Goal: Task Accomplishment & Management: Manage account settings

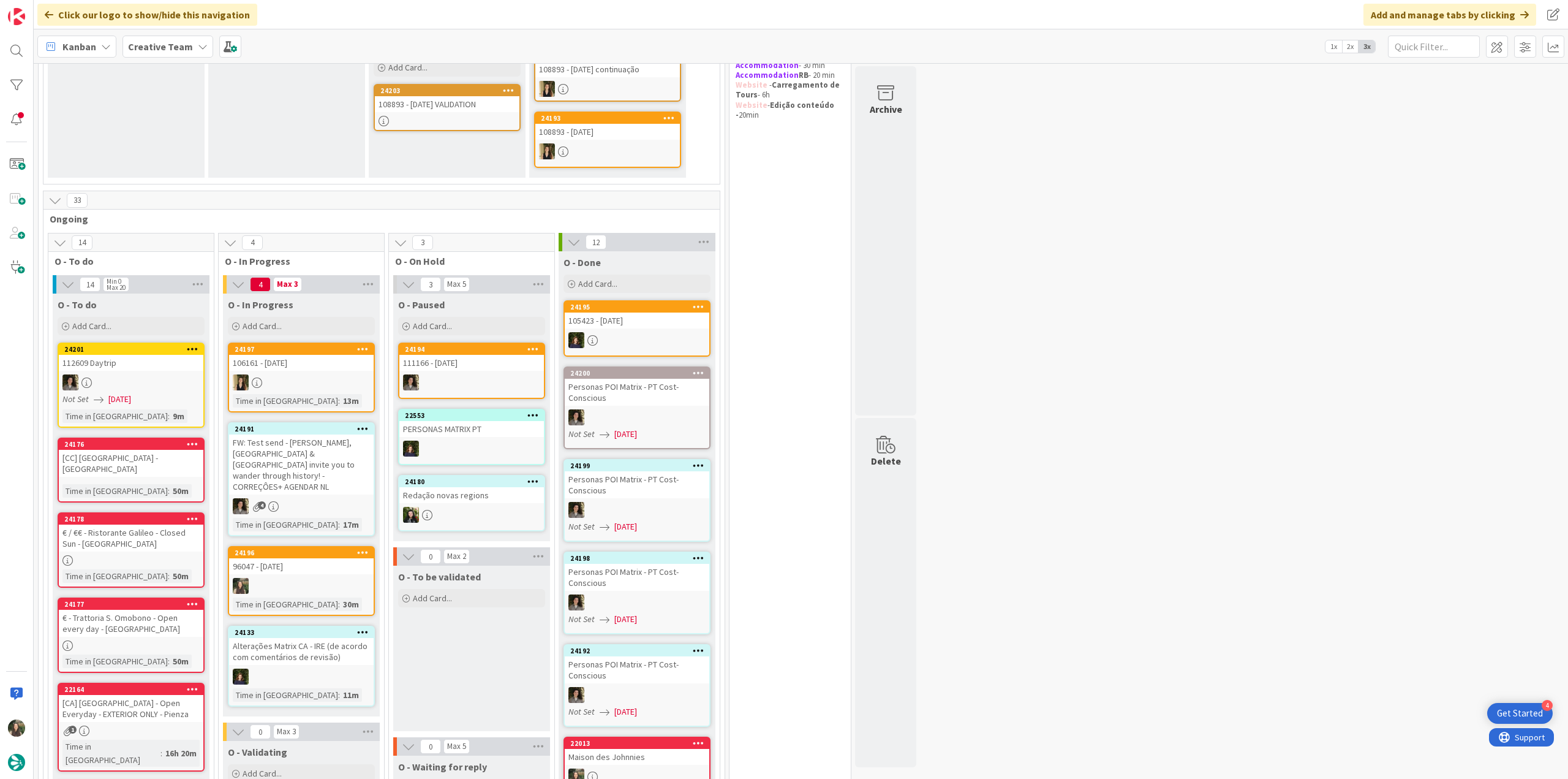
click at [327, 558] on div "96047 - [DATE]" at bounding box center [301, 566] width 145 height 16
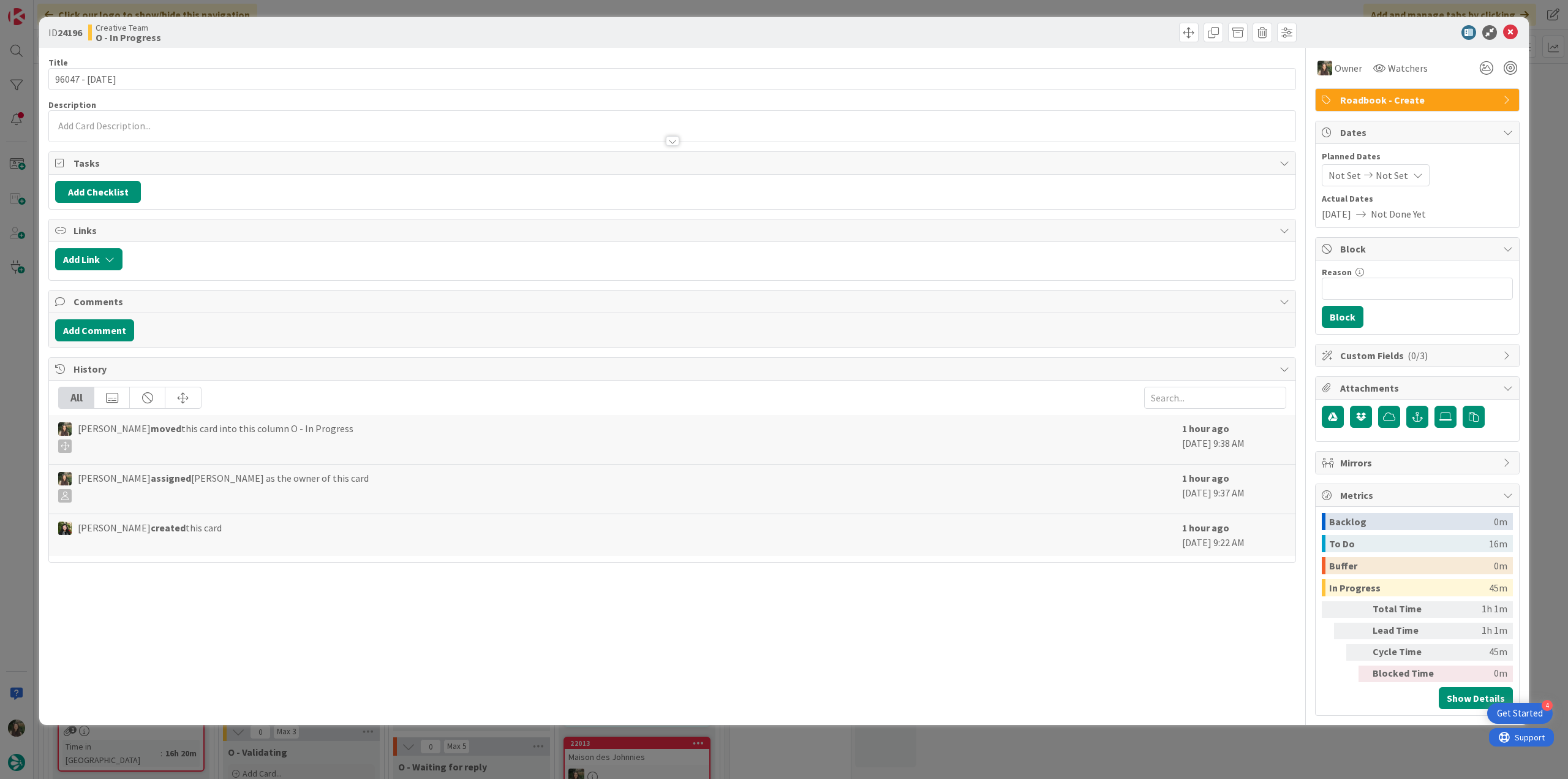
drag, startPoint x: 1257, startPoint y: 737, endPoint x: 1231, endPoint y: 740, distance: 26.2
click at [1257, 737] on div "ID 24196 Creative Team O - In Progress Title 14 / 128 96047 - 12 nov Descriptio…" at bounding box center [784, 390] width 1568 height 779
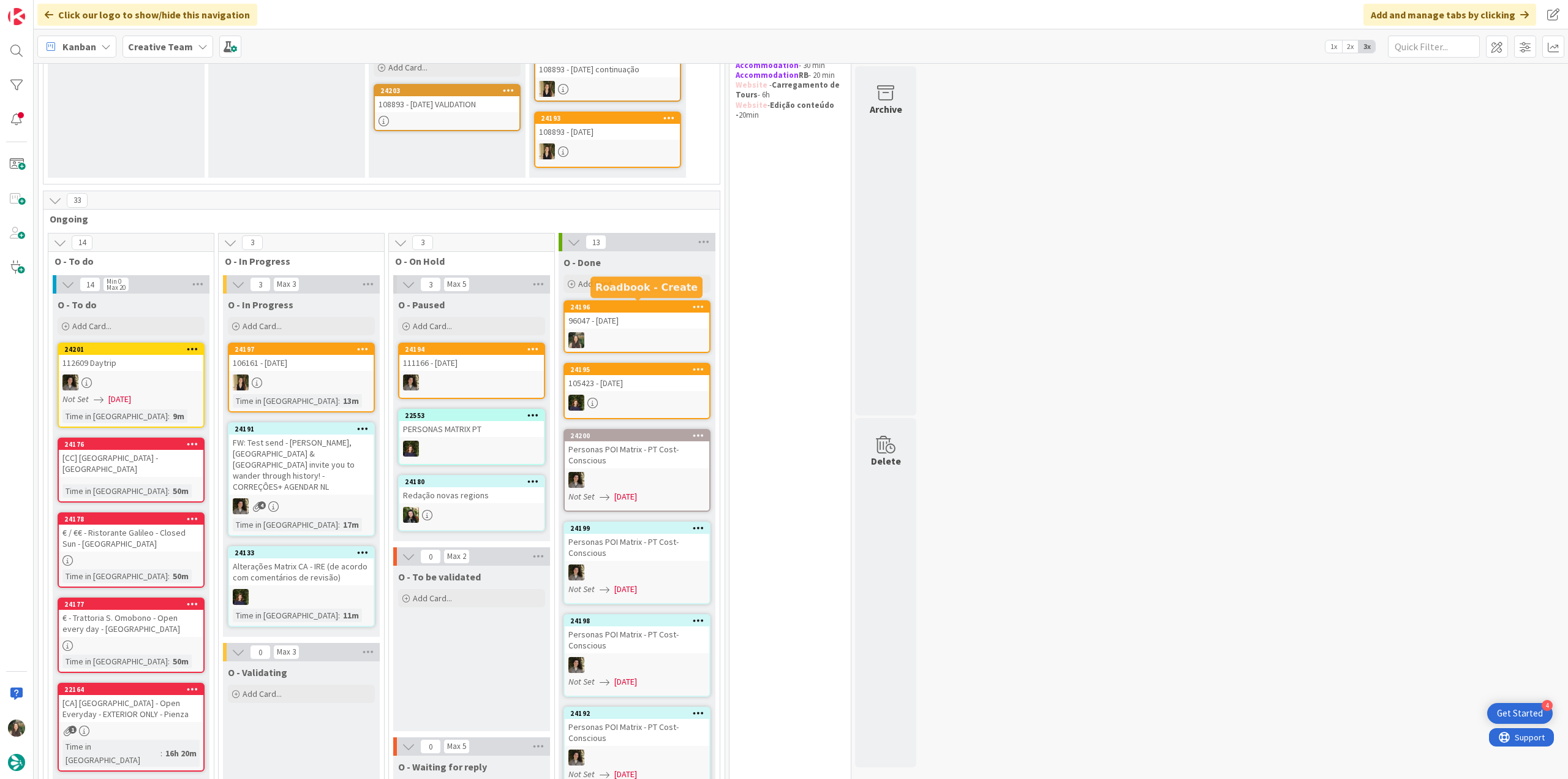
click at [647, 322] on div "96047 - [DATE]" at bounding box center [637, 320] width 145 height 16
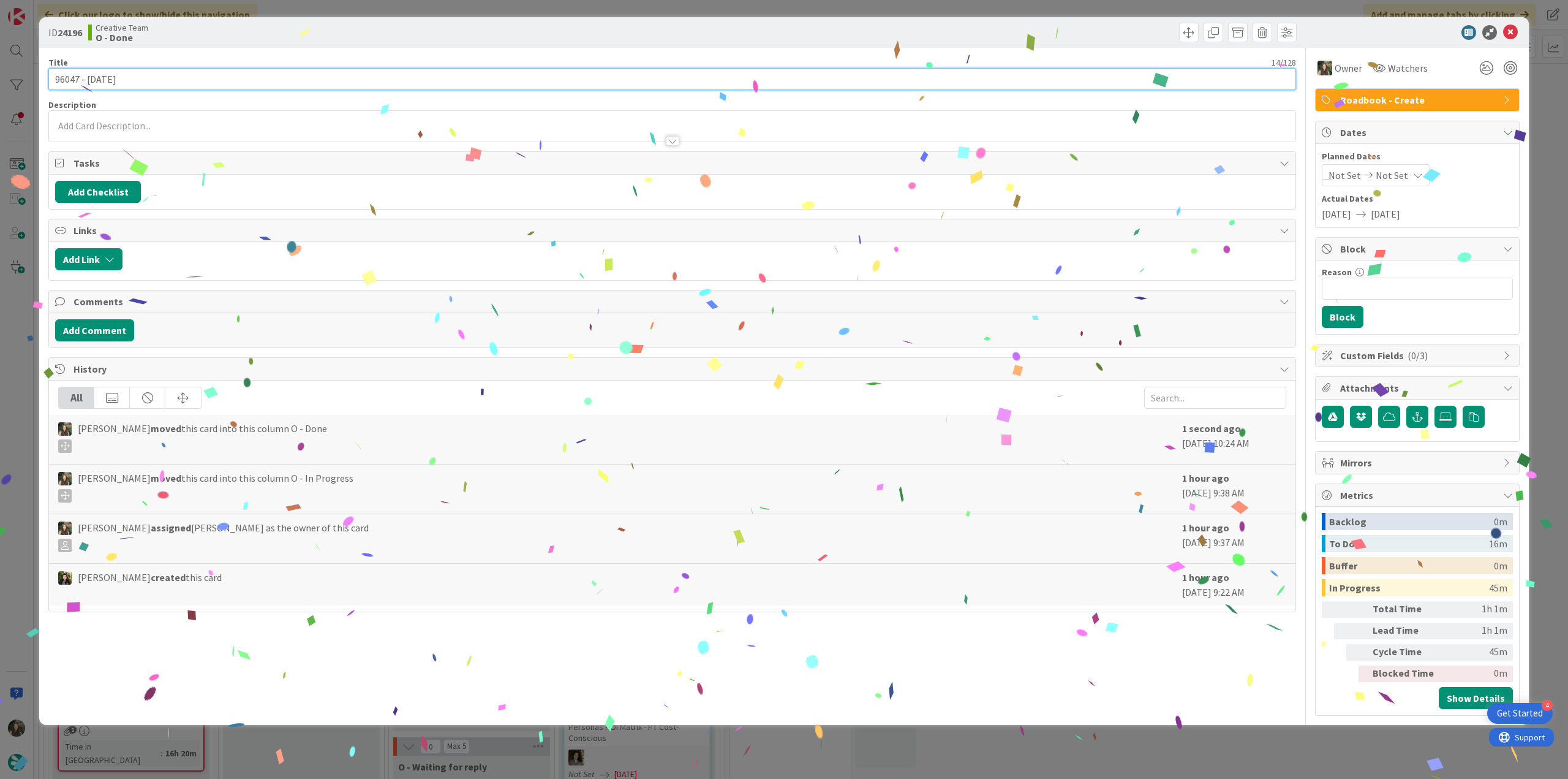
drag, startPoint x: 107, startPoint y: 76, endPoint x: 6, endPoint y: 108, distance: 105.9
click at [5, 86] on div "ID 24196 Creative Team O - Done Title 14 / 128 96047 - 12 nov Description Owner…" at bounding box center [784, 390] width 1568 height 779
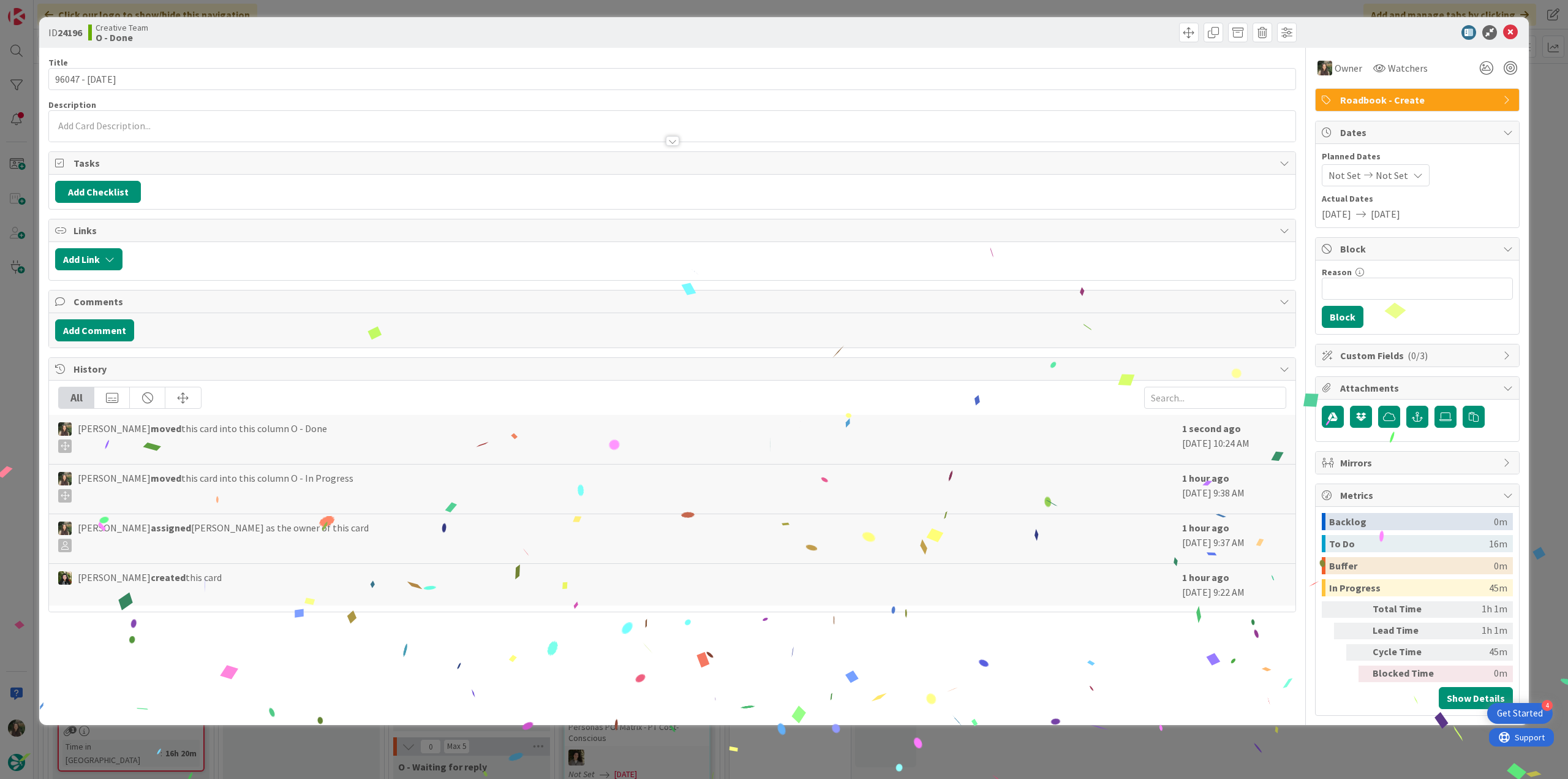
click at [21, 337] on div "ID 24196 Creative Team O - Done Title 14 / 128 96047 - 12 nov Description Owner…" at bounding box center [784, 390] width 1568 height 779
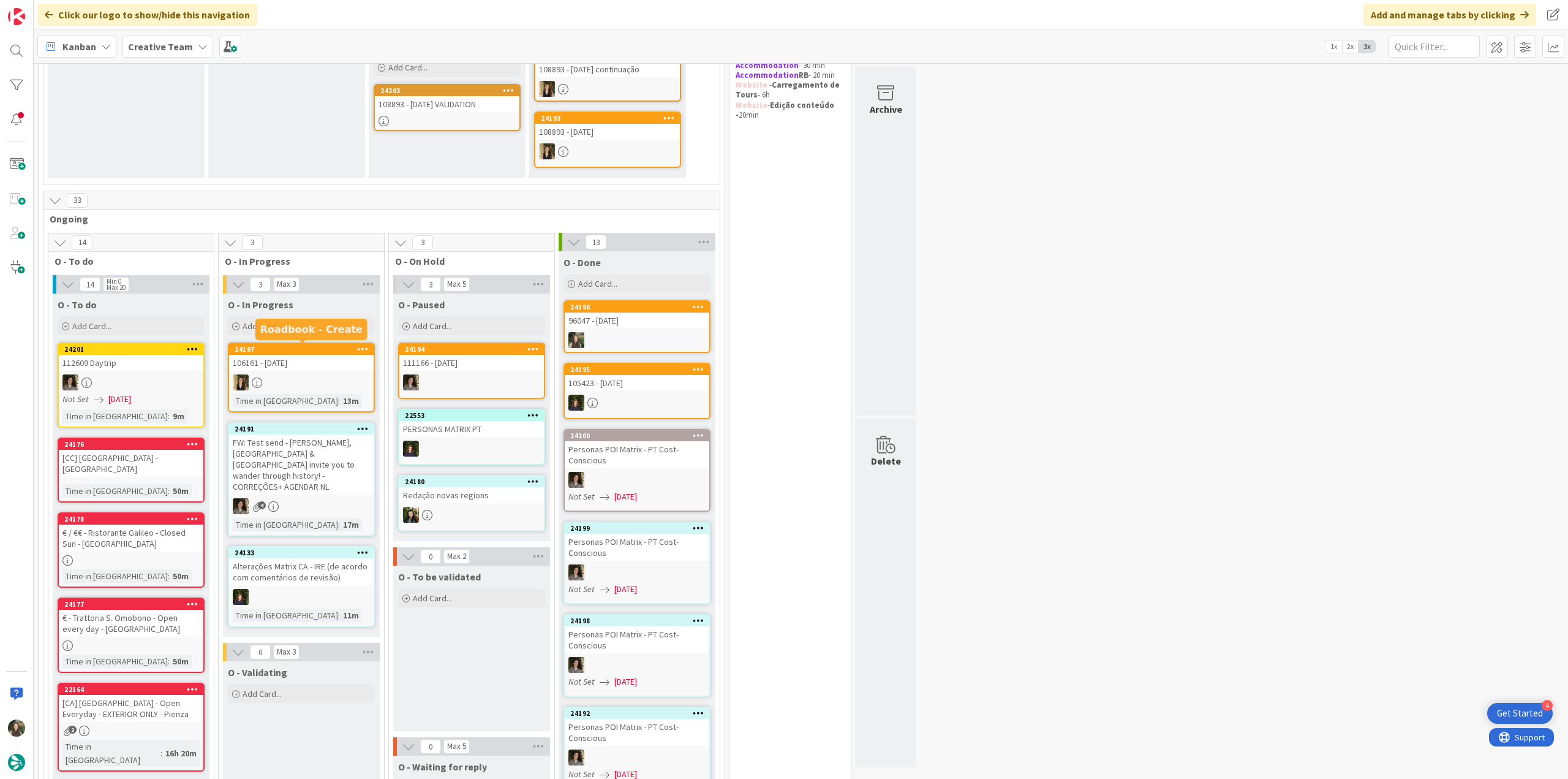
click at [303, 330] on div "Add Card..." at bounding box center [301, 326] width 147 height 19
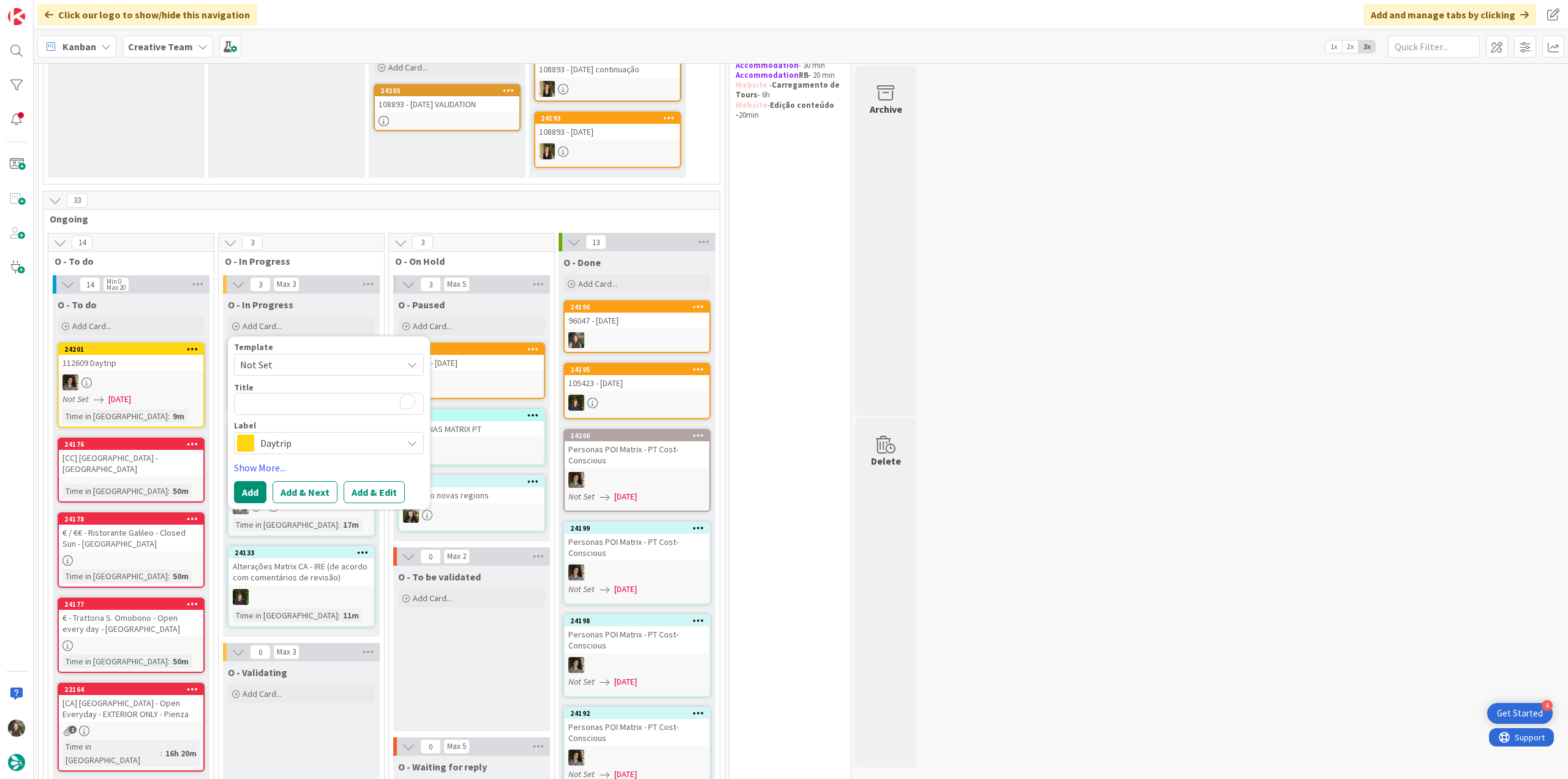
type textarea "x"
type textarea "96047 - [DATE]"
type textarea "x"
type textarea "96047 - [DATE]"
click at [317, 443] on span "Daytrip" at bounding box center [329, 443] width 136 height 17
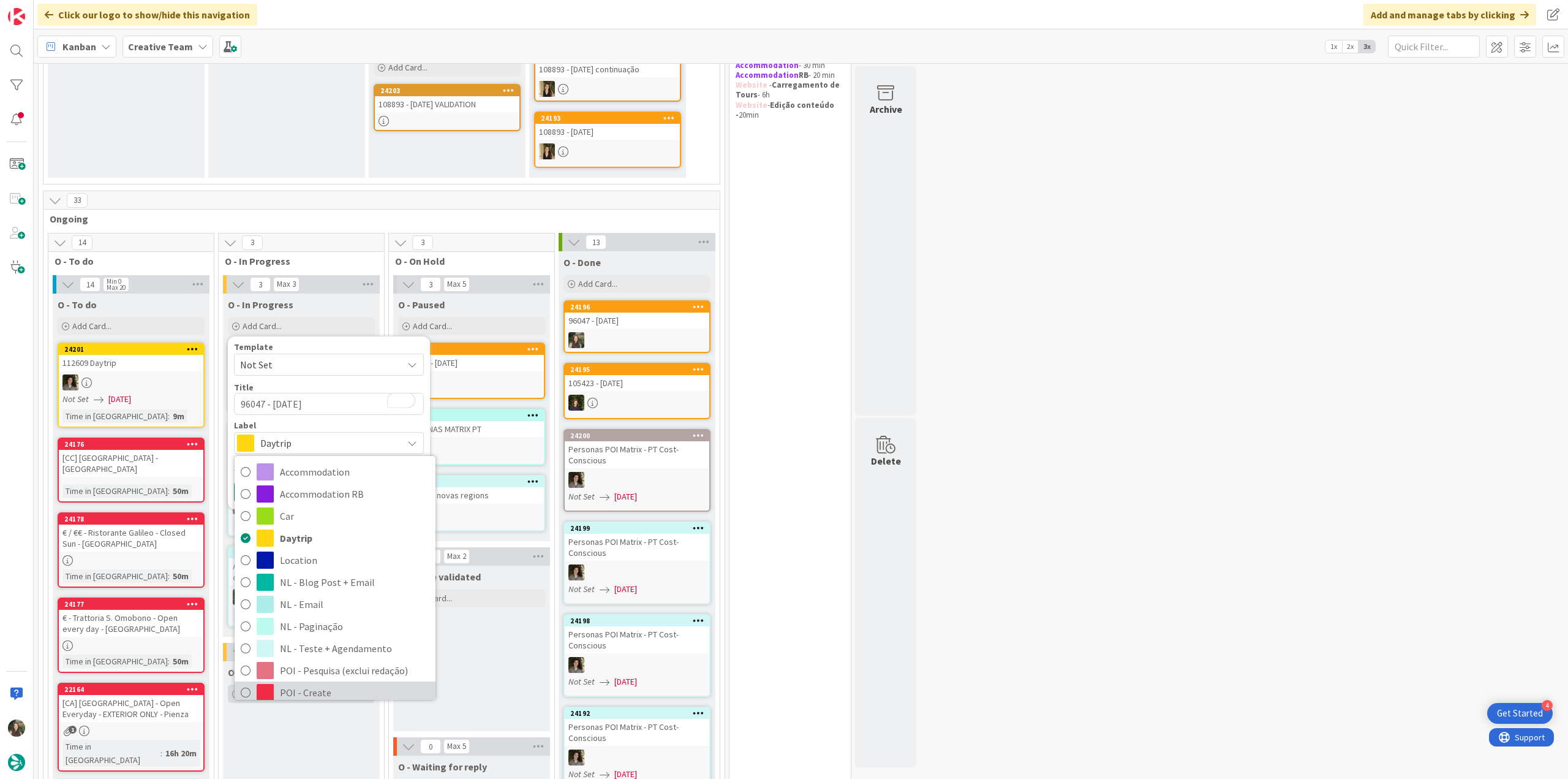
click at [316, 685] on span "POI - Create" at bounding box center [354, 692] width 150 height 19
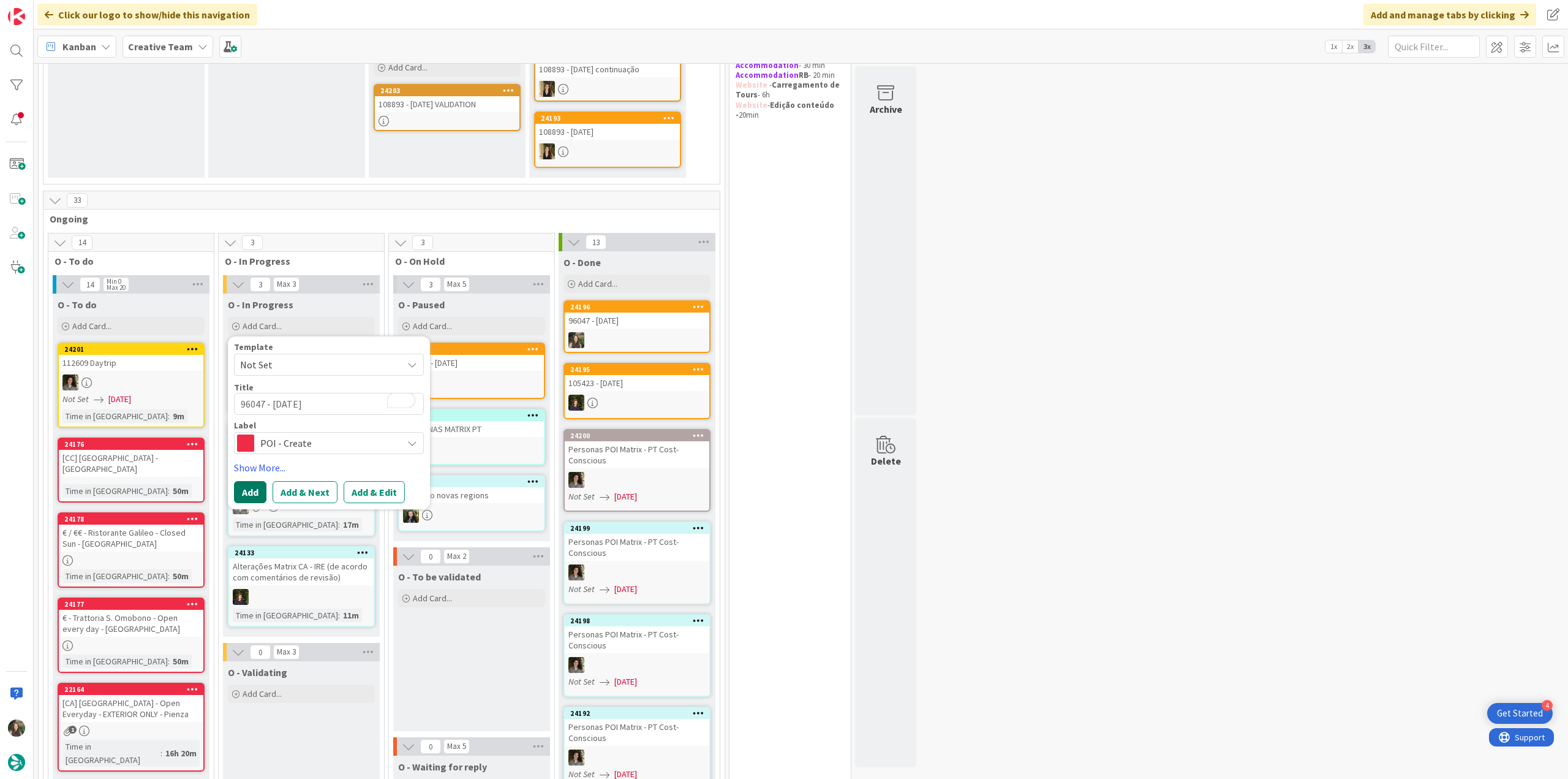
click at [249, 486] on button "Add" at bounding box center [250, 492] width 32 height 22
type textarea "x"
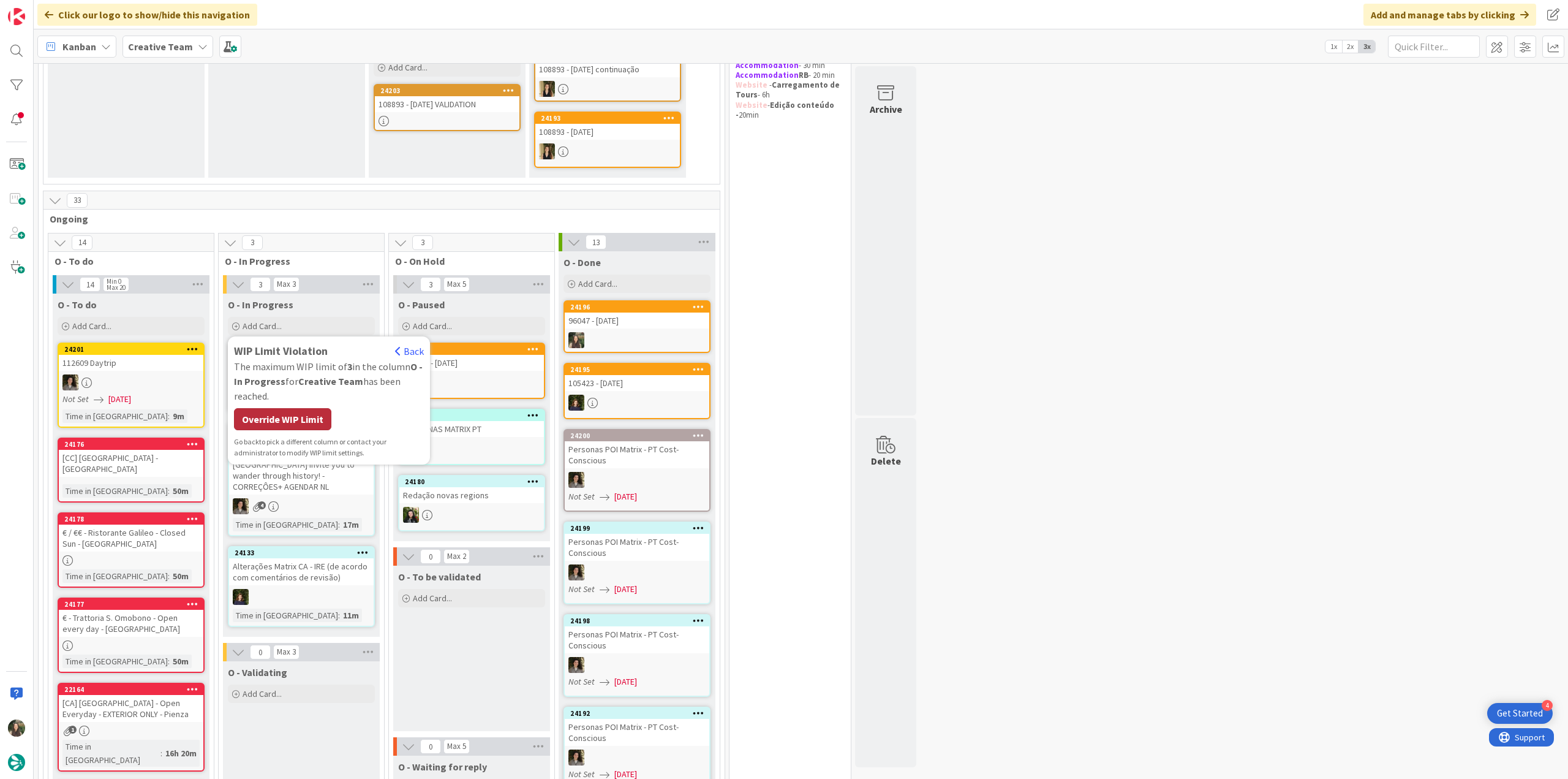
click at [295, 415] on div "Override WIP Limit" at bounding box center [283, 419] width 97 height 22
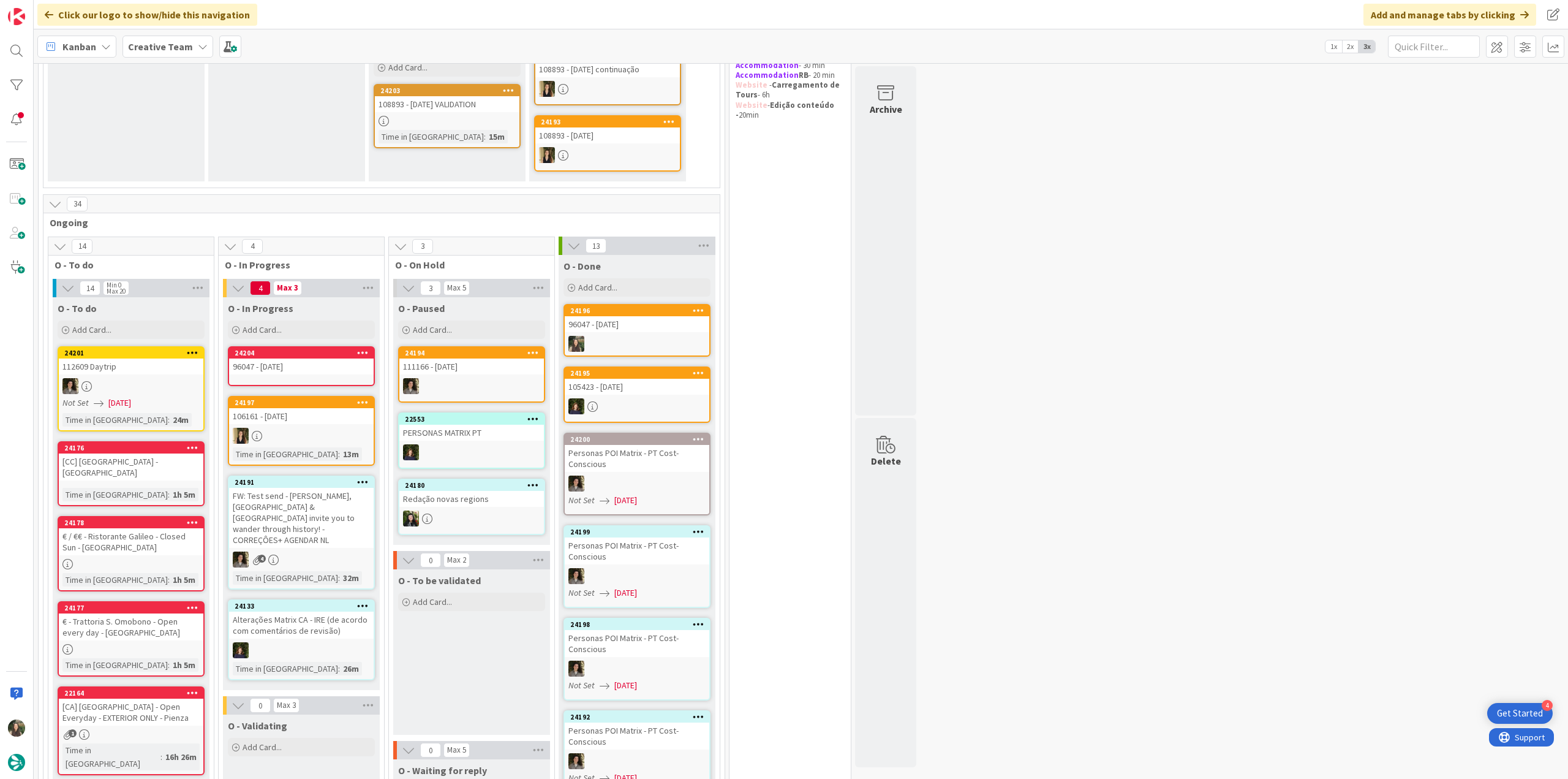
click at [275, 366] on div "96047 - [DATE]" at bounding box center [301, 367] width 145 height 16
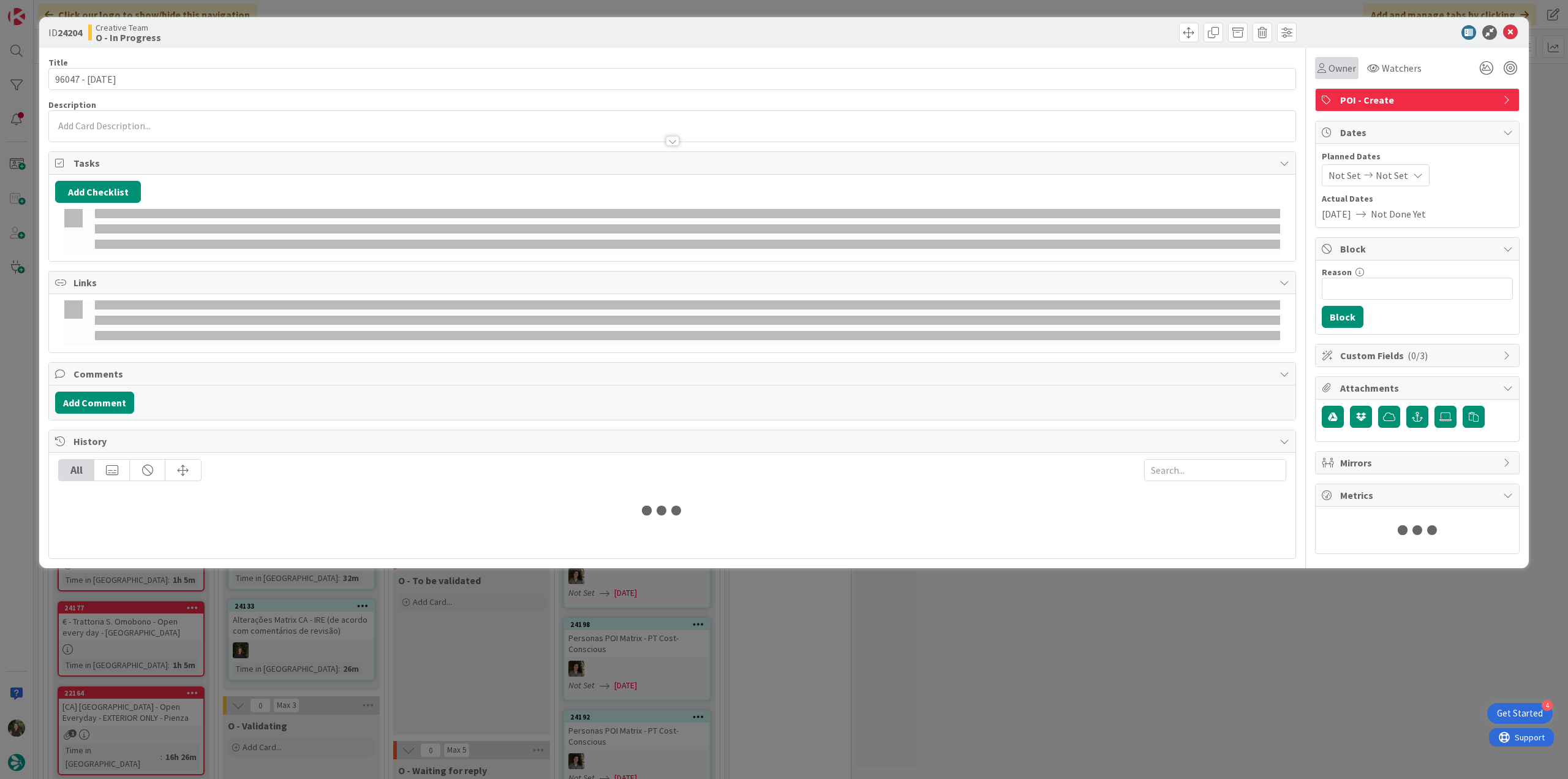
click at [1330, 70] on span "Owner" at bounding box center [1342, 68] width 28 height 15
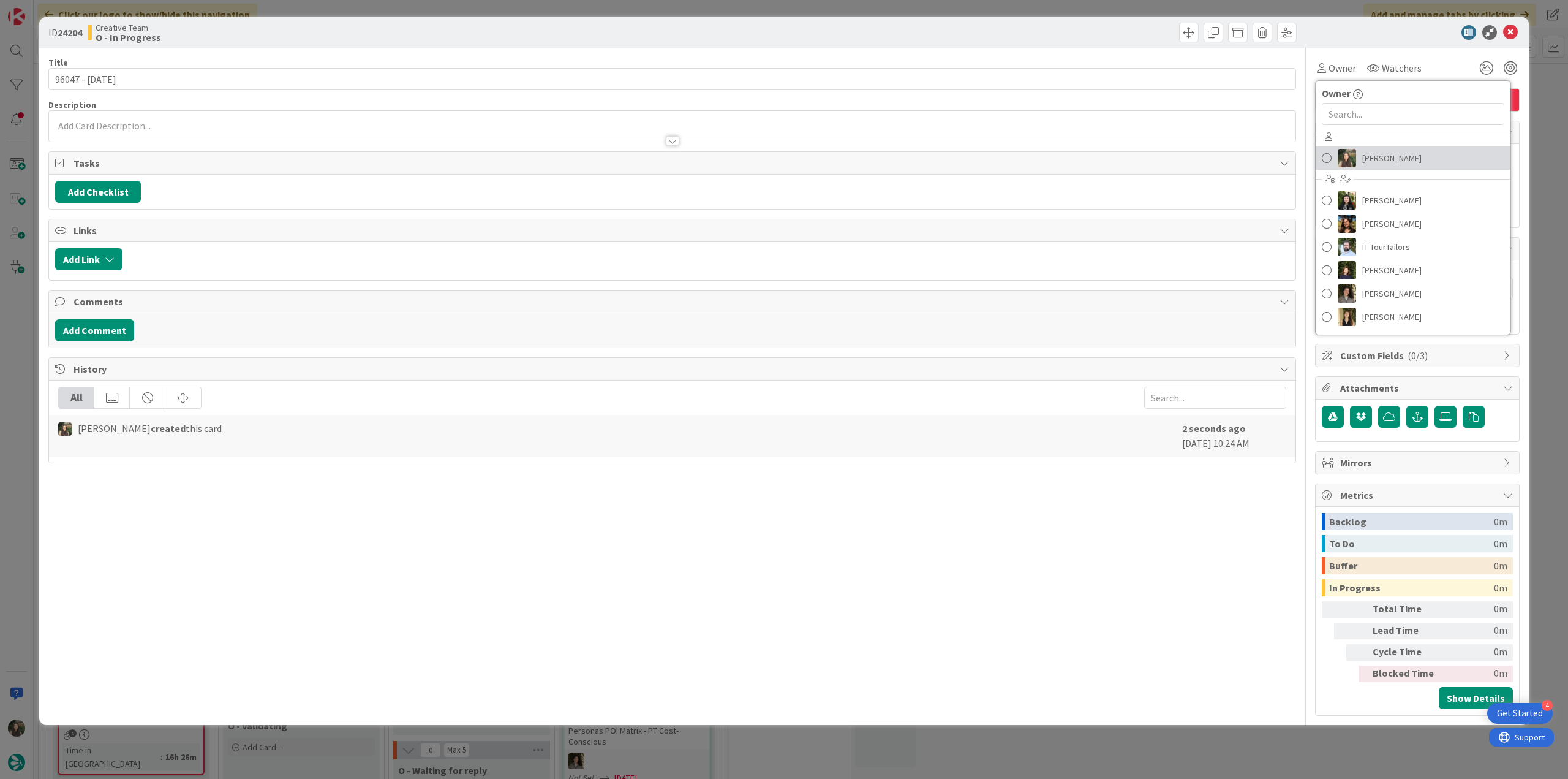
drag, startPoint x: 1375, startPoint y: 160, endPoint x: 1410, endPoint y: 159, distance: 35.0
click at [1375, 160] on span "[PERSON_NAME]" at bounding box center [1392, 158] width 59 height 19
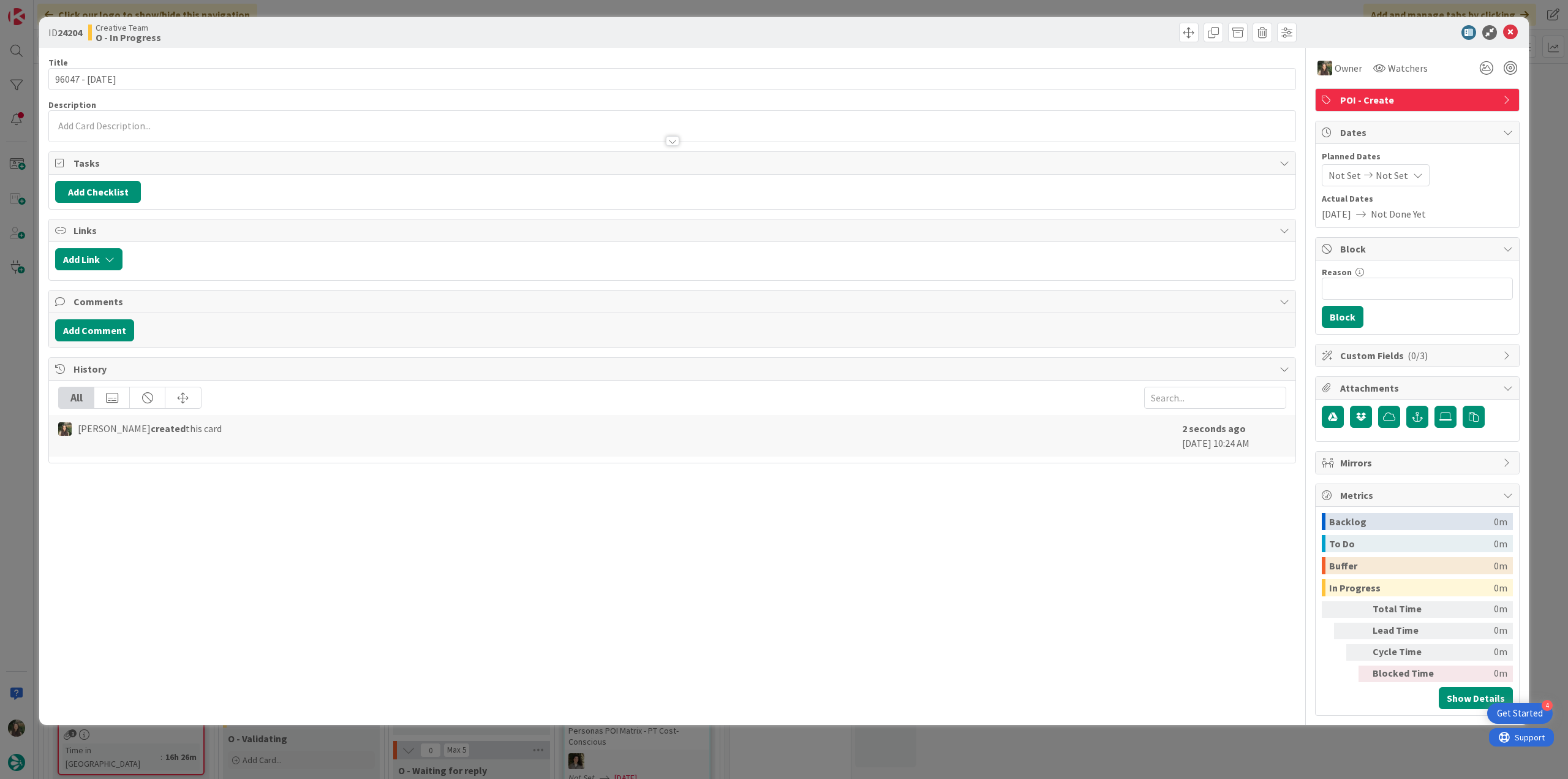
click at [1547, 121] on div "ID 24204 Creative Team O - In Progress Title 14 / 128 96047 - 12 nov Descriptio…" at bounding box center [784, 390] width 1568 height 779
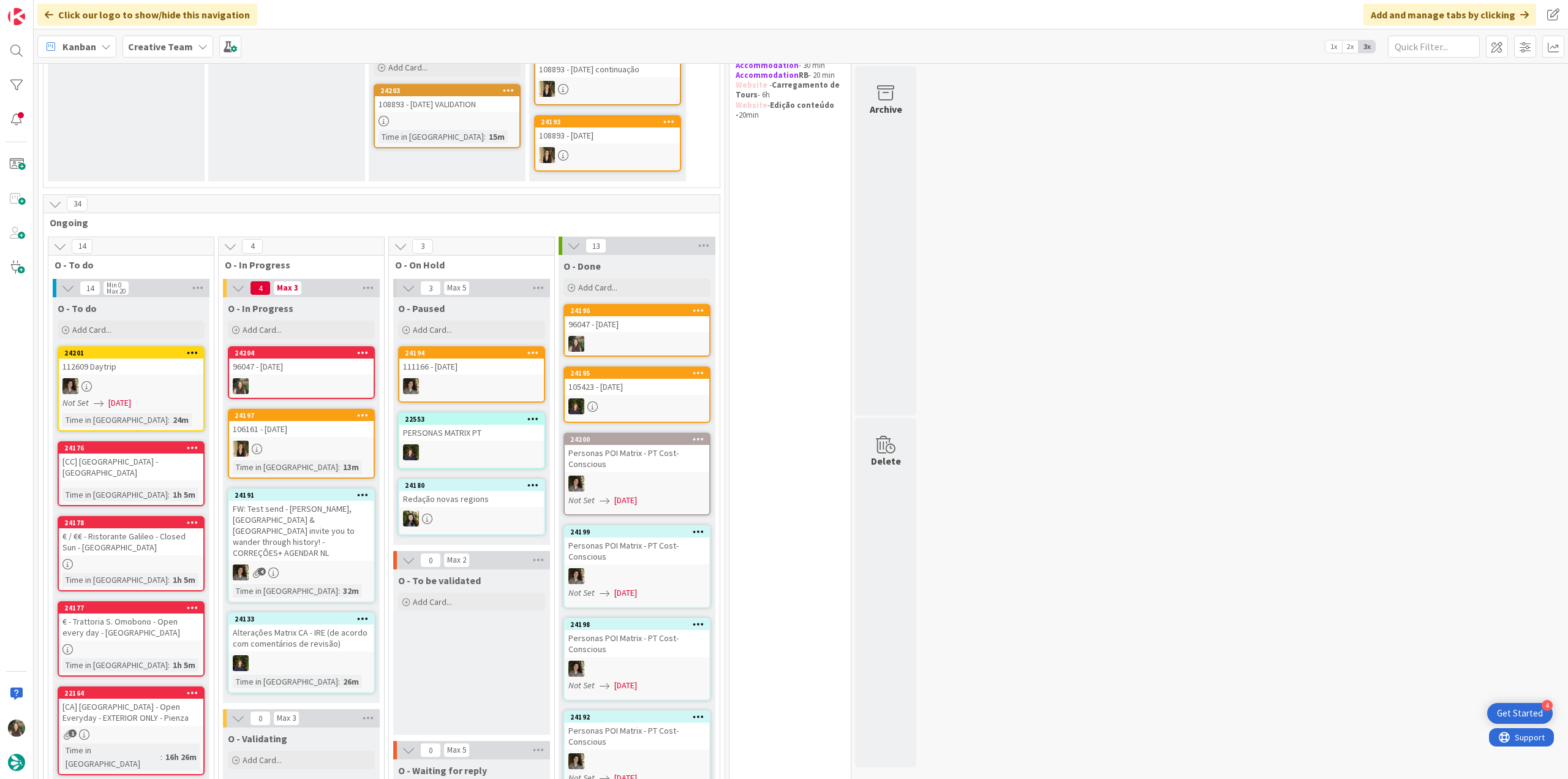
click at [322, 372] on div "96047 - [DATE]" at bounding box center [301, 367] width 145 height 16
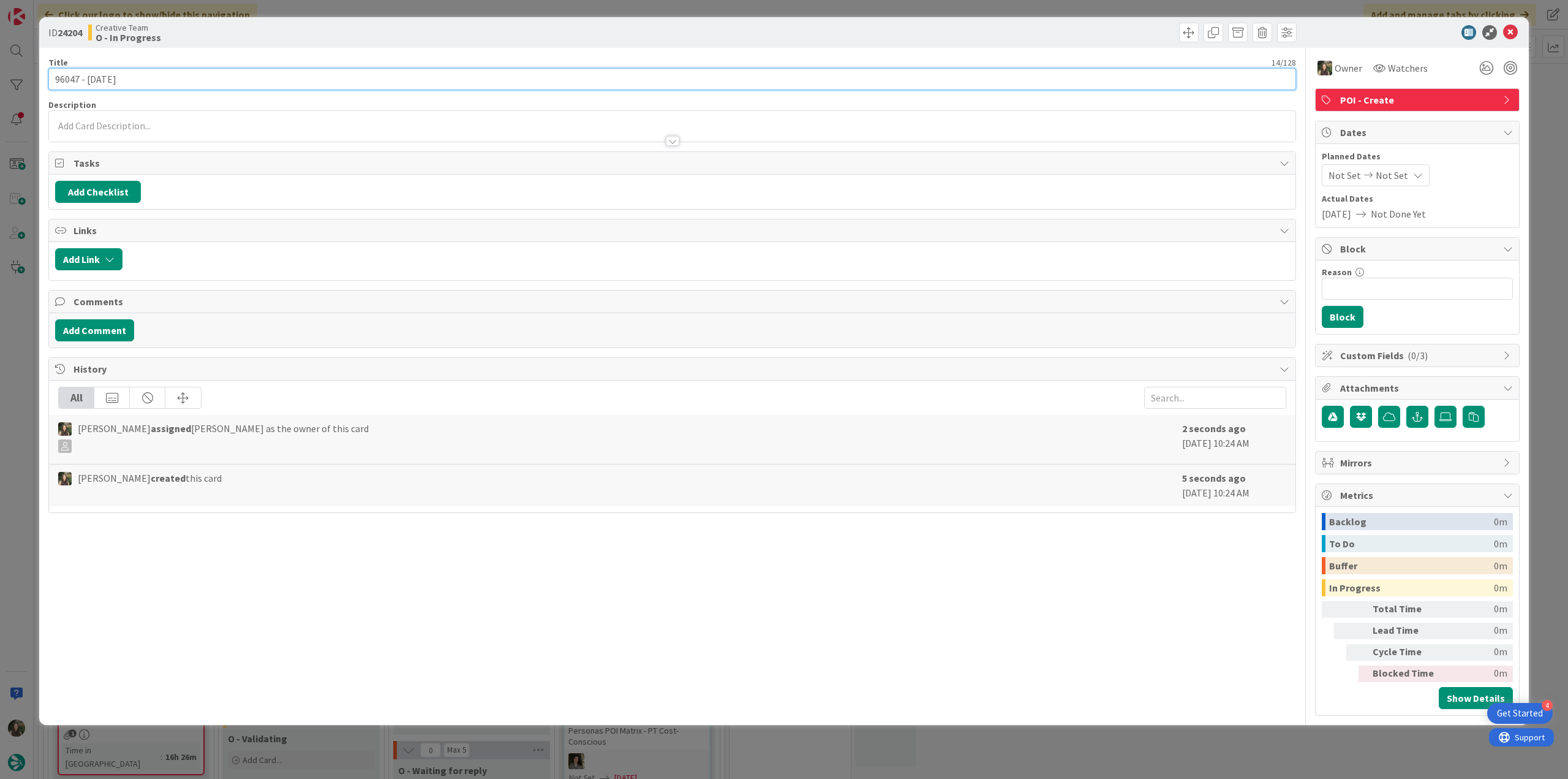
click at [256, 80] on input "96047 - [DATE]" at bounding box center [672, 79] width 1248 height 22
type input "96047 - [DATE] - continuação"
click at [19, 316] on div "ID 24204 Creative Team O - In Progress Title 28 / 128 96047 - 12 nov - continua…" at bounding box center [784, 390] width 1568 height 779
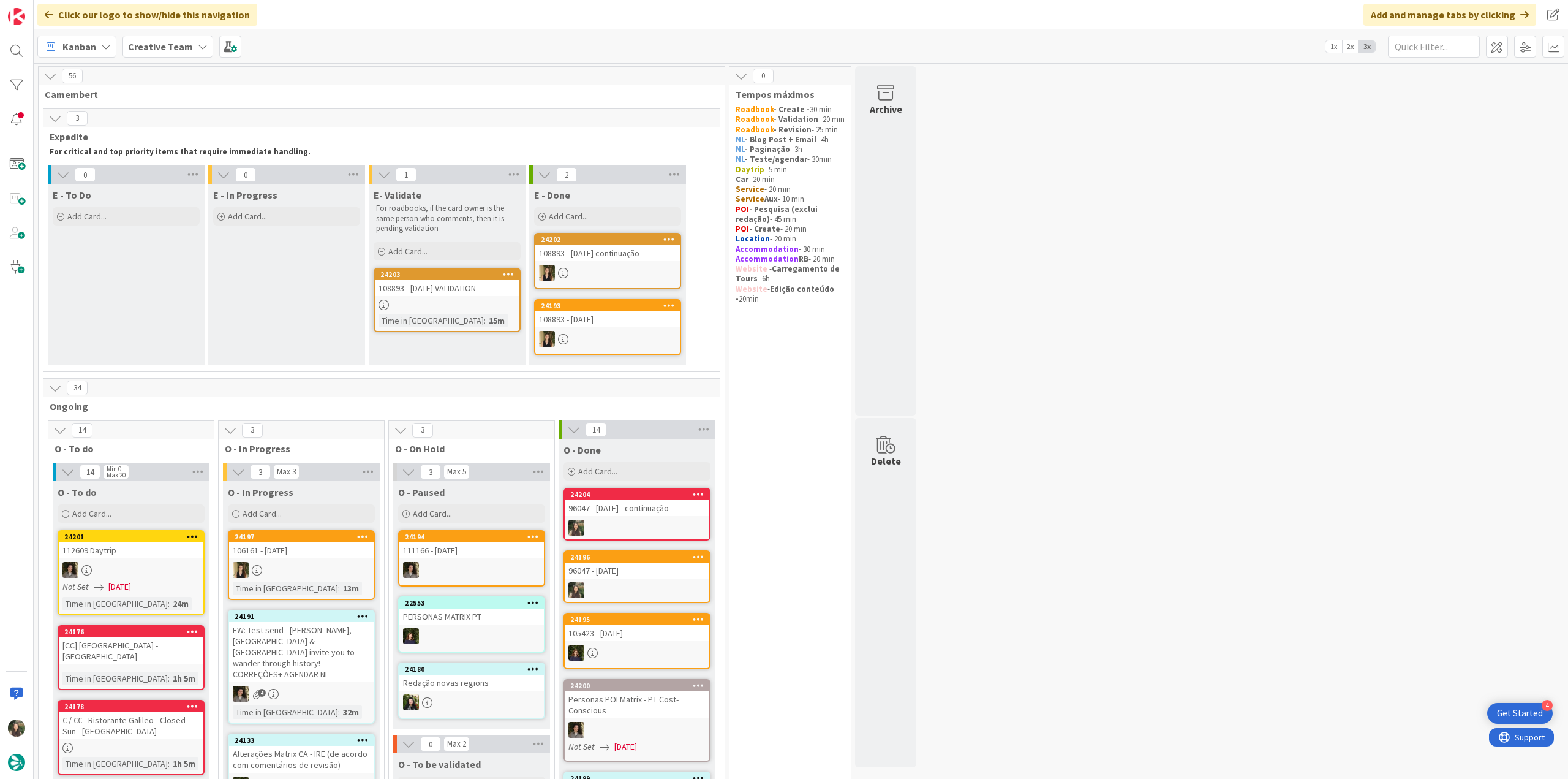
click at [491, 301] on div at bounding box center [447, 304] width 145 height 11
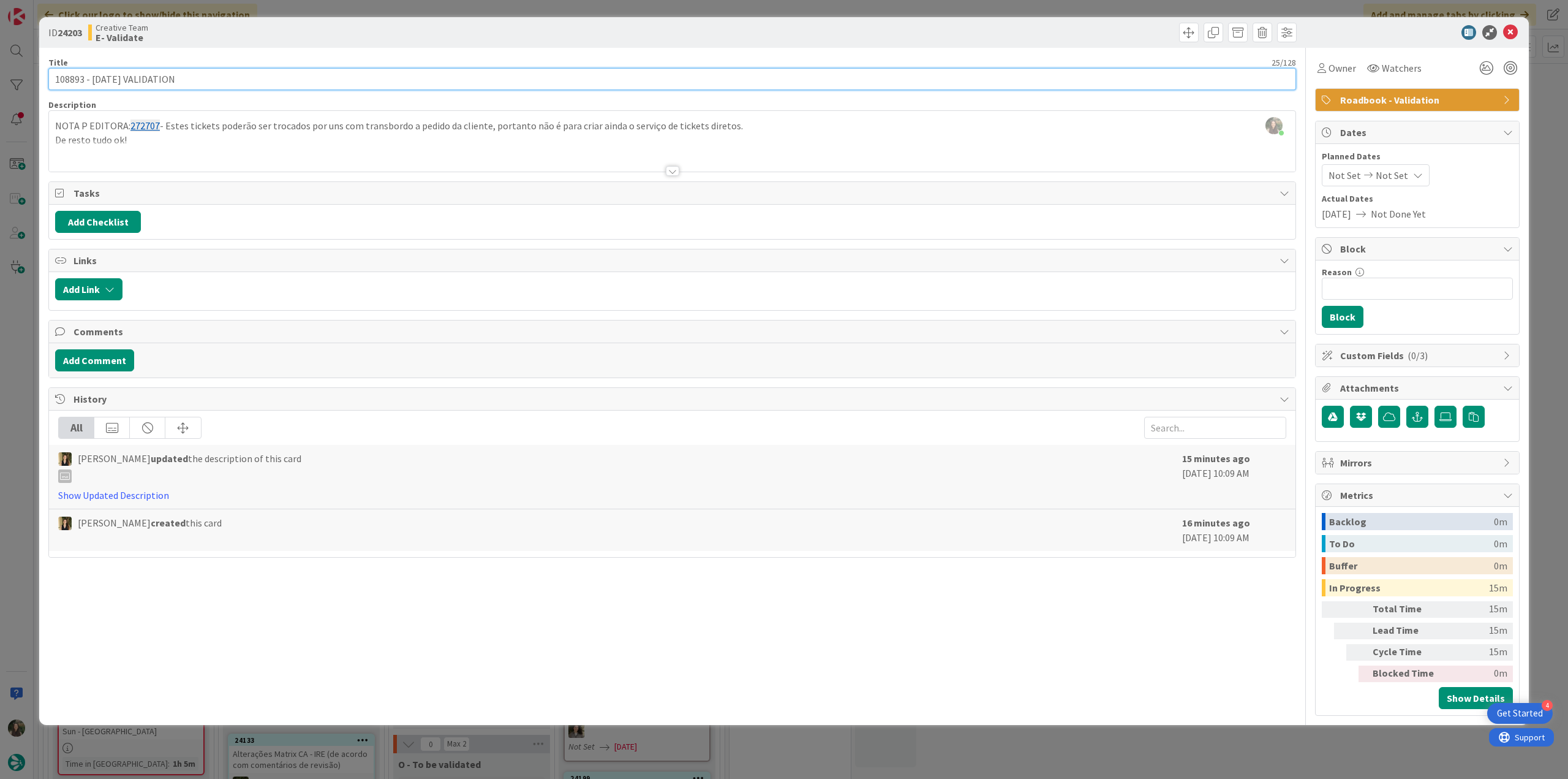
click at [73, 77] on input "108893 - [DATE] VALIDATION" at bounding box center [672, 79] width 1248 height 22
click at [1340, 70] on span "Owner" at bounding box center [1342, 68] width 28 height 15
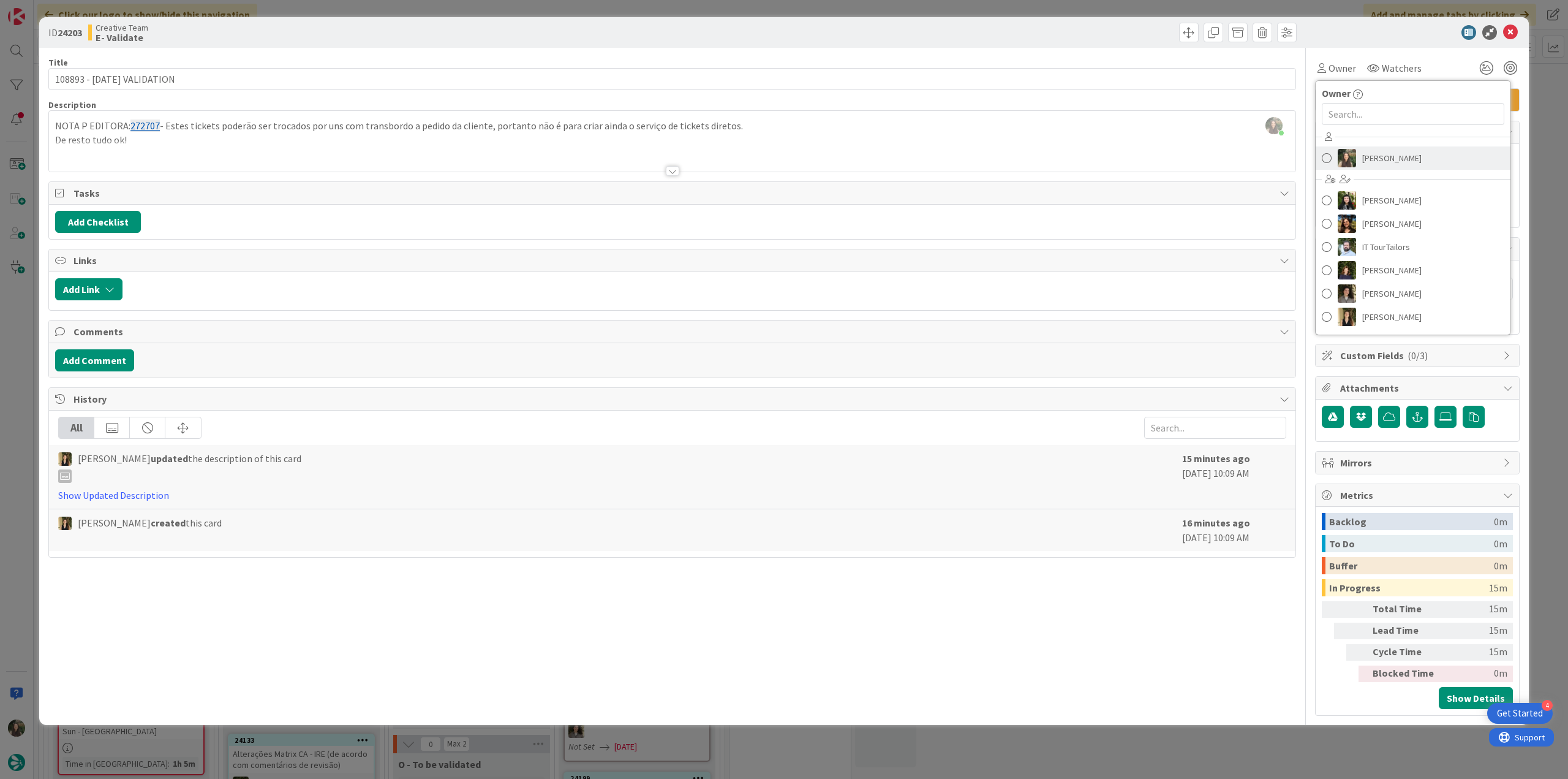
drag, startPoint x: 1376, startPoint y: 153, endPoint x: 1413, endPoint y: 147, distance: 37.5
click at [1377, 153] on span "[PERSON_NAME]" at bounding box center [1392, 158] width 59 height 19
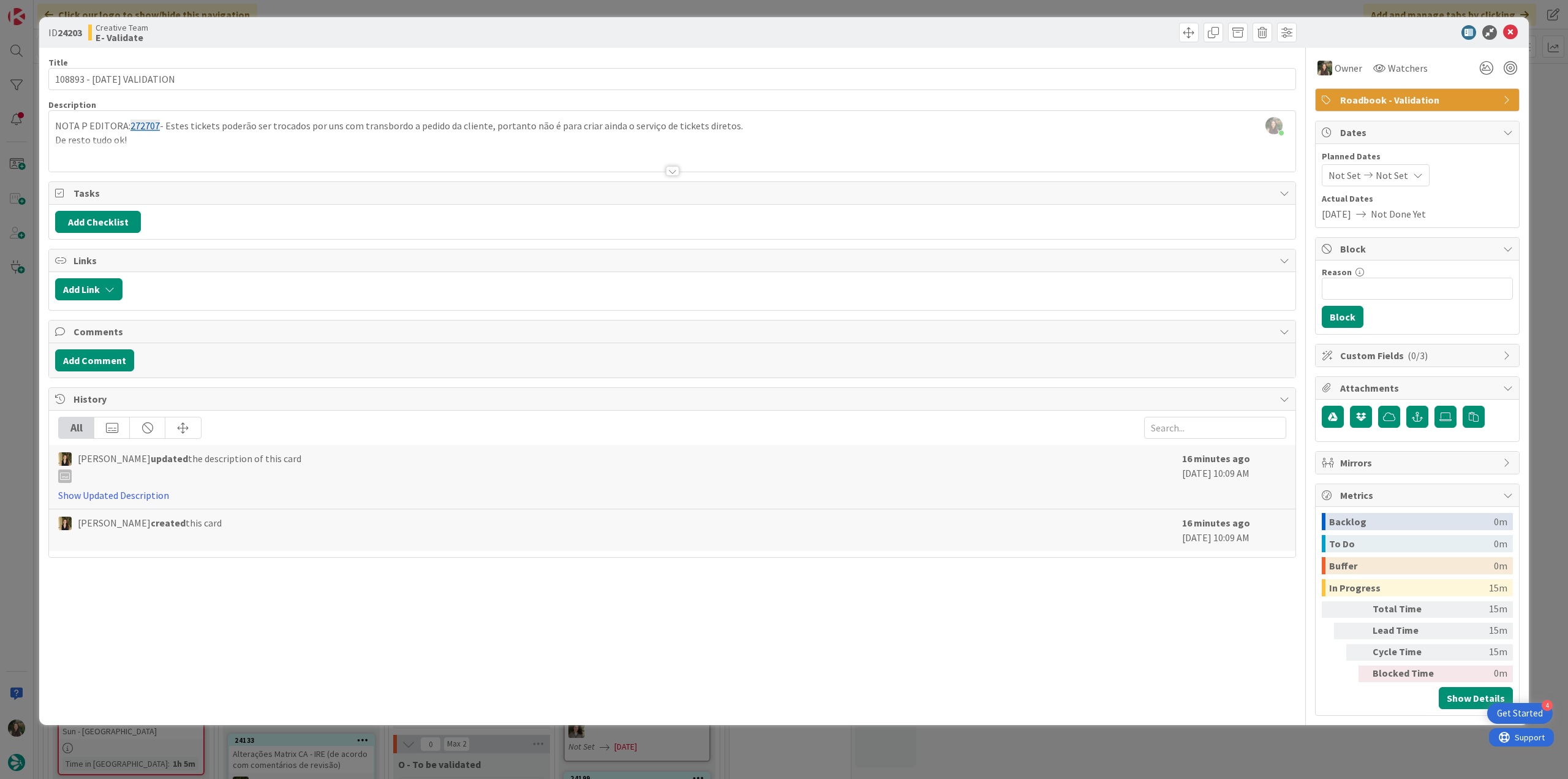
click at [1539, 106] on div "ID 24203 Creative Team E- Validate Title 25 / 128 108893 - 4 oct VALIDATION Des…" at bounding box center [784, 390] width 1568 height 779
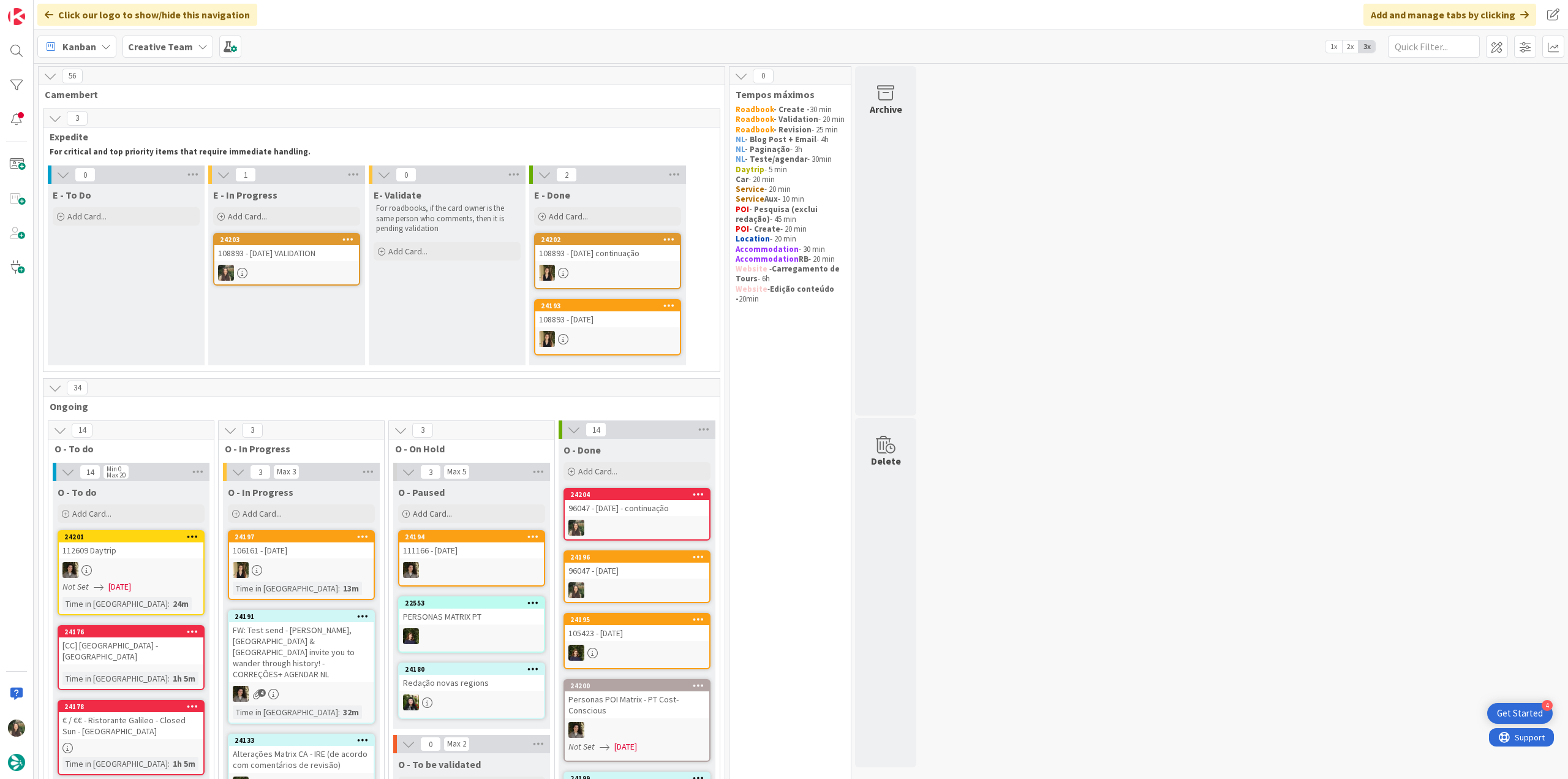
click at [306, 265] on div at bounding box center [286, 273] width 145 height 16
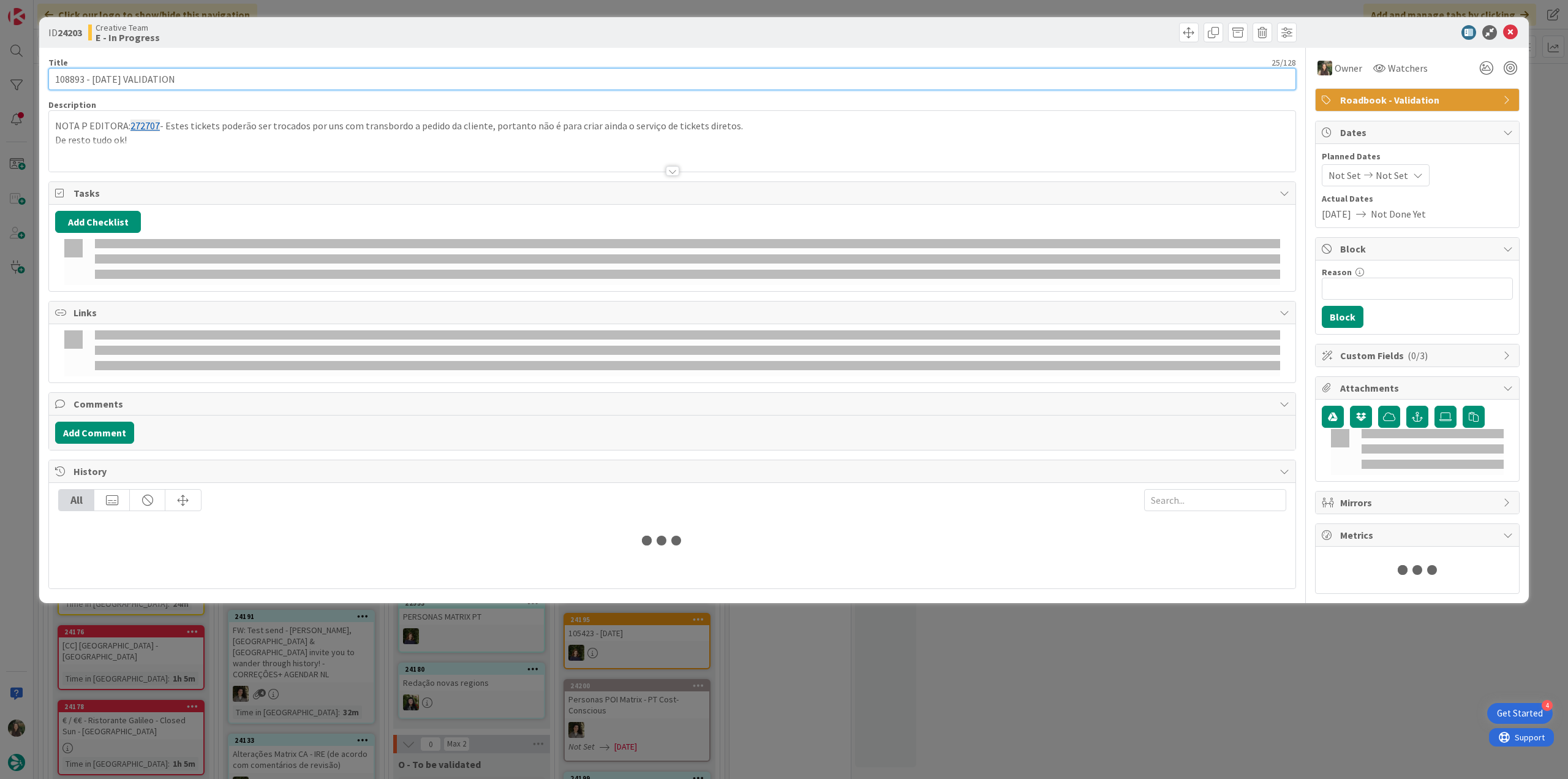
click at [77, 75] on input "108893 - [DATE] VALIDATION" at bounding box center [672, 79] width 1248 height 22
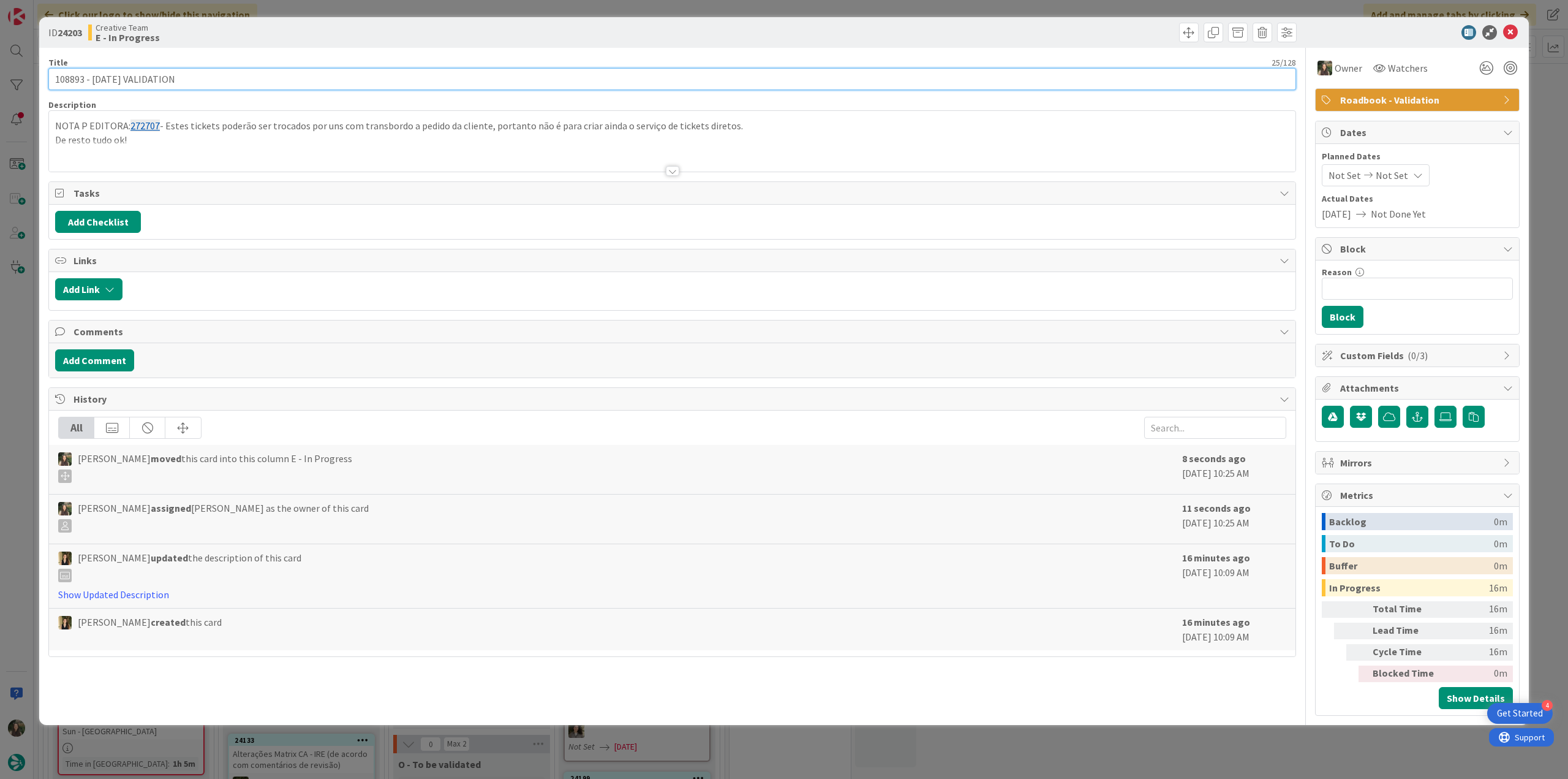
click at [77, 75] on input "108893 - [DATE] VALIDATION" at bounding box center [672, 79] width 1248 height 22
click at [21, 312] on div "ID 24203 Creative Team E - In Progress Title 25 / 128 108893 - 4 oct VALIDATION…" at bounding box center [784, 390] width 1568 height 779
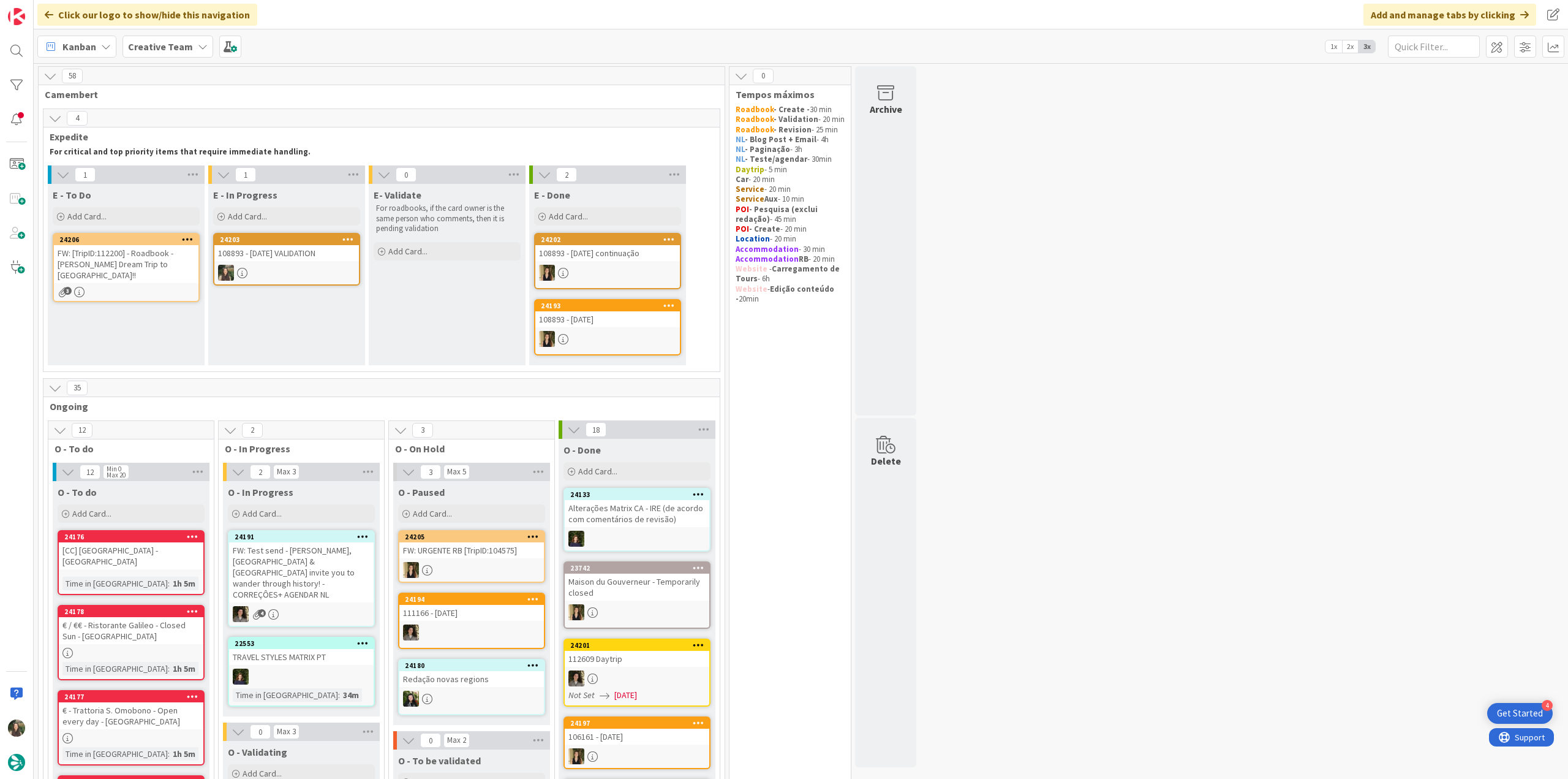
click at [269, 261] on div "24203 108893 - 4 oct VALIDATION" at bounding box center [286, 259] width 147 height 53
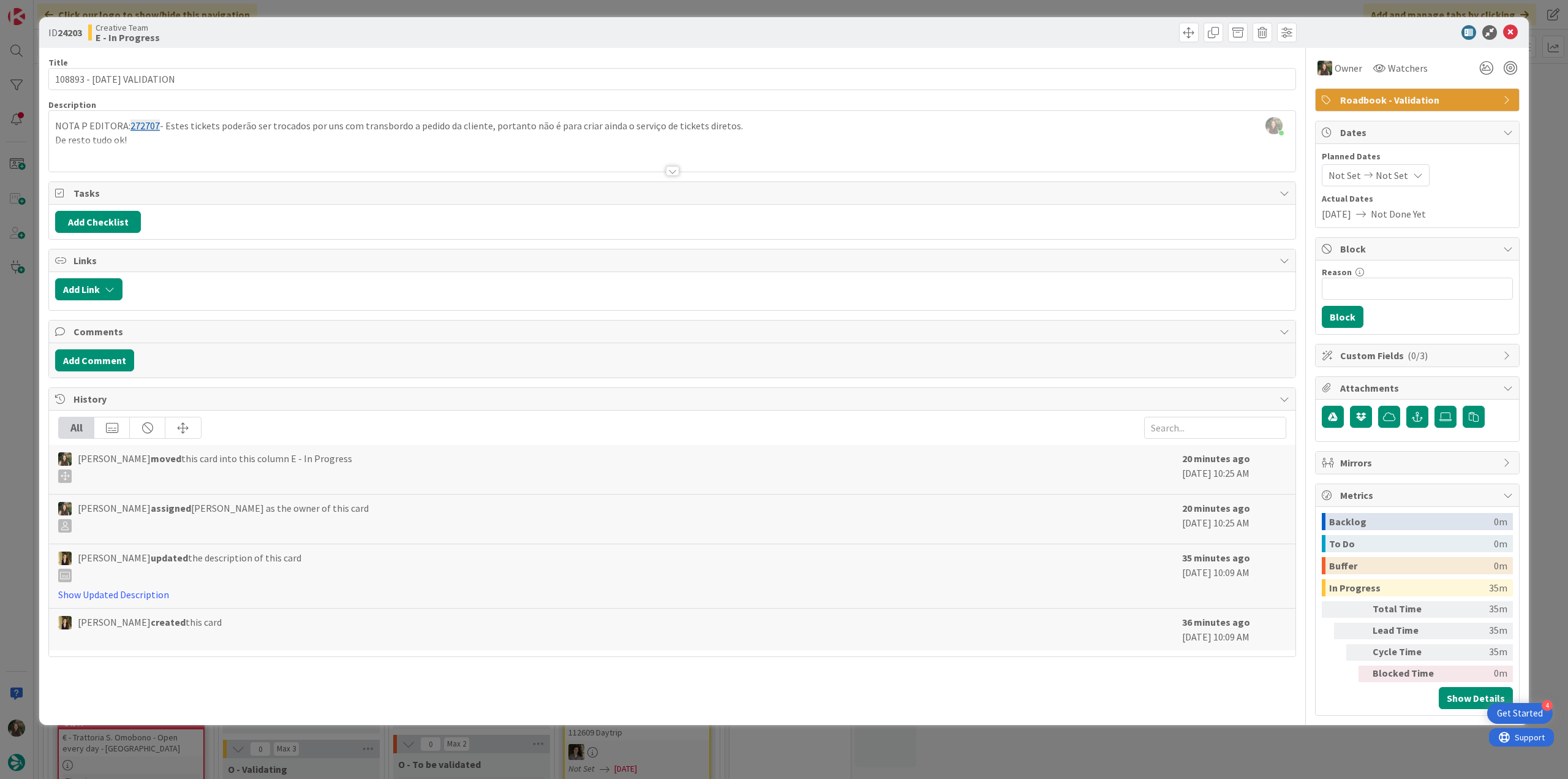
drag, startPoint x: 1562, startPoint y: 261, endPoint x: 1526, endPoint y: 263, distance: 36.1
click at [1562, 261] on div "ID 24203 Creative Team E - In Progress Title 25 / 128 108893 - 4 oct VALIDATION…" at bounding box center [784, 390] width 1568 height 779
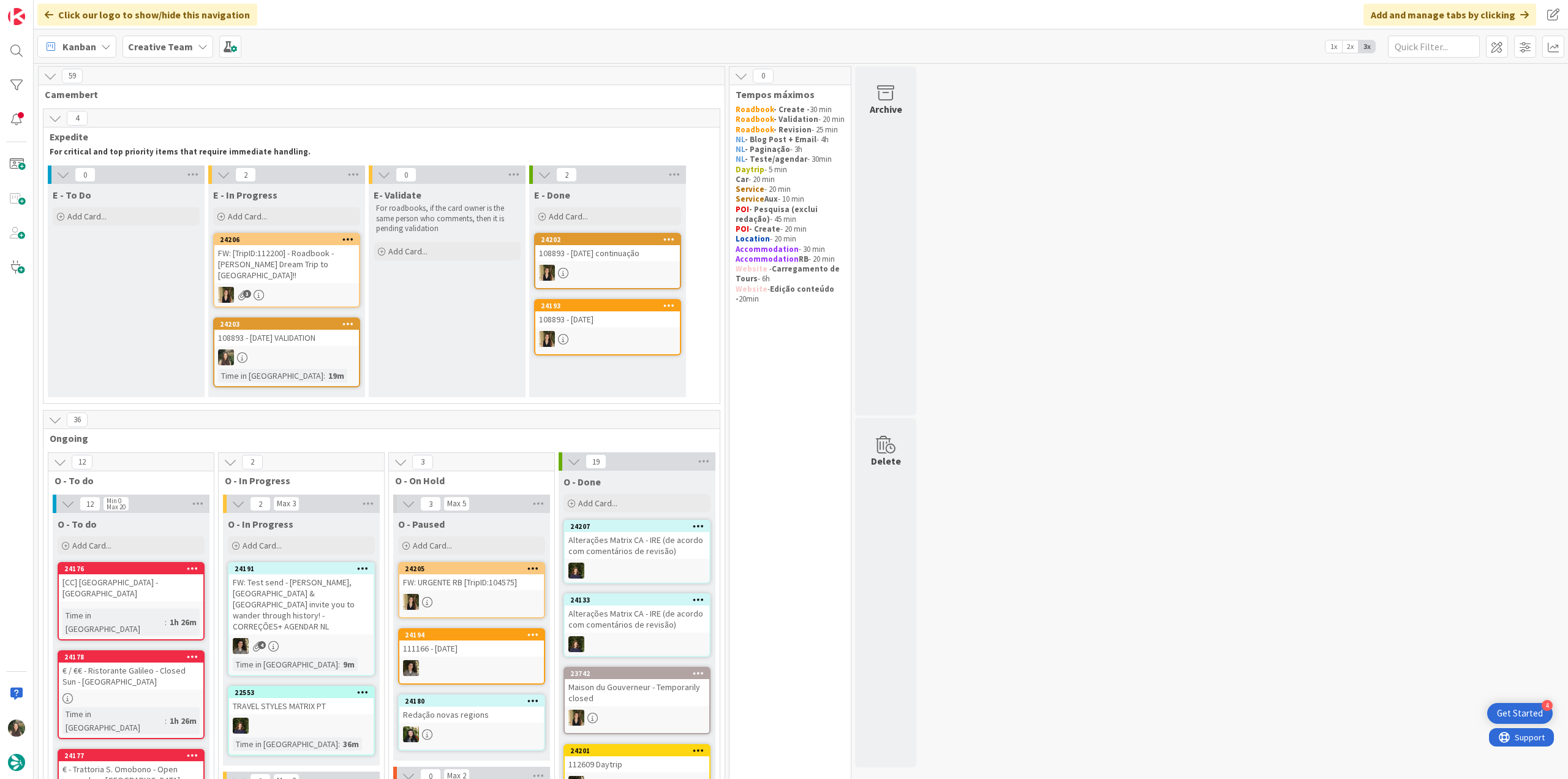
click at [319, 351] on div at bounding box center [286, 357] width 145 height 16
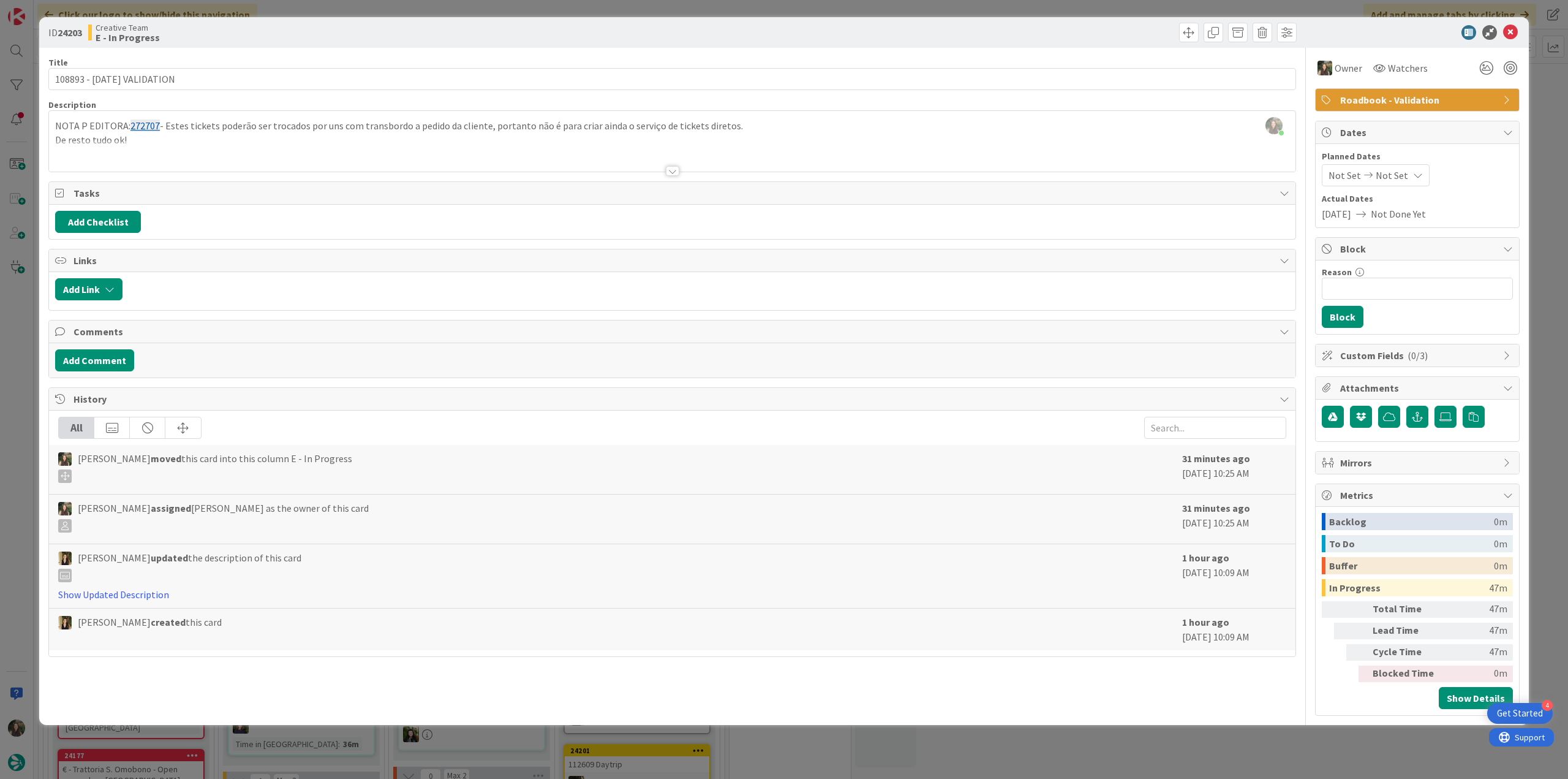
click at [1345, 756] on div "ID 24203 Creative Team E - In Progress Title 25 / 128 108893 - 4 oct VALIDATION…" at bounding box center [784, 390] width 1568 height 779
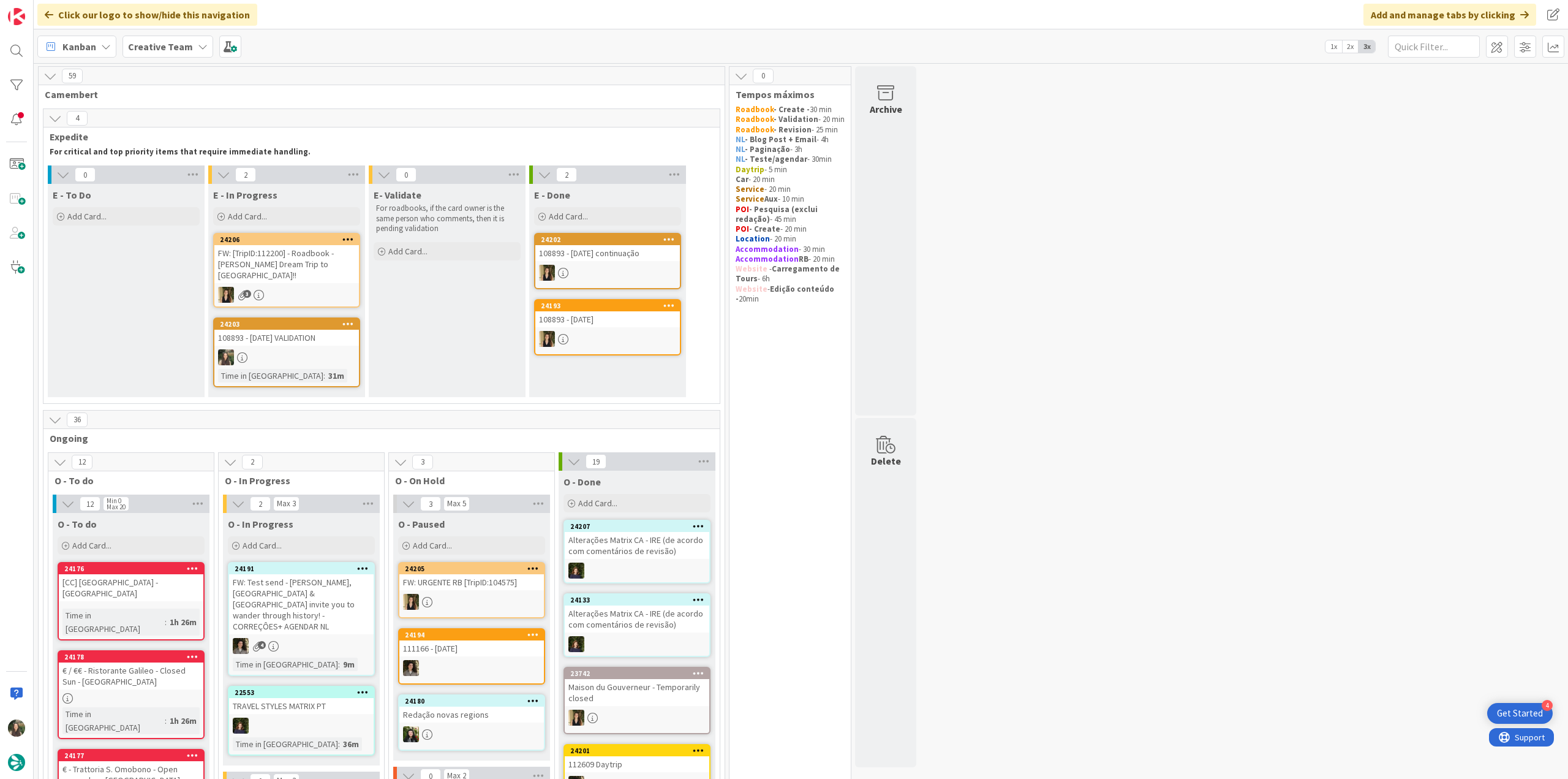
click at [299, 349] on div at bounding box center [286, 357] width 145 height 16
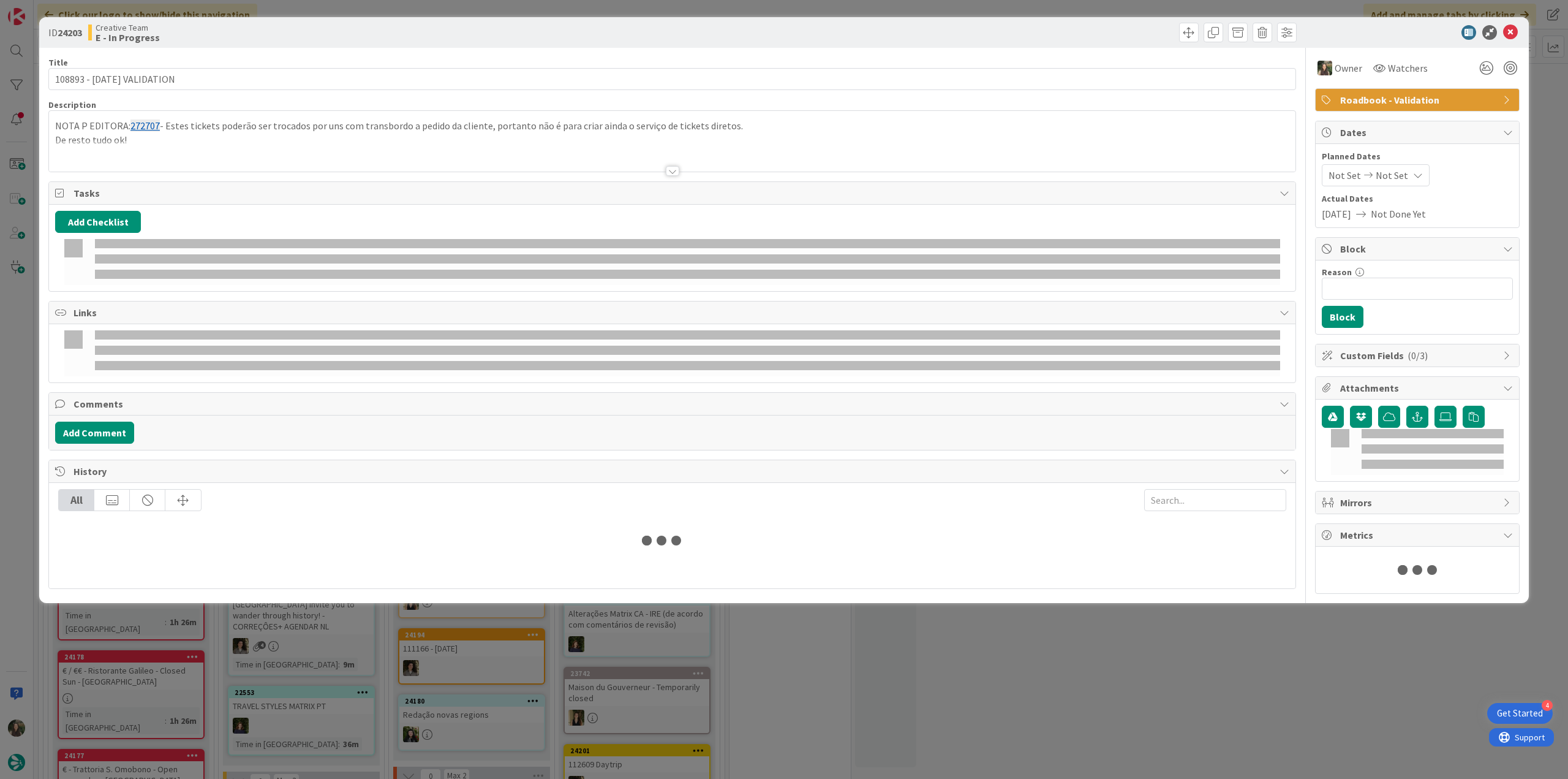
click at [1360, 97] on span "Roadbook - Validation" at bounding box center [1418, 100] width 157 height 15
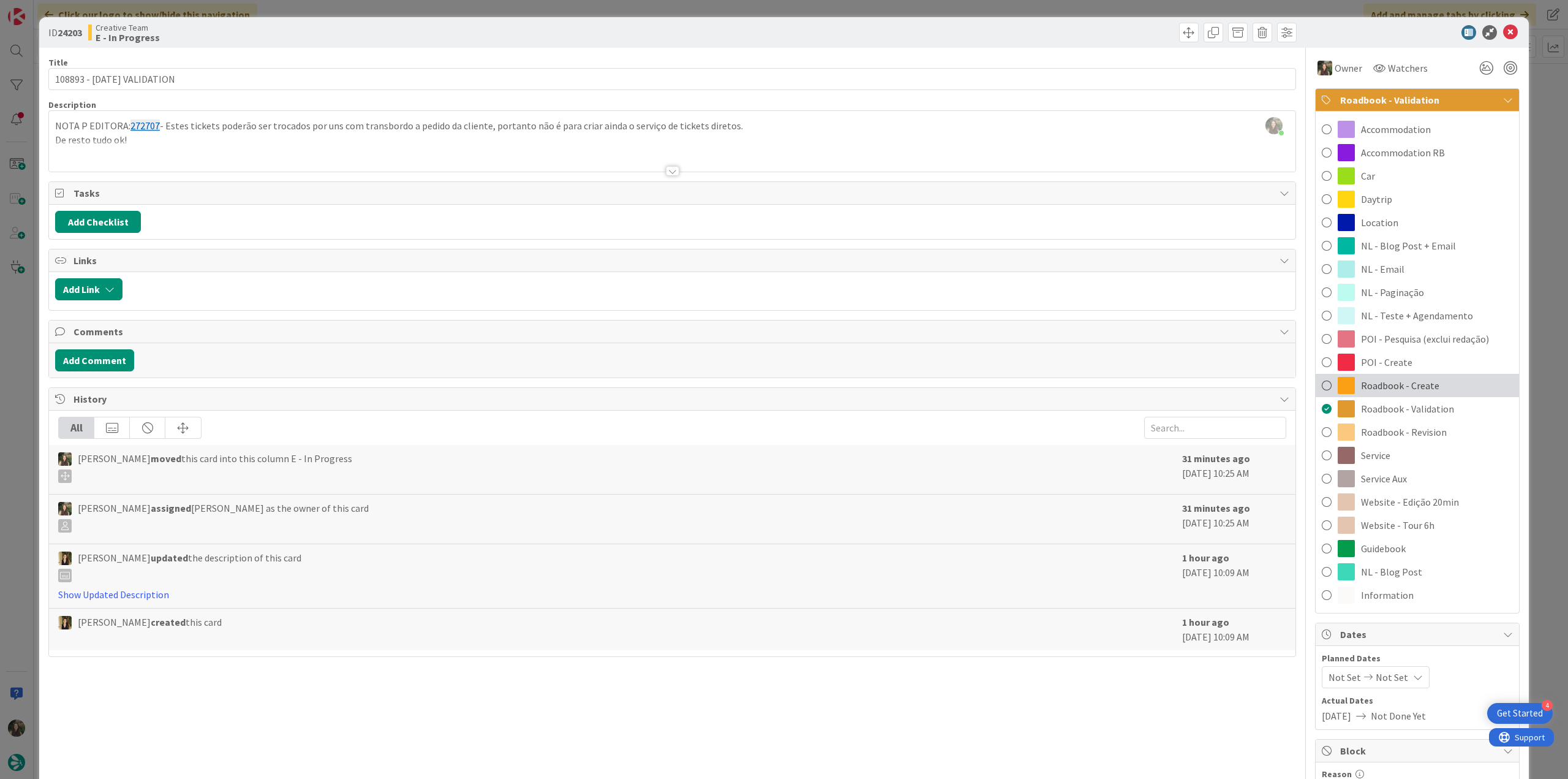
click at [1446, 385] on div "Roadbook - Create" at bounding box center [1418, 385] width 203 height 24
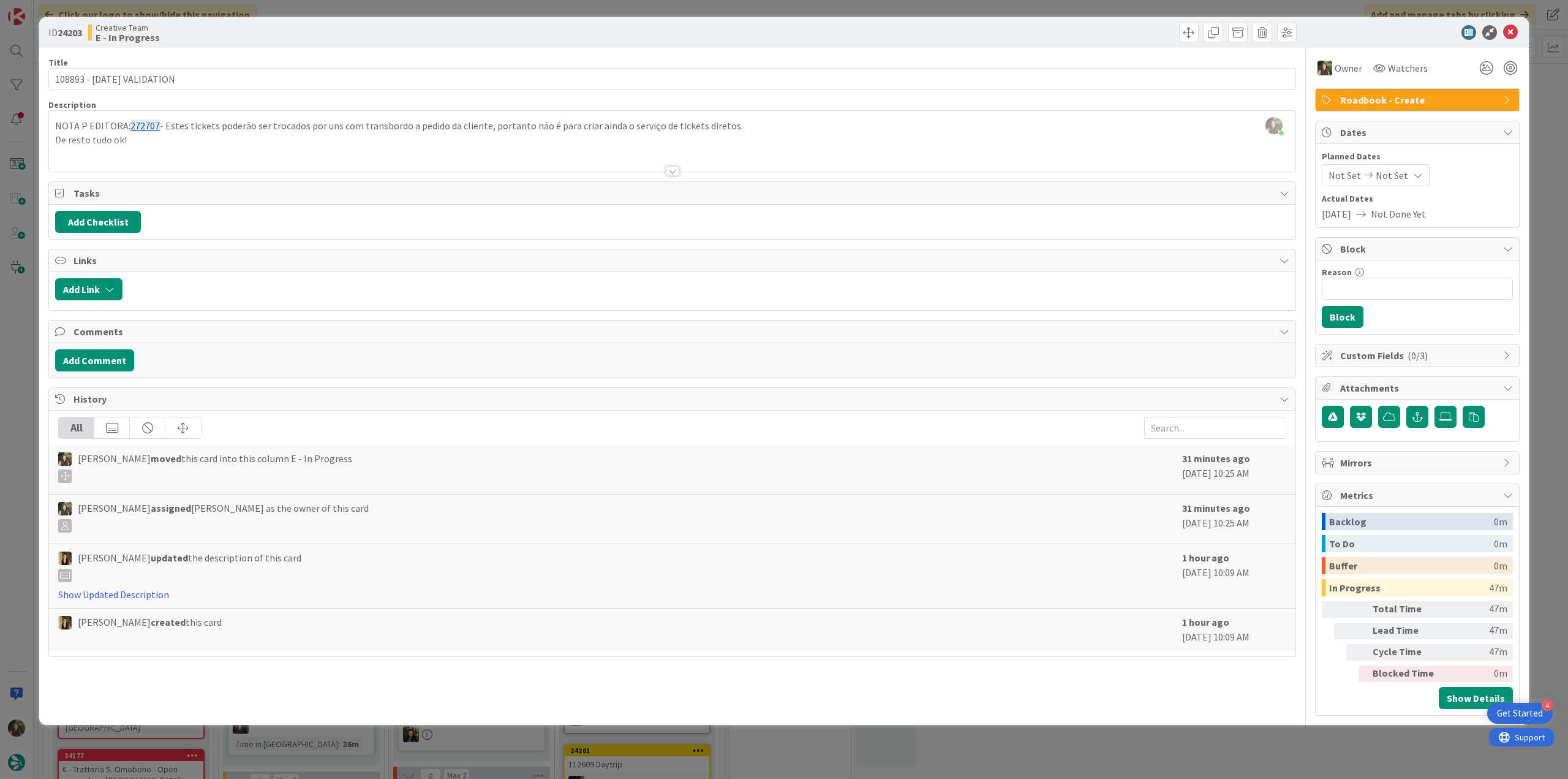
click at [1550, 327] on div "ID 24203 Creative Team E - In Progress Title 25 / 128 108893 - 4 oct VALIDATION…" at bounding box center [784, 390] width 1568 height 779
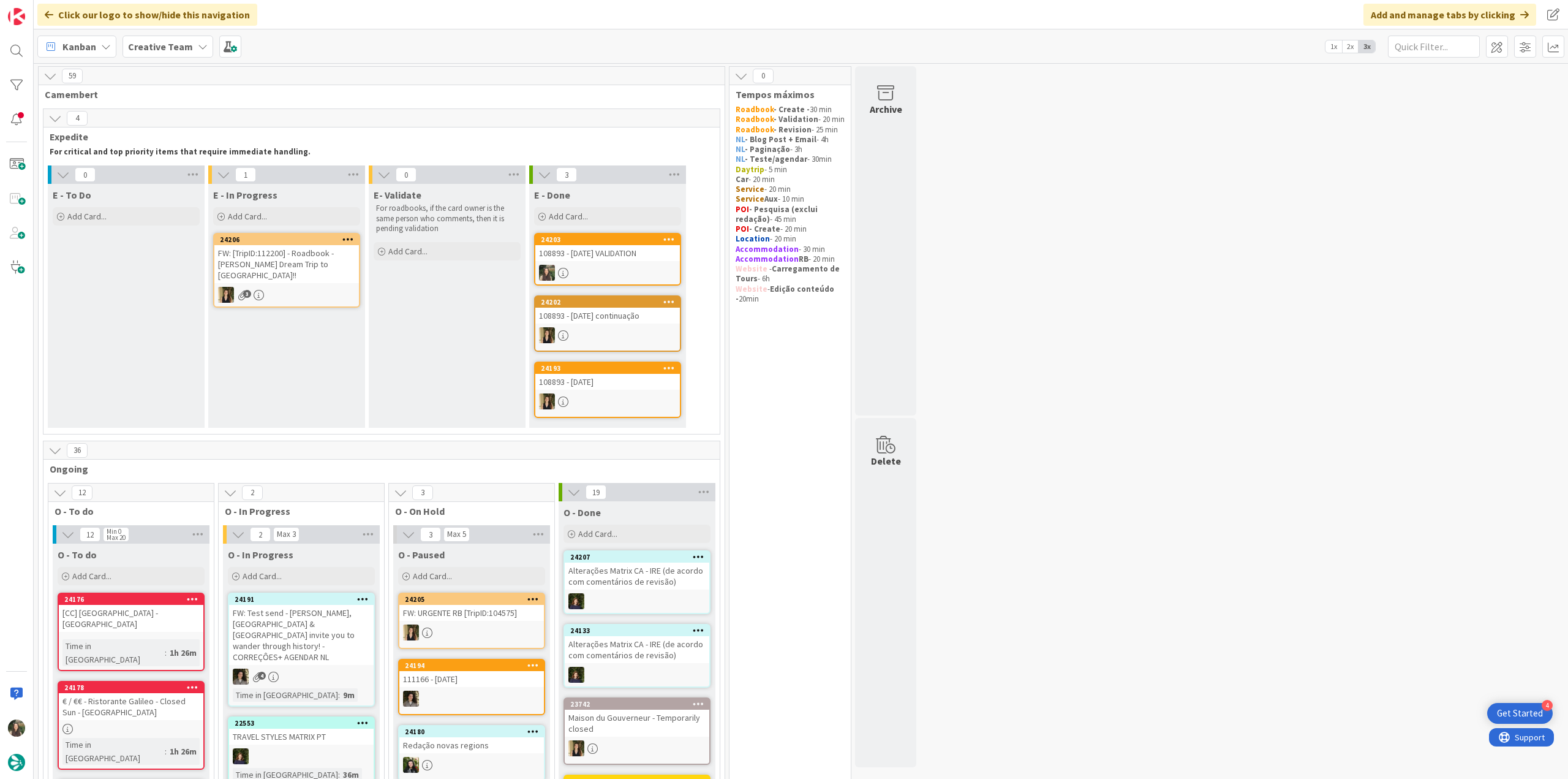
click at [609, 257] on div "108893 - [DATE] VALIDATION" at bounding box center [608, 253] width 145 height 16
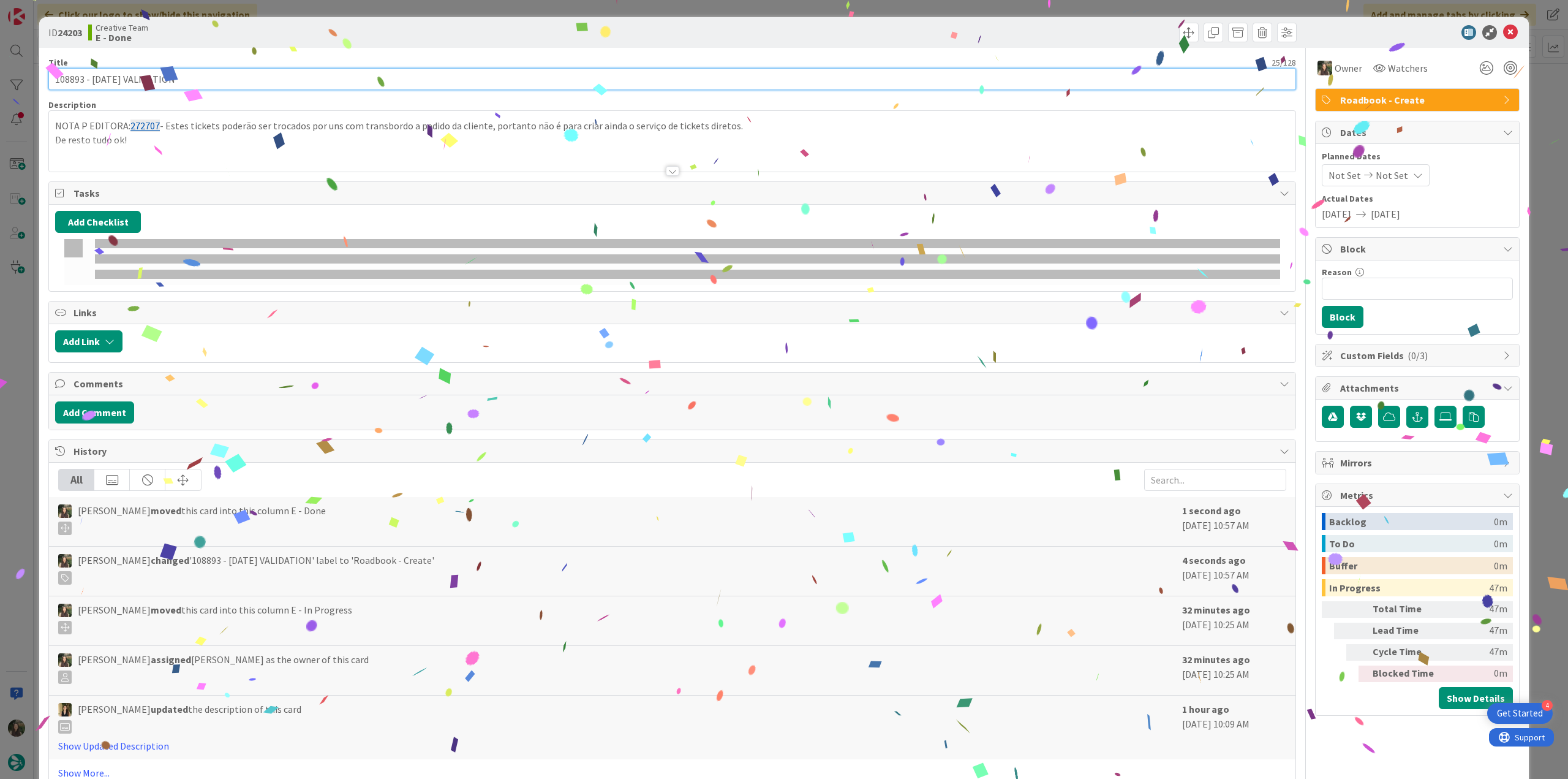
drag, startPoint x: 87, startPoint y: 77, endPoint x: 16, endPoint y: 106, distance: 76.7
click at [6, 84] on div "ID 24203 Creative Team E - Done Title 25 / 128 108893 - 4 oct VALIDATION Descri…" at bounding box center [784, 390] width 1568 height 779
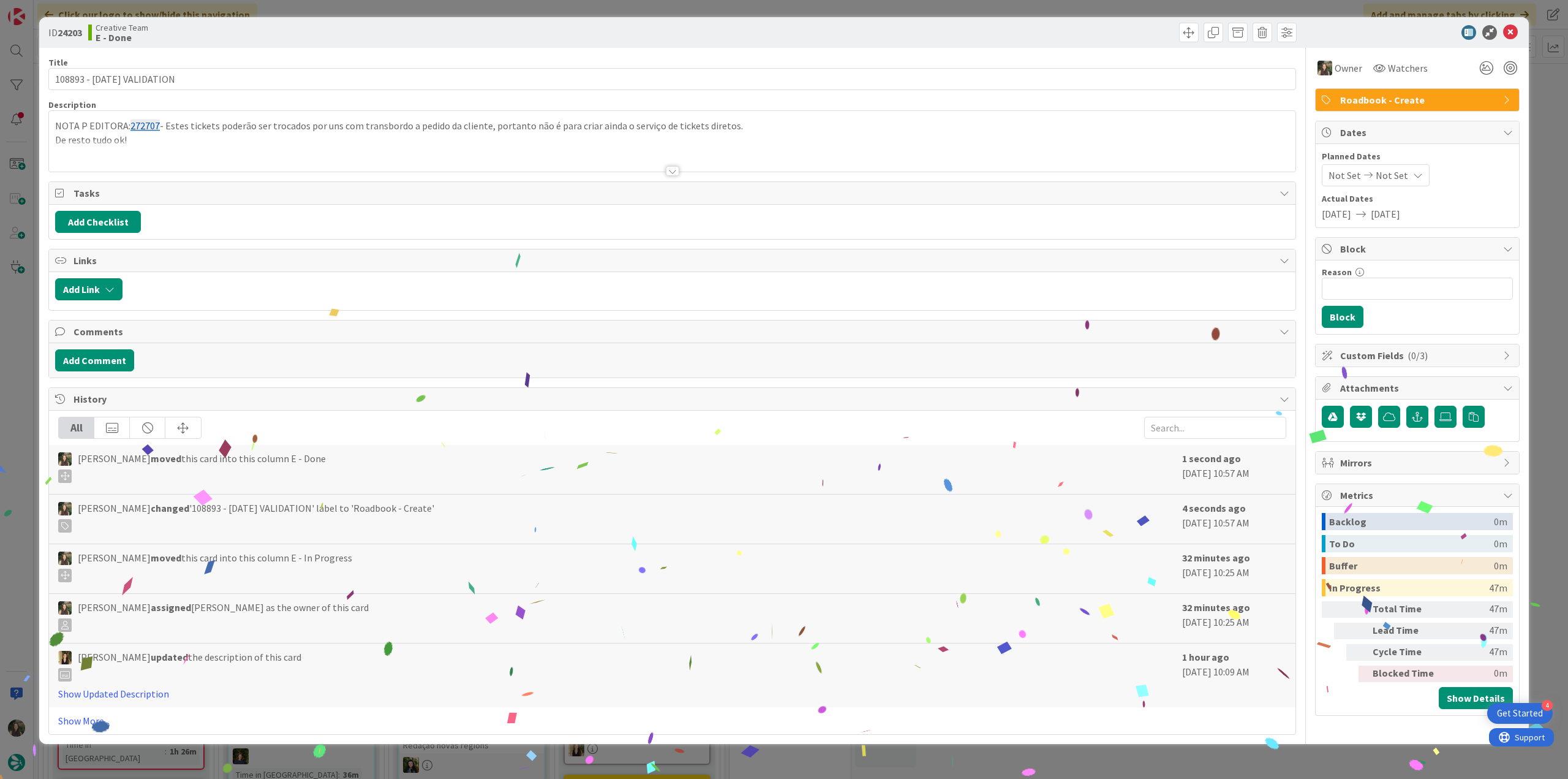
click at [22, 314] on div "ID 24203 Creative Team E - Done Title 25 / 128 108893 - 4 oct VALIDATION Descri…" at bounding box center [784, 390] width 1568 height 779
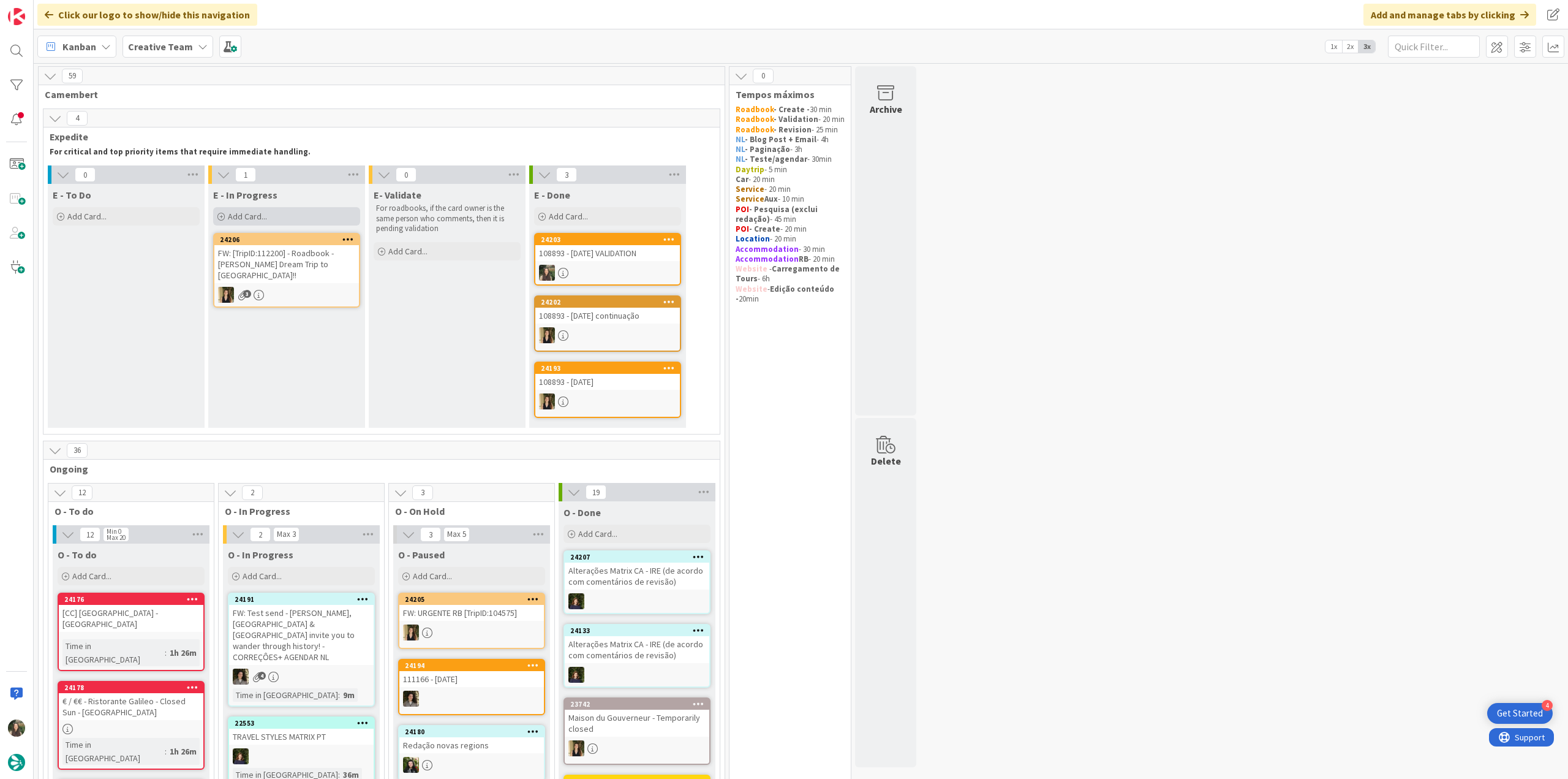
click at [268, 219] on div "Add Card..." at bounding box center [286, 216] width 147 height 19
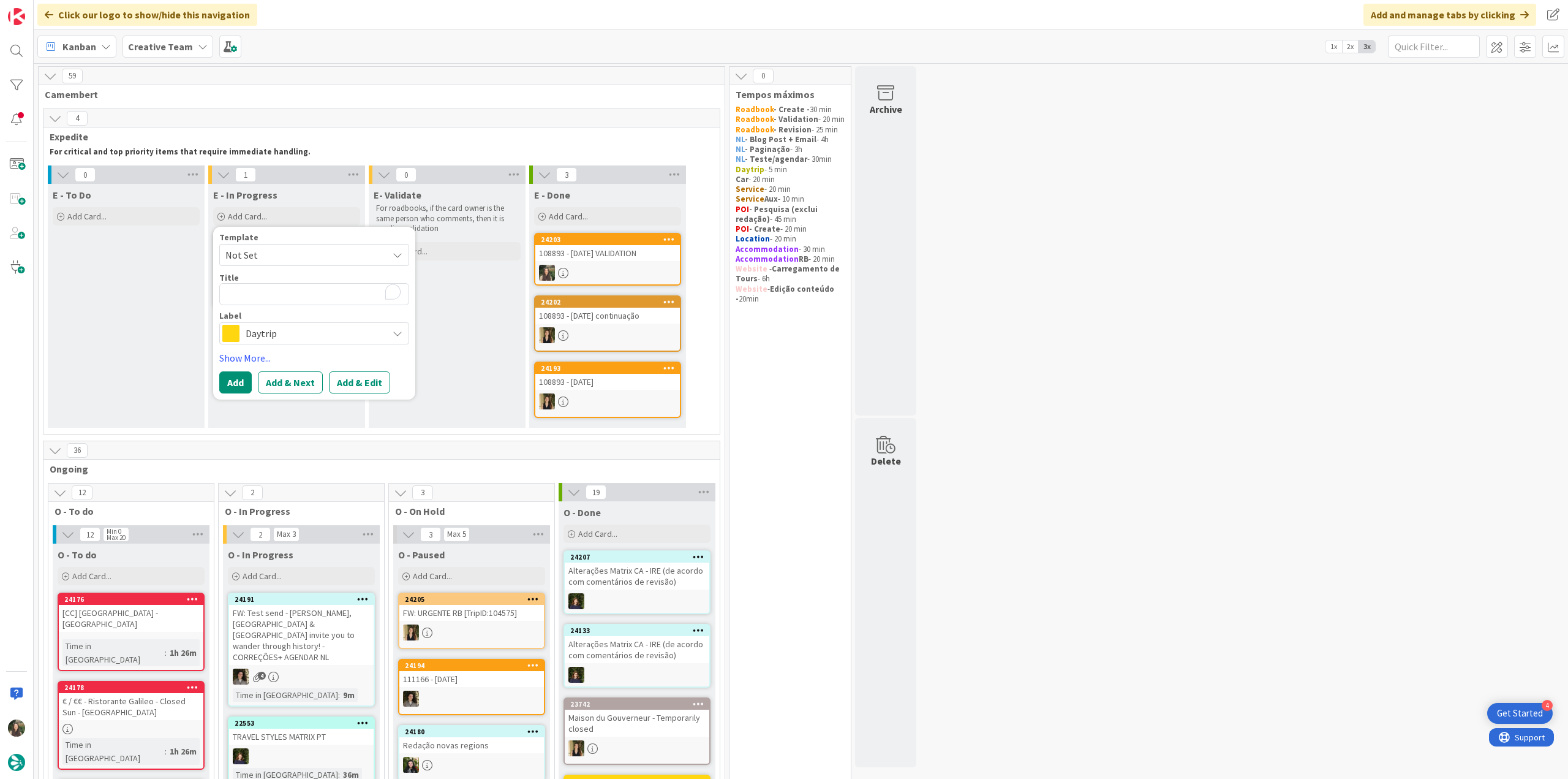
type textarea "x"
type textarea "108893 - [DATE] VALIDATION"
type textarea "x"
type textarea "108893 - [DATE] VALIDATION"
type textarea "x"
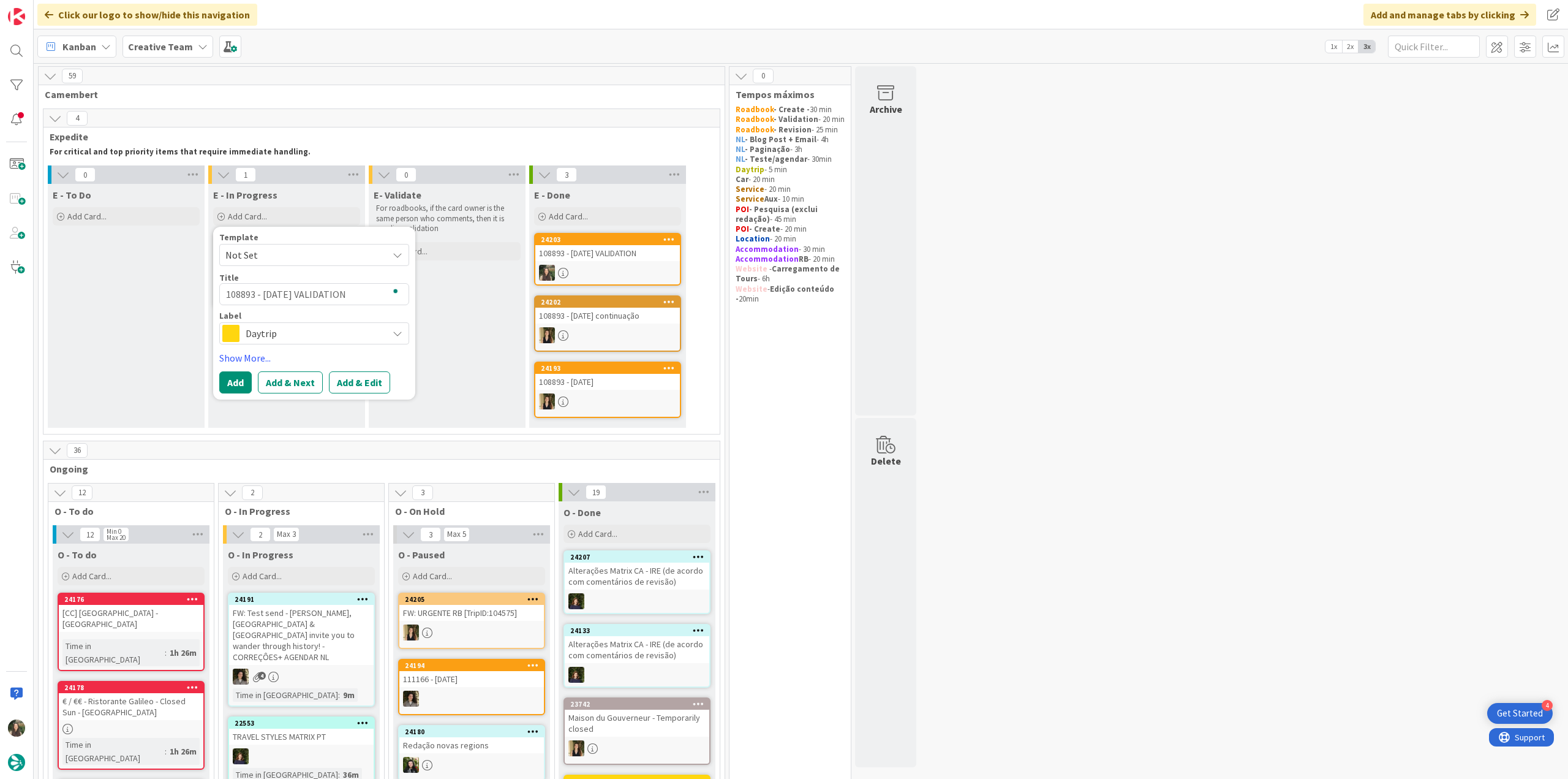
type textarea "108893 - 4 oct VALIDATION -"
type textarea "x"
type textarea "108893 - 4 oct VALIDATION -"
type textarea "x"
type textarea "108893 - 4 oct VALIDATION - co"
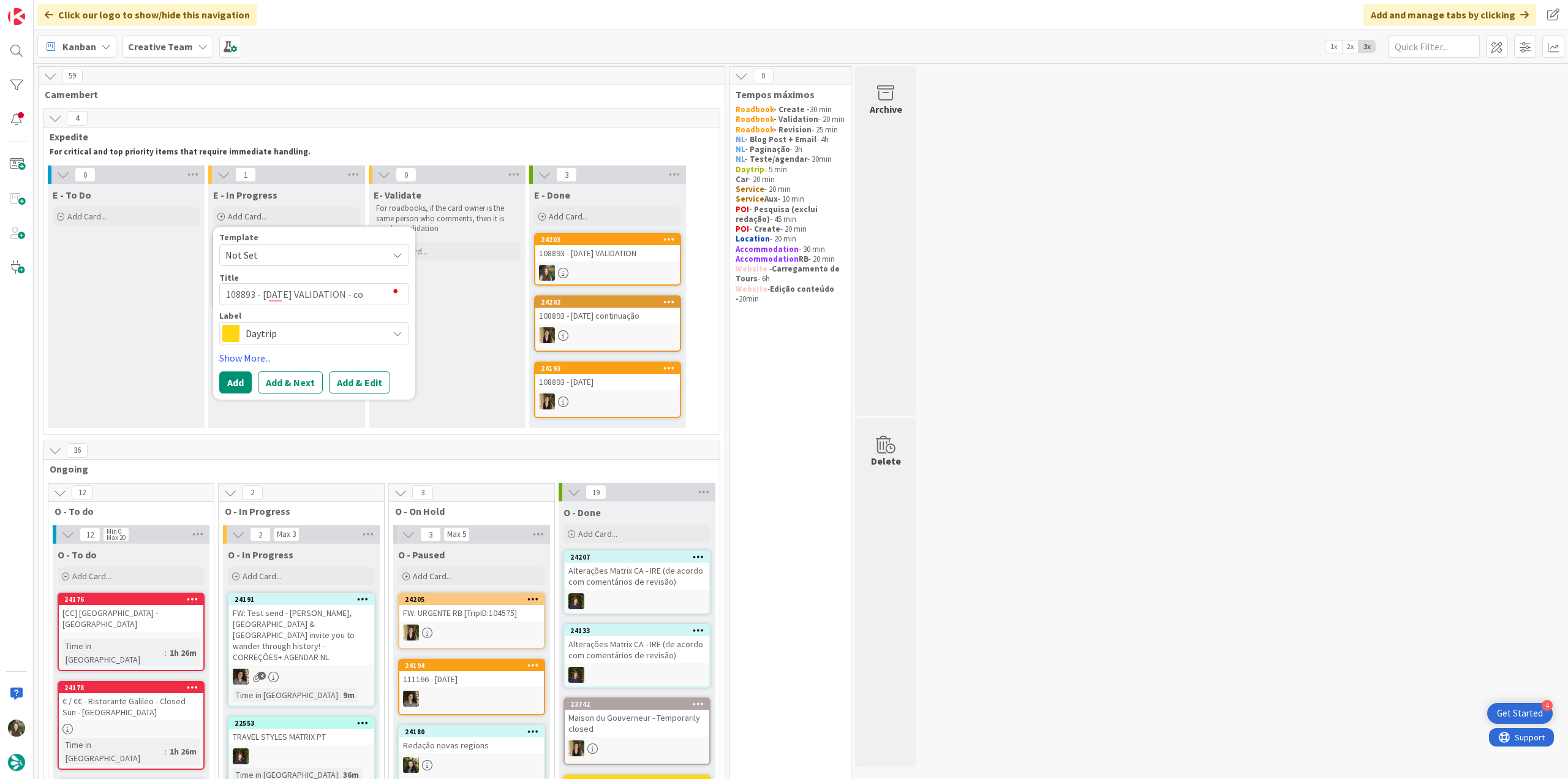
type textarea "x"
type textarea "108893 - 4 oct VALIDATION - con"
type textarea "x"
type textarea "108893 - 4 oct VALIDATION - cont"
type textarea "x"
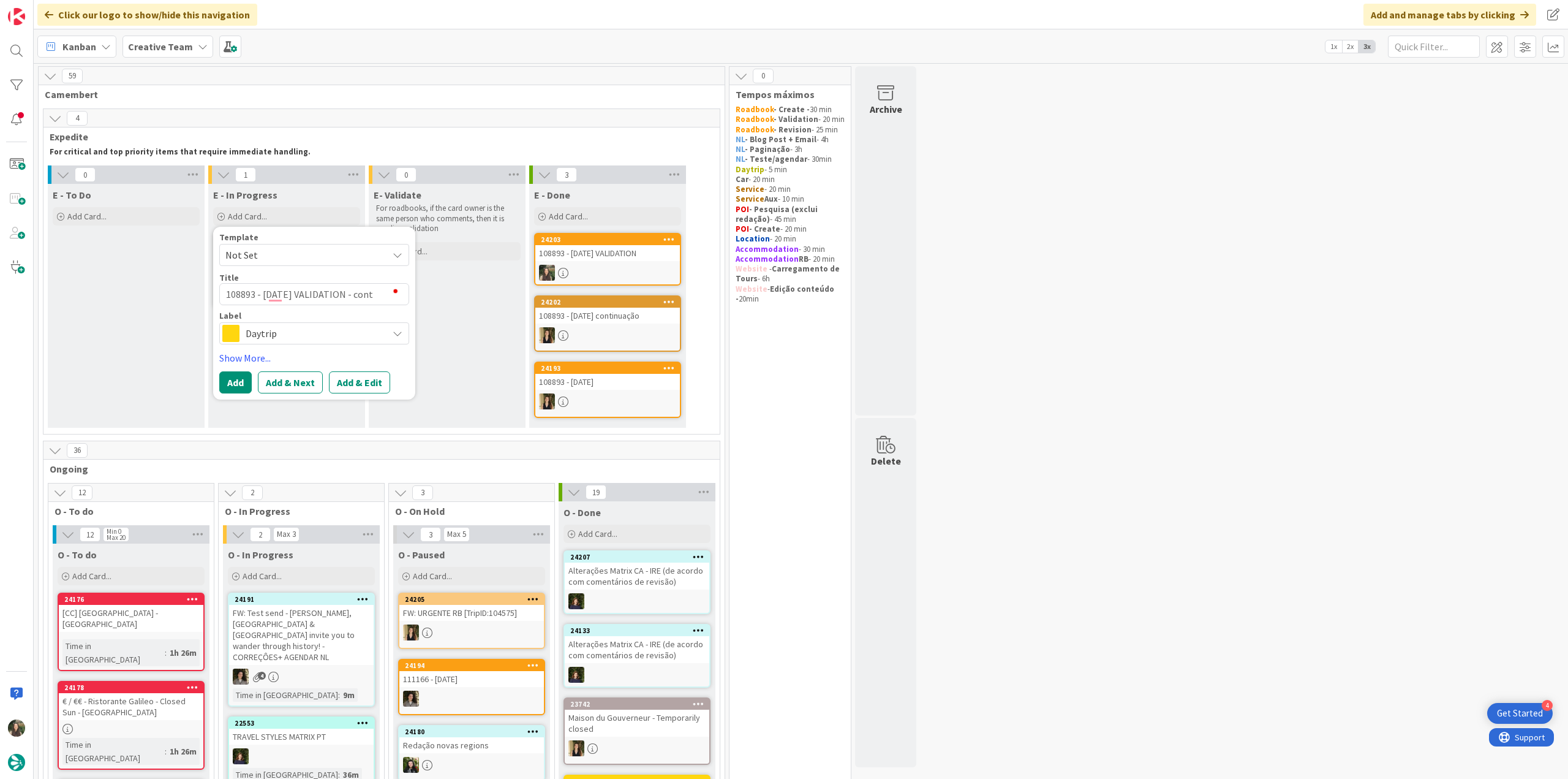
type textarea "108893 - 4 oct VALIDATION - conti"
type textarea "x"
type textarea "108893 - 4 oct VALIDATION - contin"
type textarea "x"
type textarea "108893 - 4 oct VALIDATION - contina"
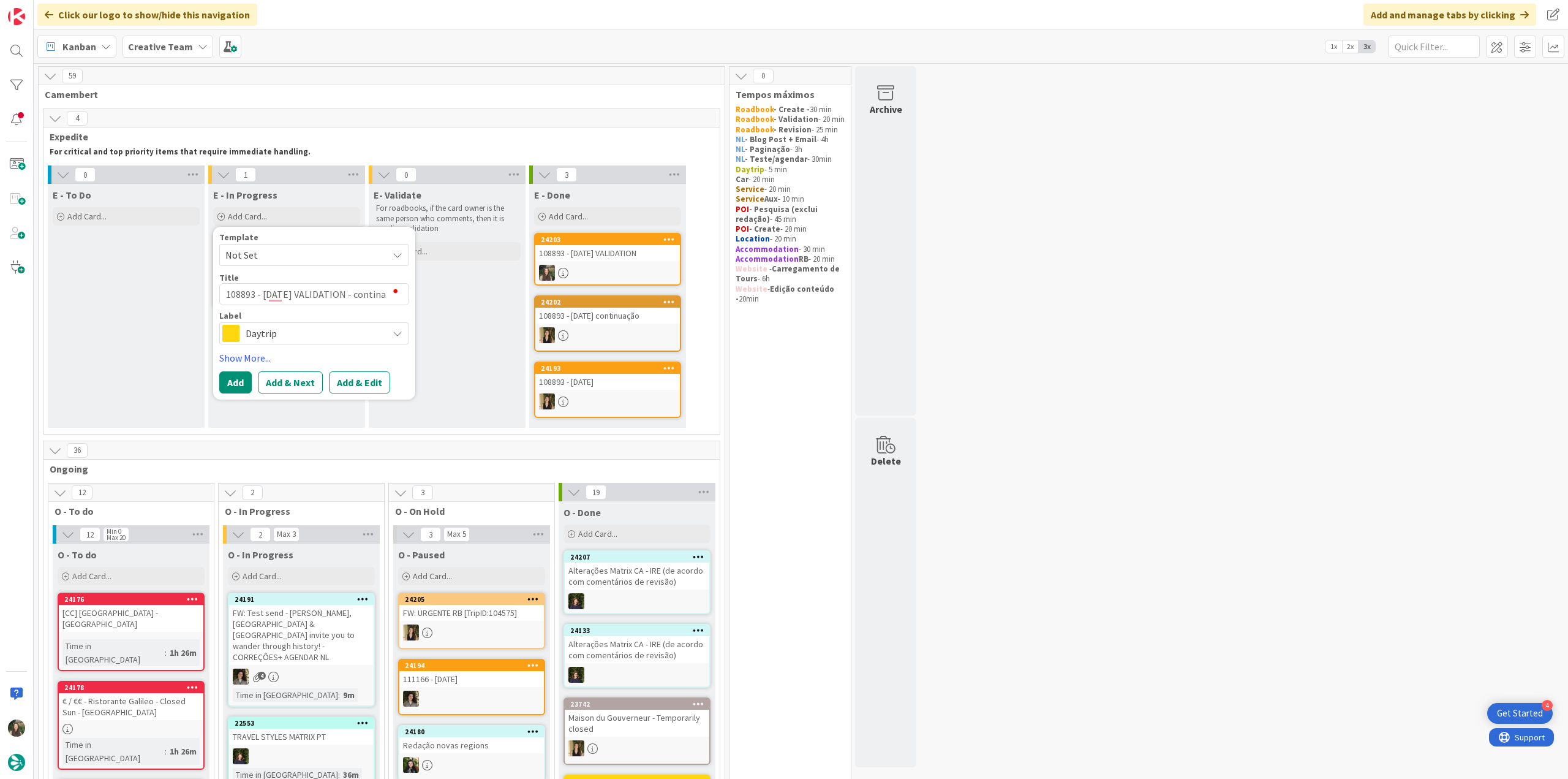
type textarea "x"
type textarea "108893 - 4 oct VALIDATION - continau"
type textarea "x"
type textarea "108893 - 4 oct VALIDATION - continaul"
type textarea "x"
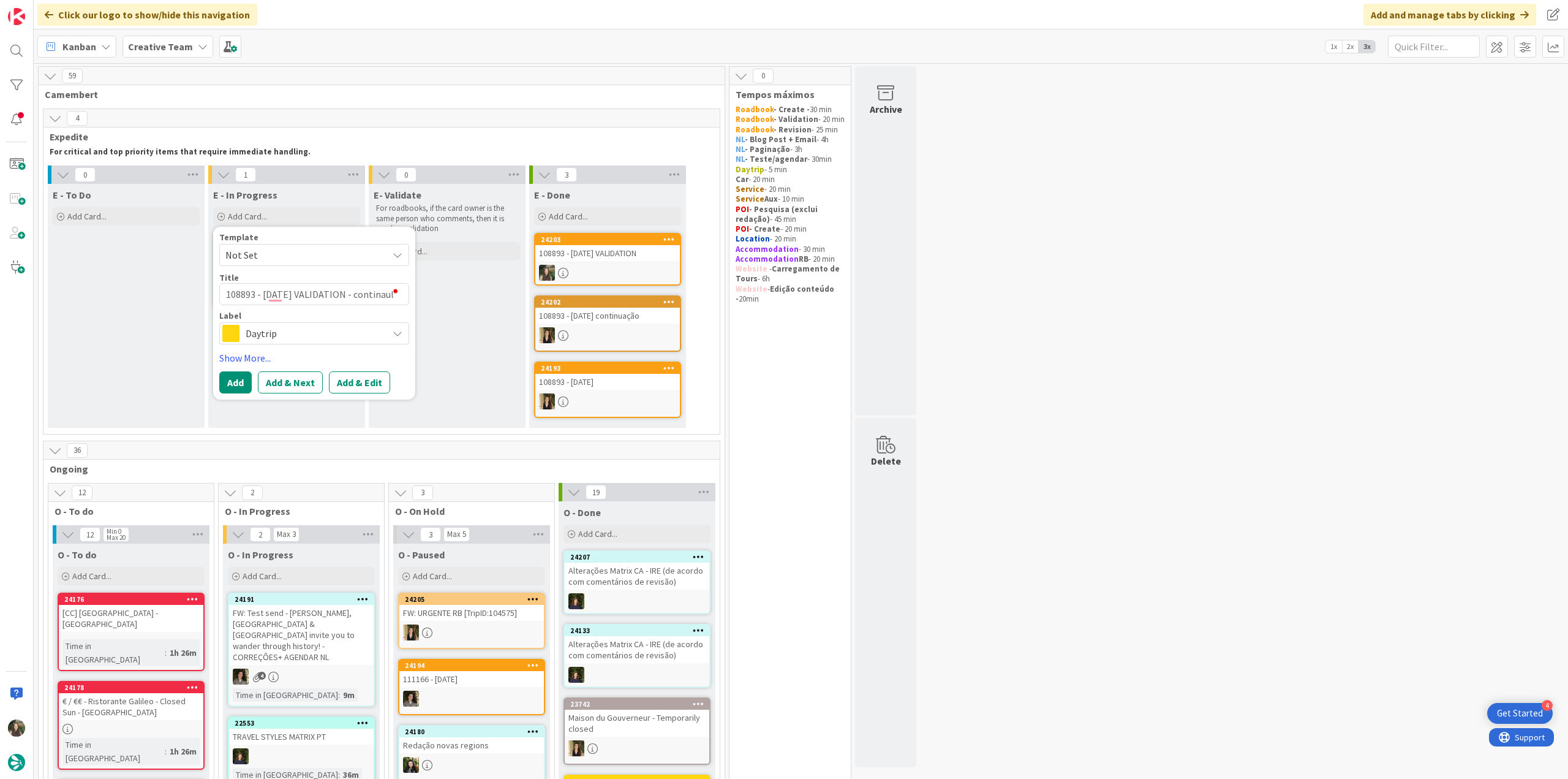
type textarea "108893 - 4 oct VALIDATION - continaulº"
type textarea "x"
type textarea "108893 - 4 oct VALIDATION - continaulºa"
type textarea "x"
type textarea "108893 - 4 oct VALIDATION - continaulºao"
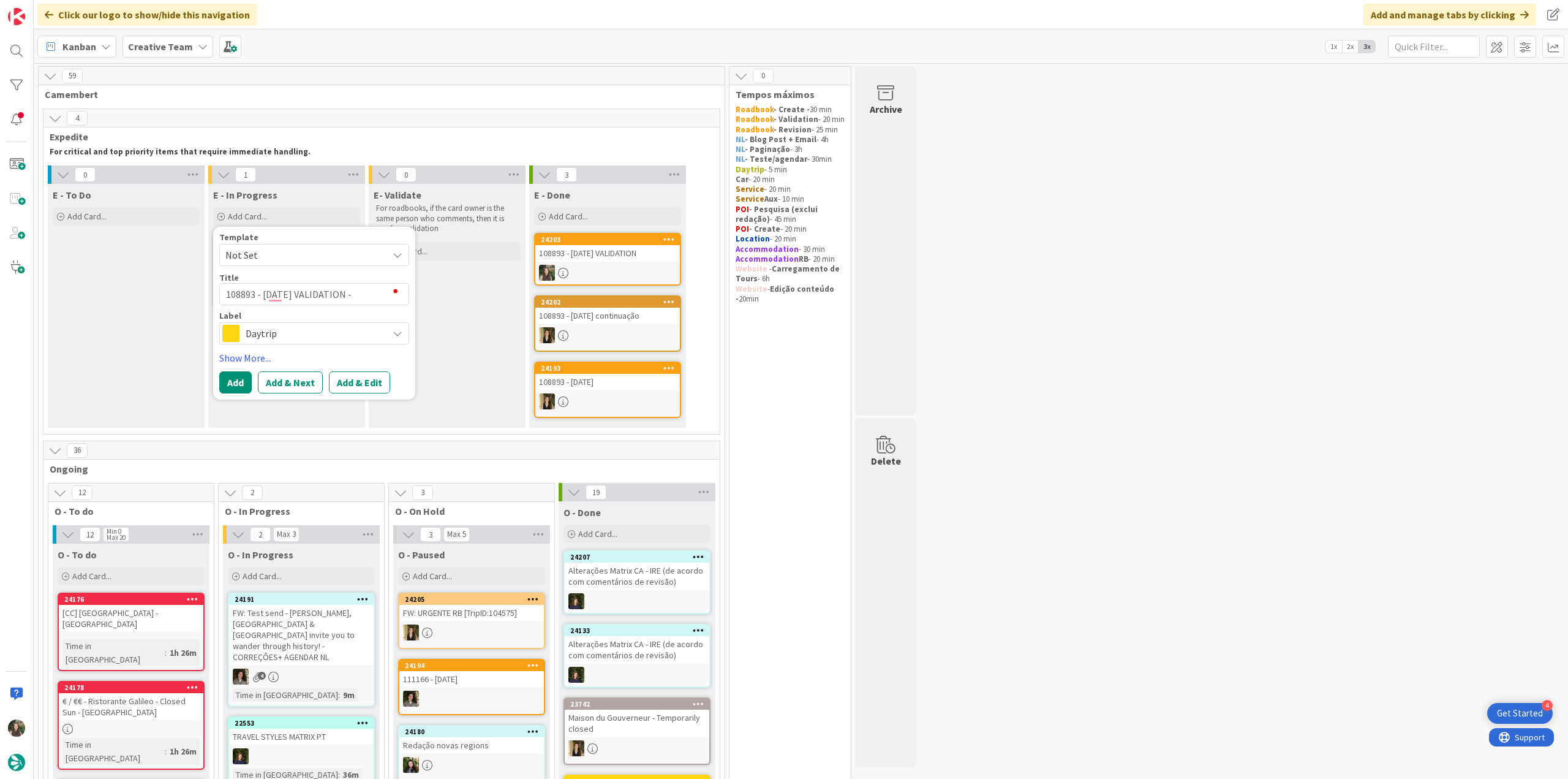
type textarea "x"
type textarea "108893 - 4 oct VALIDATION - continaulºa"
type textarea "x"
type textarea "108893 - 4 oct VALIDATION - continaulº"
type textarea "x"
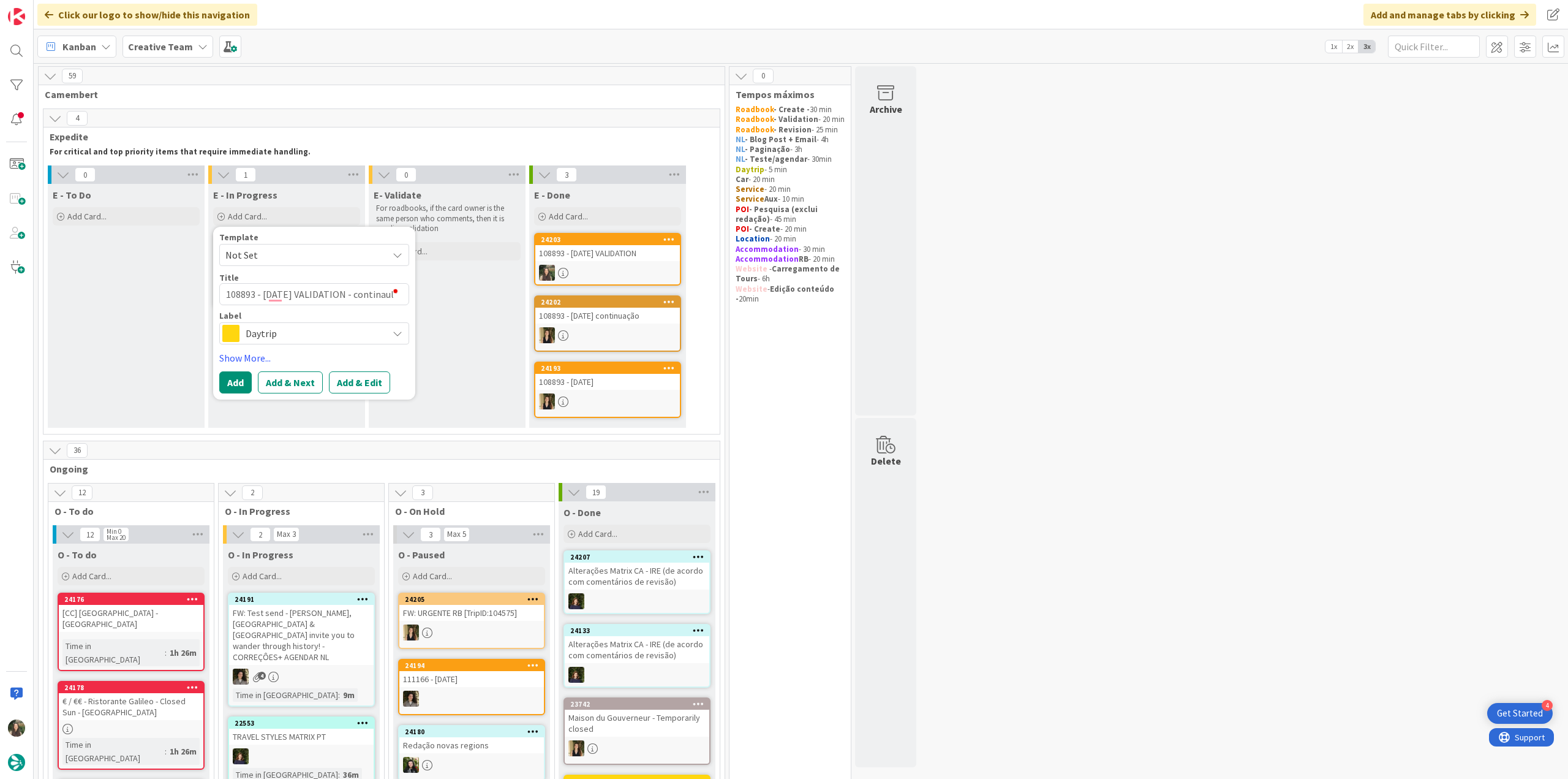
type textarea "108893 - 4 oct VALIDATION - continaul"
type textarea "x"
type textarea "108893 - 4 oct VALIDATION - continau"
type textarea "x"
type textarea "108893 - 4 oct VALIDATION - continauç"
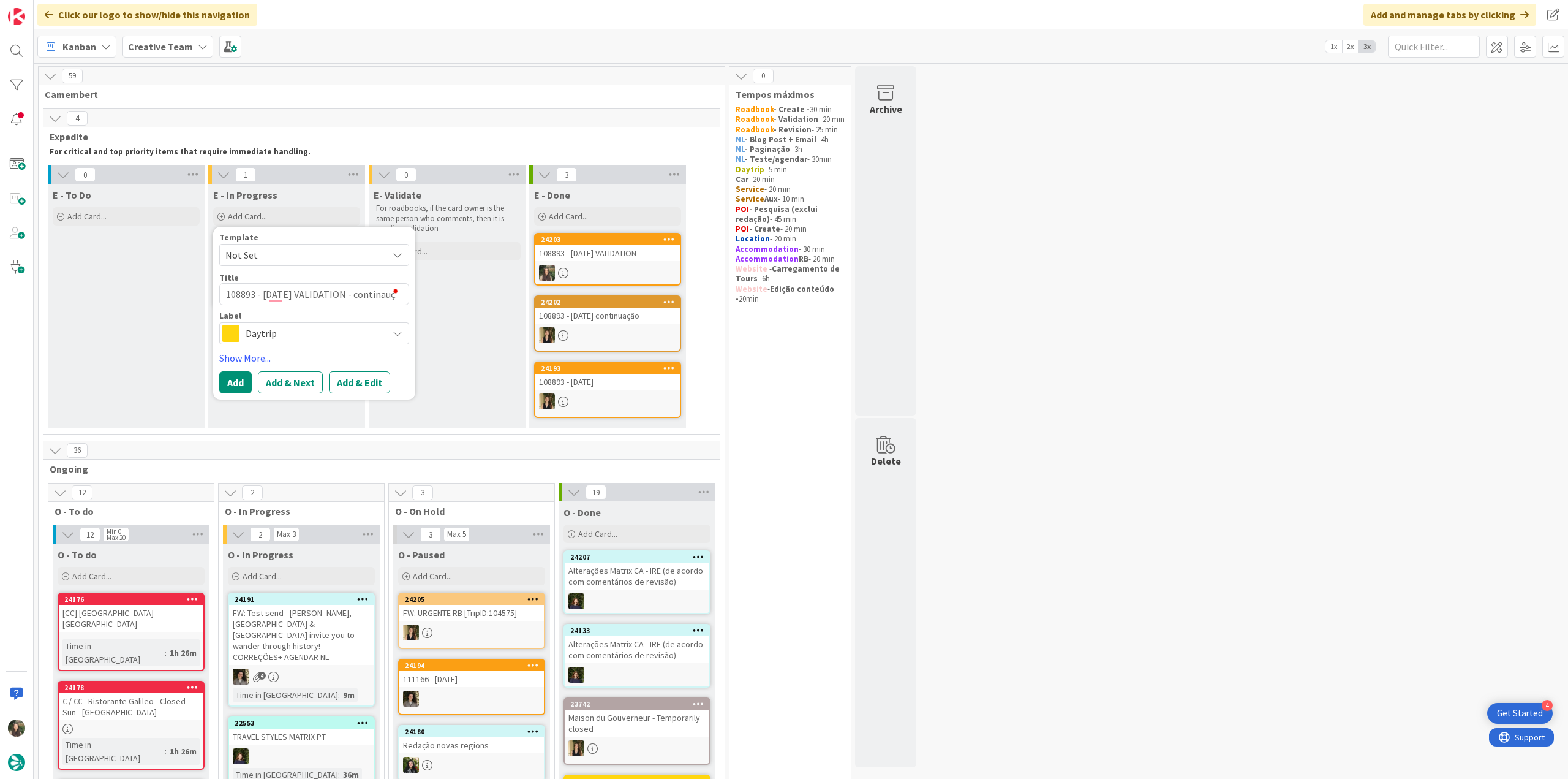
type textarea "x"
type textarea "108893 - 4 oct VALIDATION - continauçã"
type textarea "x"
type textarea "108893 - 4 oct VALIDATION - continaução"
click at [299, 333] on span "Daytrip" at bounding box center [314, 333] width 136 height 17
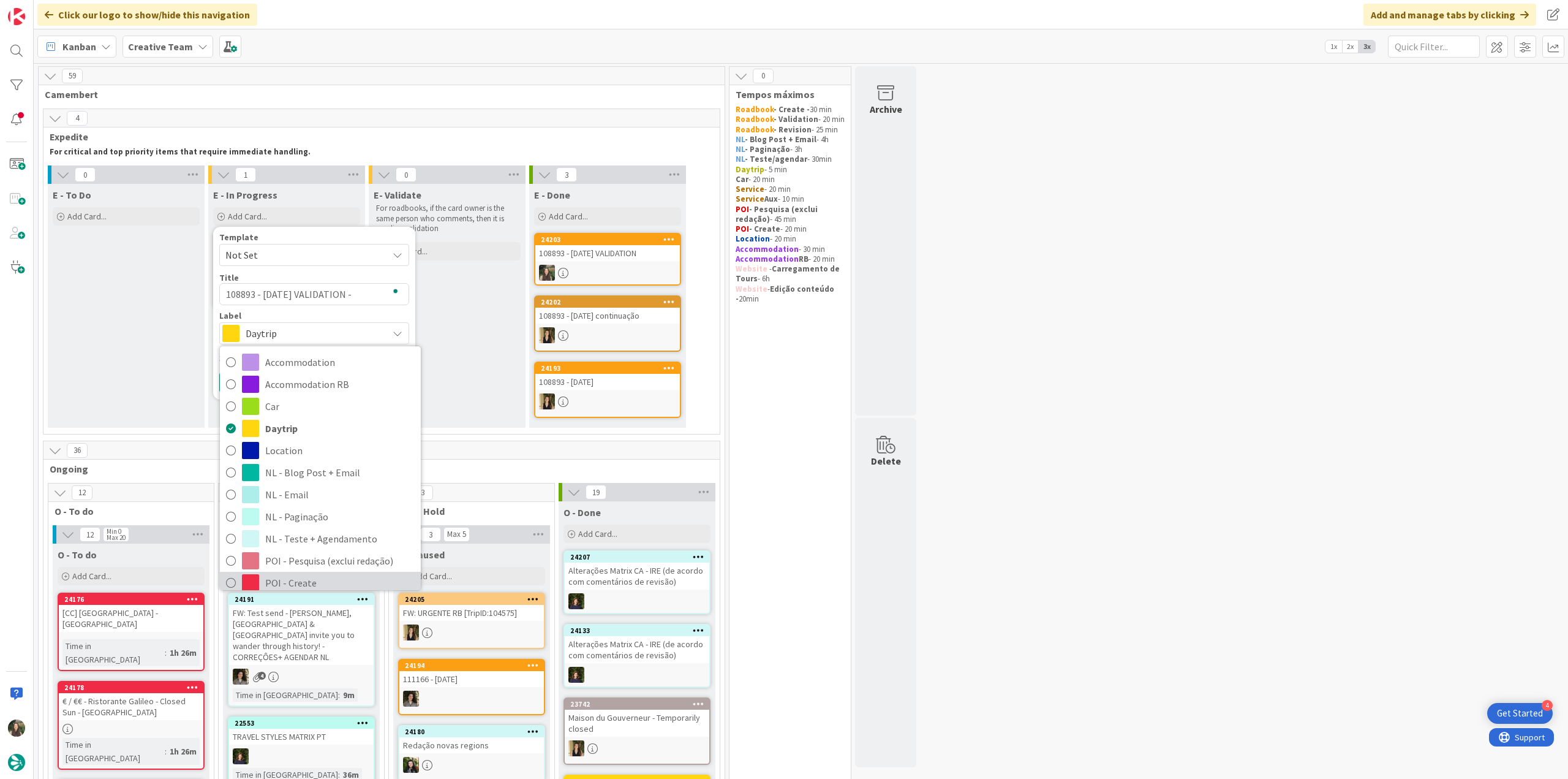
click at [298, 576] on span "POI - Create" at bounding box center [339, 583] width 150 height 19
type textarea "x"
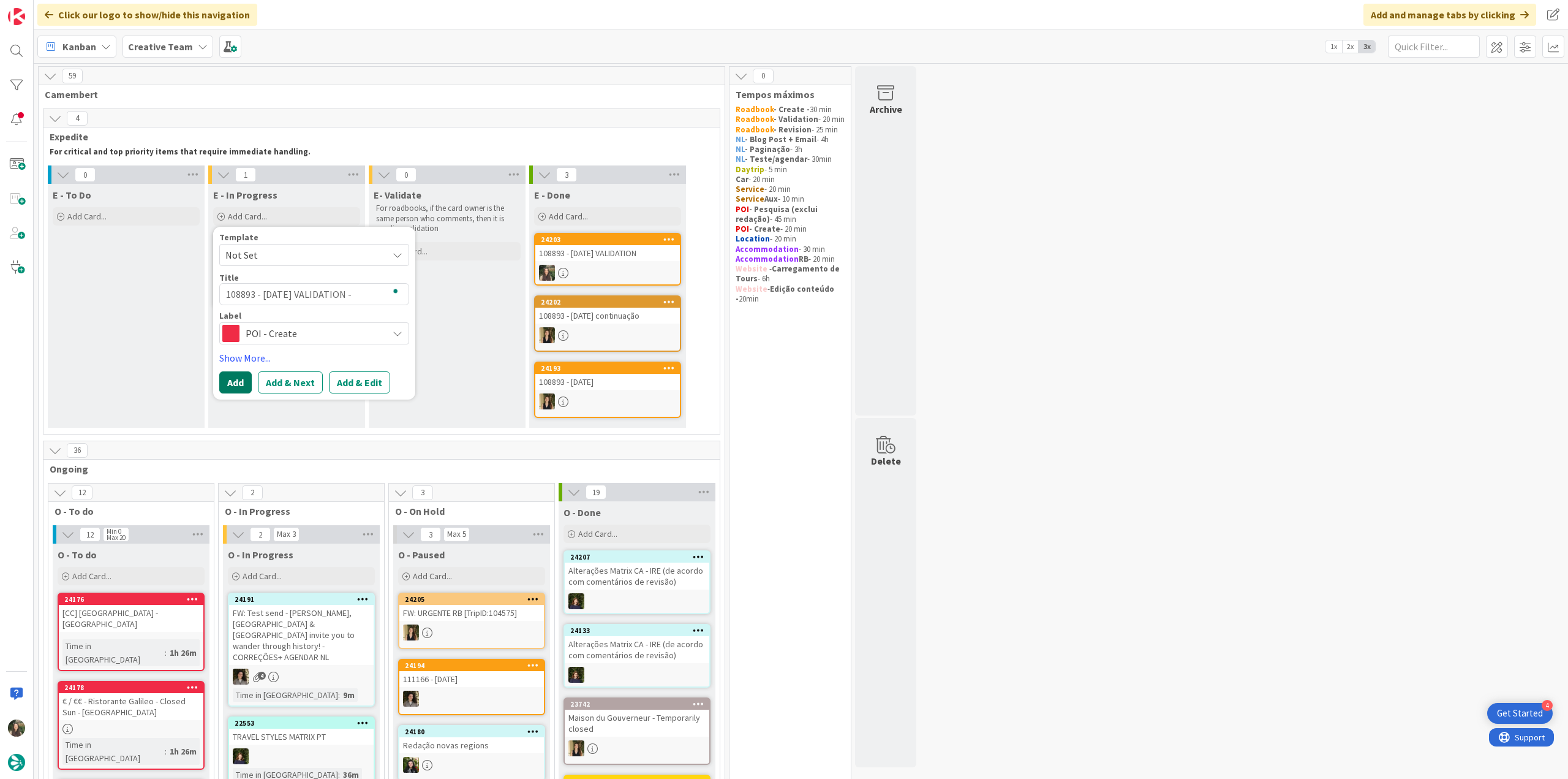
click at [236, 378] on button "Add" at bounding box center [235, 382] width 32 height 22
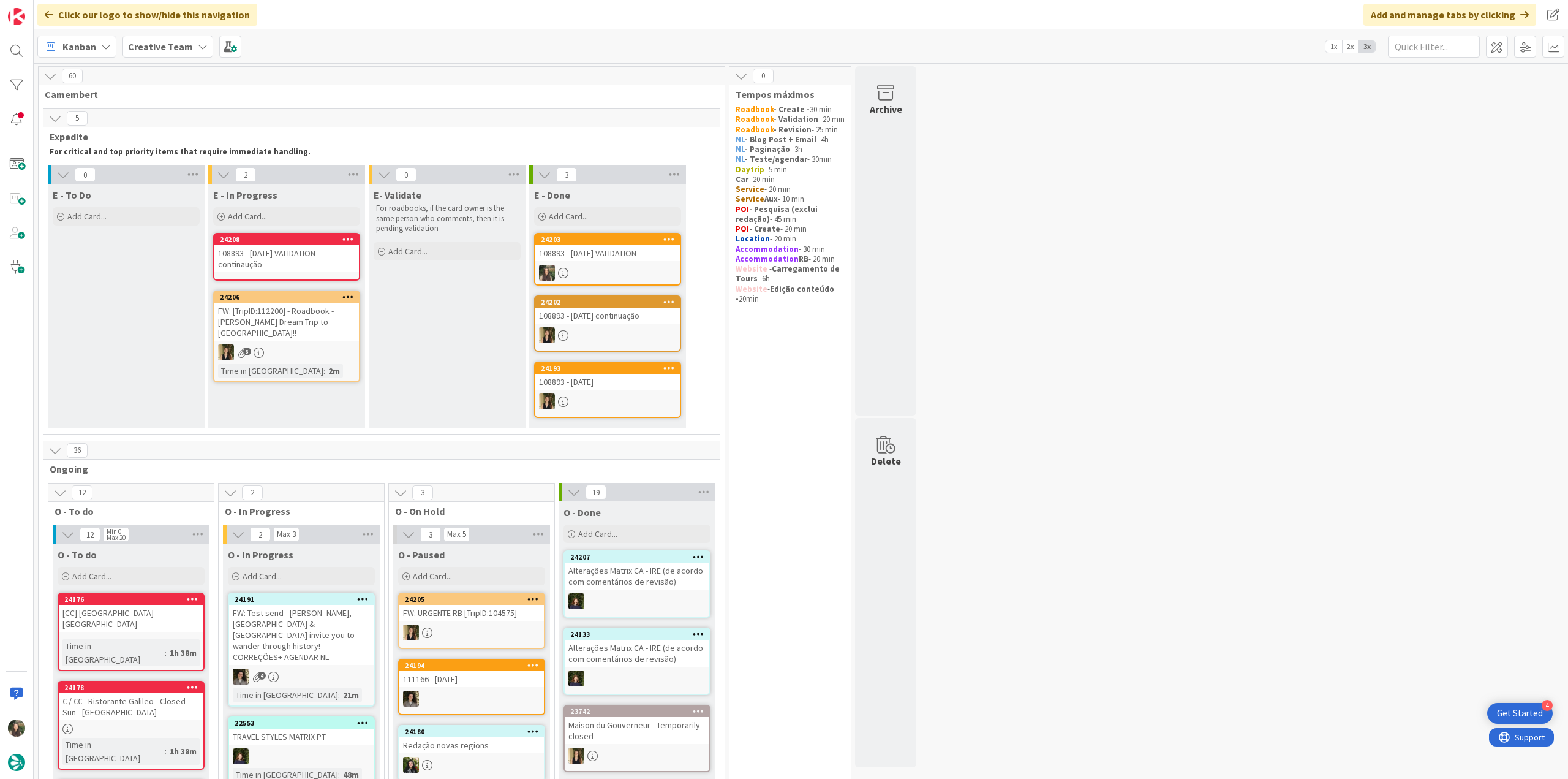
click at [294, 261] on div "108893 - 4 oct VALIDATION - continaução" at bounding box center [286, 258] width 145 height 27
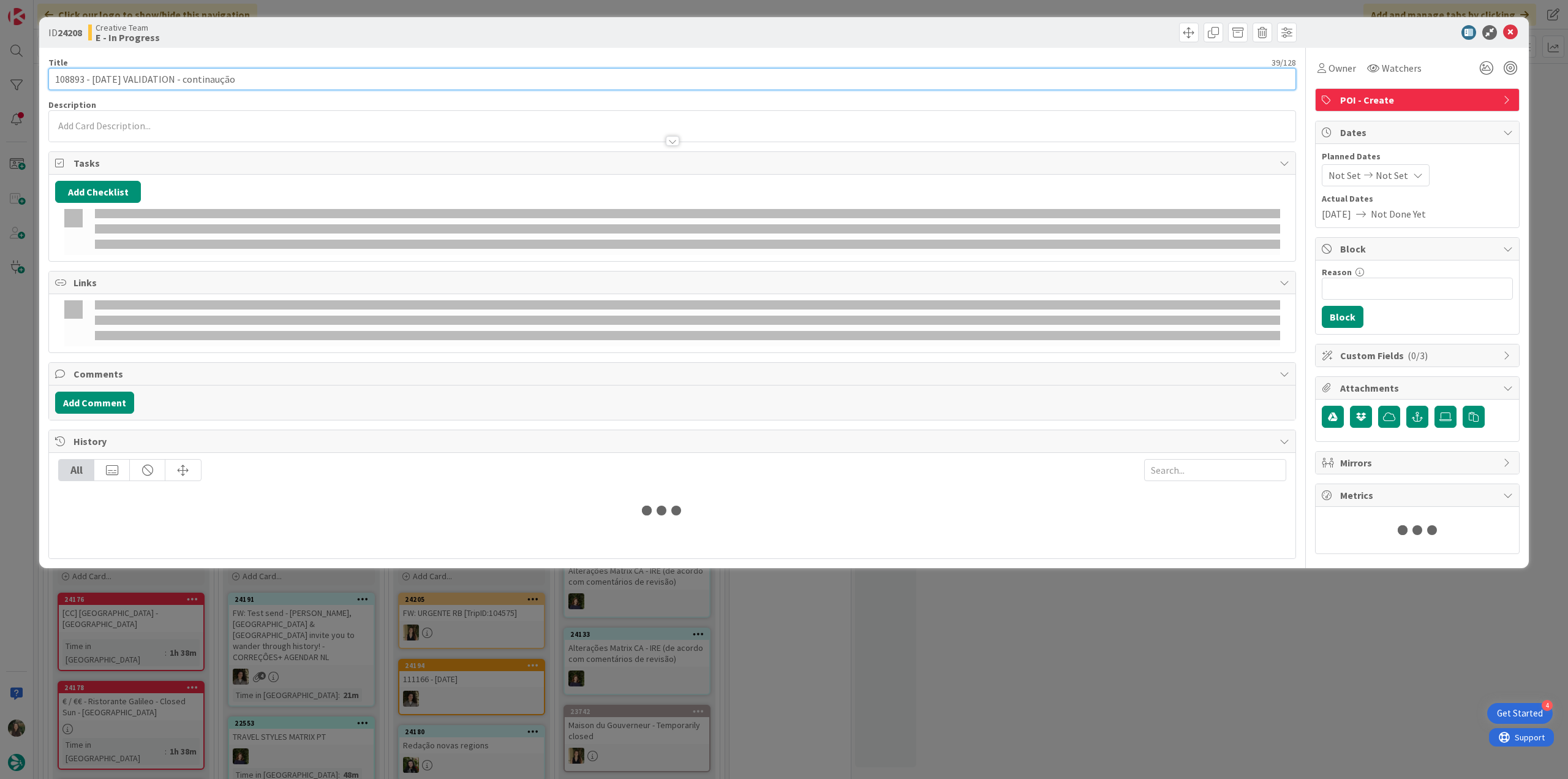
click at [203, 80] on input "108893 - 4 oct VALIDATION - continaução" at bounding box center [672, 79] width 1248 height 22
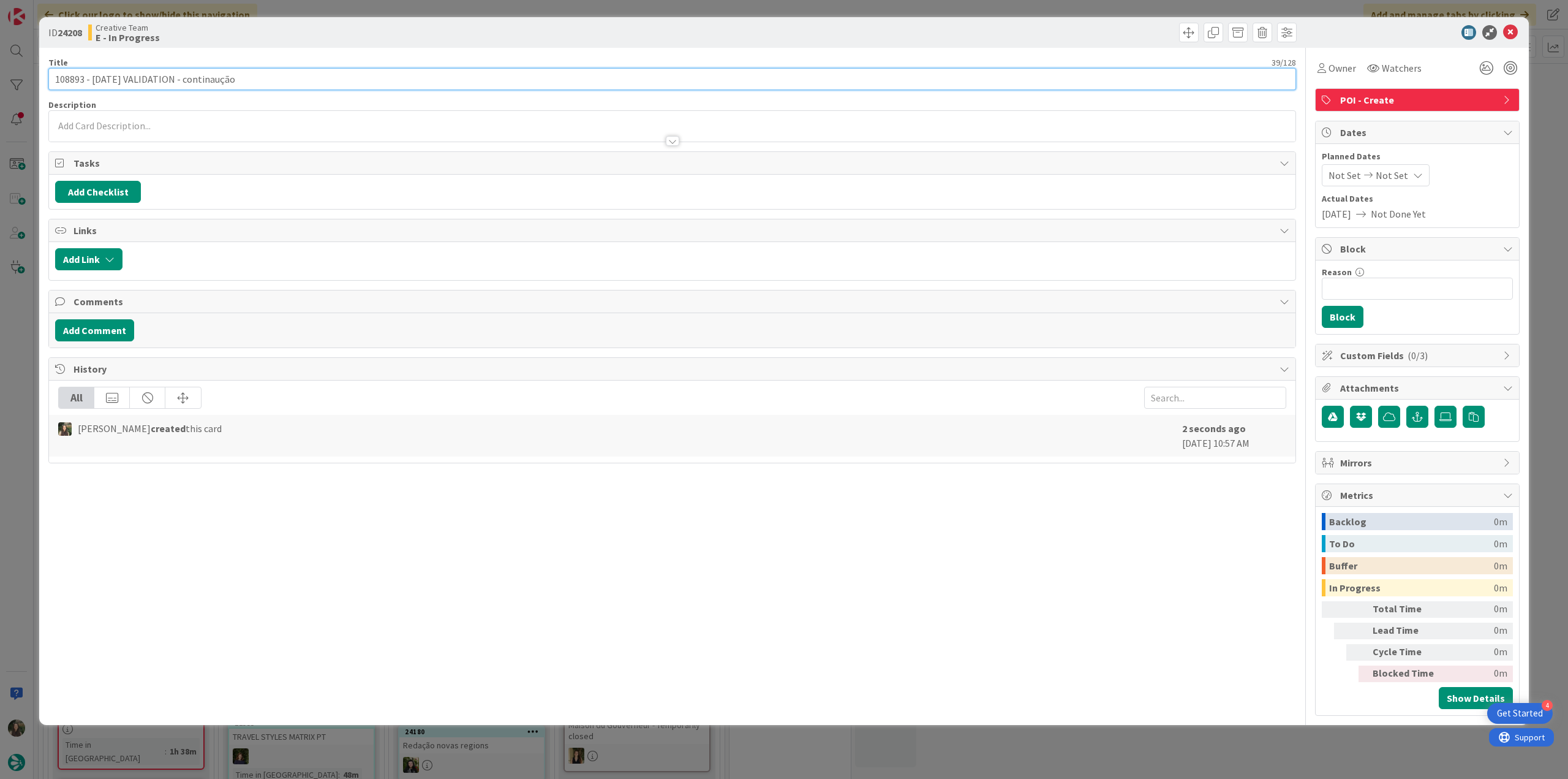
click at [203, 80] on input "108893 - 4 oct VALIDATION - continaução" at bounding box center [672, 79] width 1248 height 22
type input "108893 - [DATE] VALIDATION - continuação"
click at [1342, 69] on span "Owner" at bounding box center [1342, 68] width 28 height 15
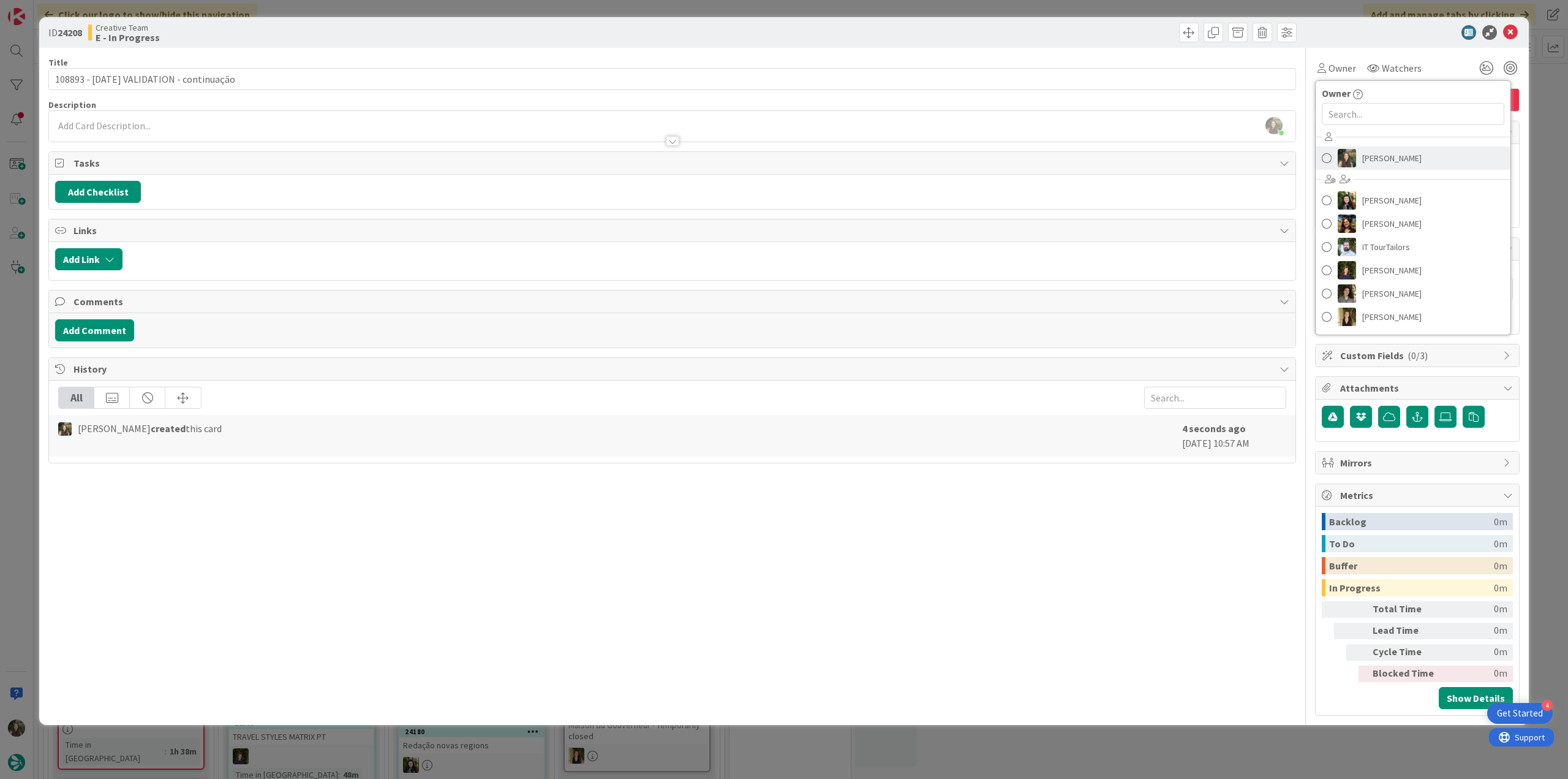
click at [1371, 155] on span "[PERSON_NAME]" at bounding box center [1392, 158] width 59 height 19
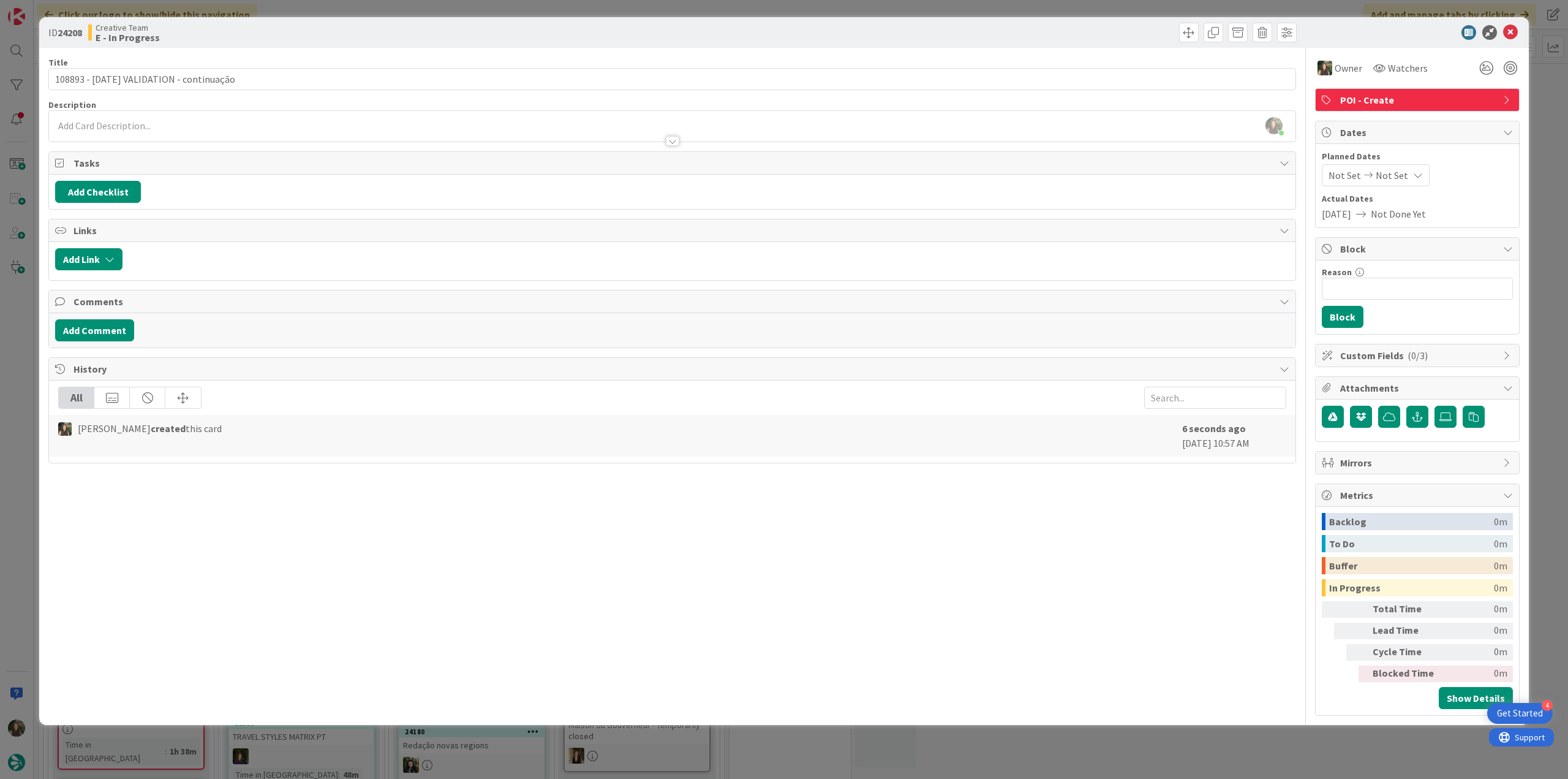
click at [1534, 91] on div "ID 24208 Creative Team E - In Progress Title 39 / 128 108893 - 4 oct VALIDATION…" at bounding box center [784, 390] width 1568 height 779
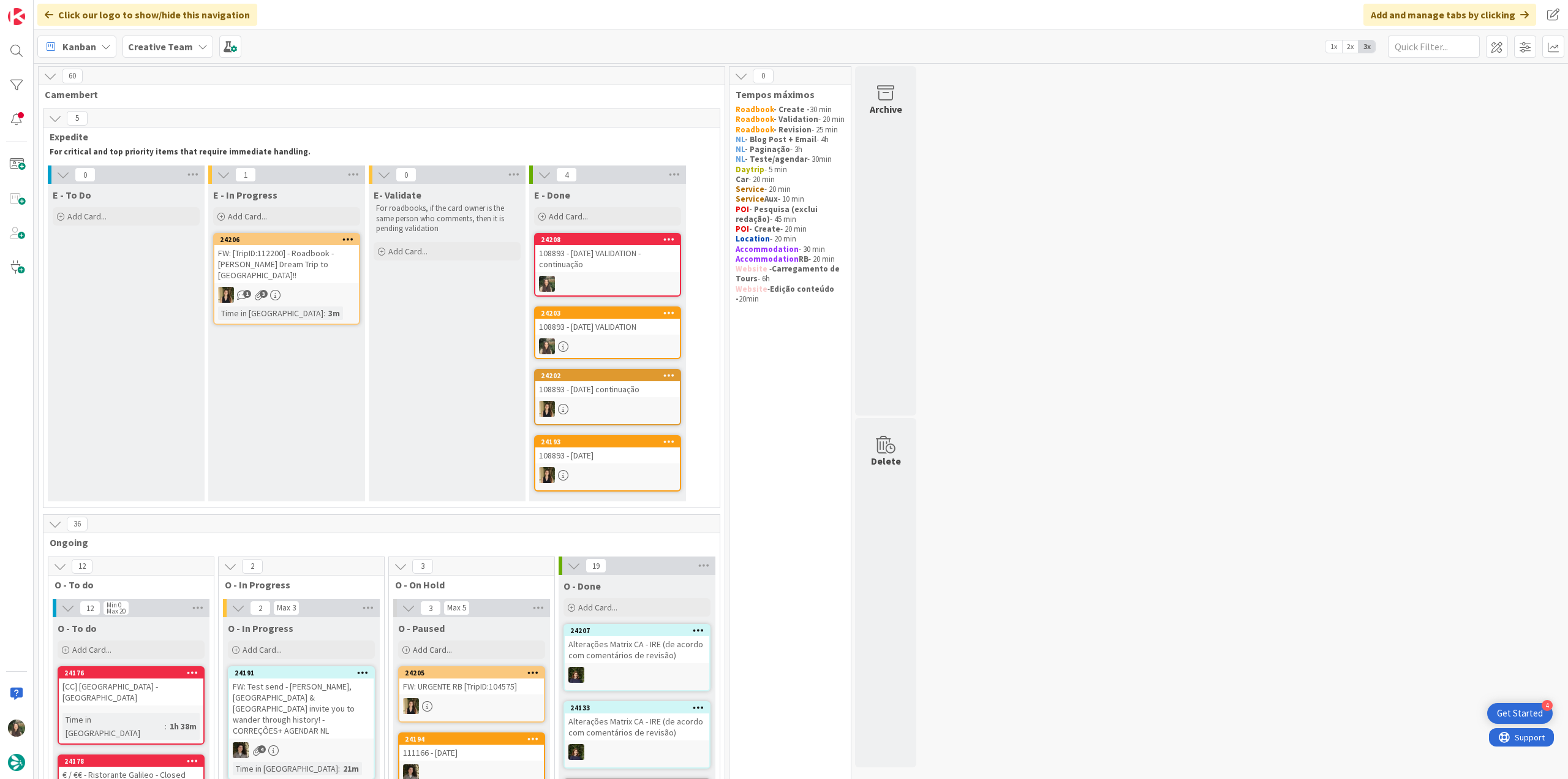
scroll to position [122, 0]
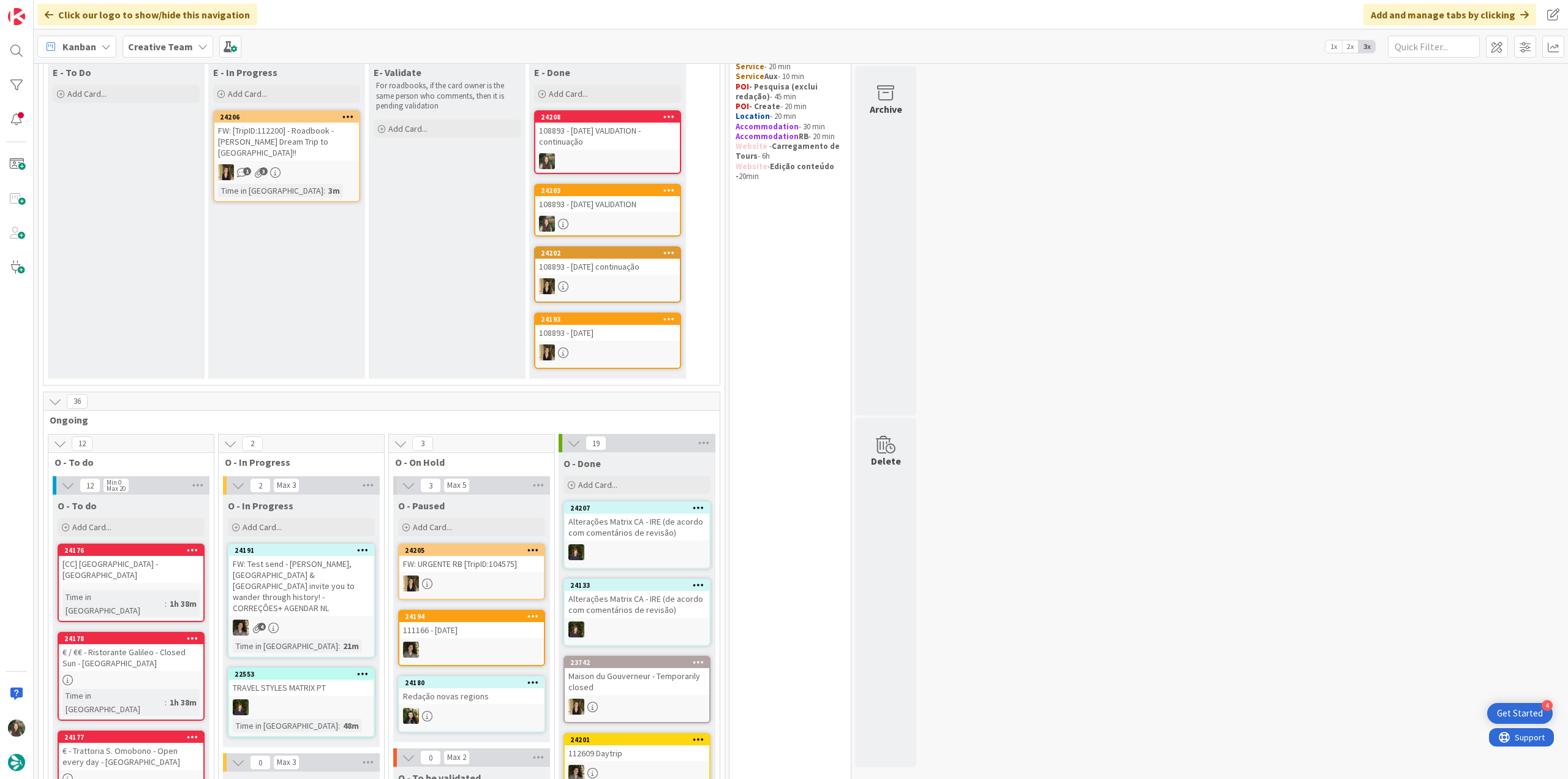
click at [276, 137] on div "FW: [TripID:112200] - Roadbook - [PERSON_NAME]'s Dream Trip to [GEOGRAPHIC_DATA…" at bounding box center [286, 141] width 145 height 38
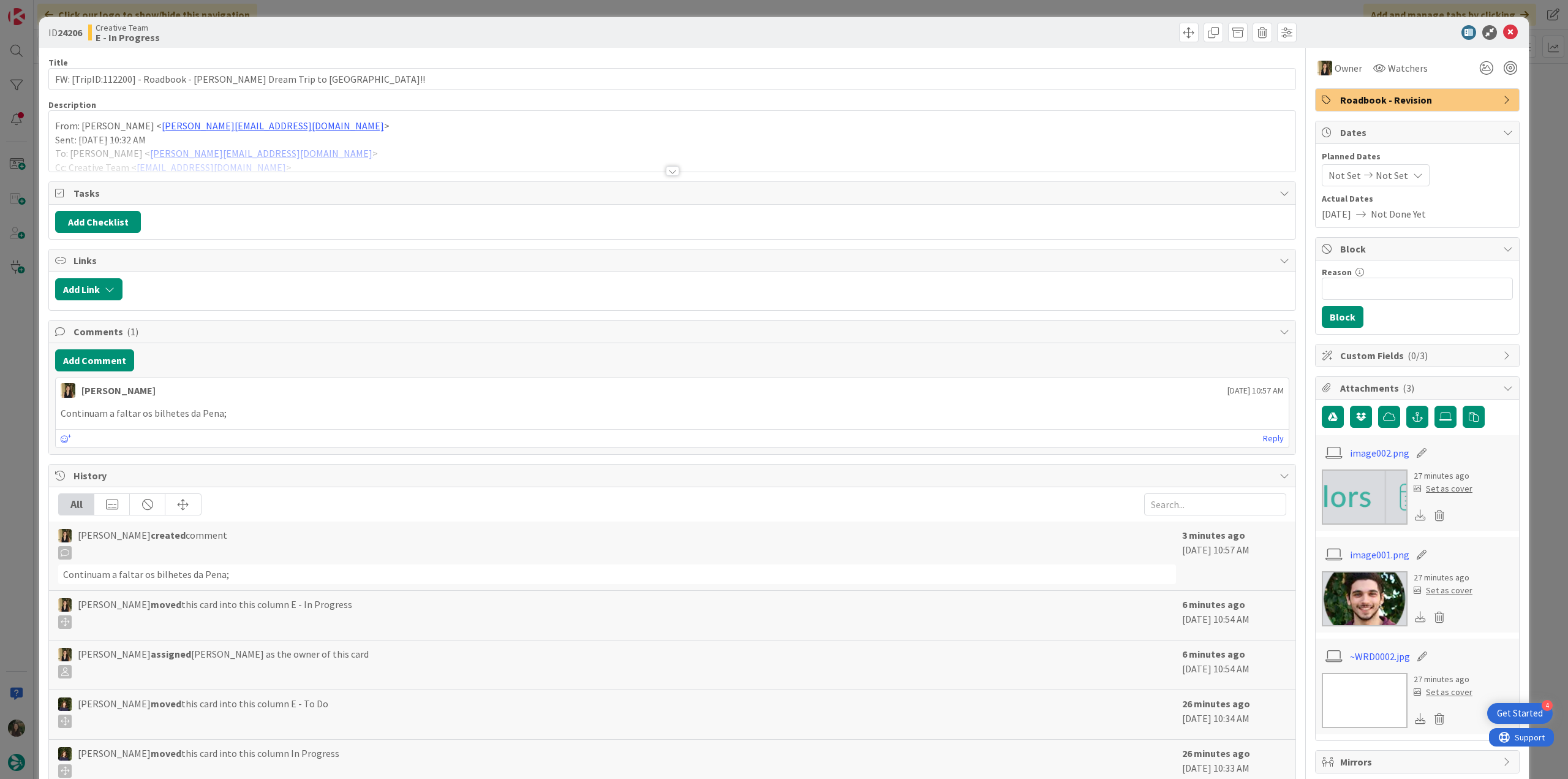
click at [352, 143] on div at bounding box center [672, 156] width 1247 height 32
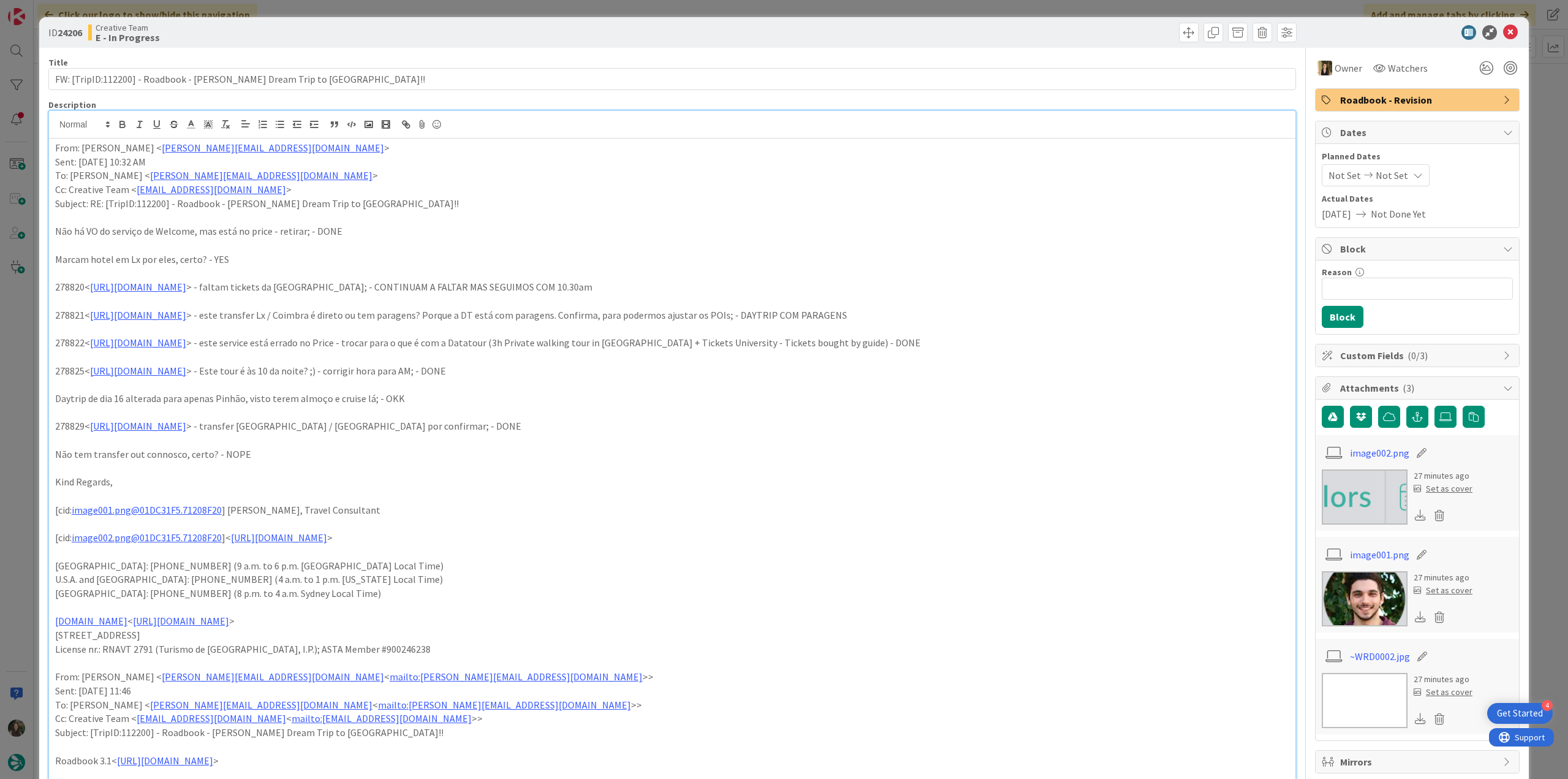
click at [27, 319] on div "ID 24206 Creative Team E - In Progress Title 64 / 128 FW: [TripID:112200] - Roa…" at bounding box center [784, 390] width 1568 height 779
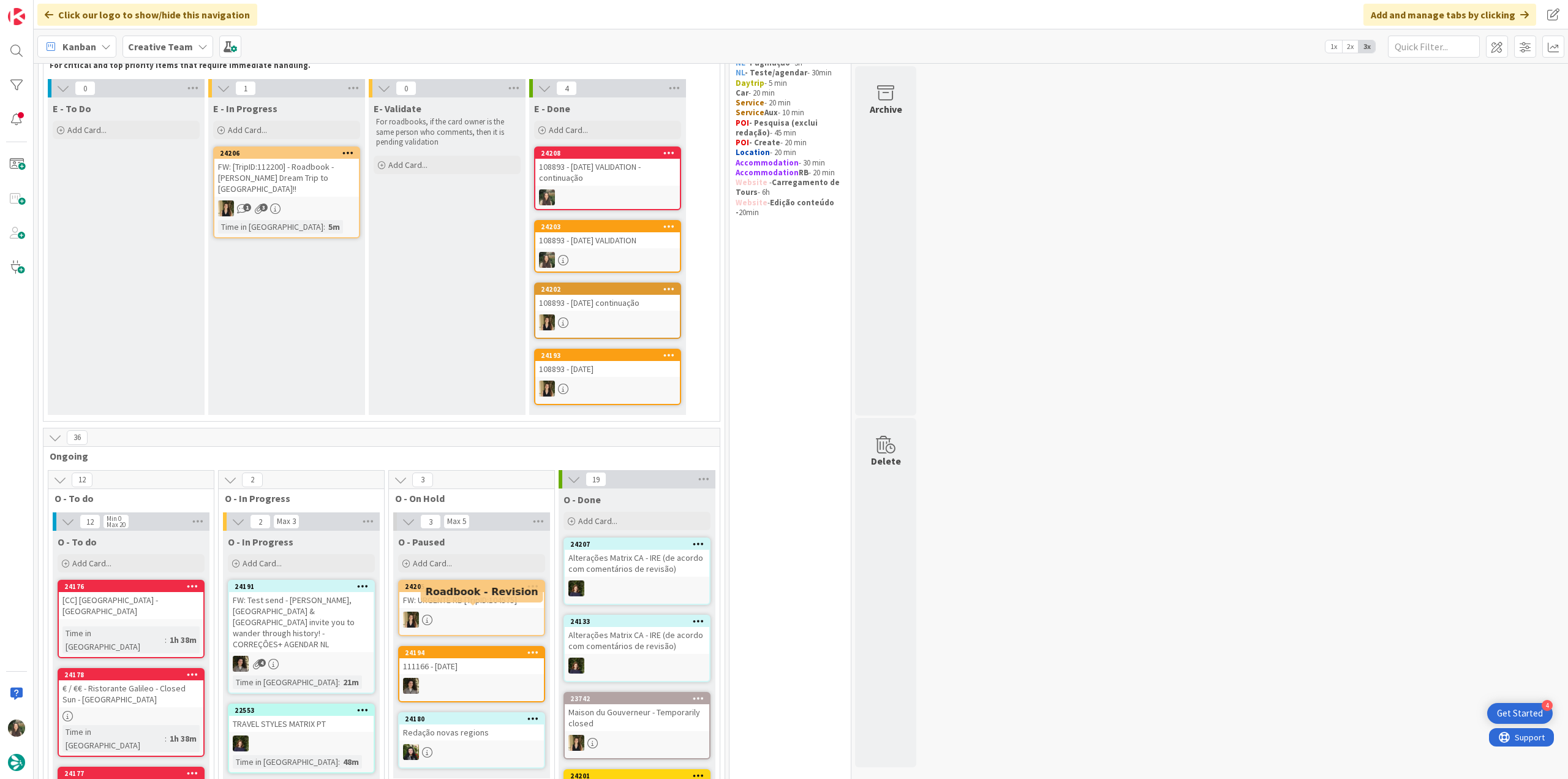
scroll to position [62, 0]
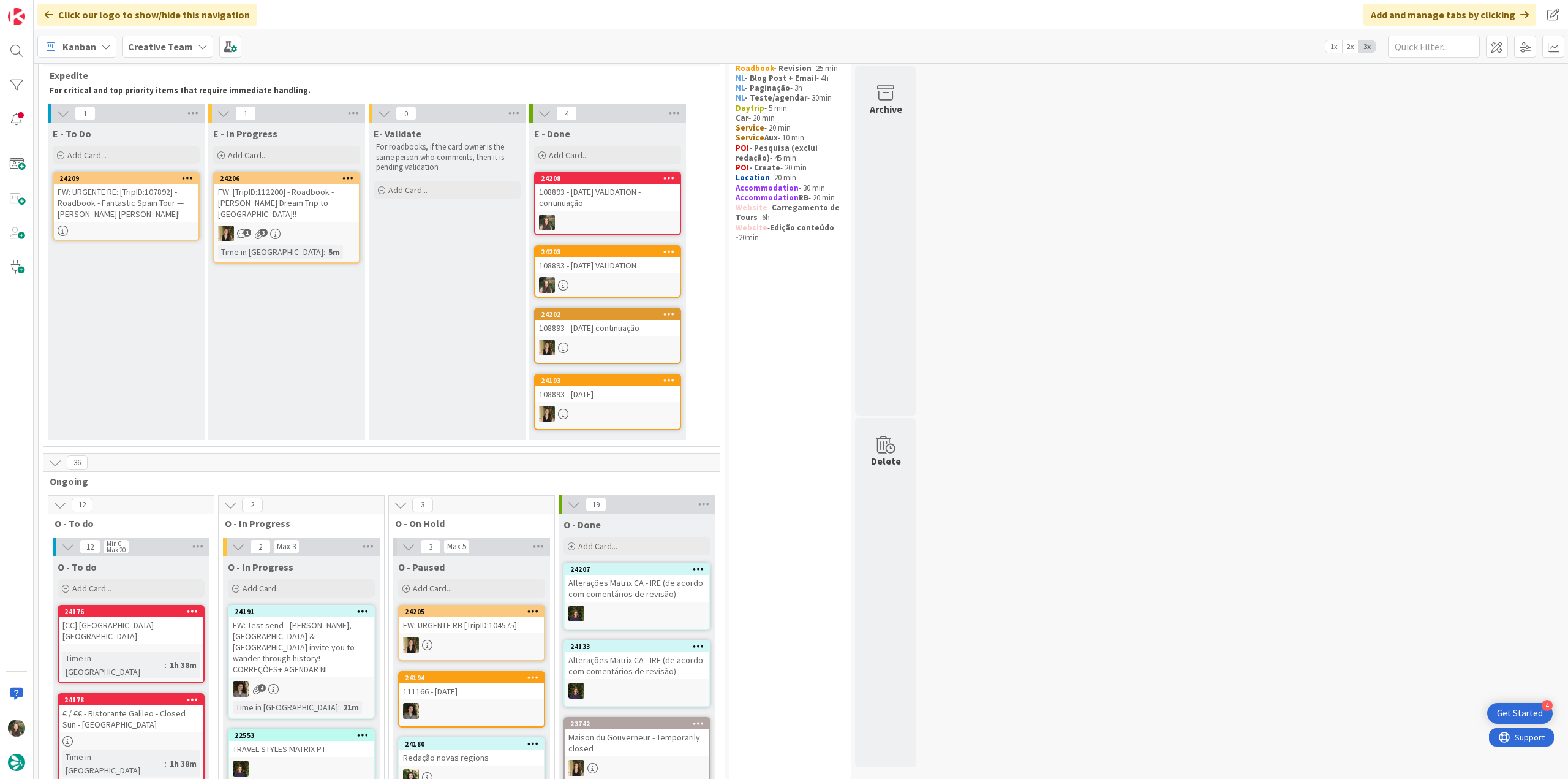
click at [158, 216] on div "FW: URGENTE RE: [TripID:107892] - Roadbook - Fantastic Spain Tour — [PERSON_NAM…" at bounding box center [126, 203] width 145 height 38
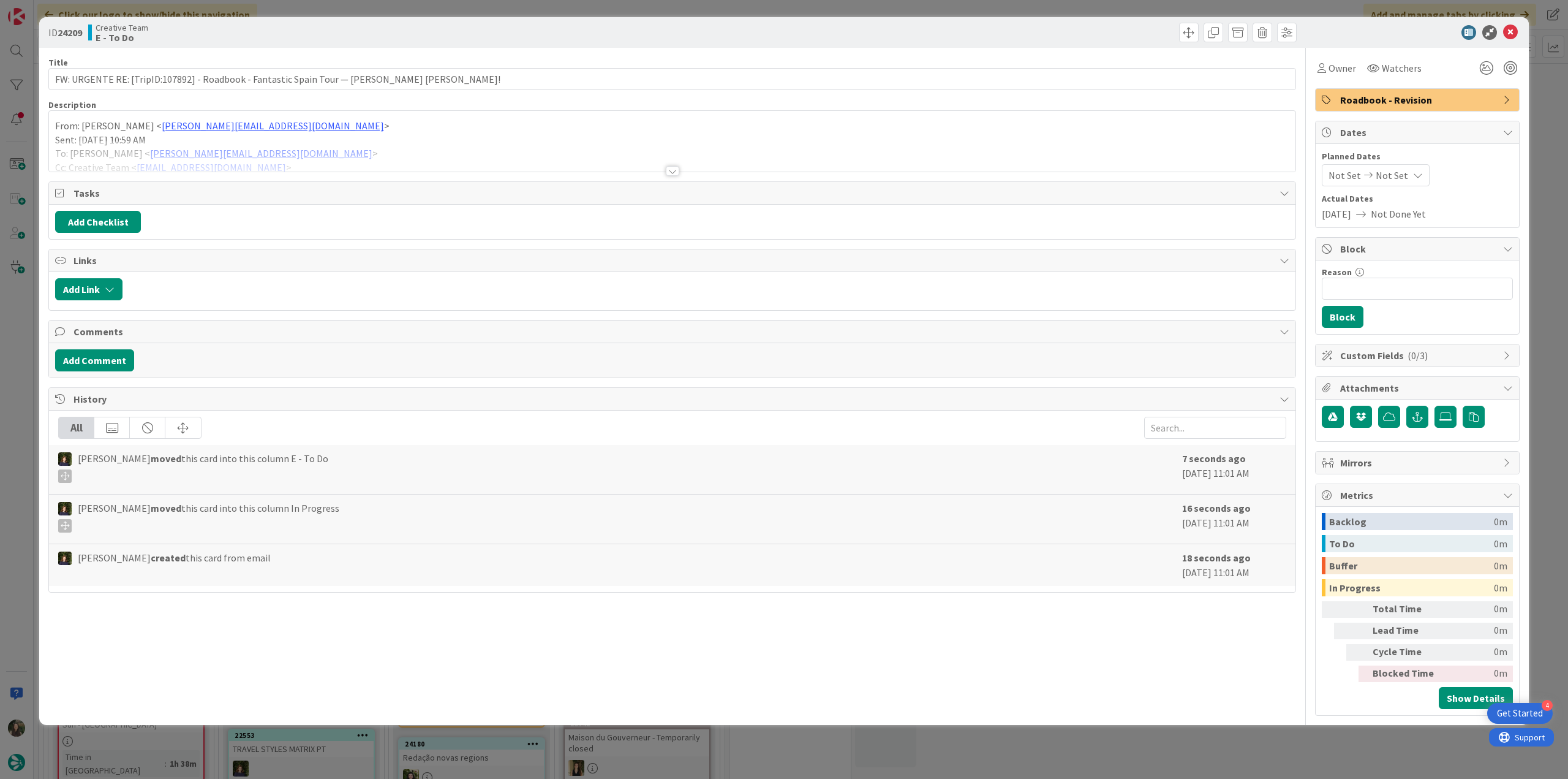
drag, startPoint x: 404, startPoint y: 155, endPoint x: 377, endPoint y: 143, distance: 29.5
click at [404, 155] on div at bounding box center [672, 156] width 1247 height 32
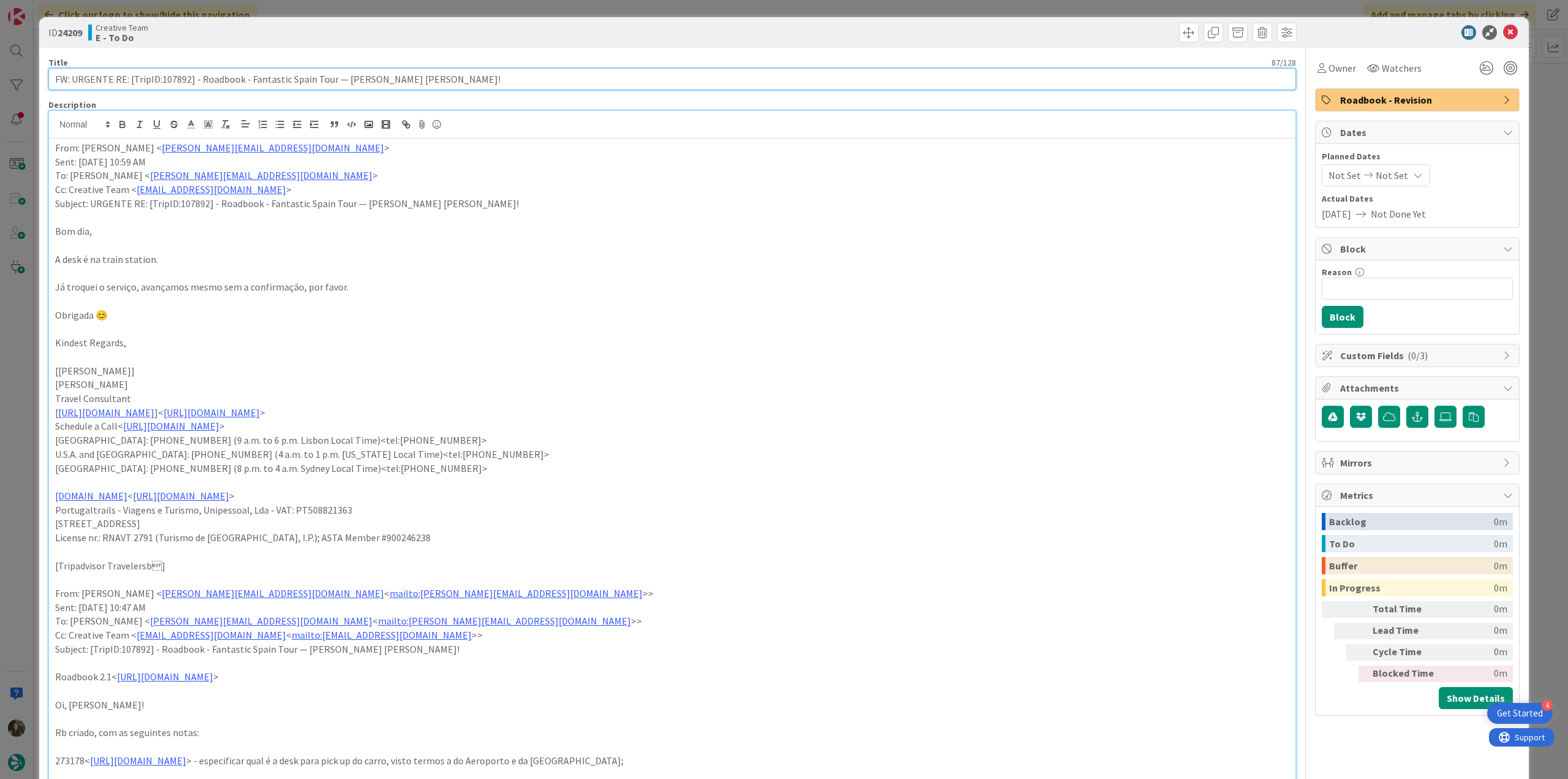
click at [172, 80] on input "FW: URGENTE RE: [TripID:107892] - Roadbook - Fantastic Spain Tour — [PERSON_NAM…" at bounding box center [672, 79] width 1248 height 22
click at [1329, 74] on span "Owner" at bounding box center [1342, 68] width 28 height 15
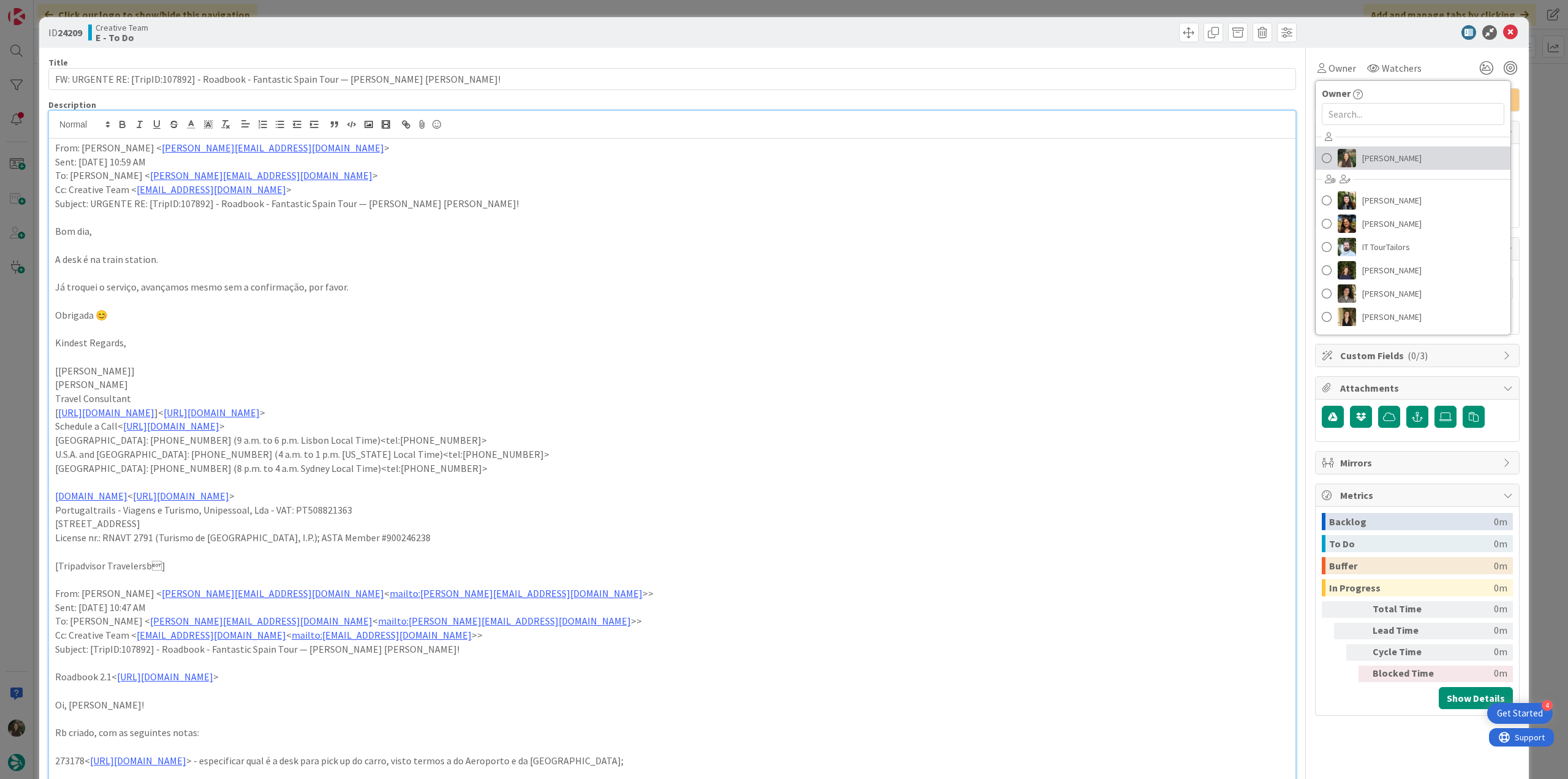
click at [1378, 154] on span "[PERSON_NAME]" at bounding box center [1392, 158] width 59 height 19
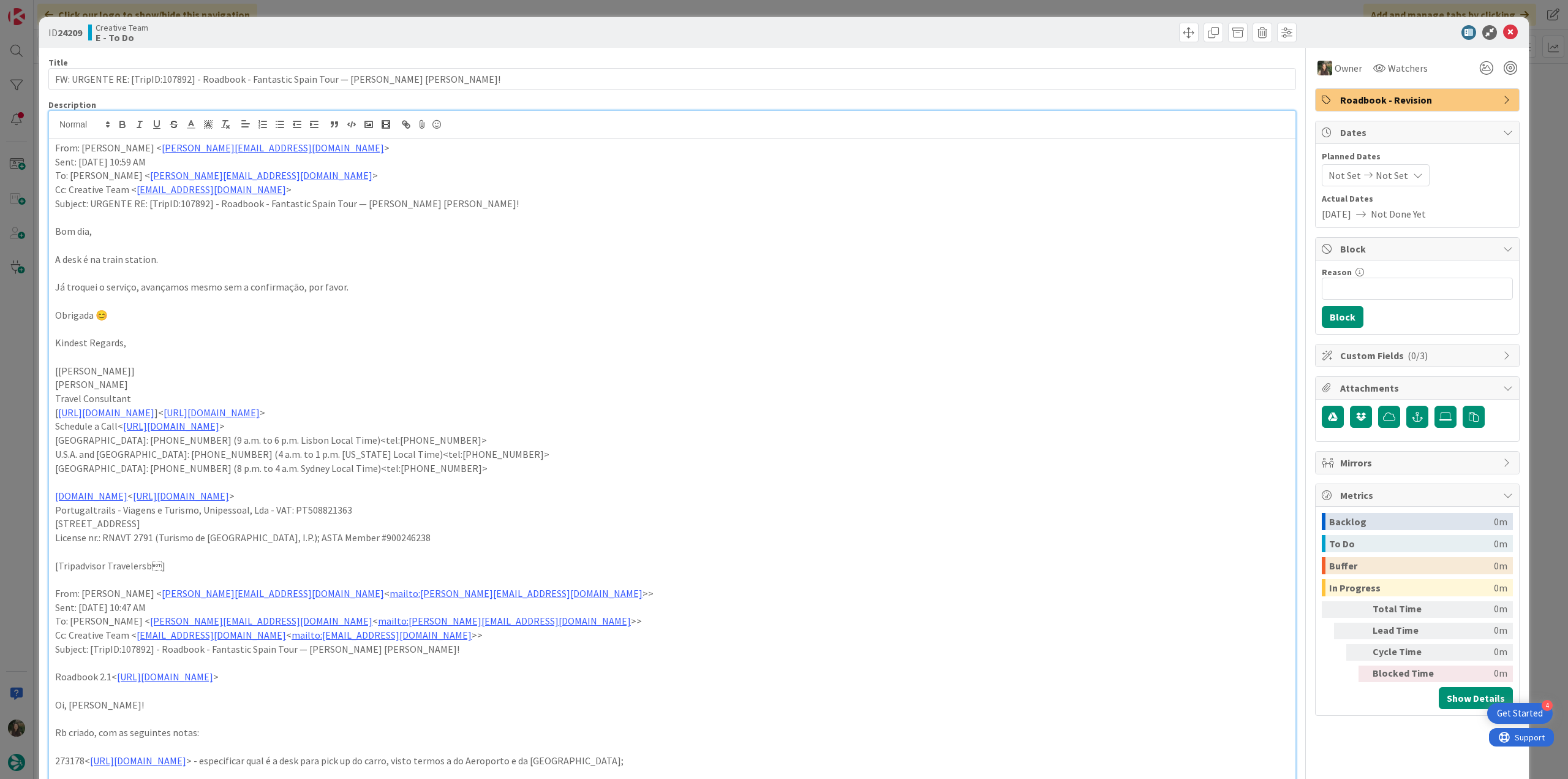
click at [1526, 105] on div "ID 24209 Creative Team E - To Do Title 87 / 128 FW: URGENTE RE: [TripID:107892]…" at bounding box center [784, 390] width 1568 height 779
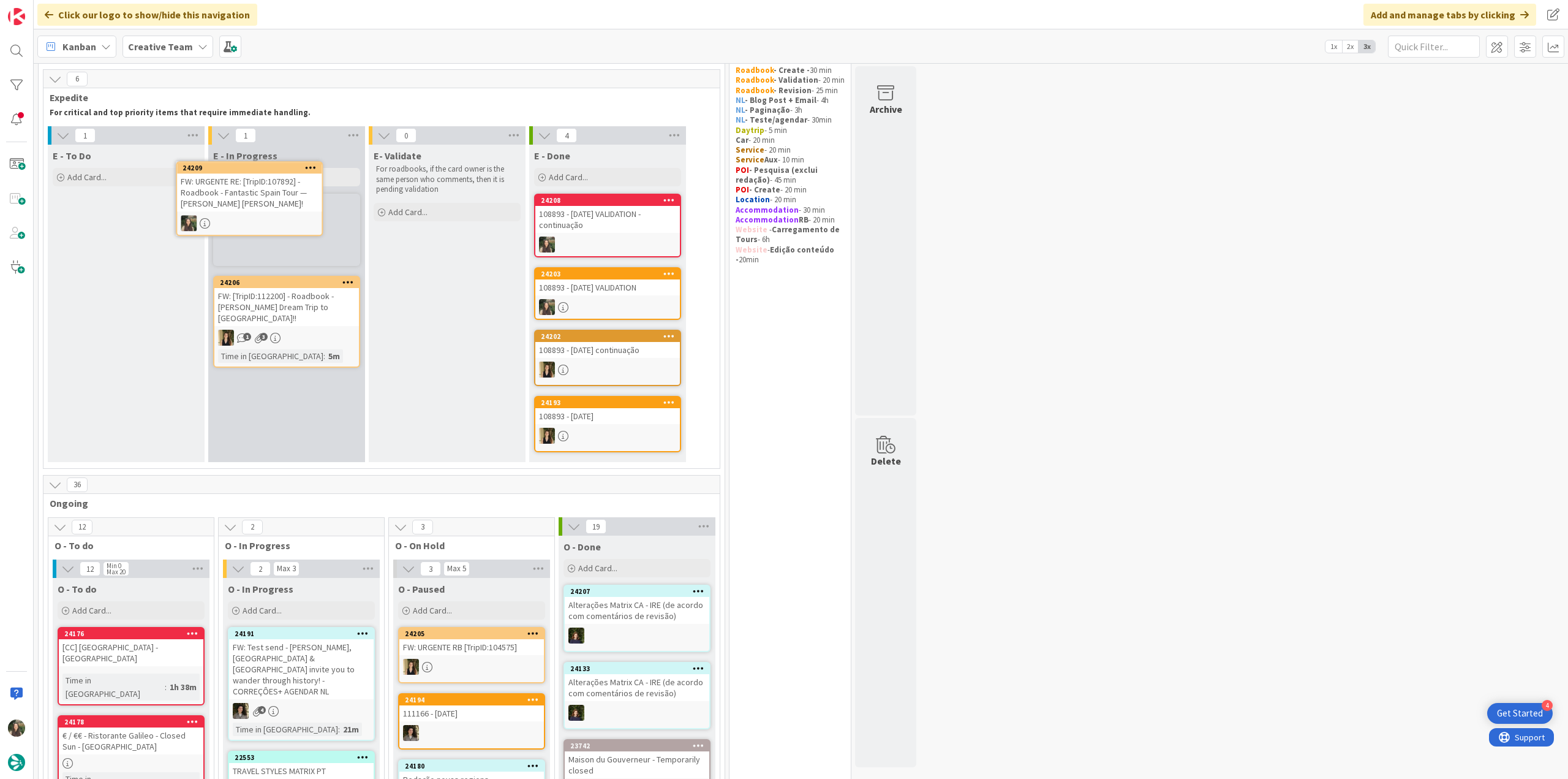
scroll to position [33, 0]
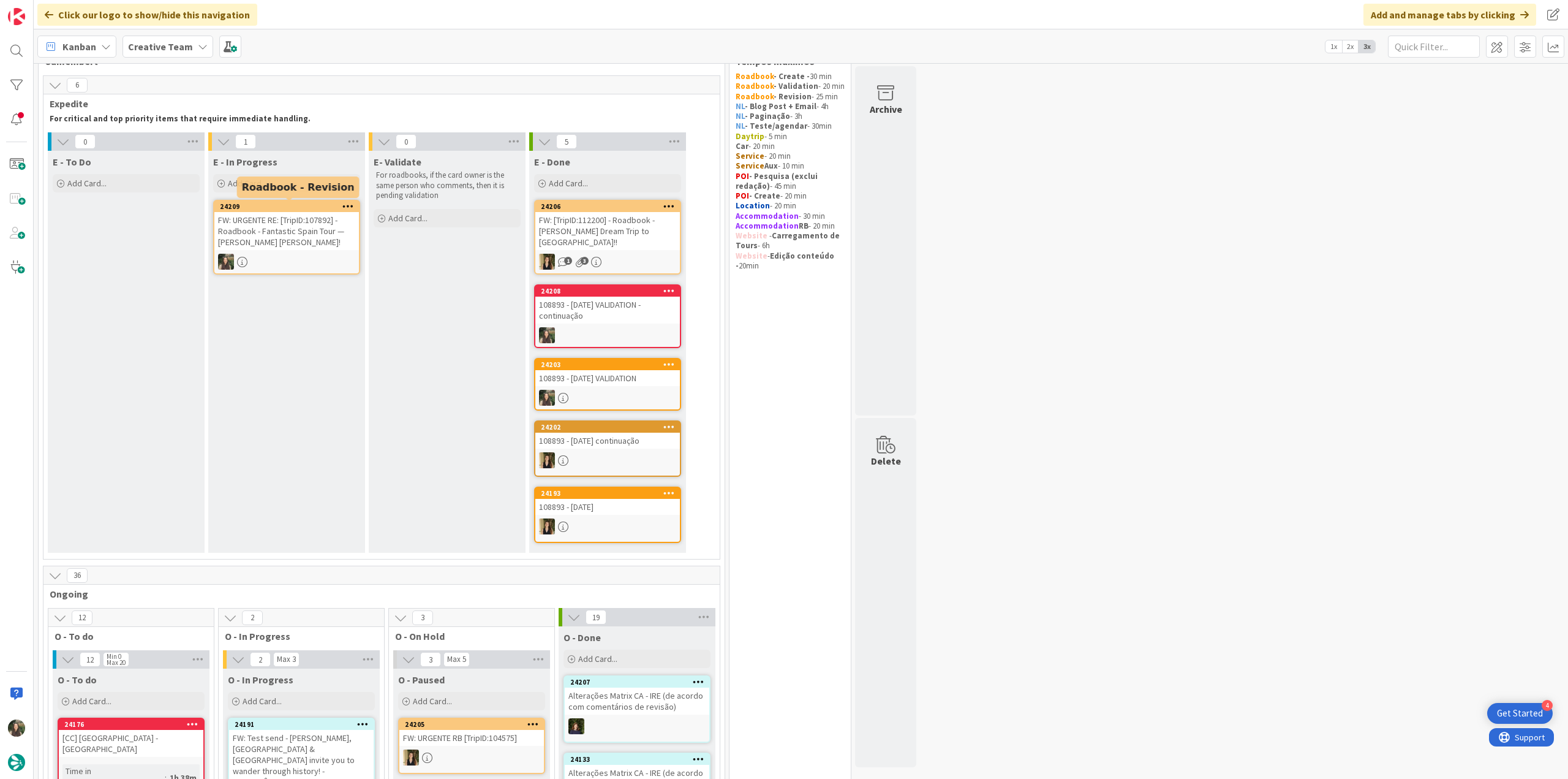
click at [309, 252] on div "24209 FW: URGENTE RE: [TripID:107892] - Roadbook - Fantastic Spain Tour — Willi…" at bounding box center [286, 237] width 147 height 74
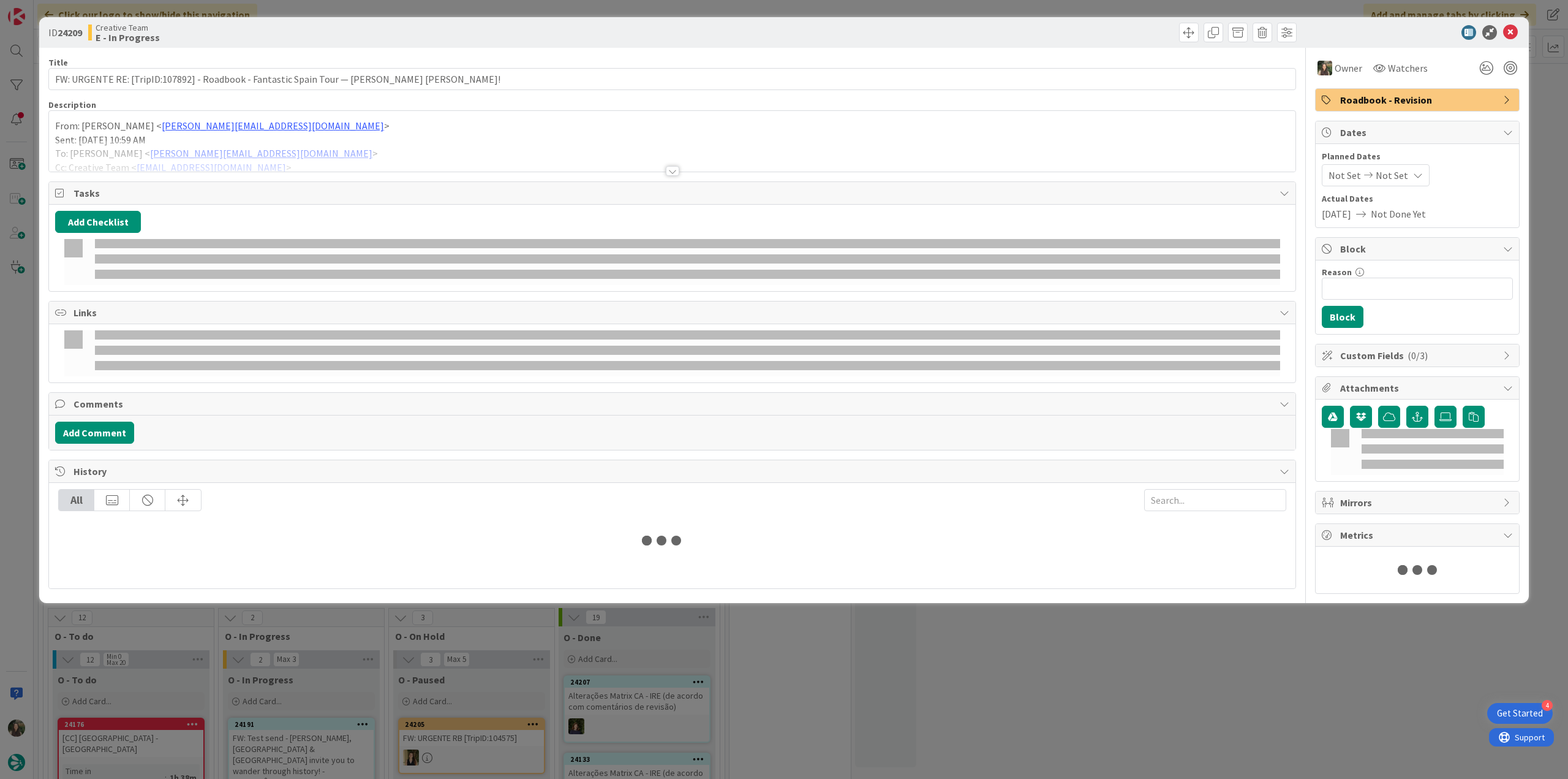
click at [337, 129] on p "From: Filipa Martins < filipa.martins@tourtailors.com >" at bounding box center [672, 126] width 1234 height 14
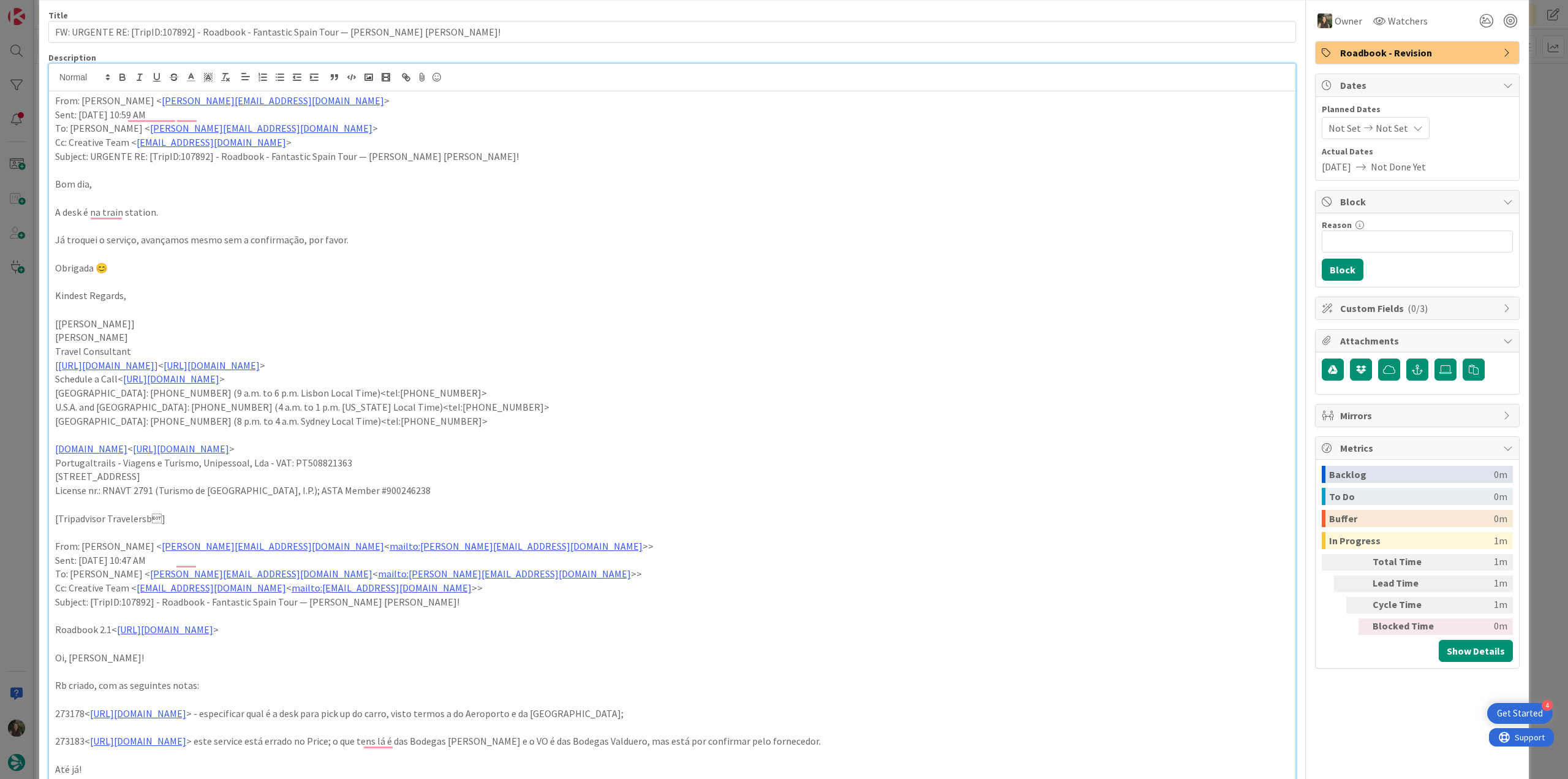
scroll to position [62, 0]
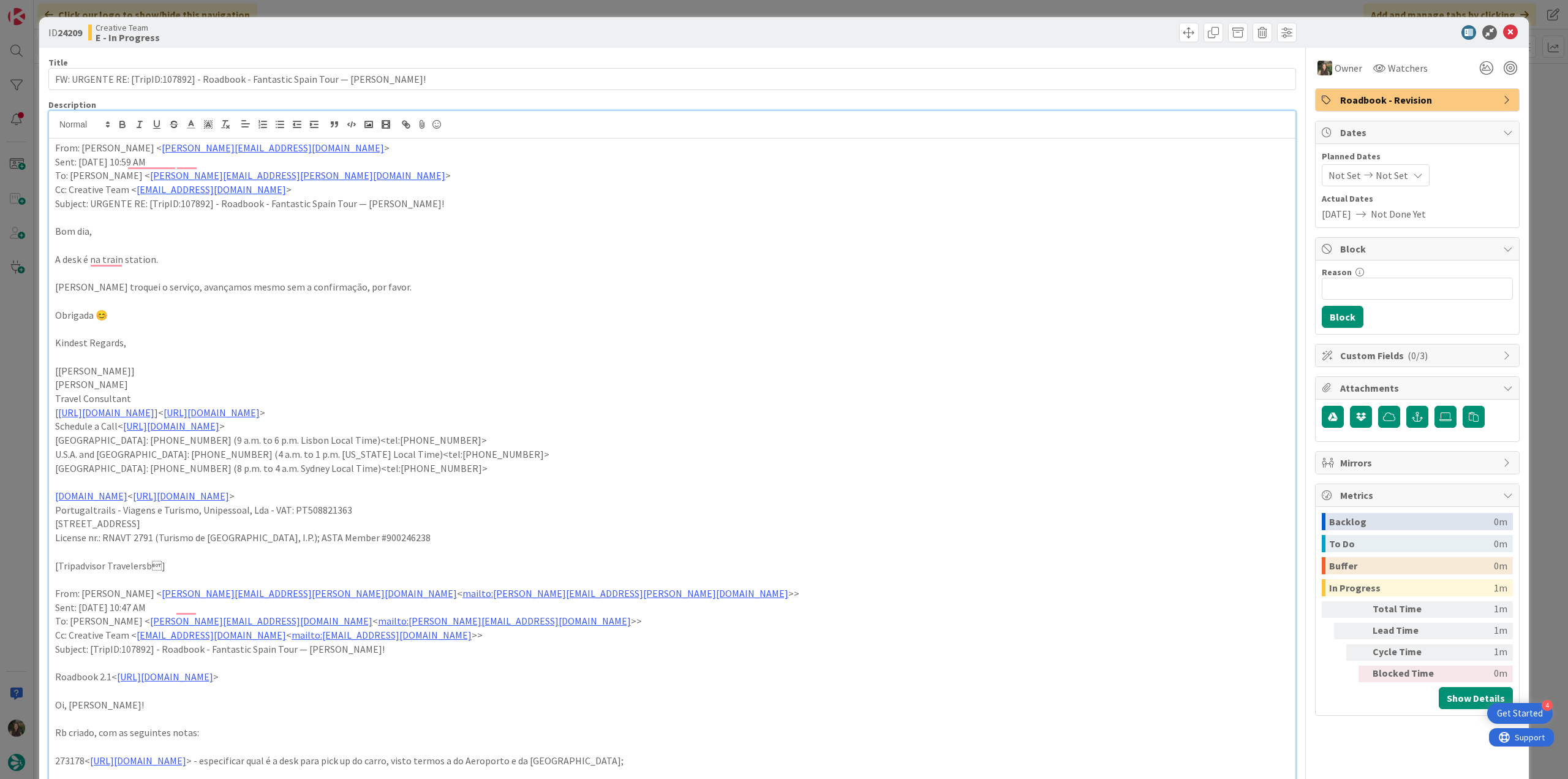
scroll to position [33, 0]
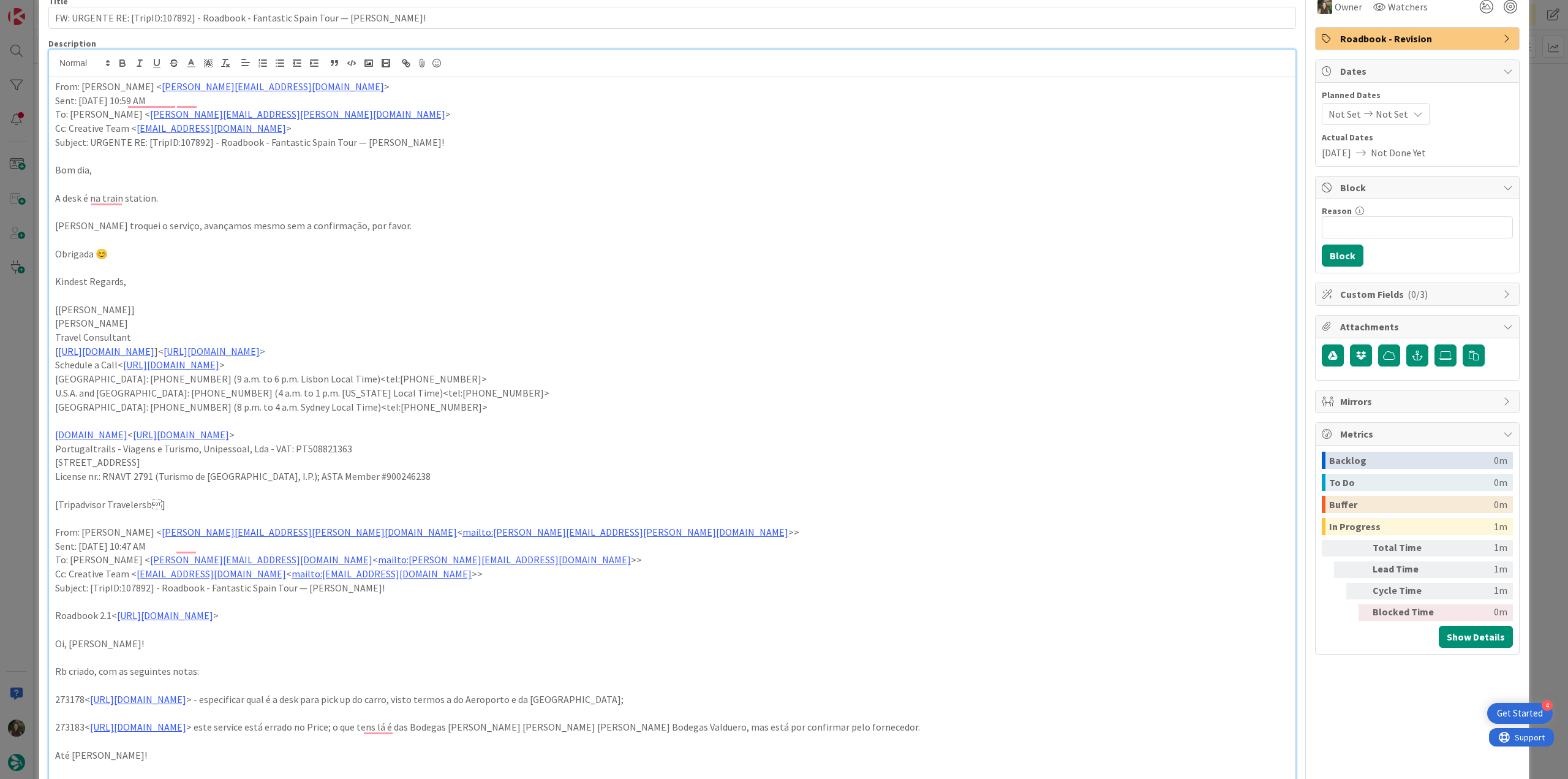
click at [20, 392] on div "ID 24209 Creative Team E - In Progress Title 87 / 128 FW: URGENTE RE: [TripID:1…" at bounding box center [784, 390] width 1568 height 779
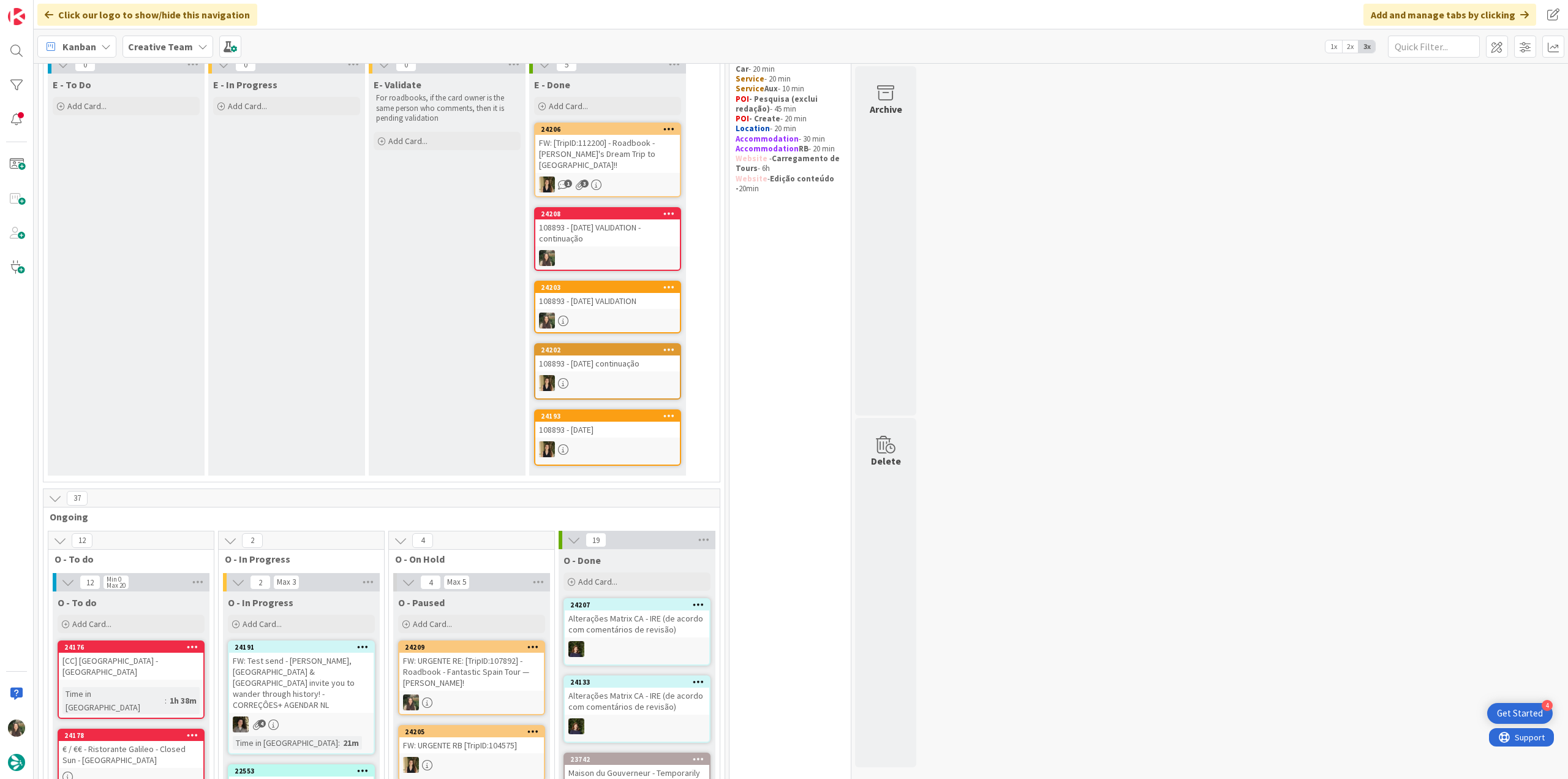
scroll to position [117, 0]
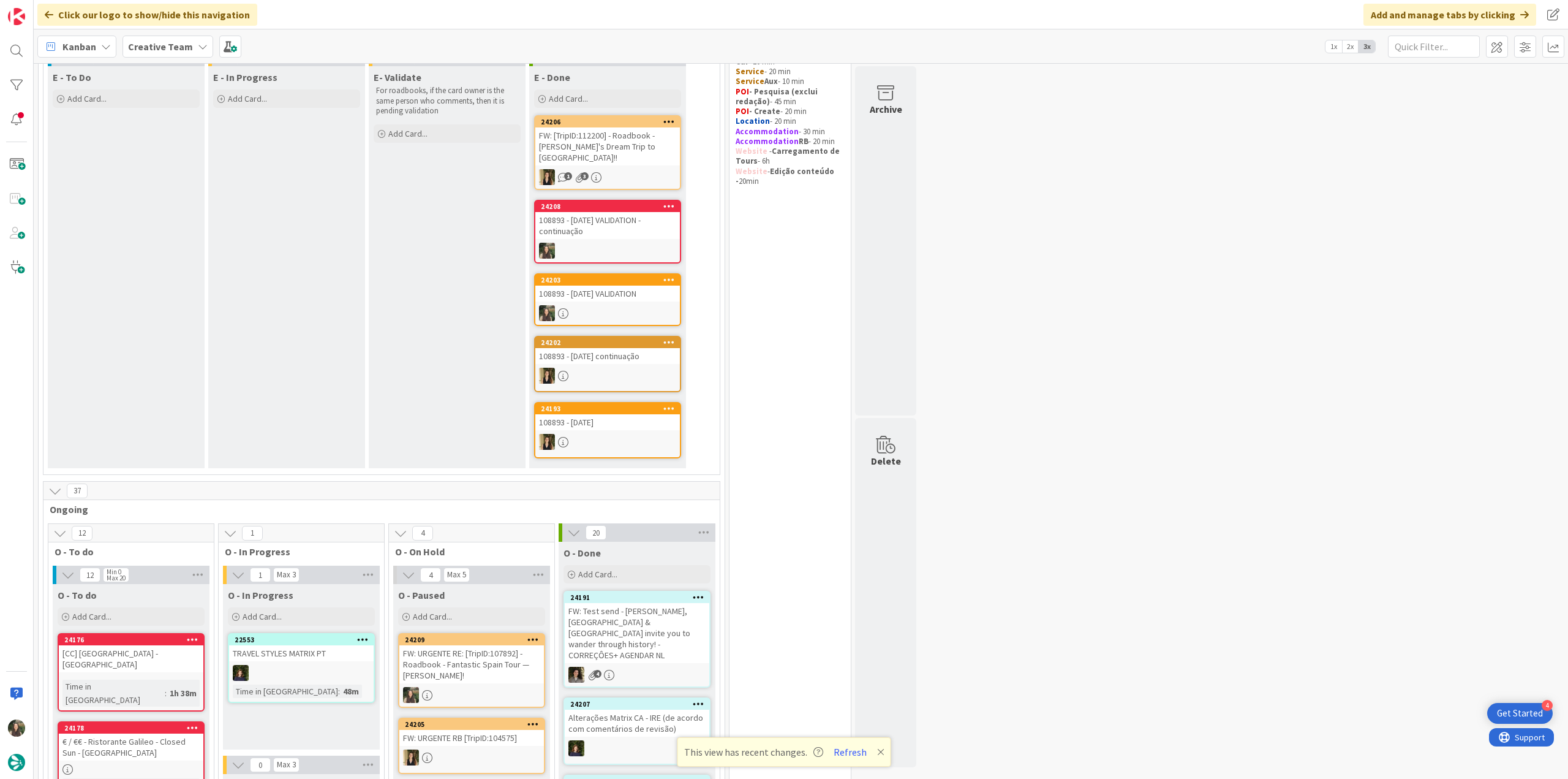
click at [853, 752] on button "Refresh" at bounding box center [851, 752] width 42 height 16
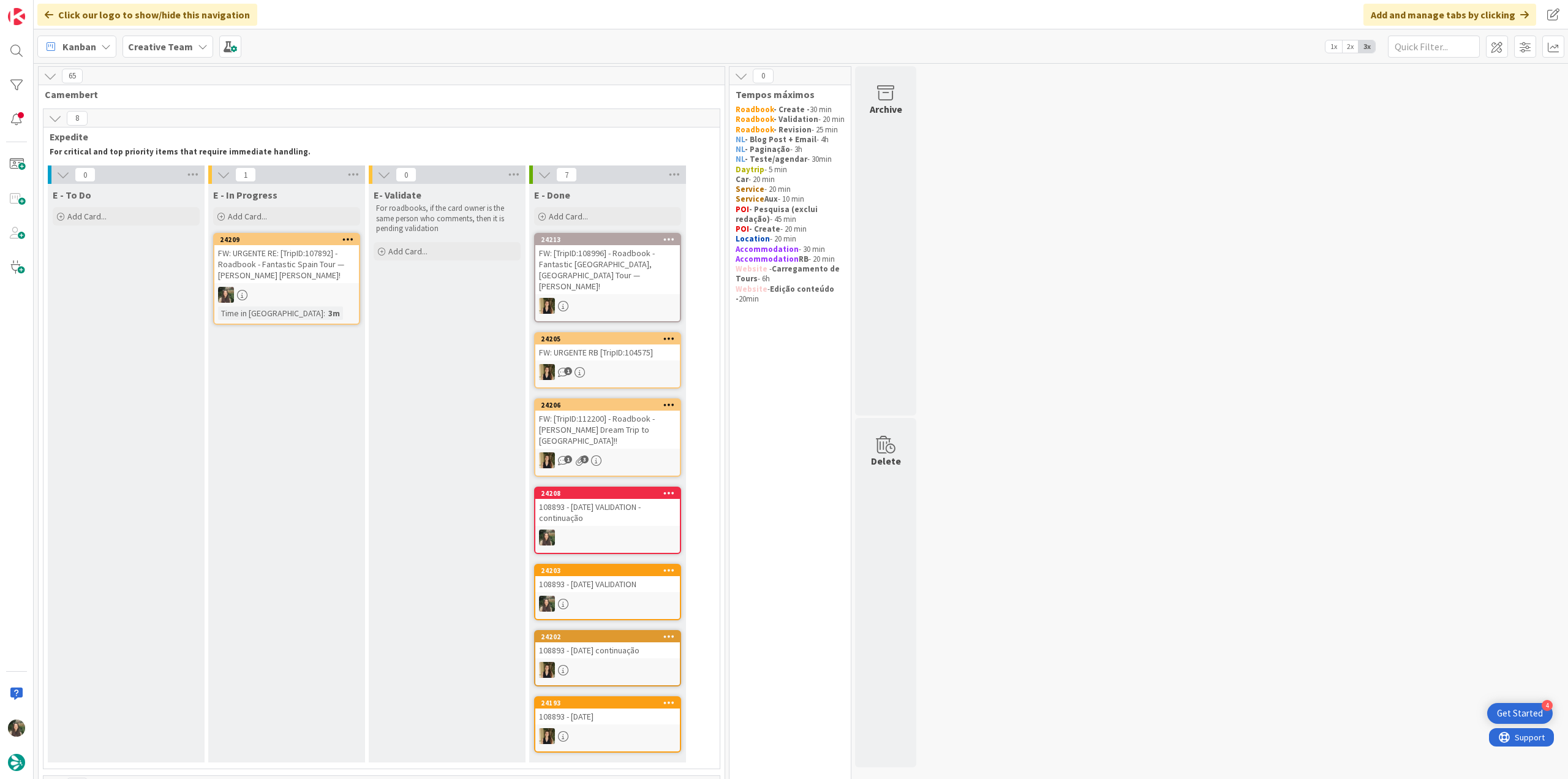
click at [316, 271] on div "FW: URGENTE RE: [TripID:107892] - Roadbook - Fantastic Spain Tour — [PERSON_NAM…" at bounding box center [286, 263] width 145 height 38
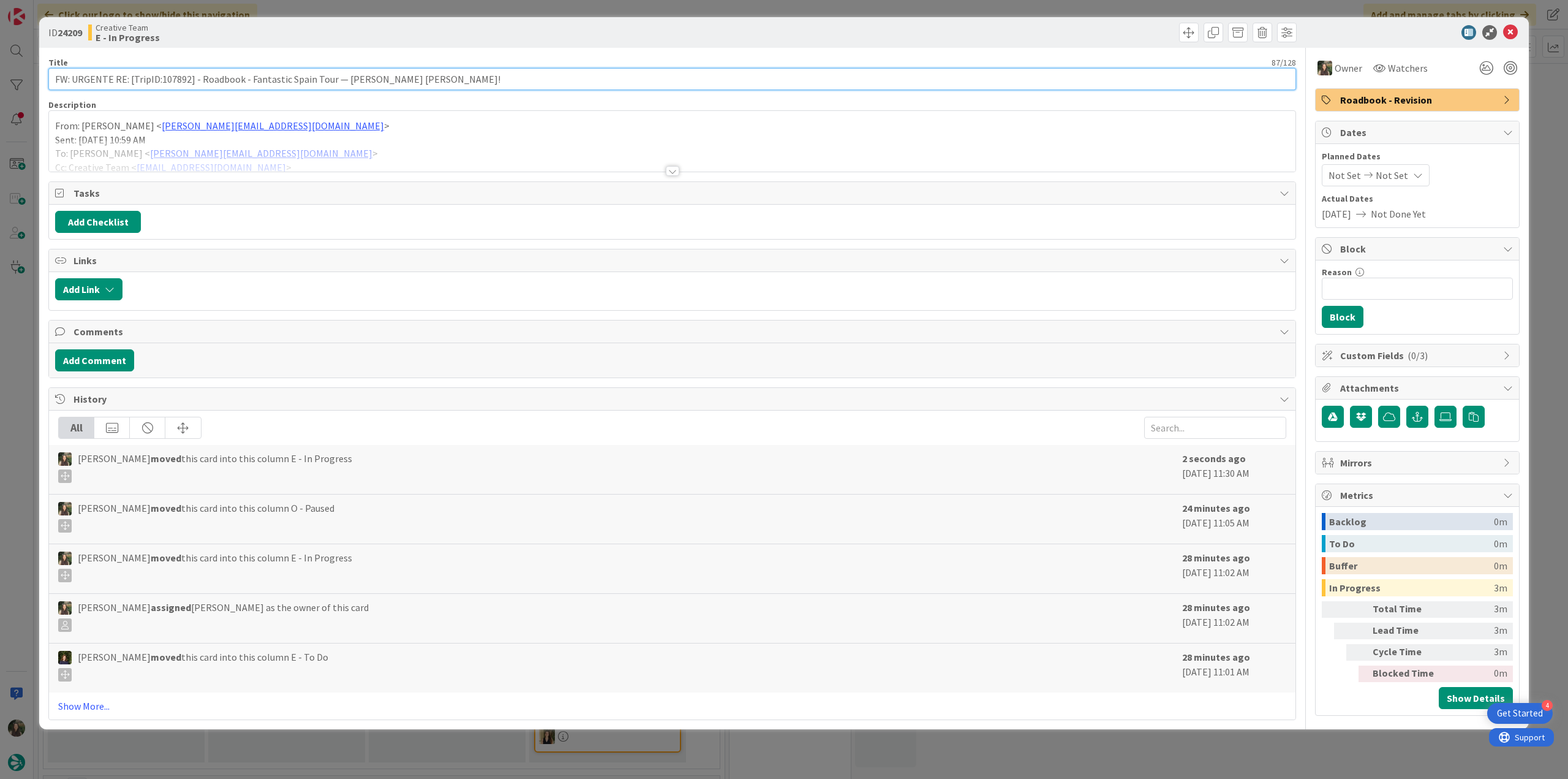
click at [172, 77] on input "FW: URGENTE RE: [TripID:107892] - Roadbook - Fantastic Spain Tour — [PERSON_NAM…" at bounding box center [672, 79] width 1248 height 22
click at [380, 142] on div at bounding box center [672, 156] width 1247 height 32
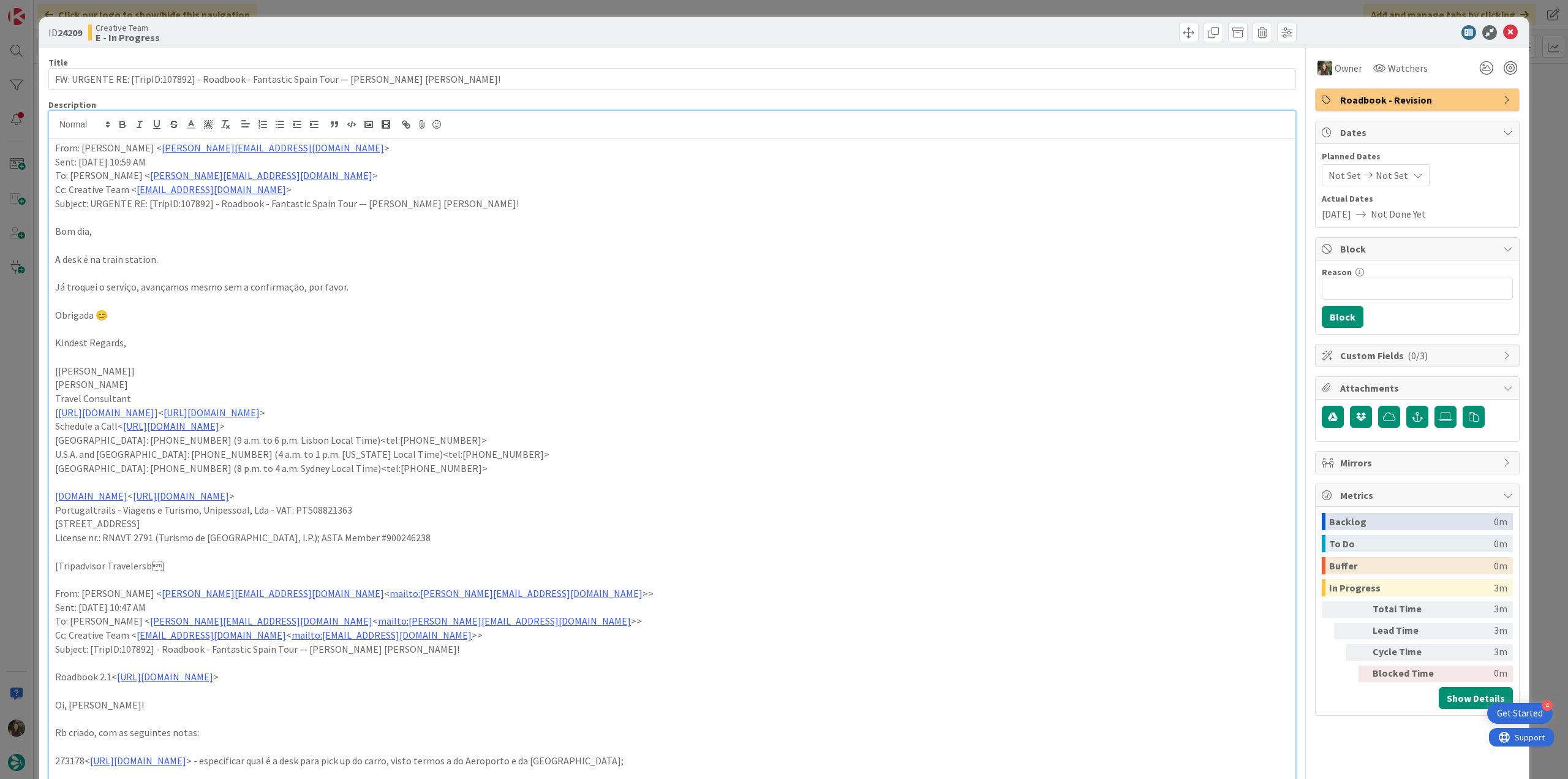
click at [32, 318] on div "ID 24209 Creative Team E - In Progress Title 87 / 128 FW: URGENTE RE: [TripID:1…" at bounding box center [784, 390] width 1568 height 779
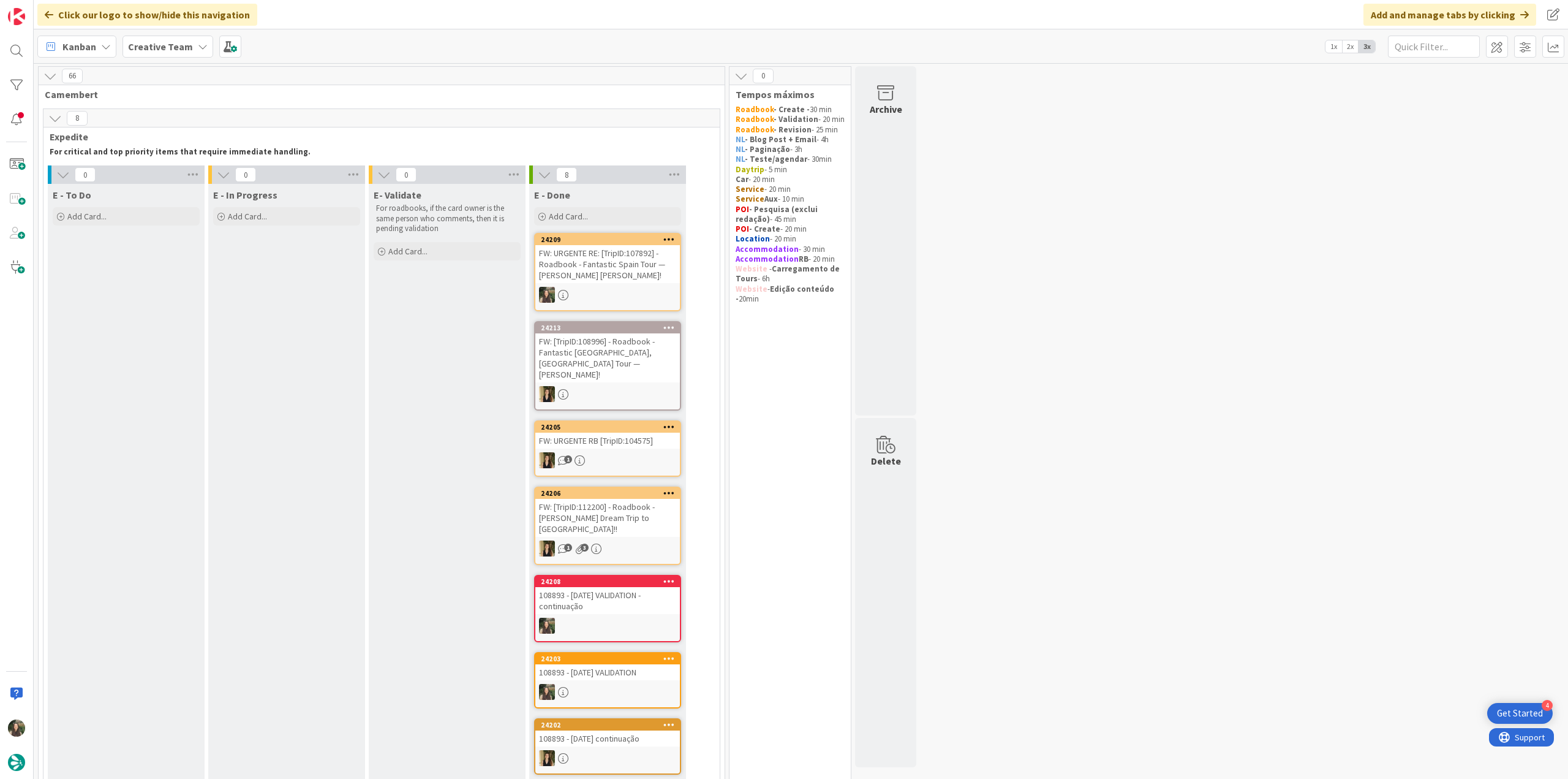
click at [621, 254] on div "FW: URGENTE RE: [TripID:107892] - Roadbook - Fantastic Spain Tour — [PERSON_NAM…" at bounding box center [608, 263] width 145 height 38
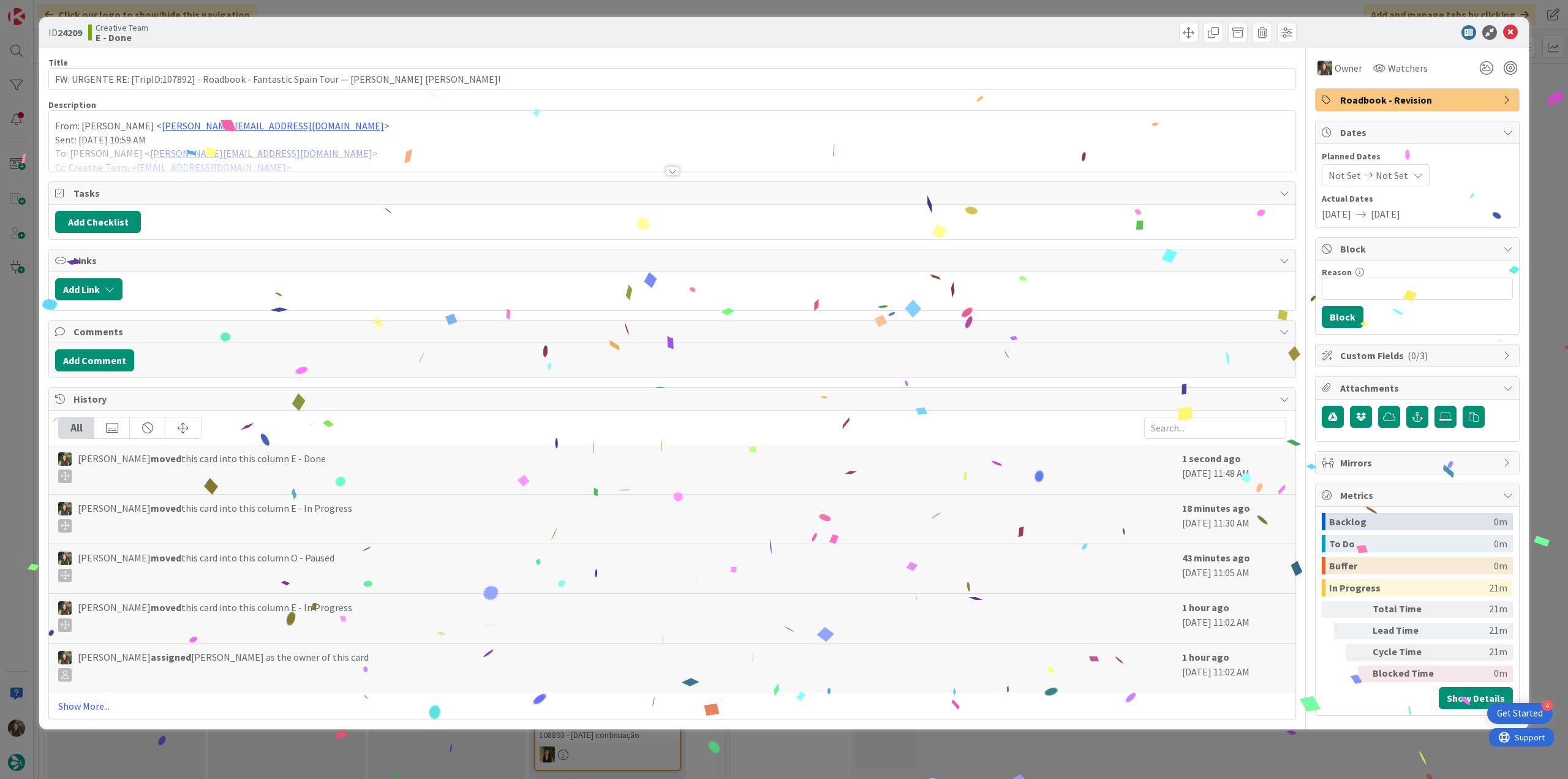
click at [1296, 730] on div "ID 24209 Creative Team E - Done Title 87 / 128 FW: URGENTE RE: [TripID:107892] …" at bounding box center [784, 390] width 1568 height 779
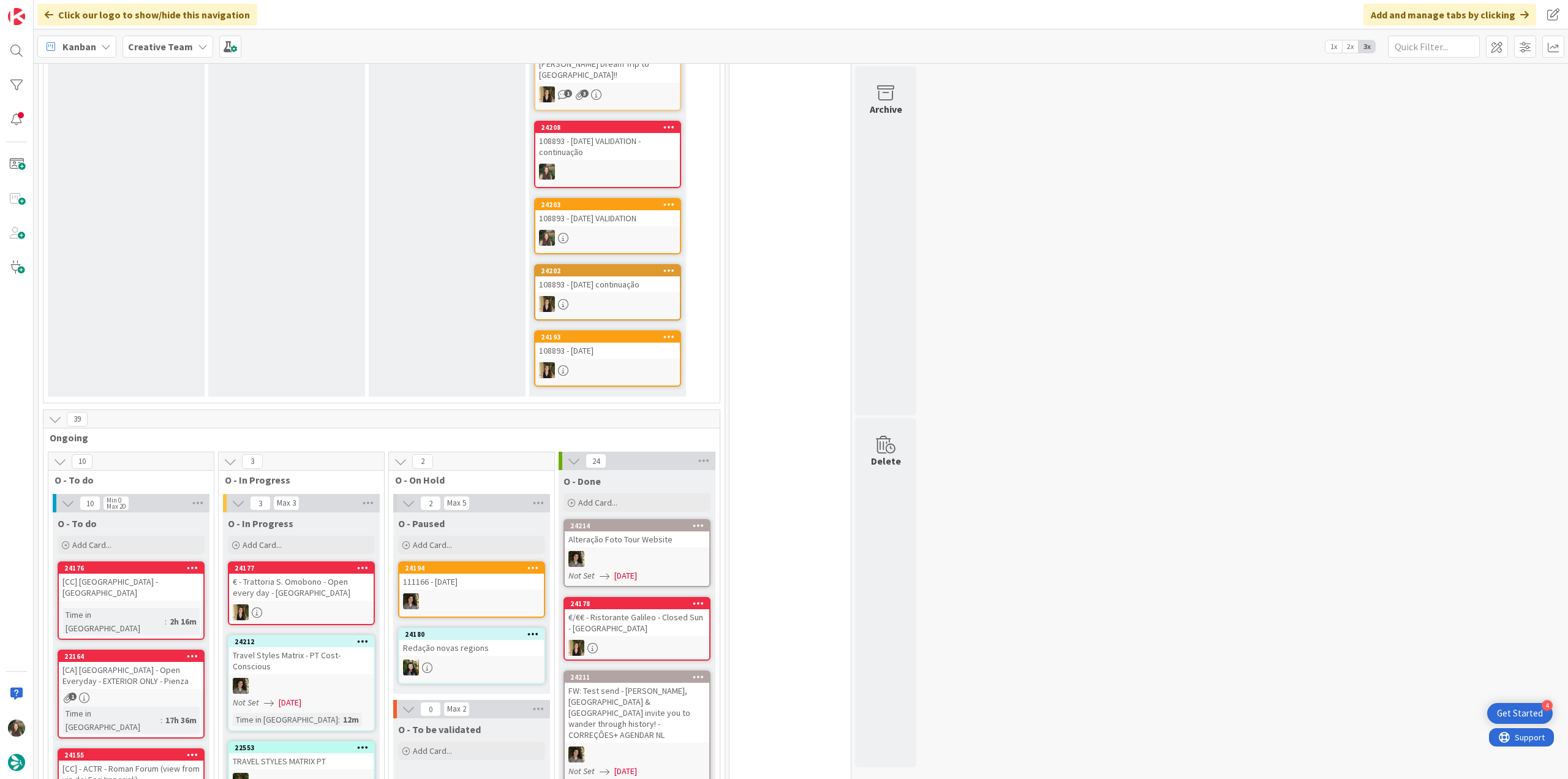
scroll to position [551, 0]
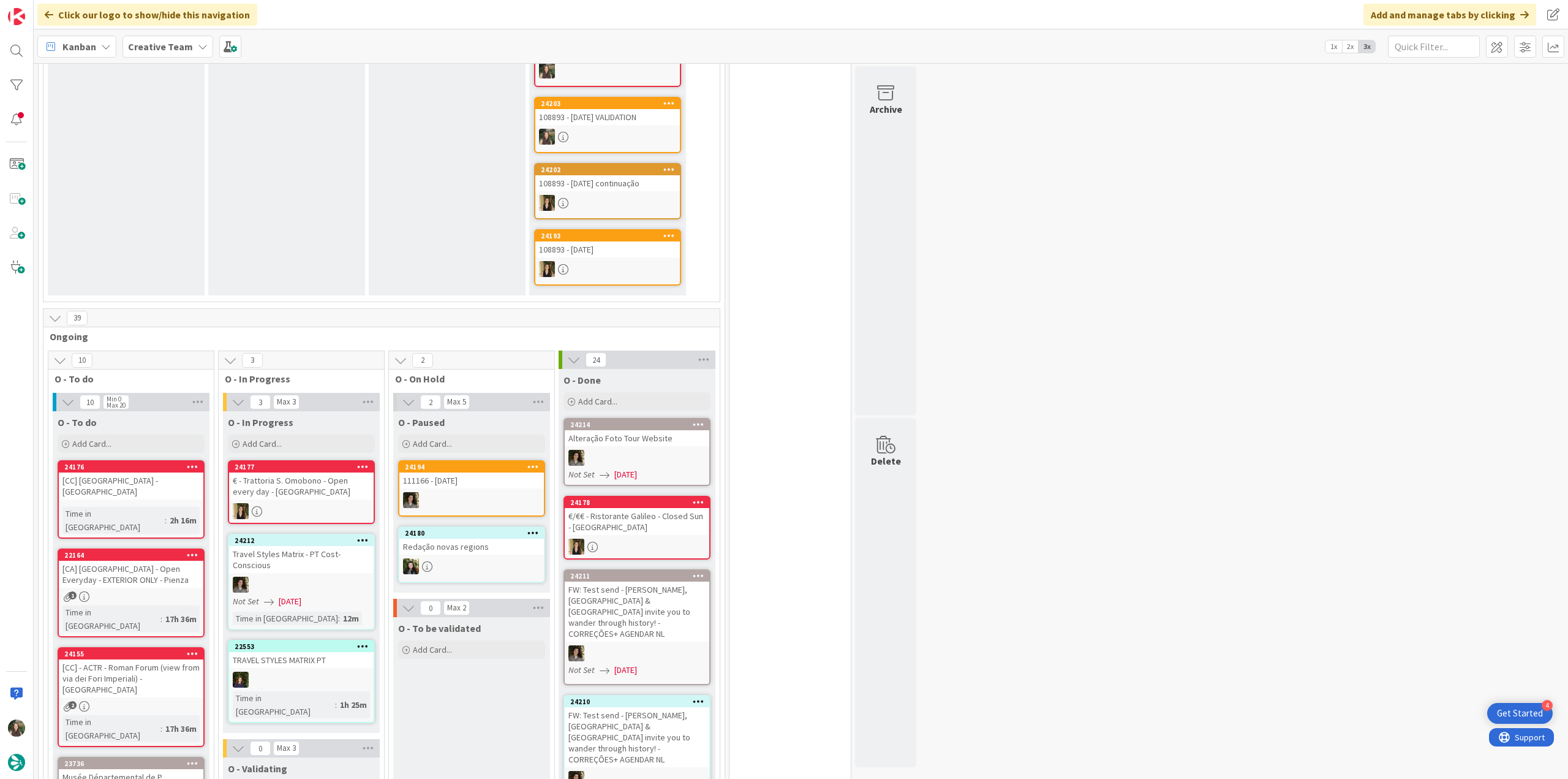
click at [186, 473] on div "[CC] [GEOGRAPHIC_DATA] - [GEOGRAPHIC_DATA]" at bounding box center [131, 486] width 145 height 27
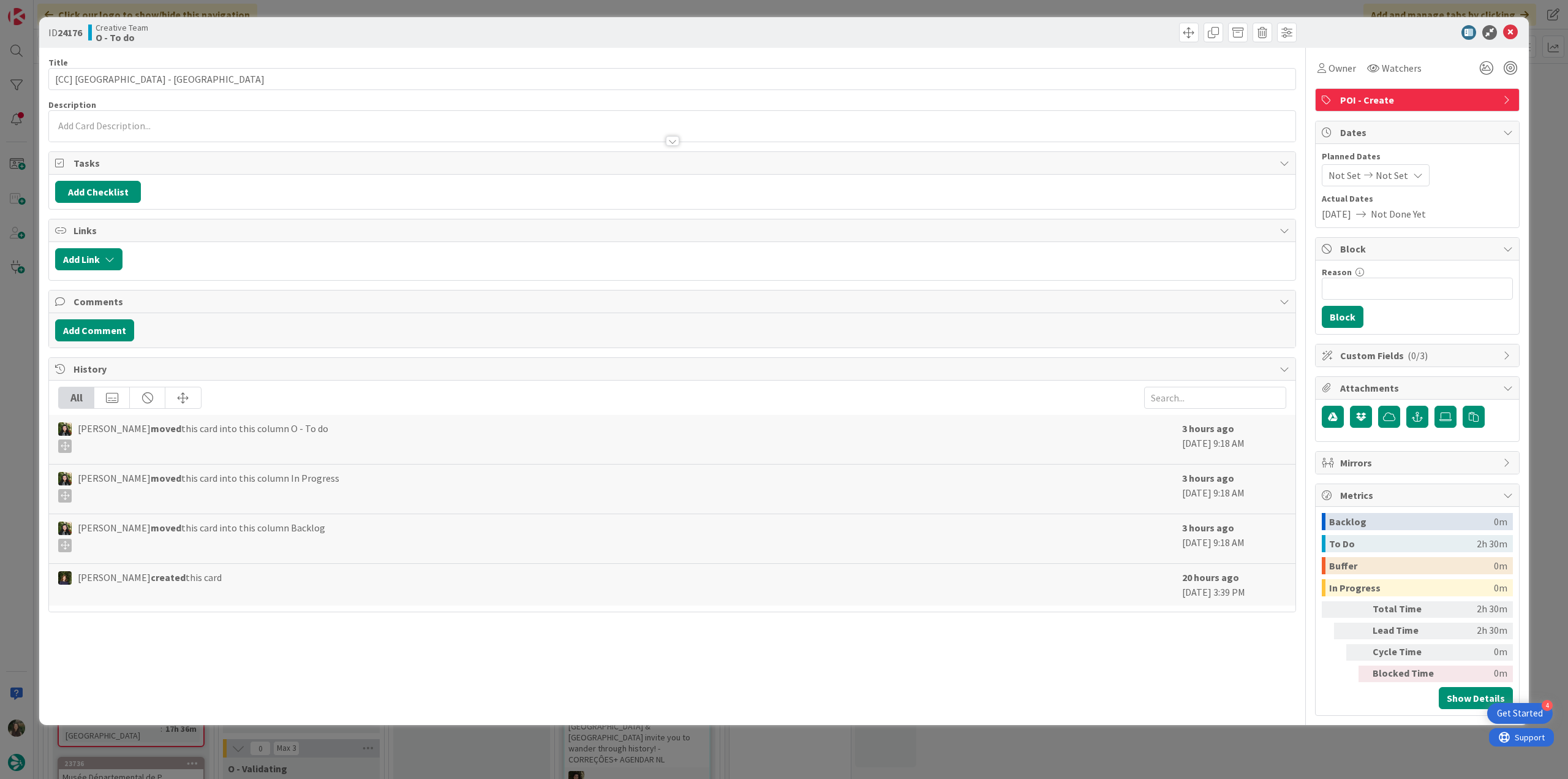
click at [19, 309] on div "ID 24176 Creative Team O - To do Title 25 / 128 [CC] Borgo Stretto - PISA Descr…" at bounding box center [784, 390] width 1568 height 779
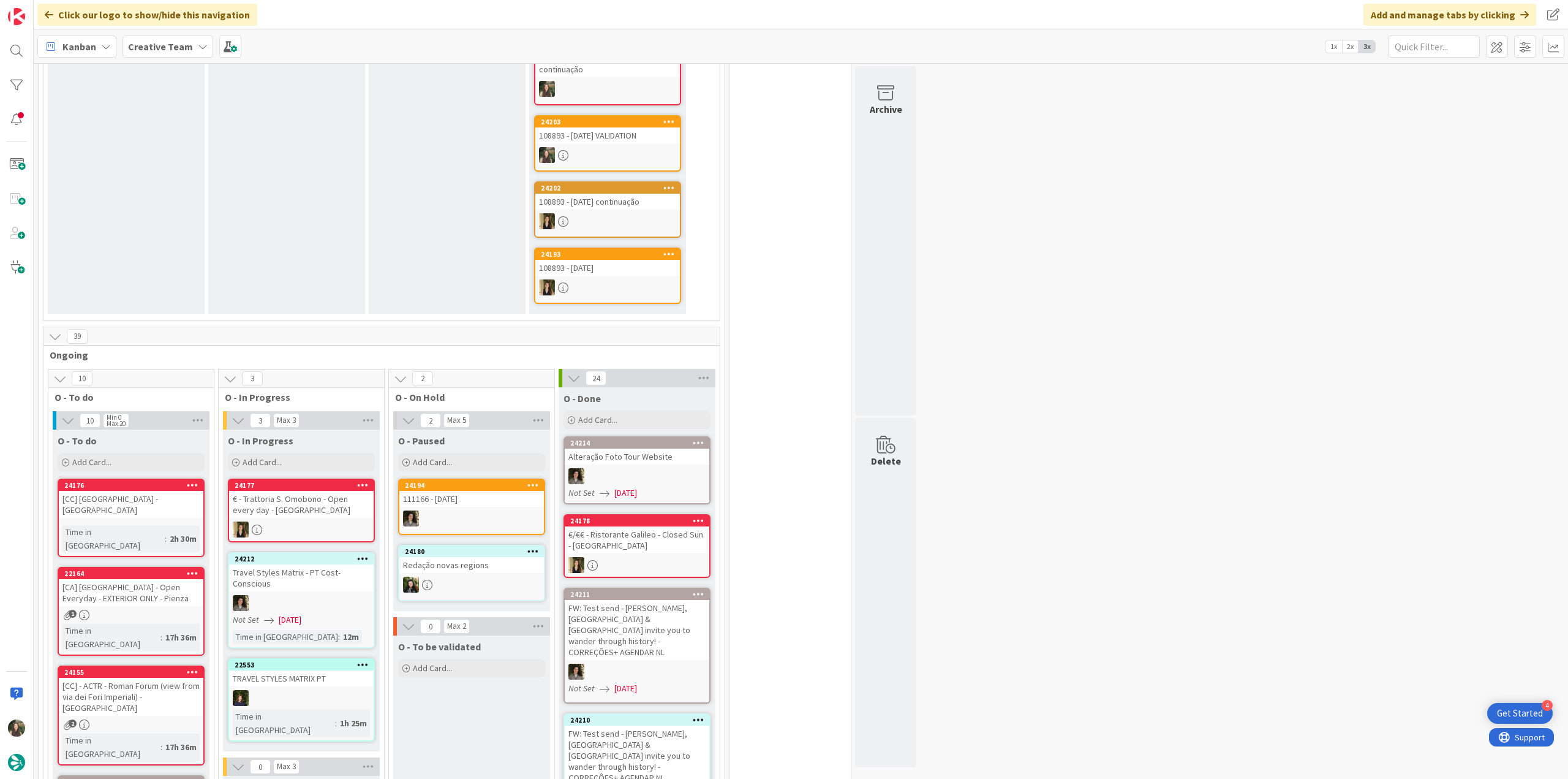
scroll to position [551, 0]
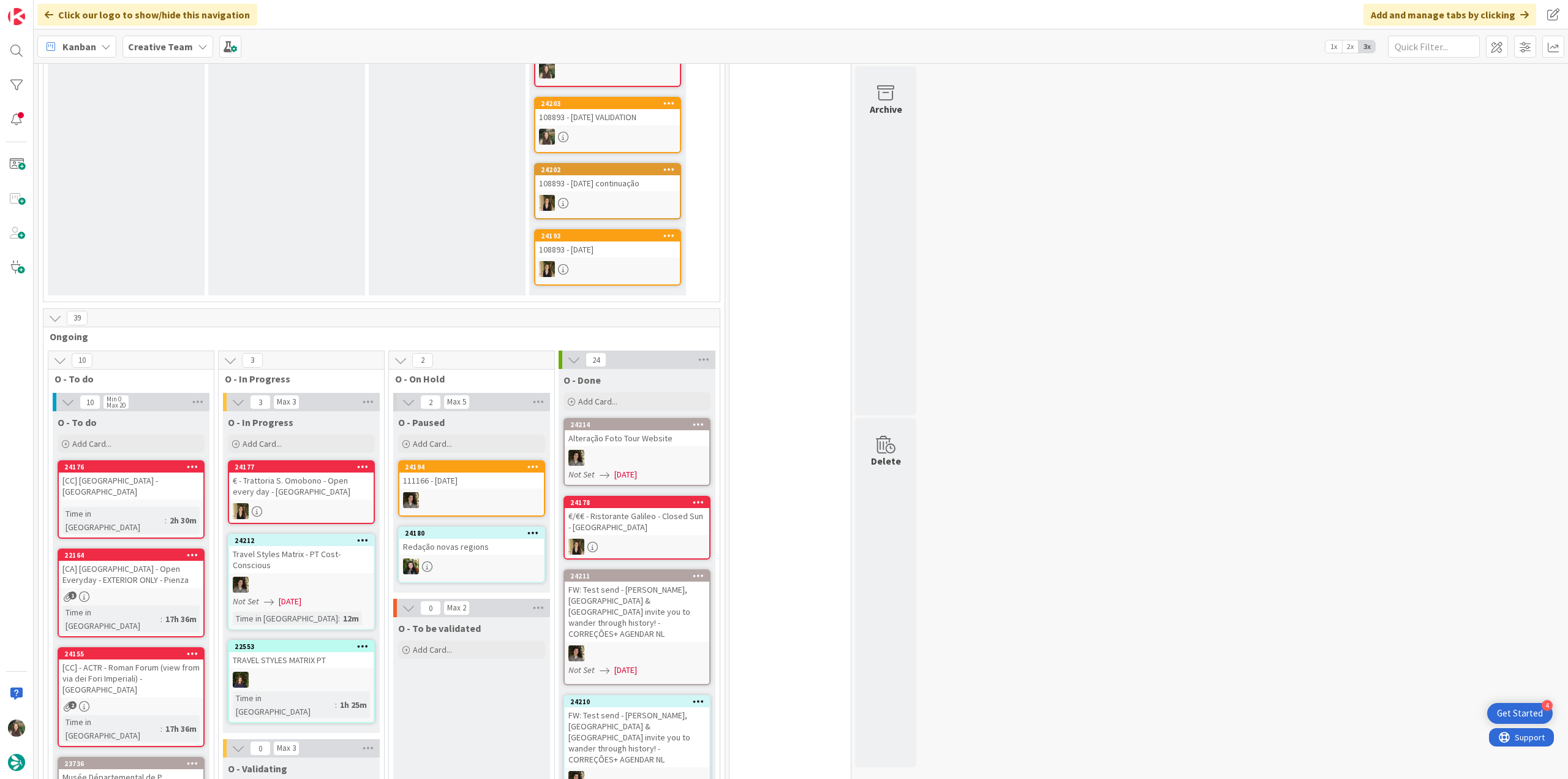
click at [147, 473] on div "[CC] [GEOGRAPHIC_DATA] - [GEOGRAPHIC_DATA]" at bounding box center [131, 486] width 145 height 27
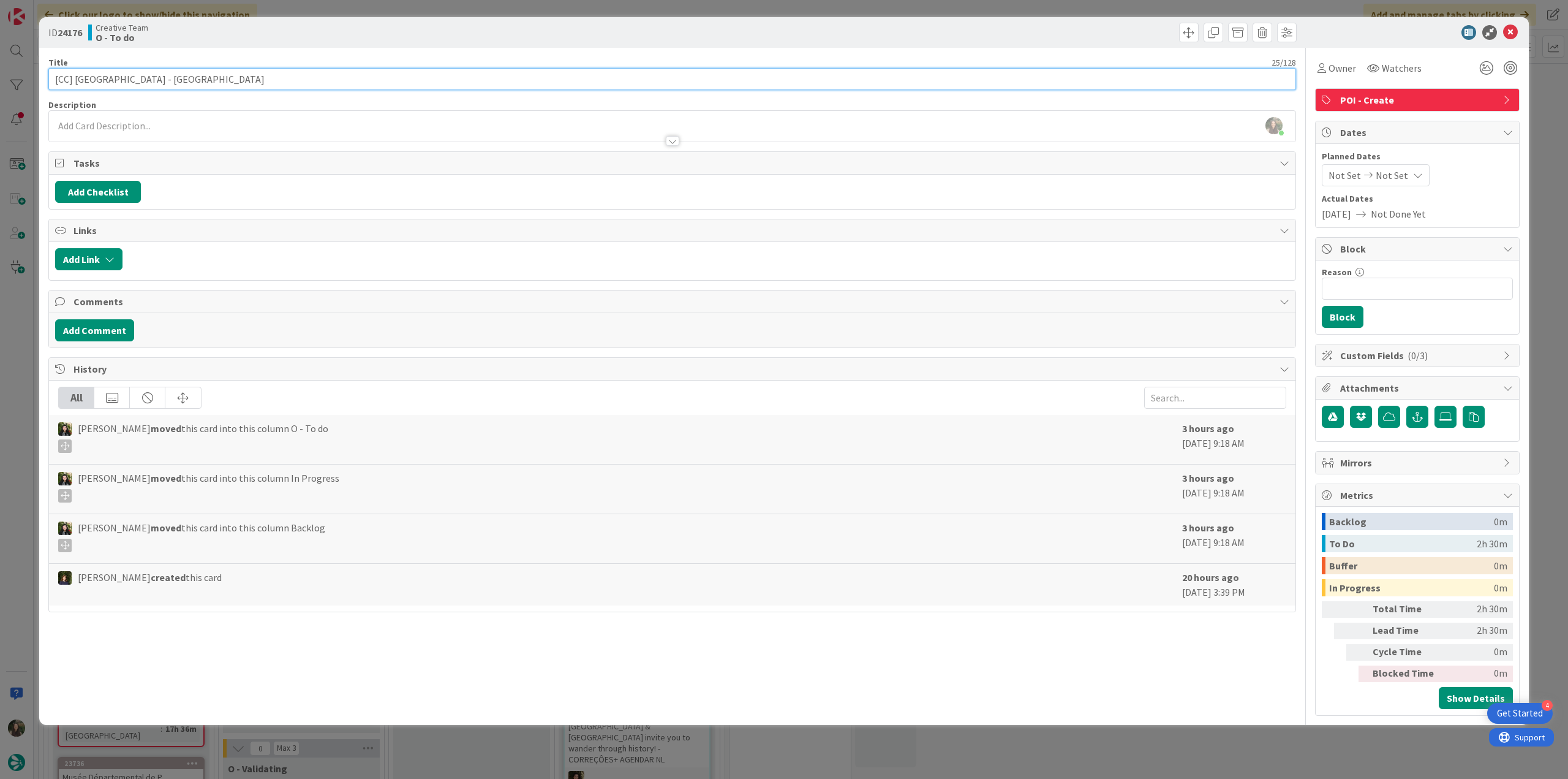
drag, startPoint x: 127, startPoint y: 77, endPoint x: 76, endPoint y: 80, distance: 51.1
click at [76, 80] on input "[CC] [GEOGRAPHIC_DATA] - [GEOGRAPHIC_DATA]" at bounding box center [672, 79] width 1248 height 22
drag, startPoint x: 1337, startPoint y: 69, endPoint x: 1342, endPoint y: 74, distance: 7.1
click at [1337, 69] on span "Owner" at bounding box center [1342, 68] width 28 height 15
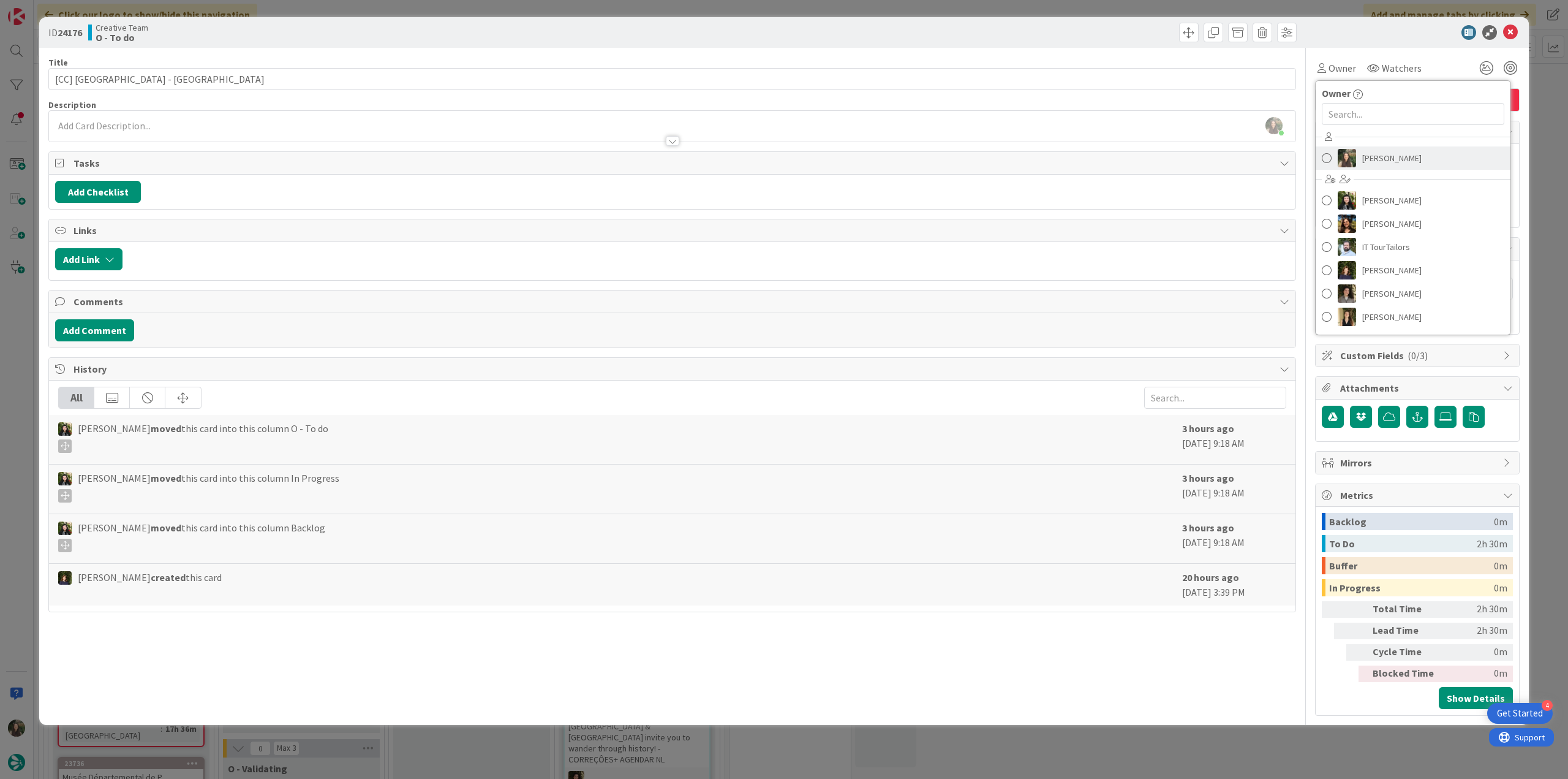
click at [1398, 153] on span "[PERSON_NAME]" at bounding box center [1392, 158] width 59 height 19
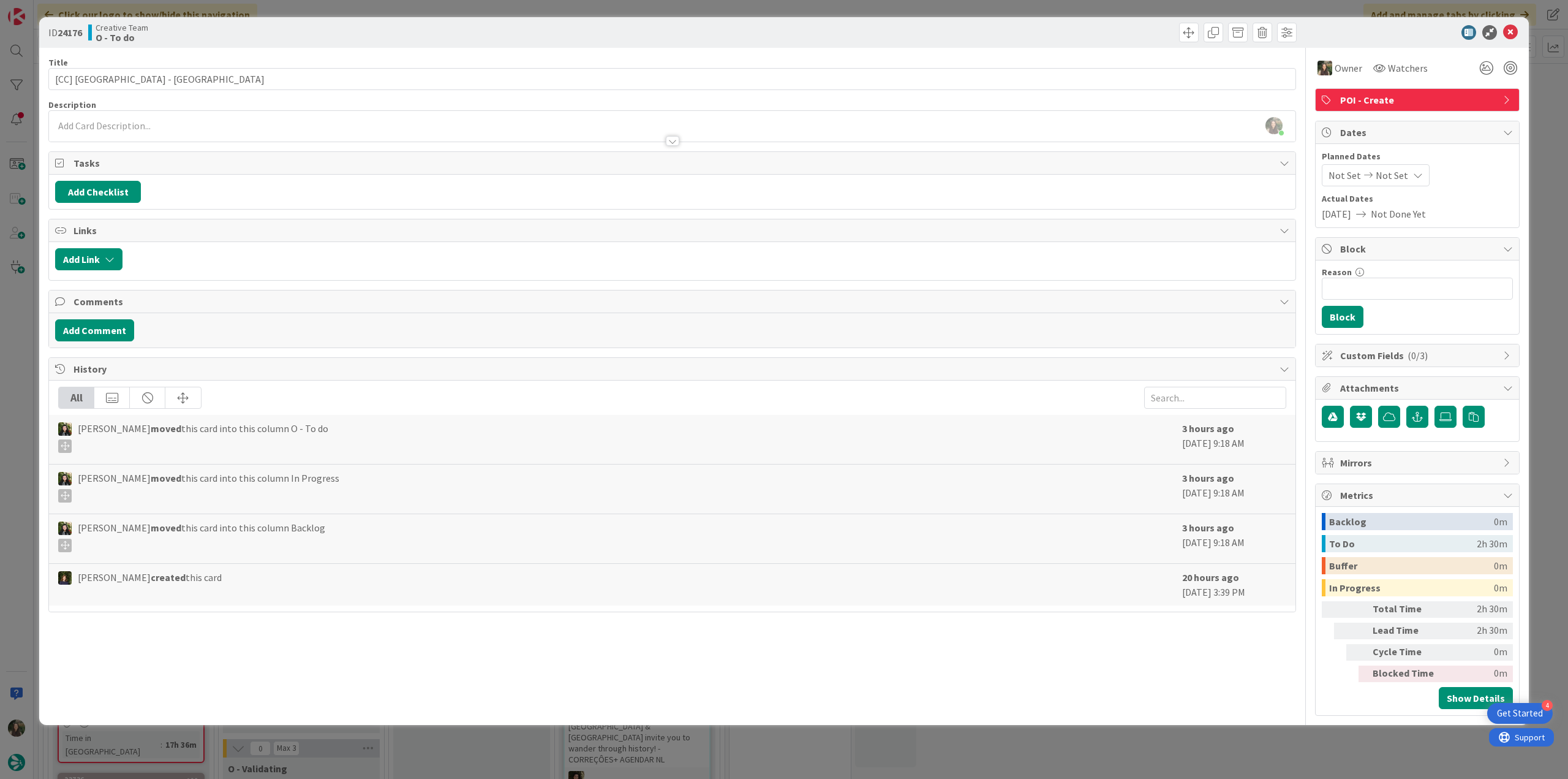
drag, startPoint x: 1550, startPoint y: 85, endPoint x: 1322, endPoint y: 161, distance: 240.3
click at [1550, 85] on div "ID 24176 Creative Team O - To do Title 25 / 128 [CC] Borgo Stretto - PISA Descr…" at bounding box center [784, 390] width 1568 height 779
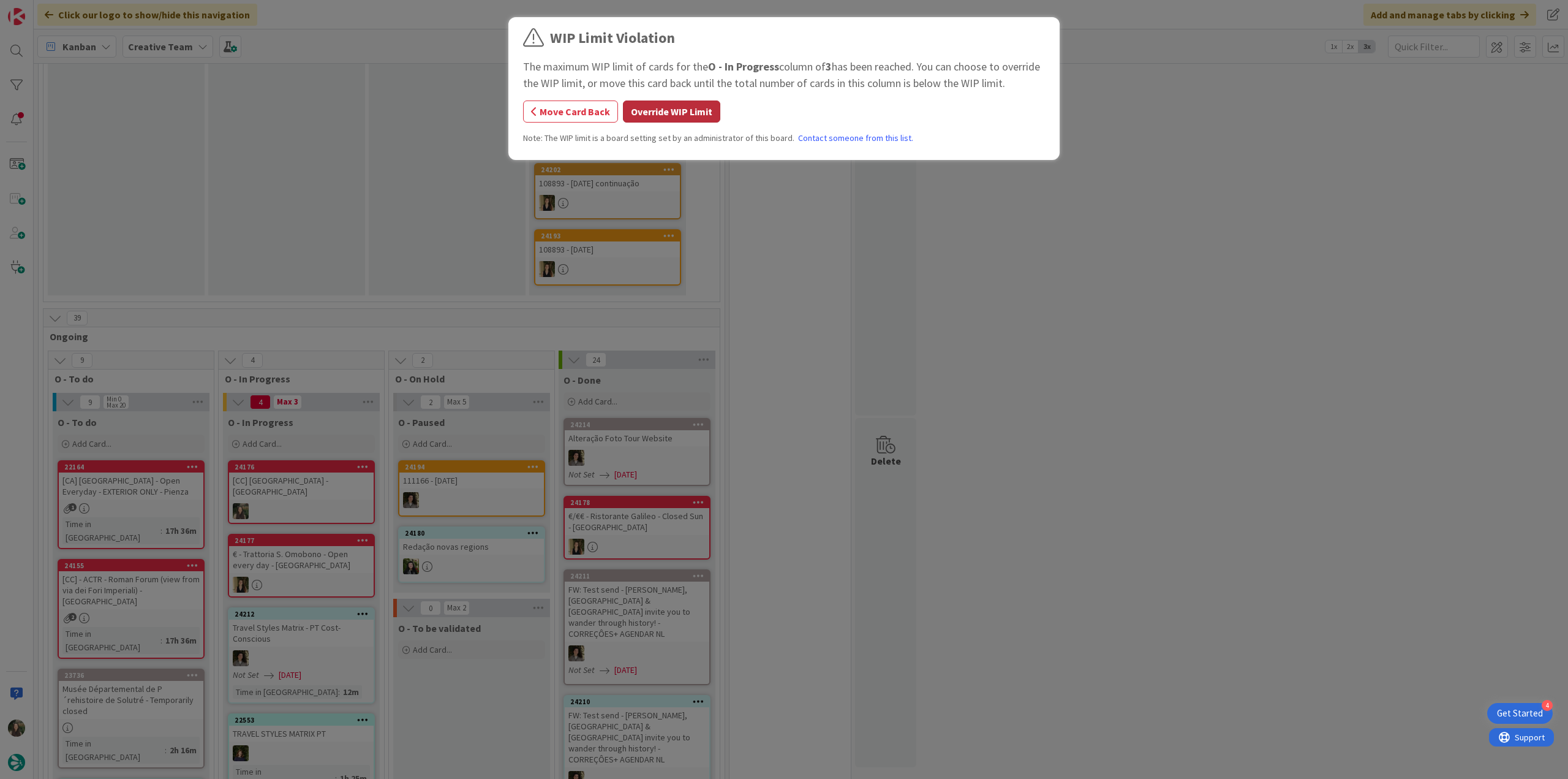
click at [675, 111] on button "Override WIP Limit" at bounding box center [672, 111] width 97 height 22
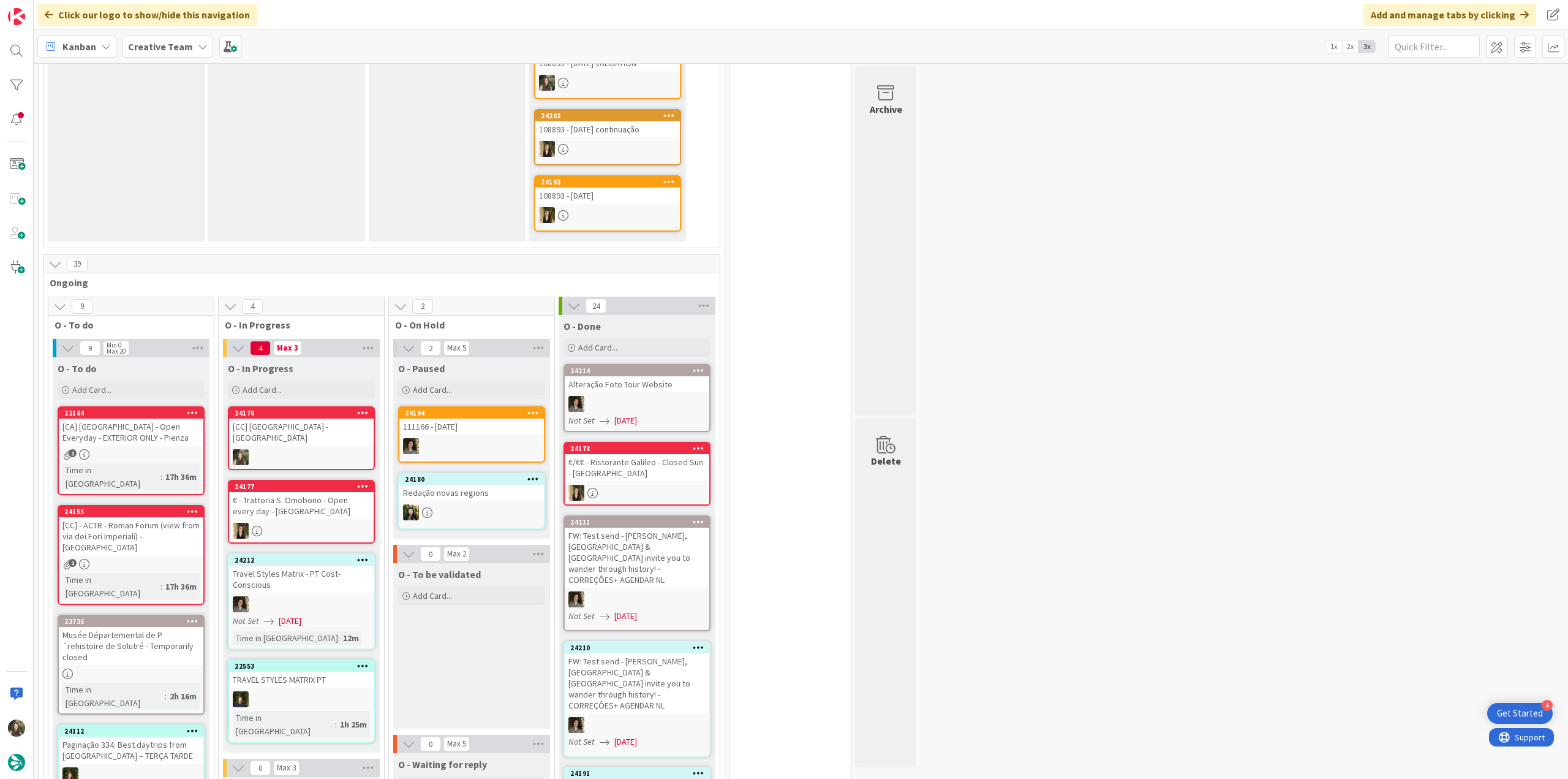
scroll to position [551, 0]
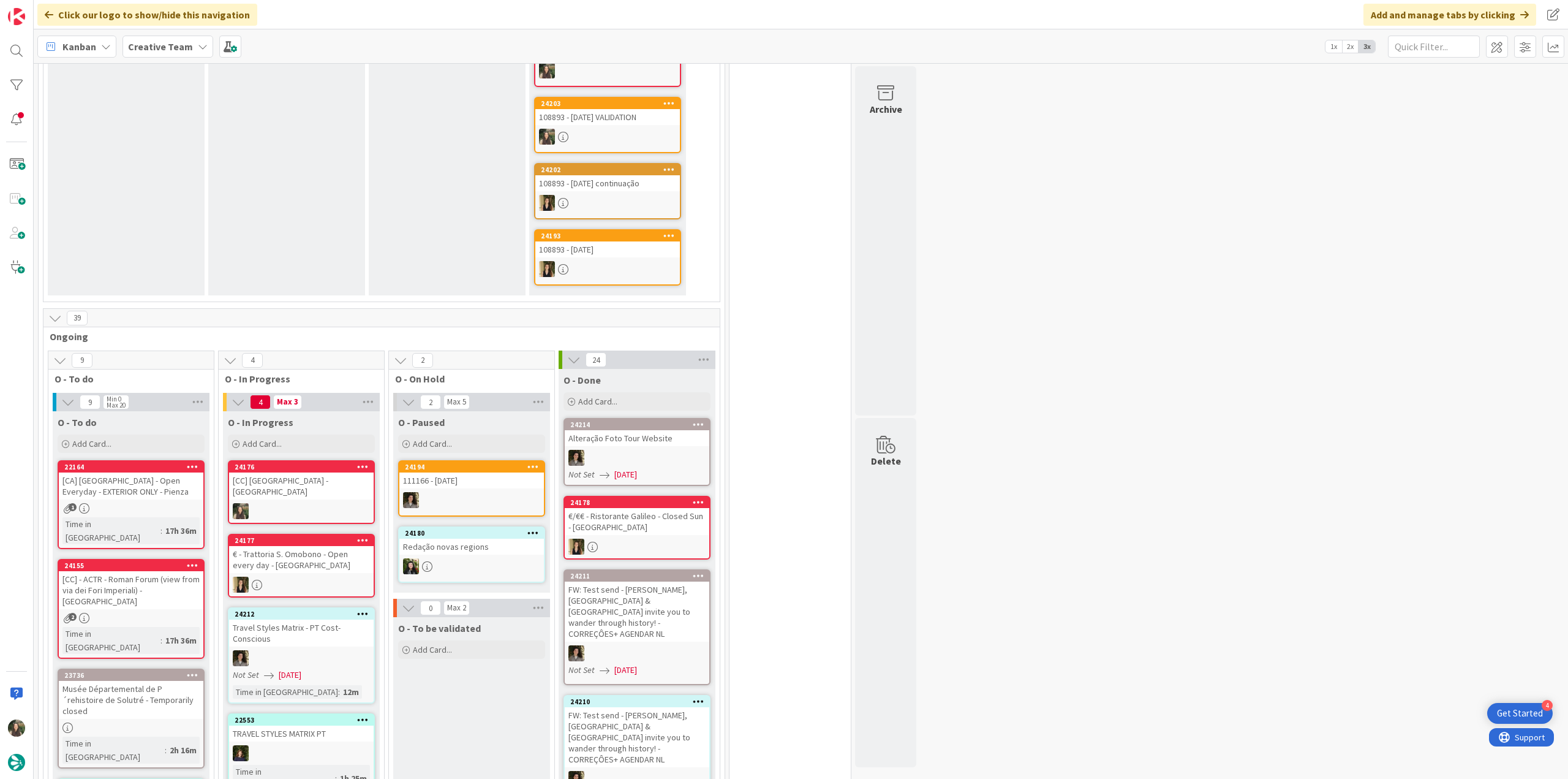
click at [294, 460] on div "24176 [CC] Borgo Stretto - PISA" at bounding box center [301, 492] width 147 height 64
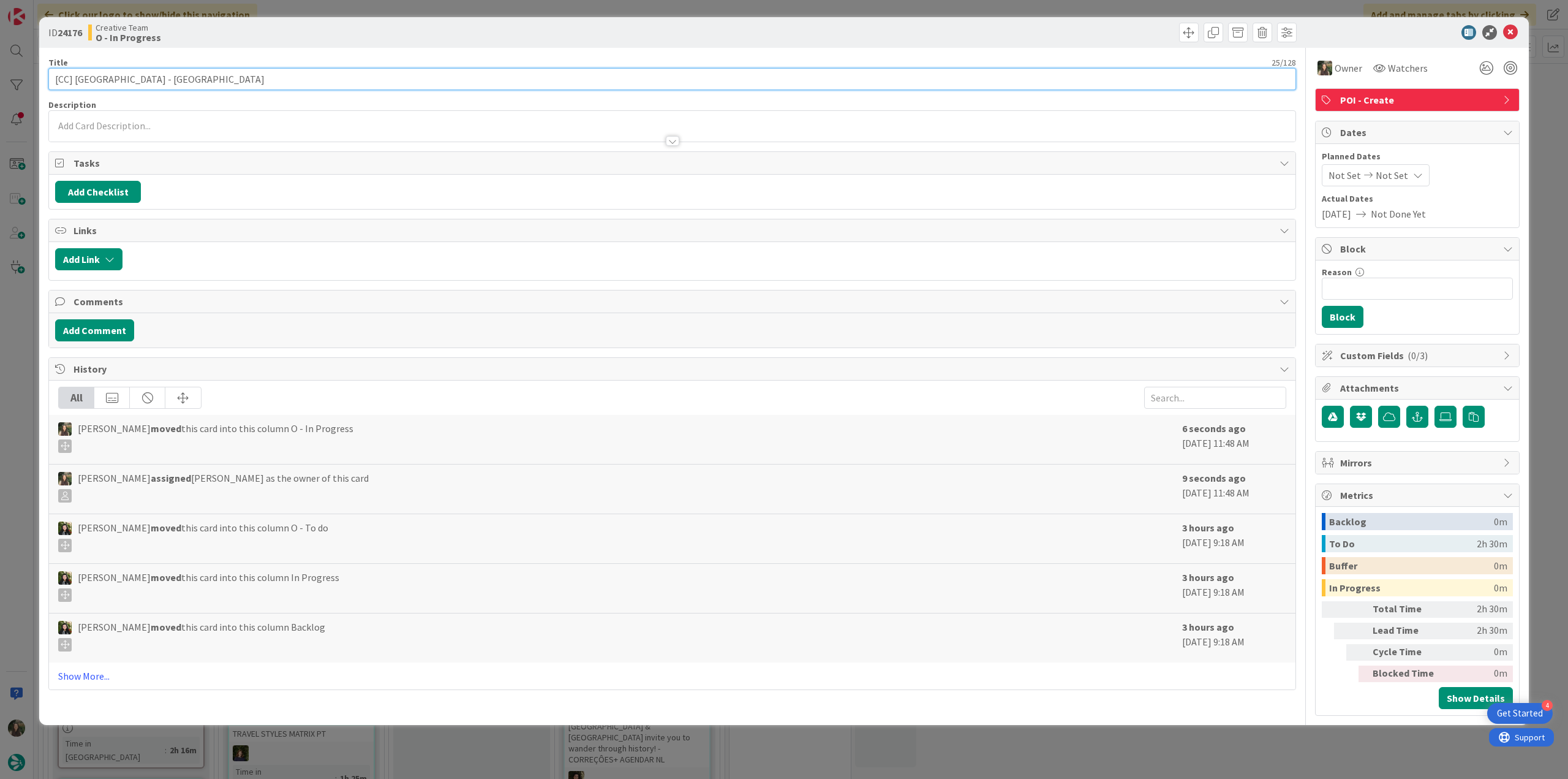
drag, startPoint x: 127, startPoint y: 80, endPoint x: 74, endPoint y: 80, distance: 53.0
click at [74, 80] on input "[CC] [GEOGRAPHIC_DATA] - [GEOGRAPHIC_DATA]" at bounding box center [672, 79] width 1248 height 22
click at [20, 306] on div "ID 24176 Creative Team O - In Progress Title 25 / 128 [CC] Borgo Stretto - PISA…" at bounding box center [784, 390] width 1568 height 779
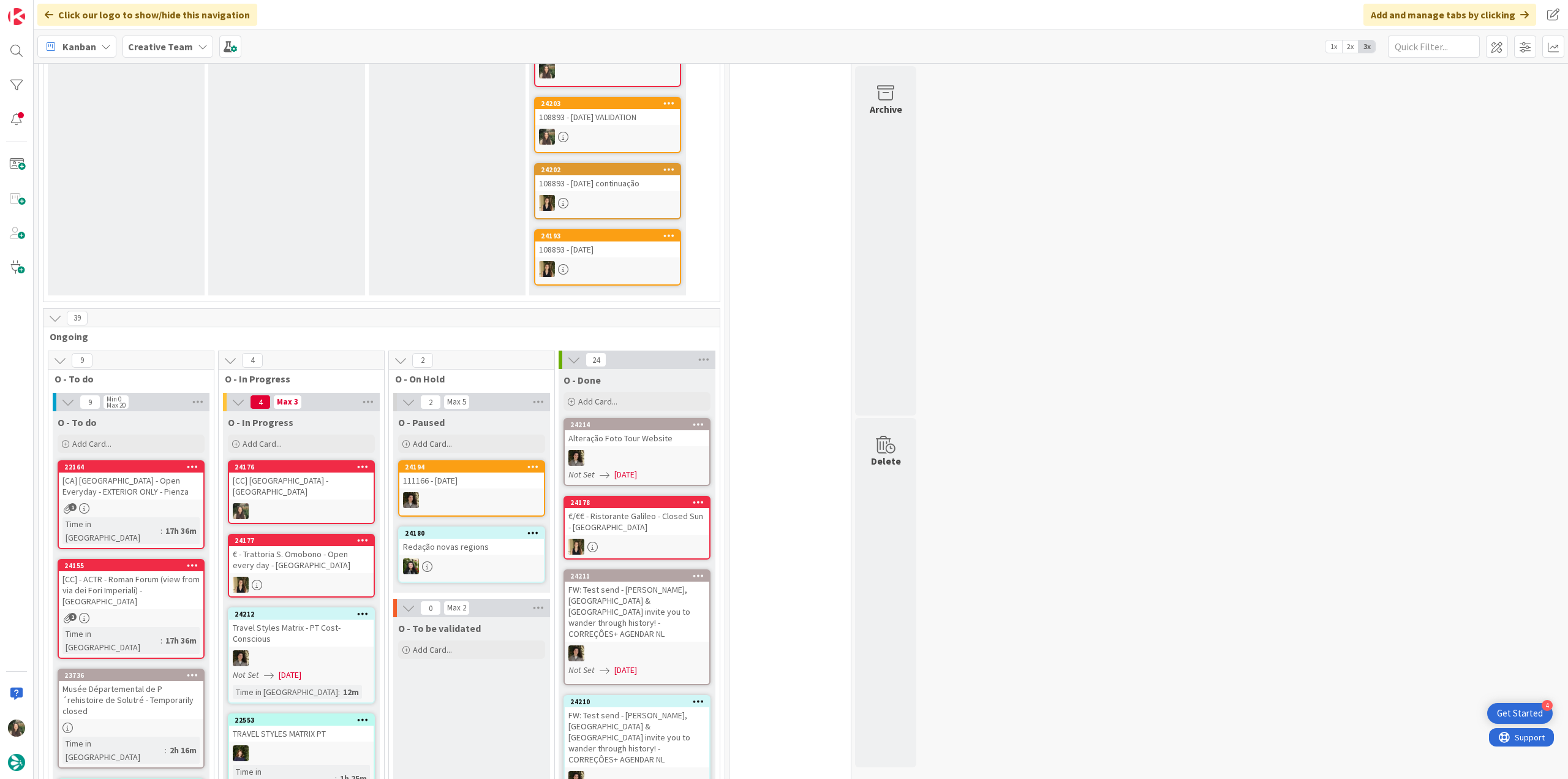
click at [321, 473] on div "[CC] [GEOGRAPHIC_DATA] - [GEOGRAPHIC_DATA]" at bounding box center [301, 486] width 145 height 27
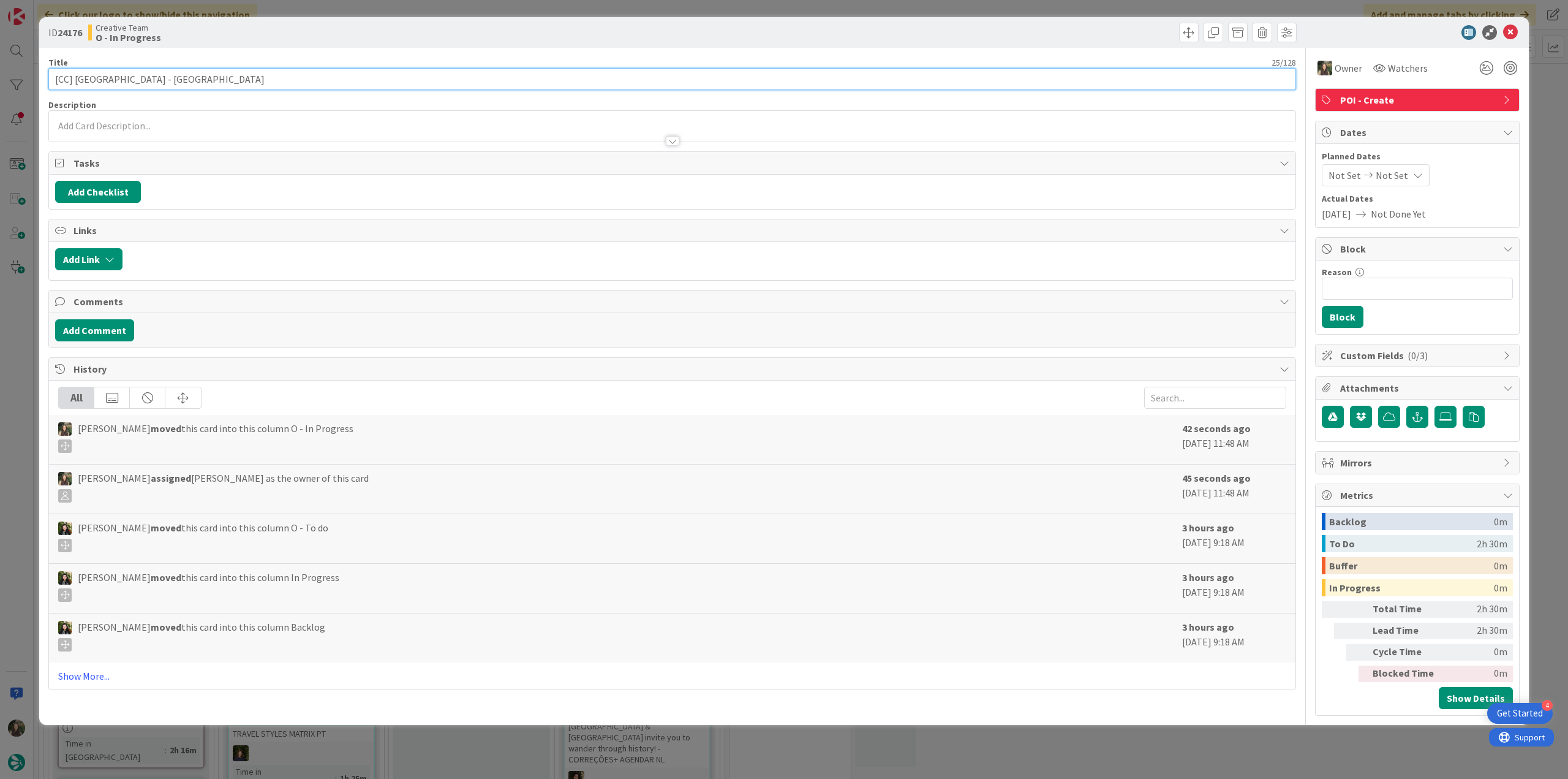
drag, startPoint x: 129, startPoint y: 79, endPoint x: 74, endPoint y: 79, distance: 55.0
click at [74, 79] on input "[CC] [GEOGRAPHIC_DATA] - [GEOGRAPHIC_DATA]" at bounding box center [672, 79] width 1248 height 22
click at [134, 79] on input "[CC] [GEOGRAPHIC_DATA] - [GEOGRAPHIC_DATA]" at bounding box center [672, 79] width 1248 height 22
drag, startPoint x: 127, startPoint y: 79, endPoint x: 36, endPoint y: 79, distance: 91.0
click at [36, 79] on div "ID 24176 Creative Team O - In Progress Title 25 / 128 [CC] Borgo Stretto - PISA…" at bounding box center [784, 390] width 1568 height 779
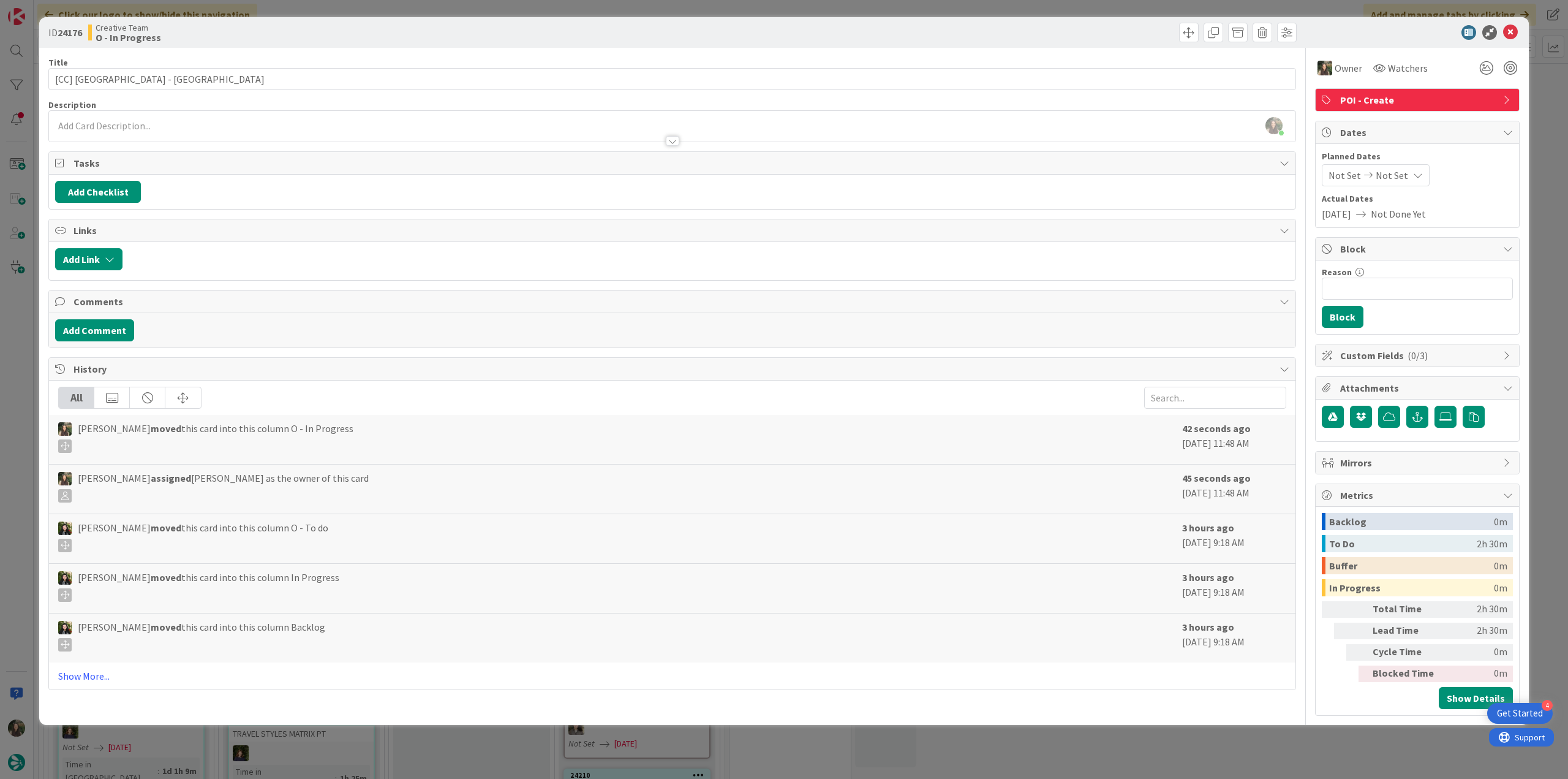
click at [21, 361] on div "ID 24176 Creative Team O - In Progress Title 25 / 128 [CC] Borgo Stretto - PISA…" at bounding box center [784, 390] width 1568 height 779
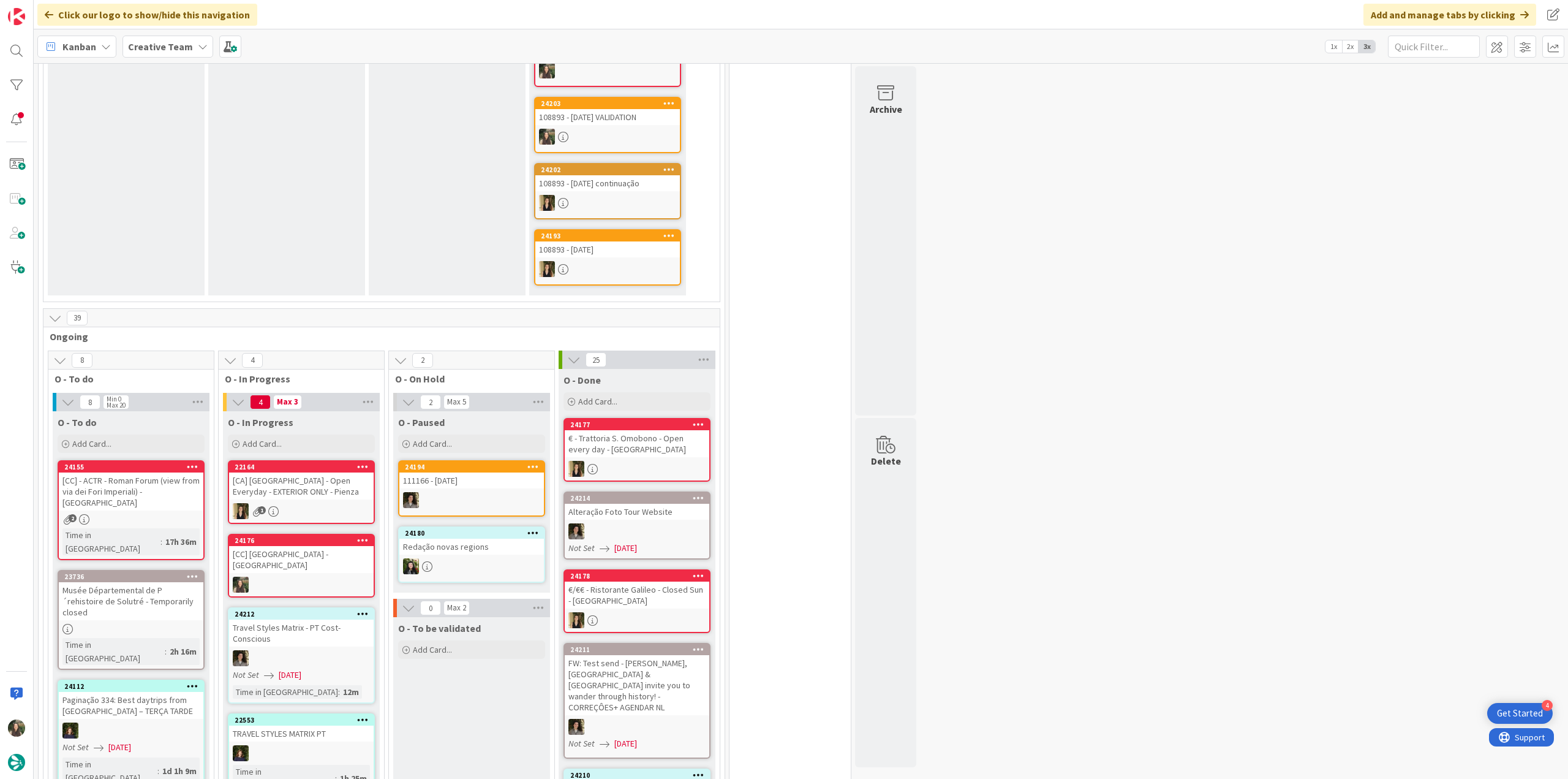
click at [306, 546] on div "[CC] [GEOGRAPHIC_DATA] - [GEOGRAPHIC_DATA]" at bounding box center [301, 559] width 145 height 27
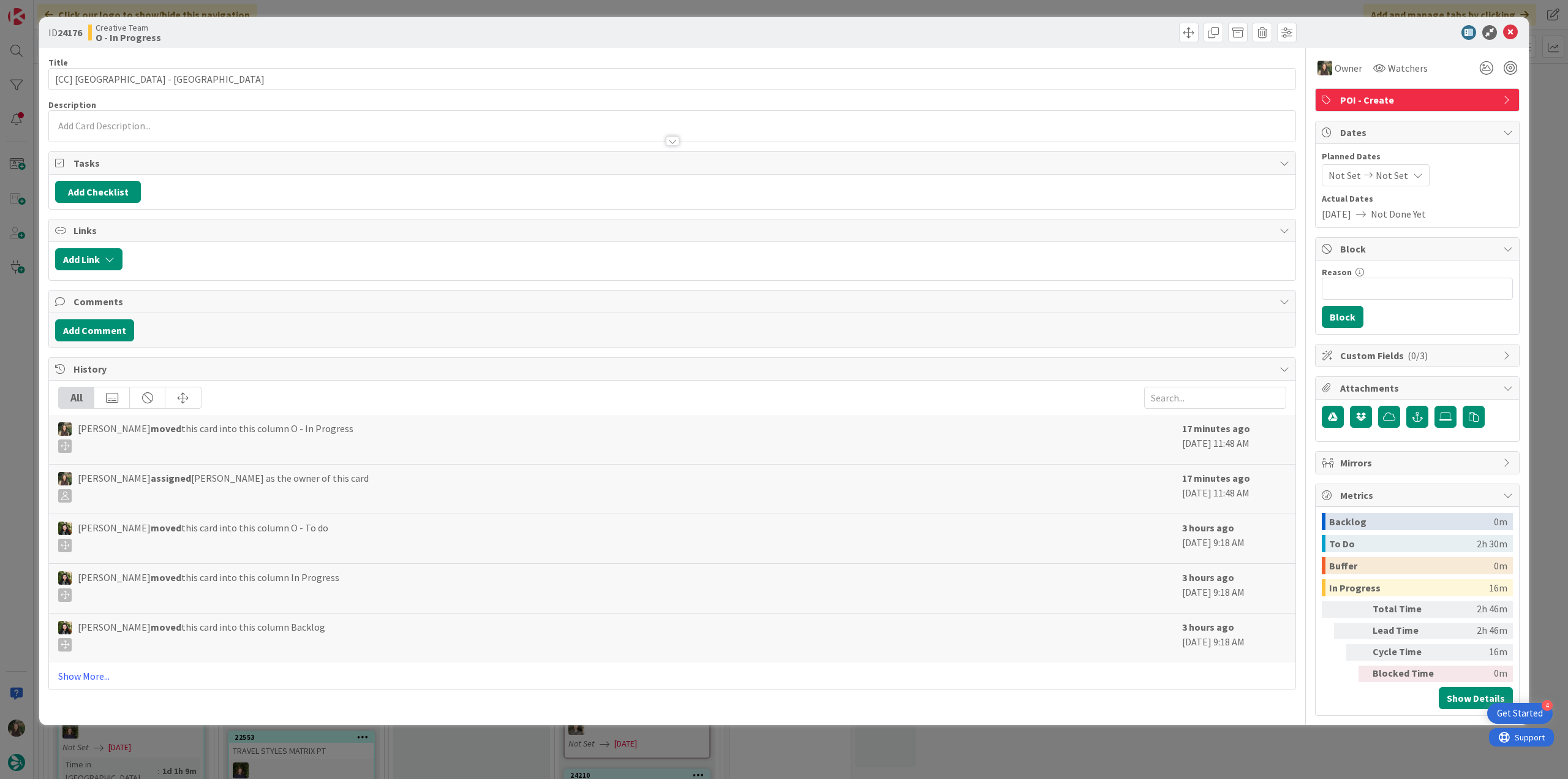
click at [1380, 745] on div "ID 24176 Creative Team O - In Progress Title 25 / 128 [CC] Borgo Stretto - PISA…" at bounding box center [784, 390] width 1568 height 779
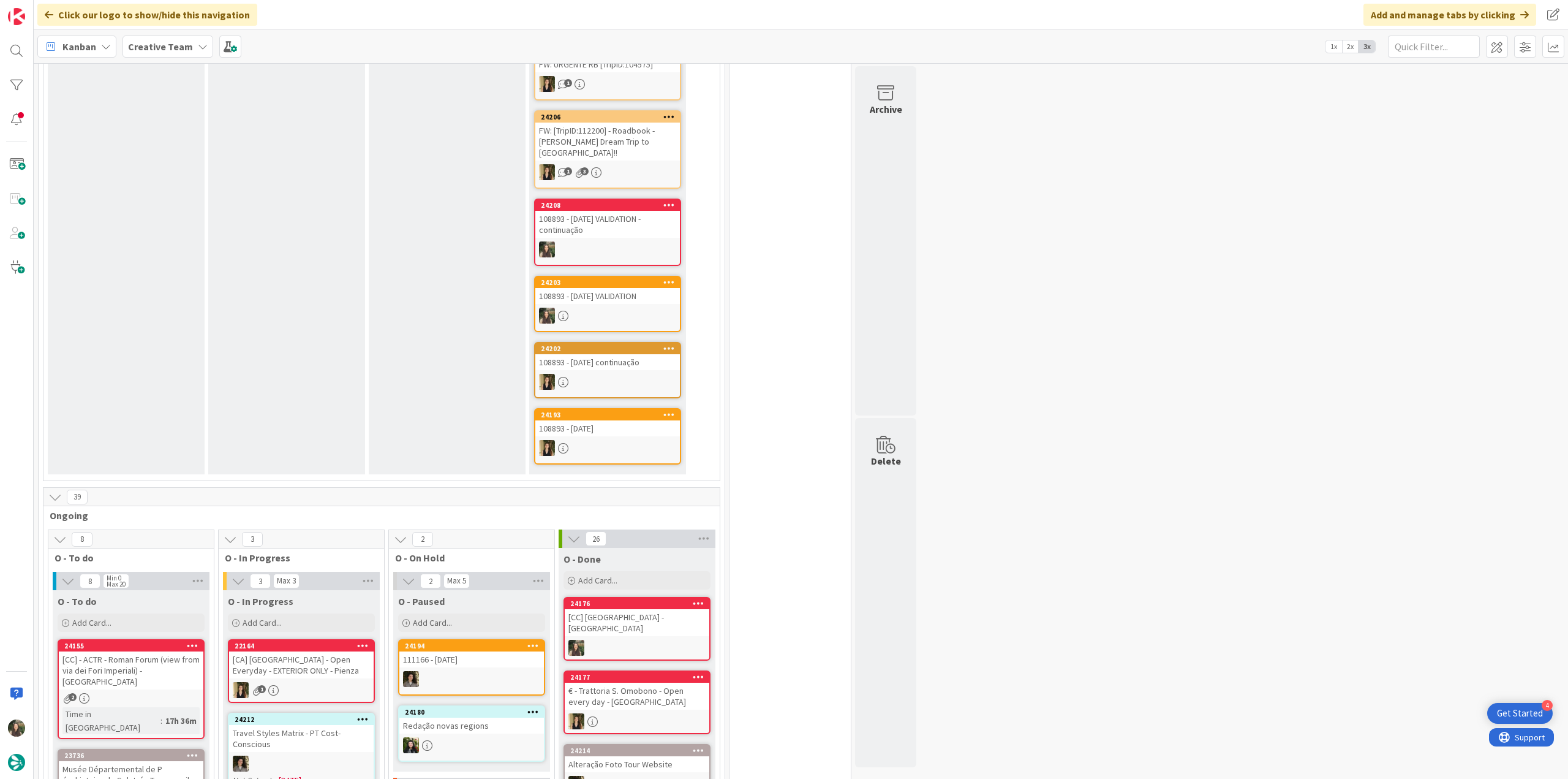
scroll to position [490, 0]
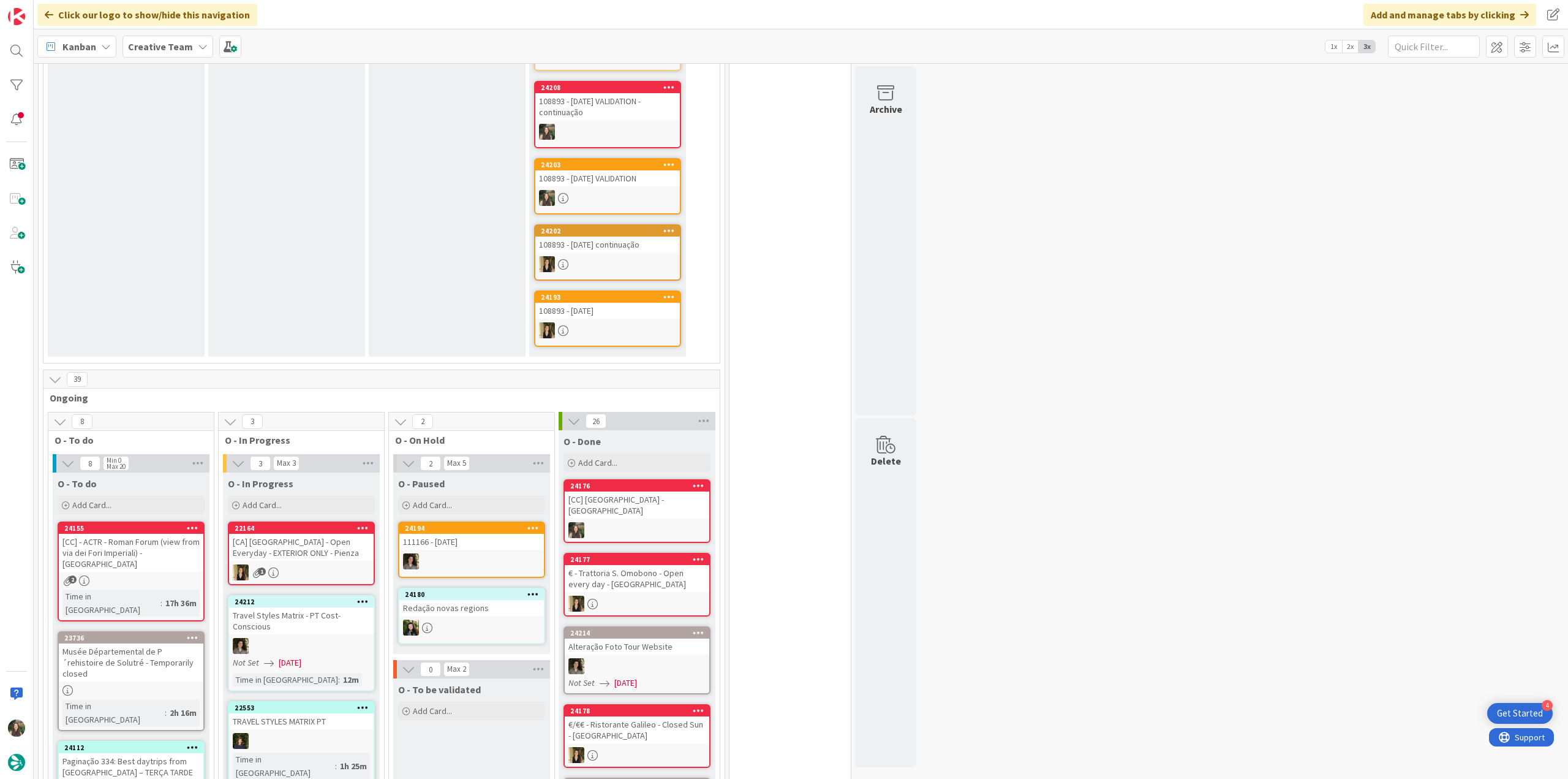
click at [156, 685] on div at bounding box center [131, 690] width 145 height 11
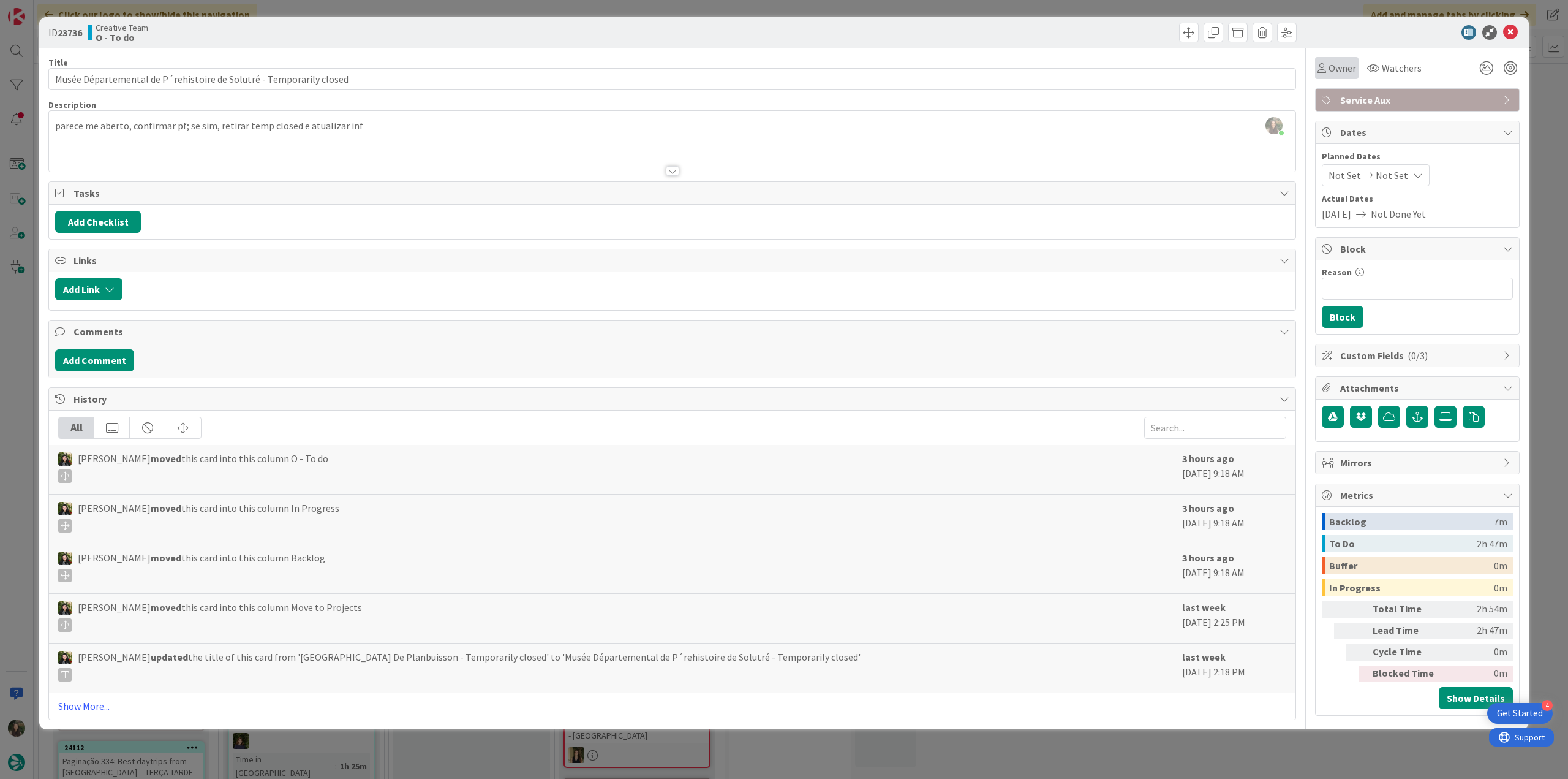
click at [1330, 77] on div "Owner" at bounding box center [1337, 68] width 44 height 22
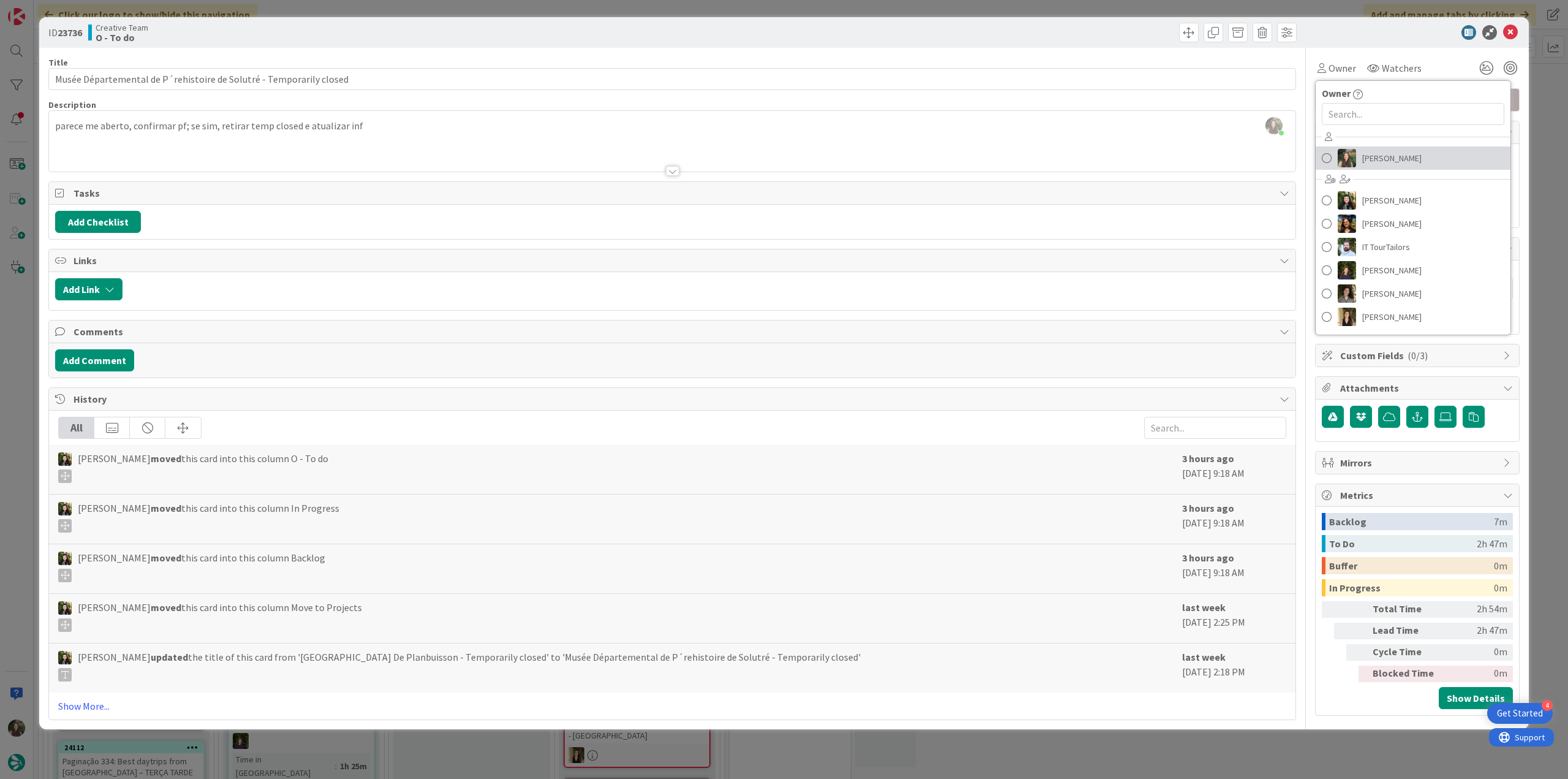
click at [1364, 164] on span "[PERSON_NAME]" at bounding box center [1392, 158] width 59 height 19
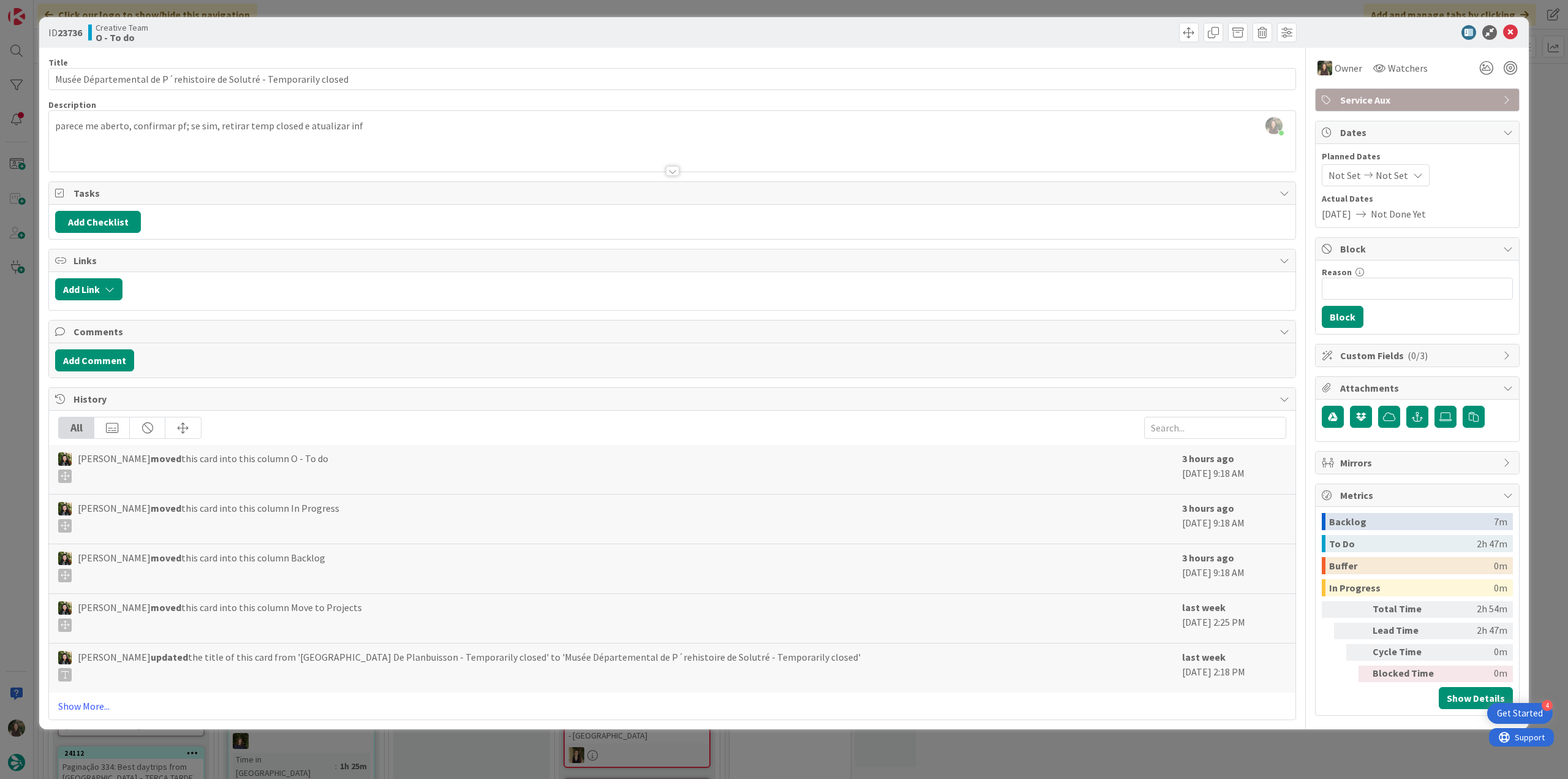
click at [1537, 145] on div "ID 23736 Creative Team O - To do Title 67 / 128 Musée Départemental de P´rehist…" at bounding box center [784, 390] width 1568 height 779
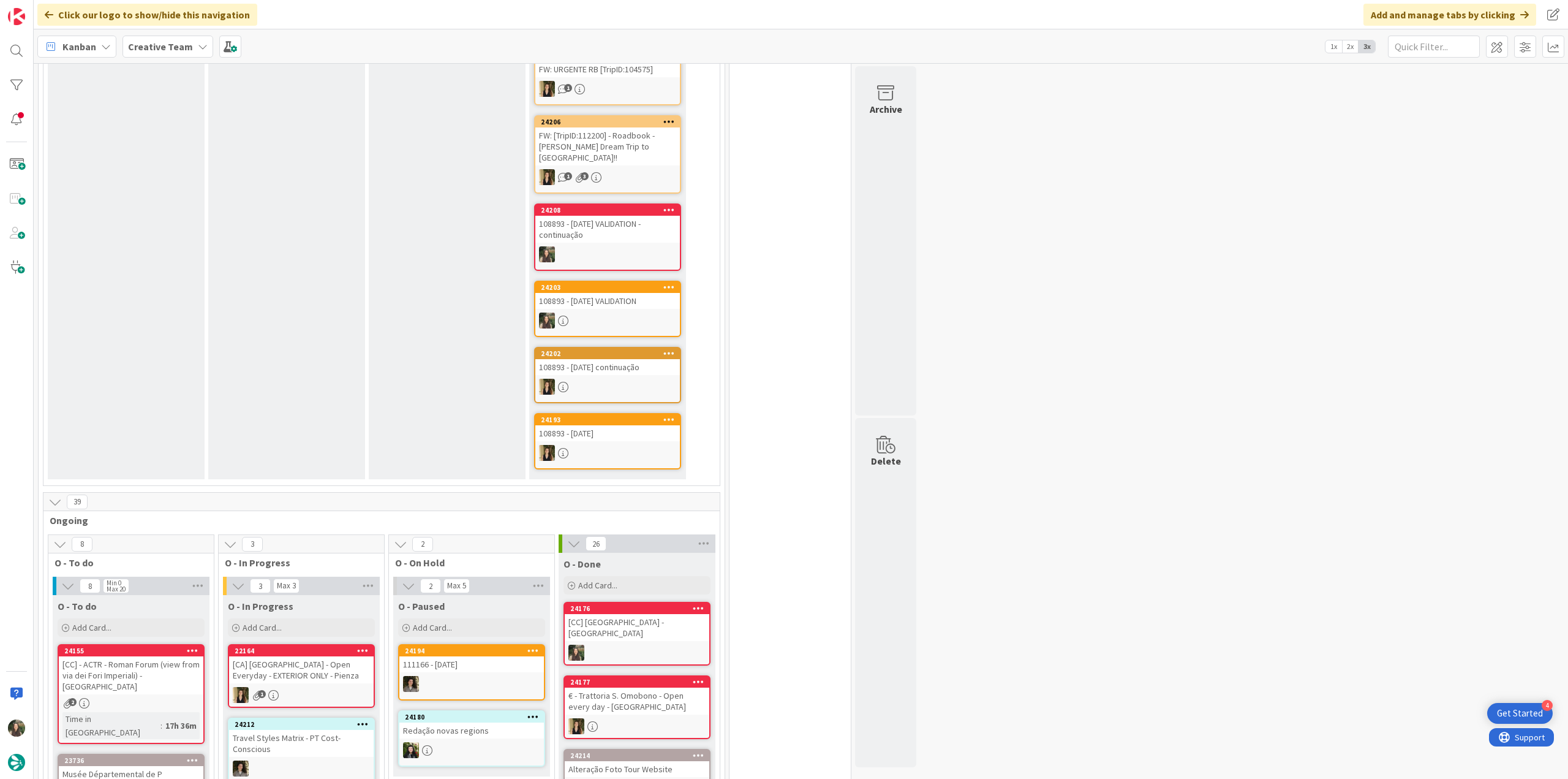
scroll to position [735, 0]
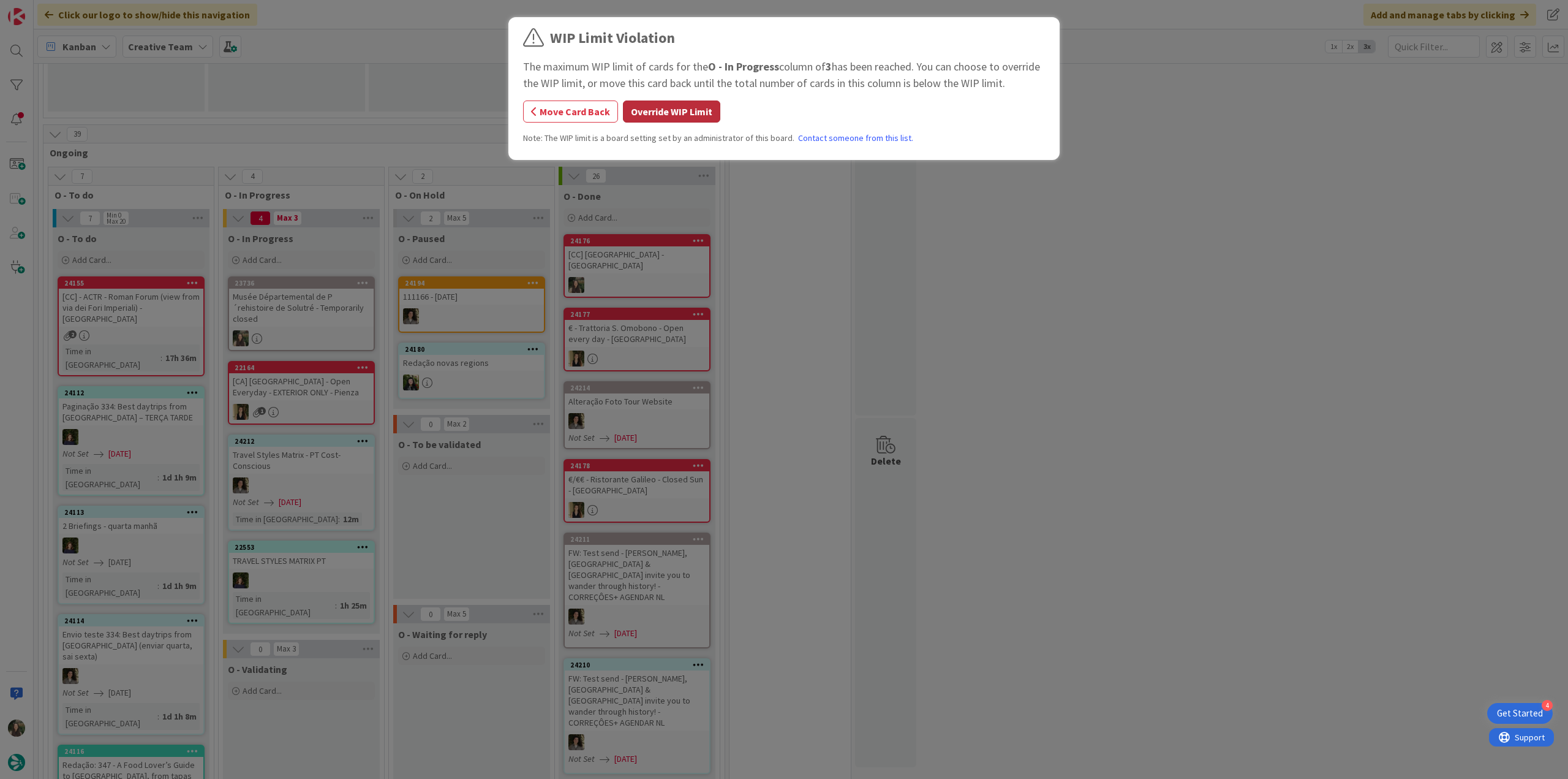
click at [655, 115] on button "Override WIP Limit" at bounding box center [672, 111] width 97 height 22
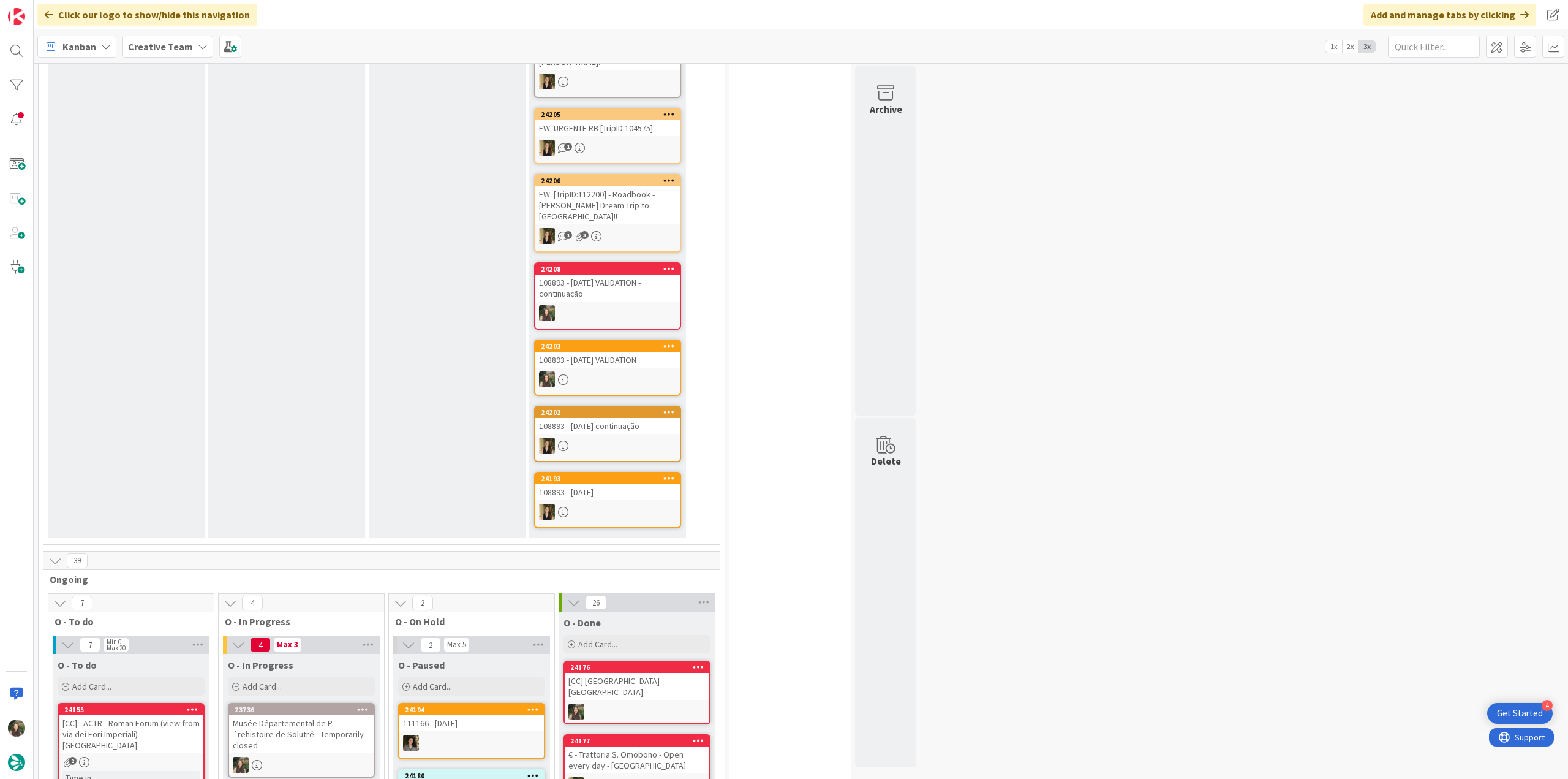
scroll to position [429, 0]
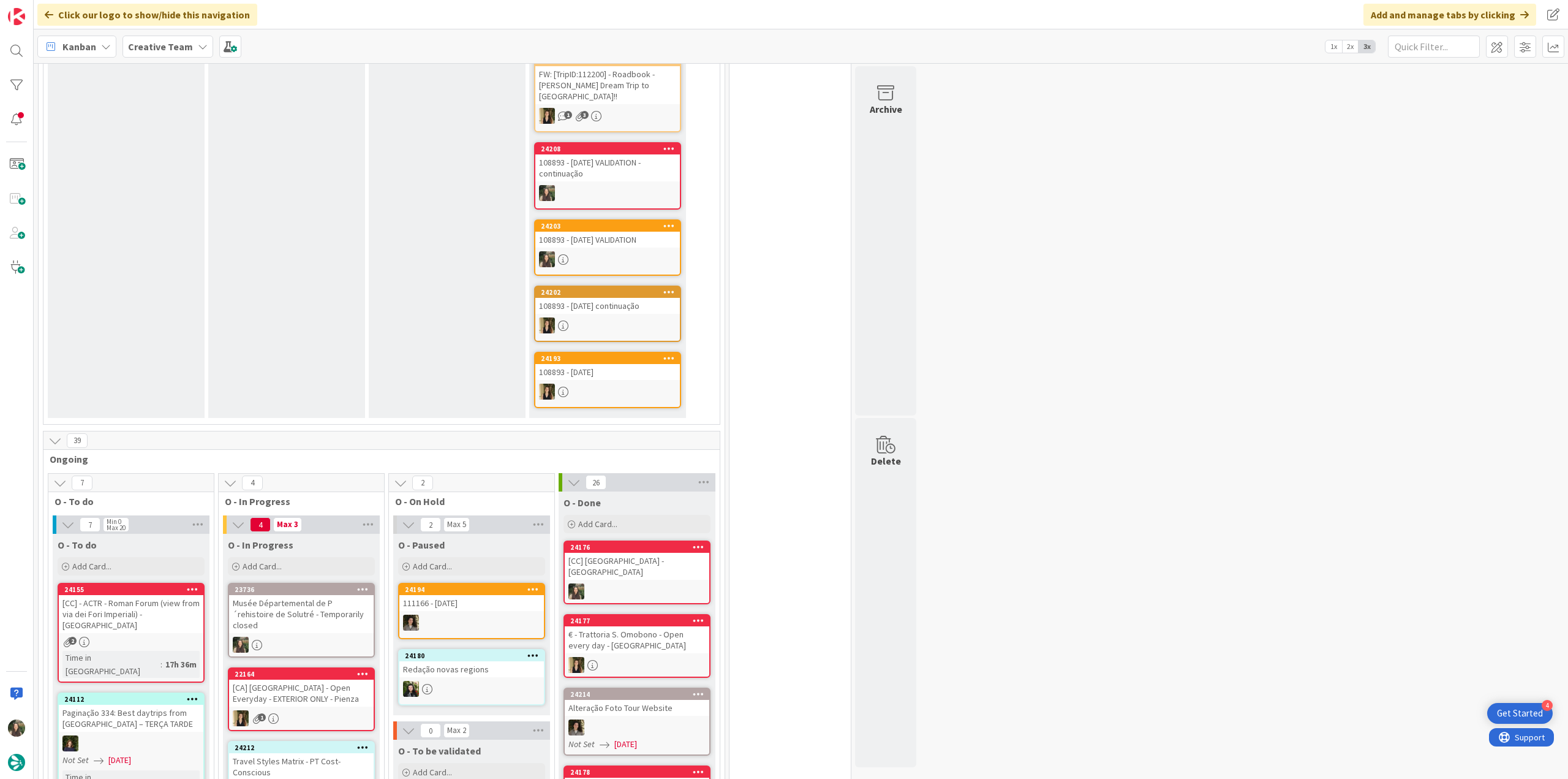
click at [308, 637] on div at bounding box center [301, 644] width 145 height 16
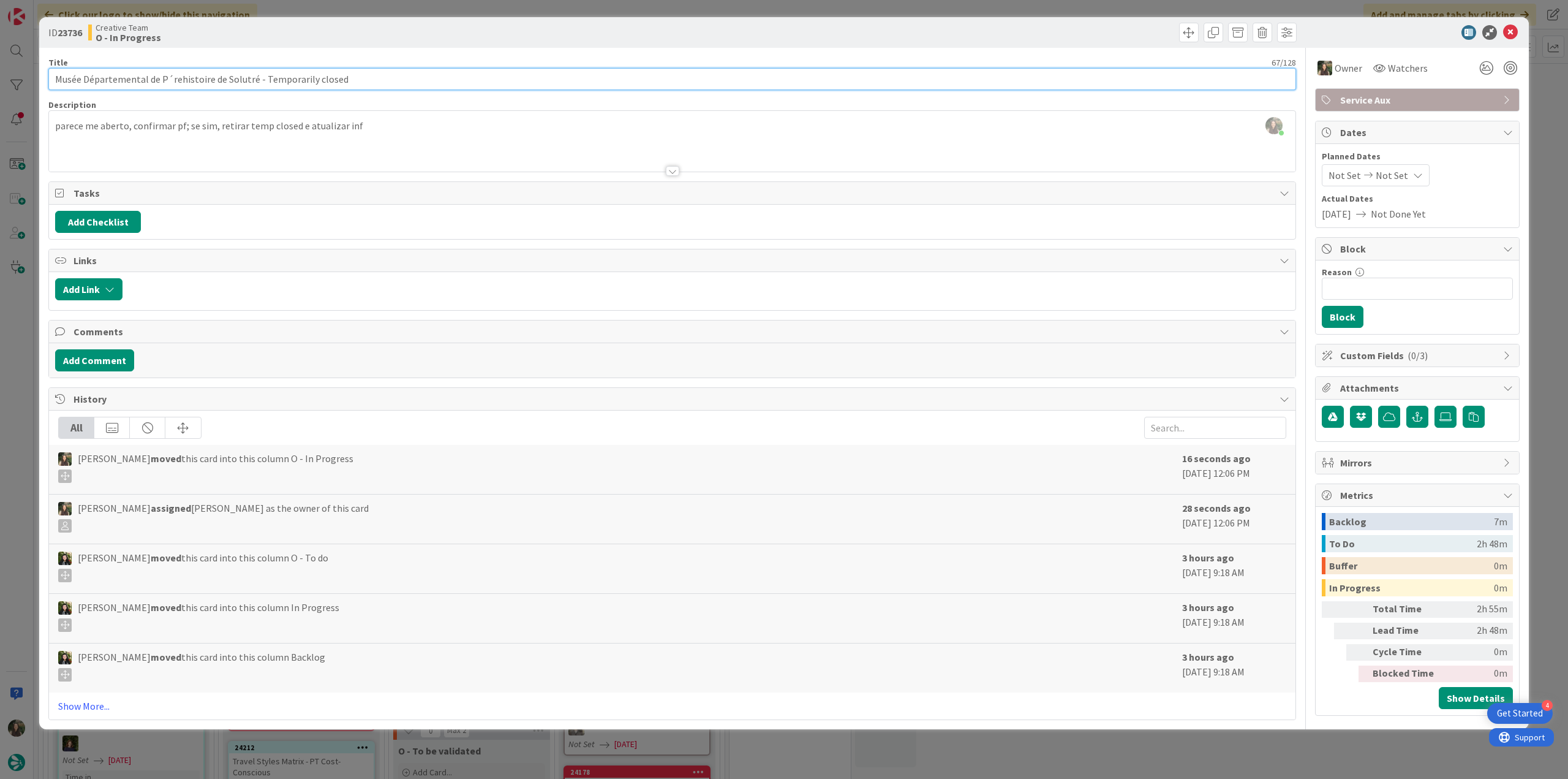
drag, startPoint x: 54, startPoint y: 73, endPoint x: 156, endPoint y: 77, distance: 102.1
click at [156, 77] on input "Musée Départemental de P´rehistoire de Solutré - Temporarily closed" at bounding box center [672, 79] width 1248 height 22
drag, startPoint x: 170, startPoint y: 78, endPoint x: 208, endPoint y: 79, distance: 38.0
click at [208, 79] on input "Musée Départemental de P´rehistoire de Solutré - Temporarily closed" at bounding box center [672, 79] width 1248 height 22
drag, startPoint x: 55, startPoint y: 77, endPoint x: 162, endPoint y: 80, distance: 107.0
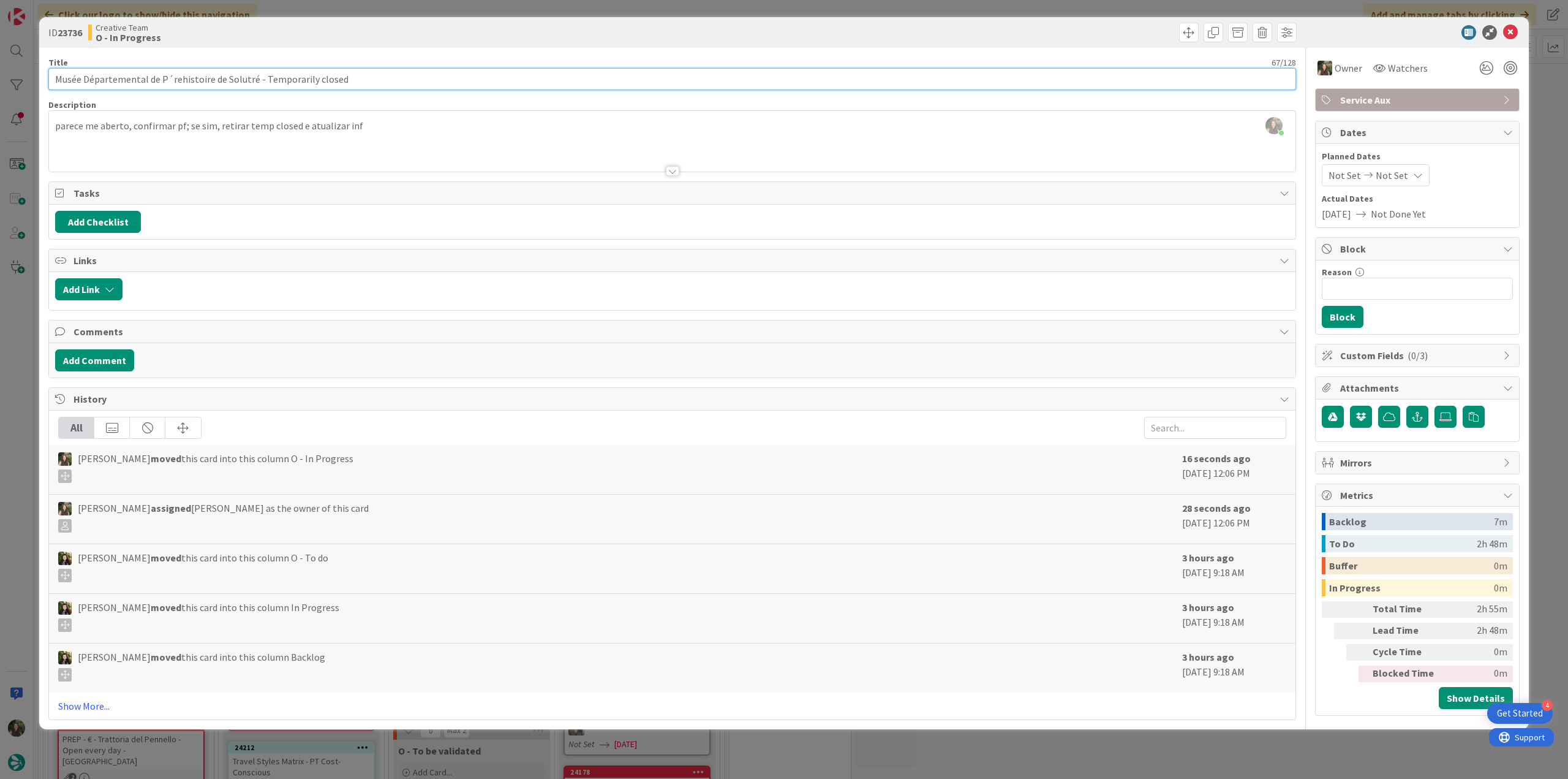
click at [162, 80] on input "Musée Départemental de P´rehistoire de Solutré - Temporarily closed" at bounding box center [672, 79] width 1248 height 22
click at [11, 319] on div "ID 23736 Creative Team O - In Progress Title 67 / 128 Musée Départemental de P´…" at bounding box center [784, 390] width 1568 height 779
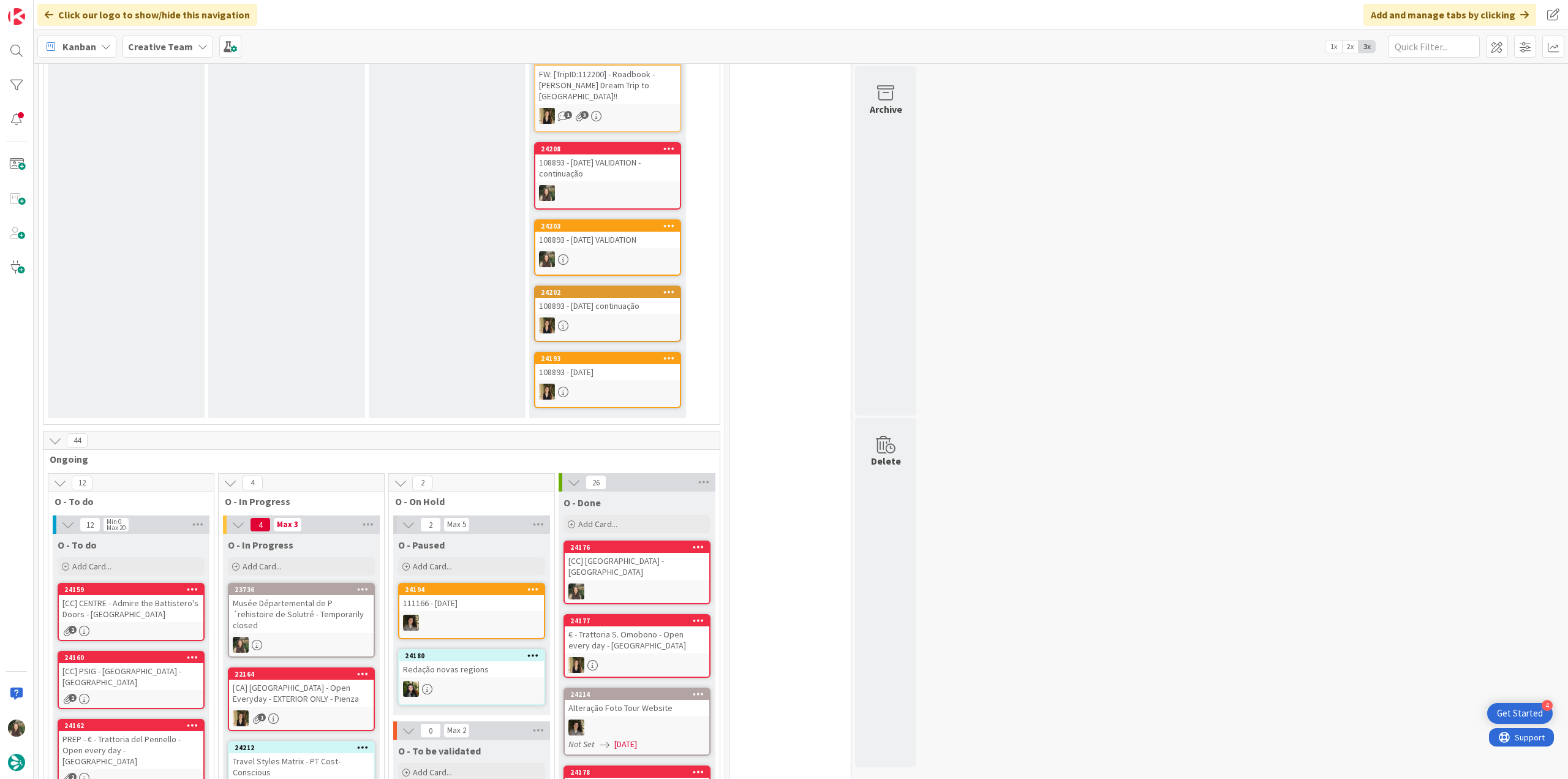
click at [333, 595] on div "Musée Départemental de P´rehistoire de Solutré - Temporarily closed" at bounding box center [301, 614] width 145 height 38
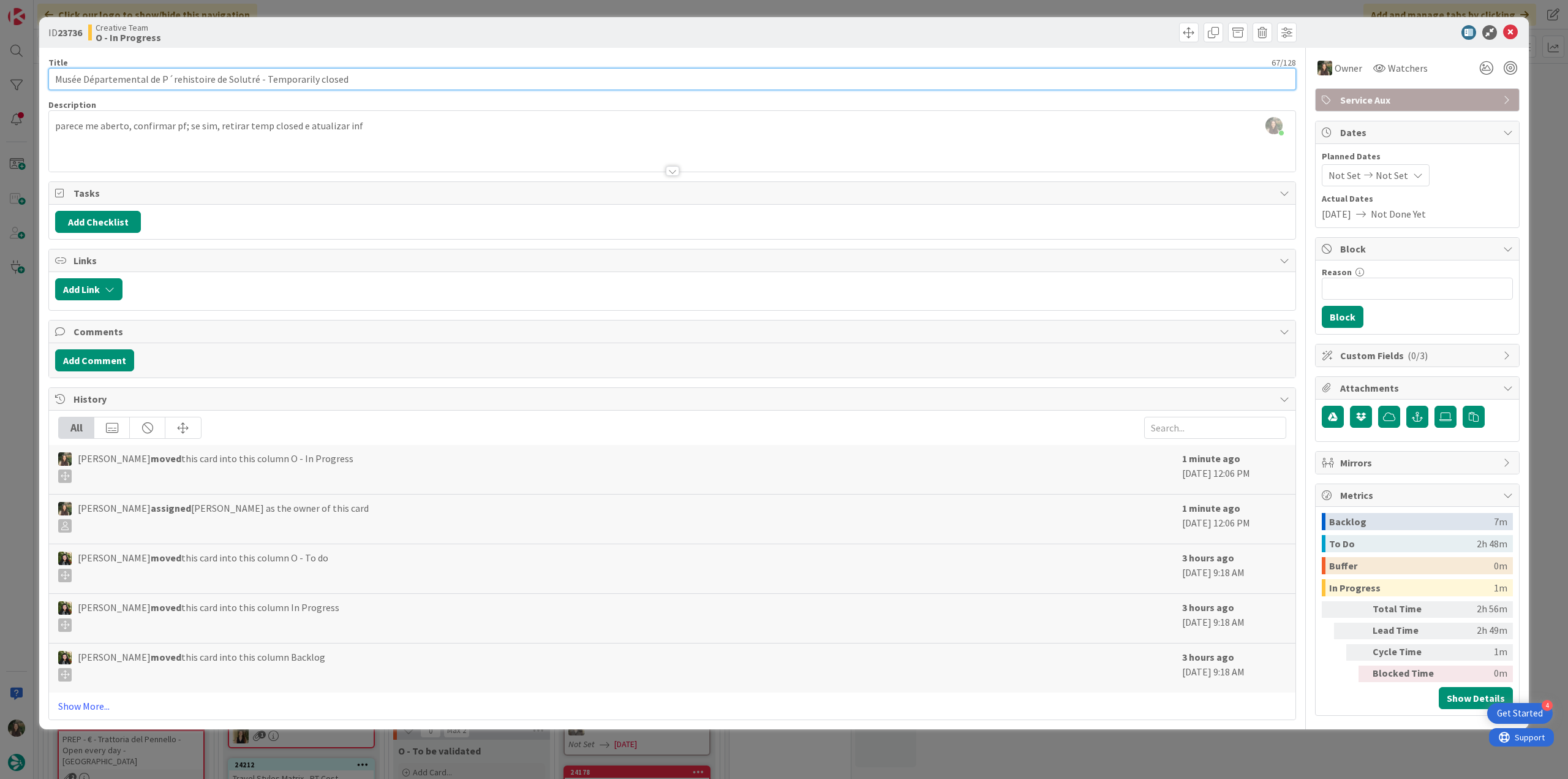
drag, startPoint x: 55, startPoint y: 80, endPoint x: 253, endPoint y: 72, distance: 198.2
click at [253, 72] on input "Musée Départemental de P´rehistoire de Solutré - Temporarily closed" at bounding box center [672, 79] width 1248 height 22
click at [117, 83] on input "Musée Départemental de P´rehistoire de Solutré - Temporarily closed" at bounding box center [672, 79] width 1248 height 22
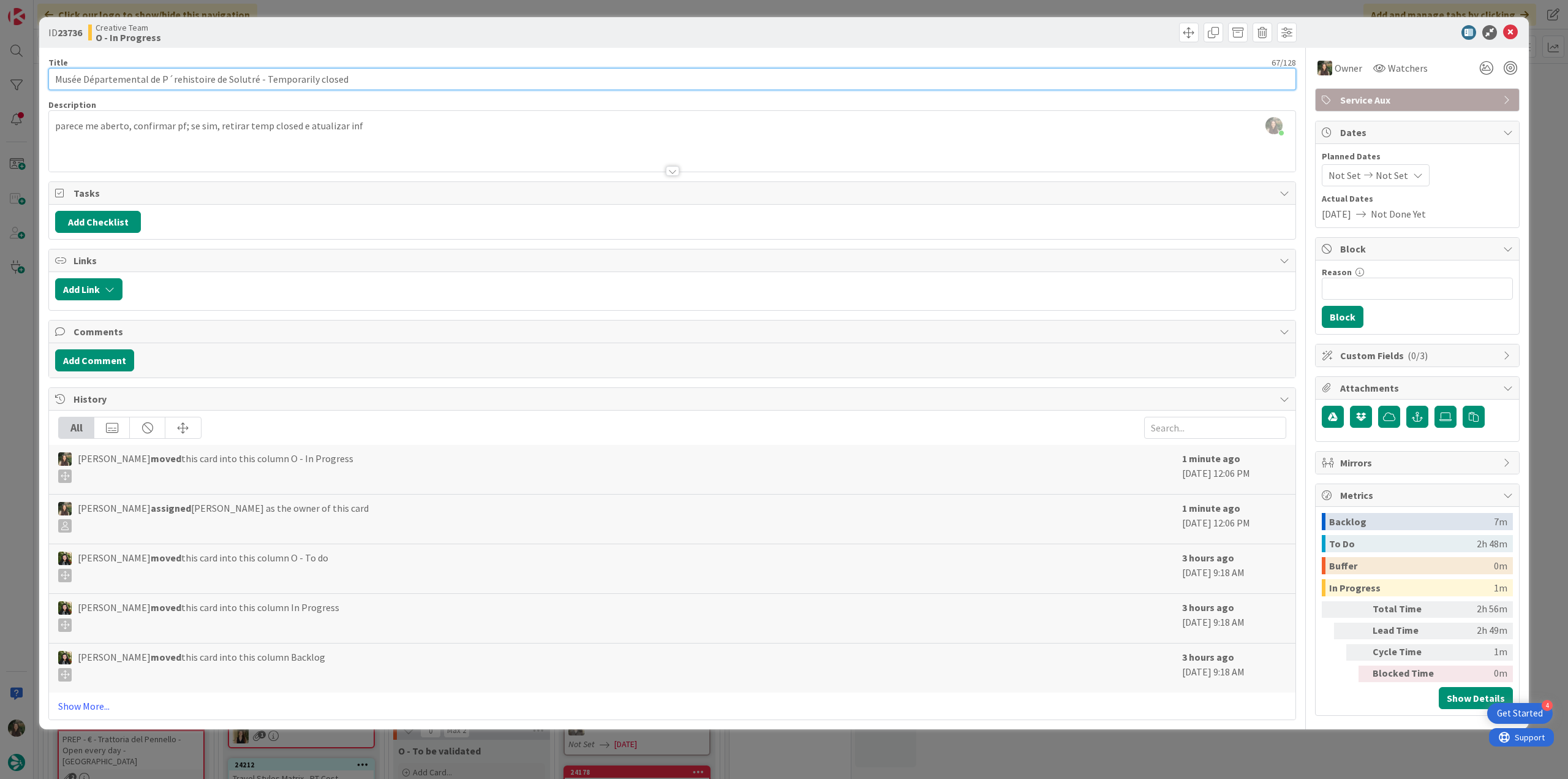
click at [130, 79] on input "Musée Départemental de P´rehistoire de Solutré - Temporarily closed" at bounding box center [672, 79] width 1248 height 22
click at [130, 80] on input "Musée Départemental de P´rehistoire de Solutré - Temporarily closed" at bounding box center [672, 79] width 1248 height 22
click at [53, 77] on input "Musée Départemental de P´rehistoire de Solutré - Temporarily closed" at bounding box center [672, 79] width 1248 height 22
drag, startPoint x: 54, startPoint y: 74, endPoint x: 81, endPoint y: 77, distance: 27.2
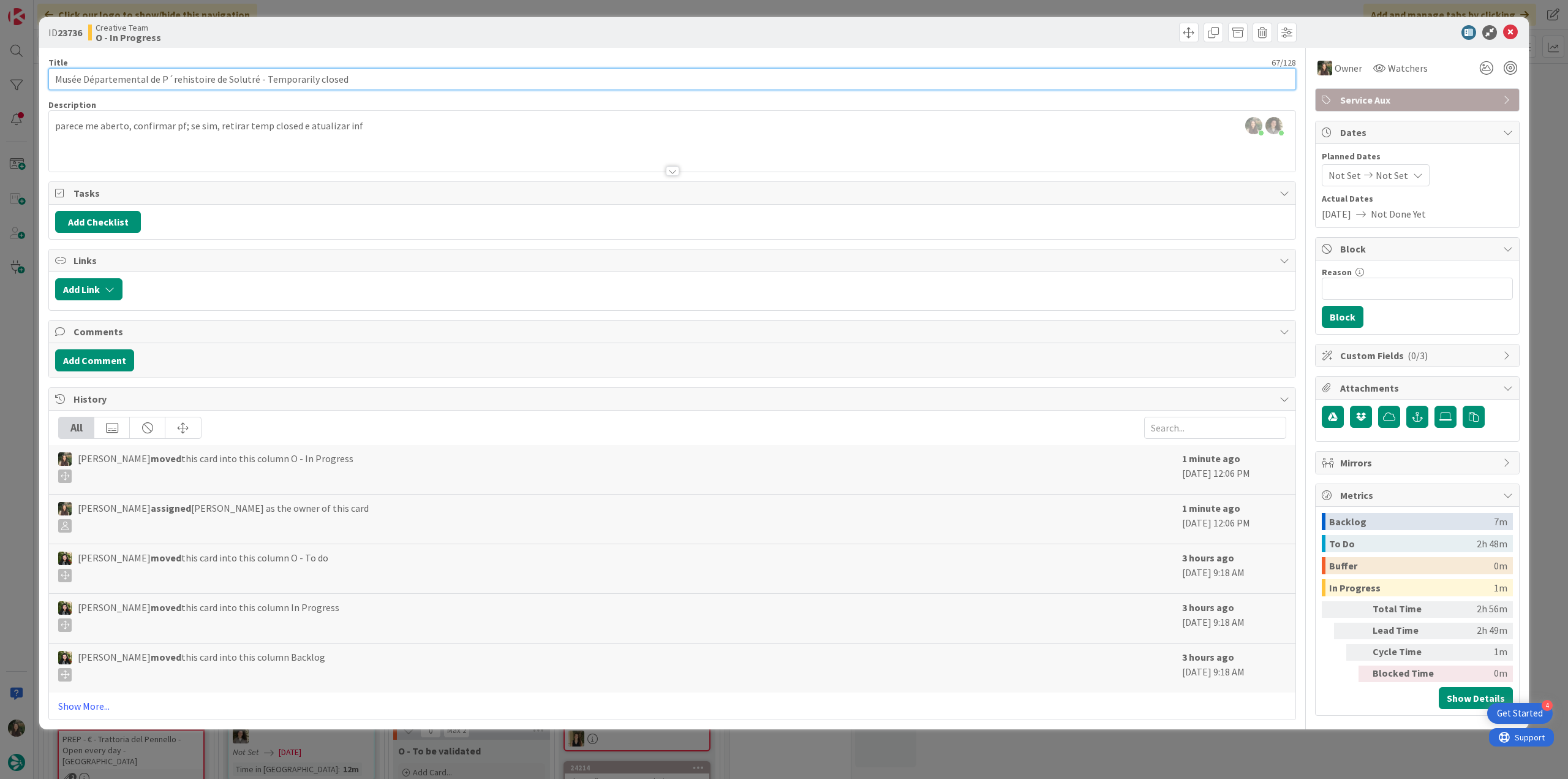
click at [81, 77] on input "Musée Départemental de P´rehistoire de Solutré - Temporarily closed" at bounding box center [672, 79] width 1248 height 22
click at [81, 77] on input "Musée Départemental de P´rehistoire de Solutré - Temporarily closed" at bounding box center [672, 79] width 1248 height 22
drag, startPoint x: 55, startPoint y: 79, endPoint x: 130, endPoint y: 79, distance: 75.0
click at [130, 79] on input "Musée Départemental de P´rehistoire de Solutré - Temporarily closed" at bounding box center [672, 79] width 1248 height 22
click at [176, 79] on input "Musée Départemental de Prehistoire de Solutré - Temporarily closed" at bounding box center [672, 79] width 1248 height 22
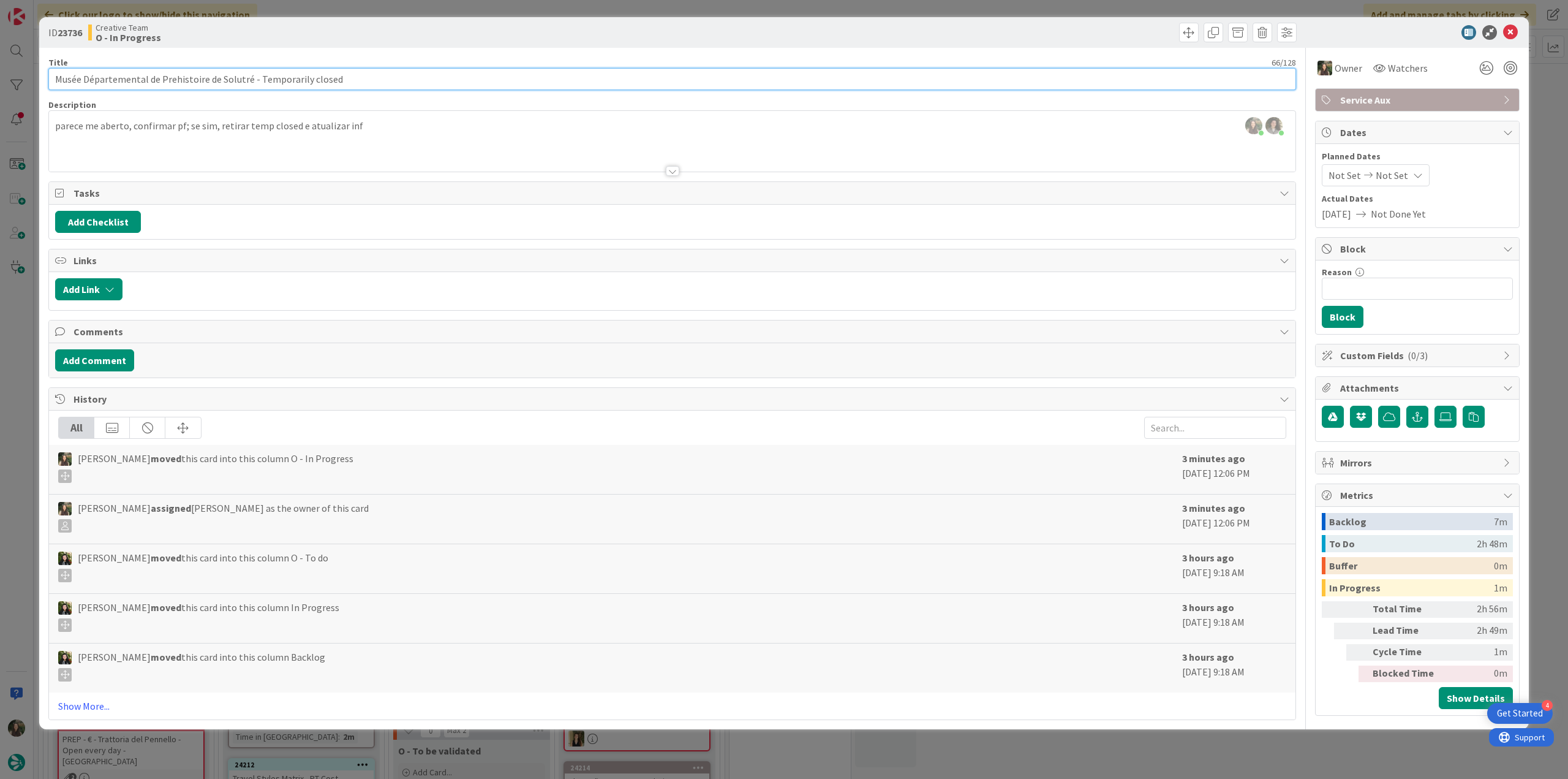
click at [176, 79] on input "Musée Départemental de Prehistoire de Solutré - Temporarily closed" at bounding box center [672, 79] width 1248 height 22
click at [73, 78] on input "Musée Départemental de Prehistoire de Solutré - Temporarily closed" at bounding box center [672, 79] width 1248 height 22
drag, startPoint x: 54, startPoint y: 78, endPoint x: 176, endPoint y: 77, distance: 122.0
click at [176, 77] on input "Musée Départemental de Prehistoire de Solutré - Temporarily closed" at bounding box center [672, 79] width 1248 height 22
click at [150, 82] on input "Musée Départemental de Prehistoire de Solutré - Temporarily closed" at bounding box center [672, 79] width 1248 height 22
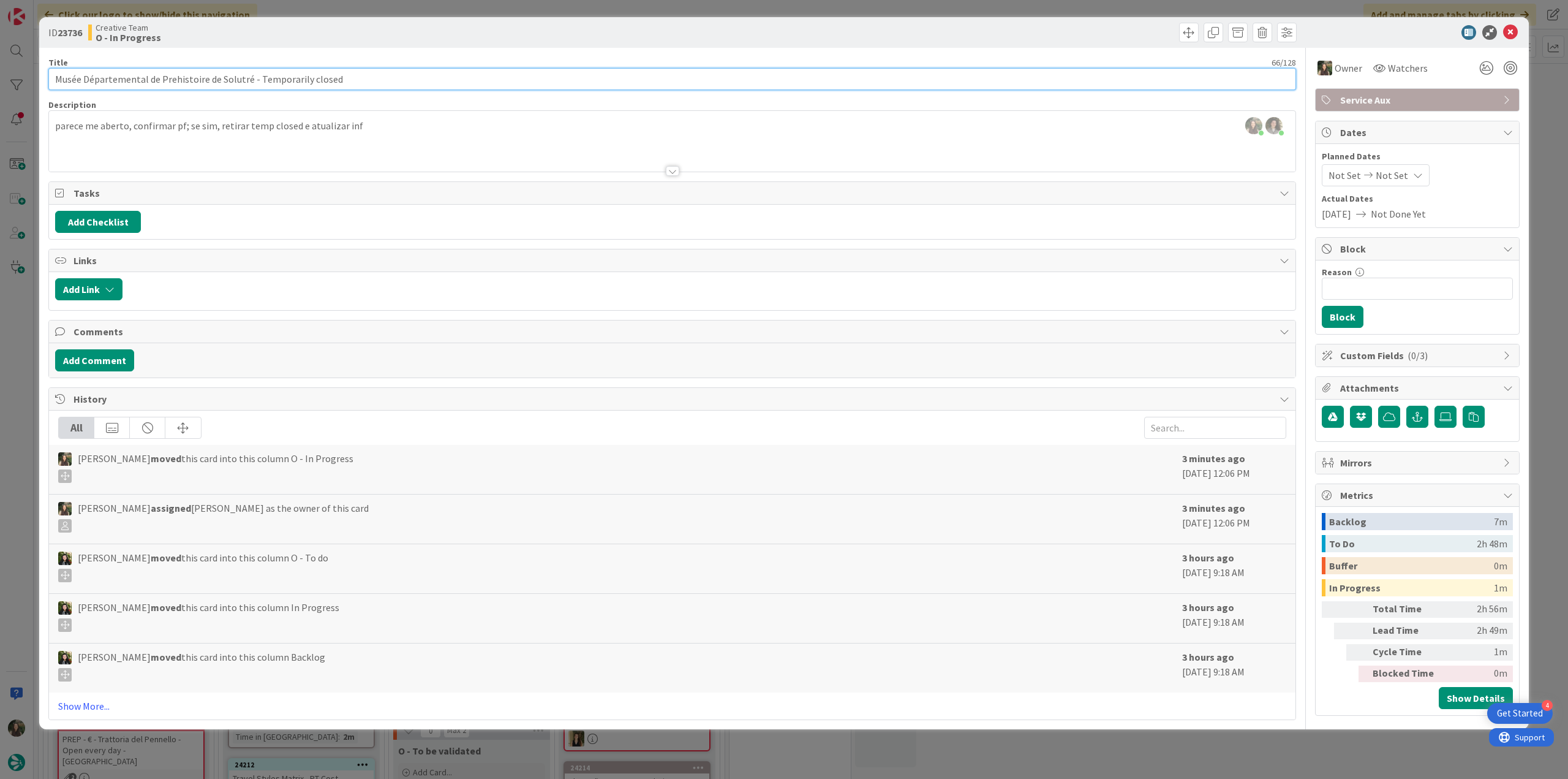
click at [173, 74] on input "Musée Départemental de Prehistoire de Solutré - Temporarily closed" at bounding box center [672, 79] width 1248 height 22
type input "Musée Départemental de P´rehistoire de Solutré - Temporarily closed"
drag, startPoint x: 55, startPoint y: 74, endPoint x: 193, endPoint y: 79, distance: 138.1
click at [193, 79] on input "Musée Départemental de P´rehistoire de Solutré - Temporarily closed" at bounding box center [672, 79] width 1248 height 22
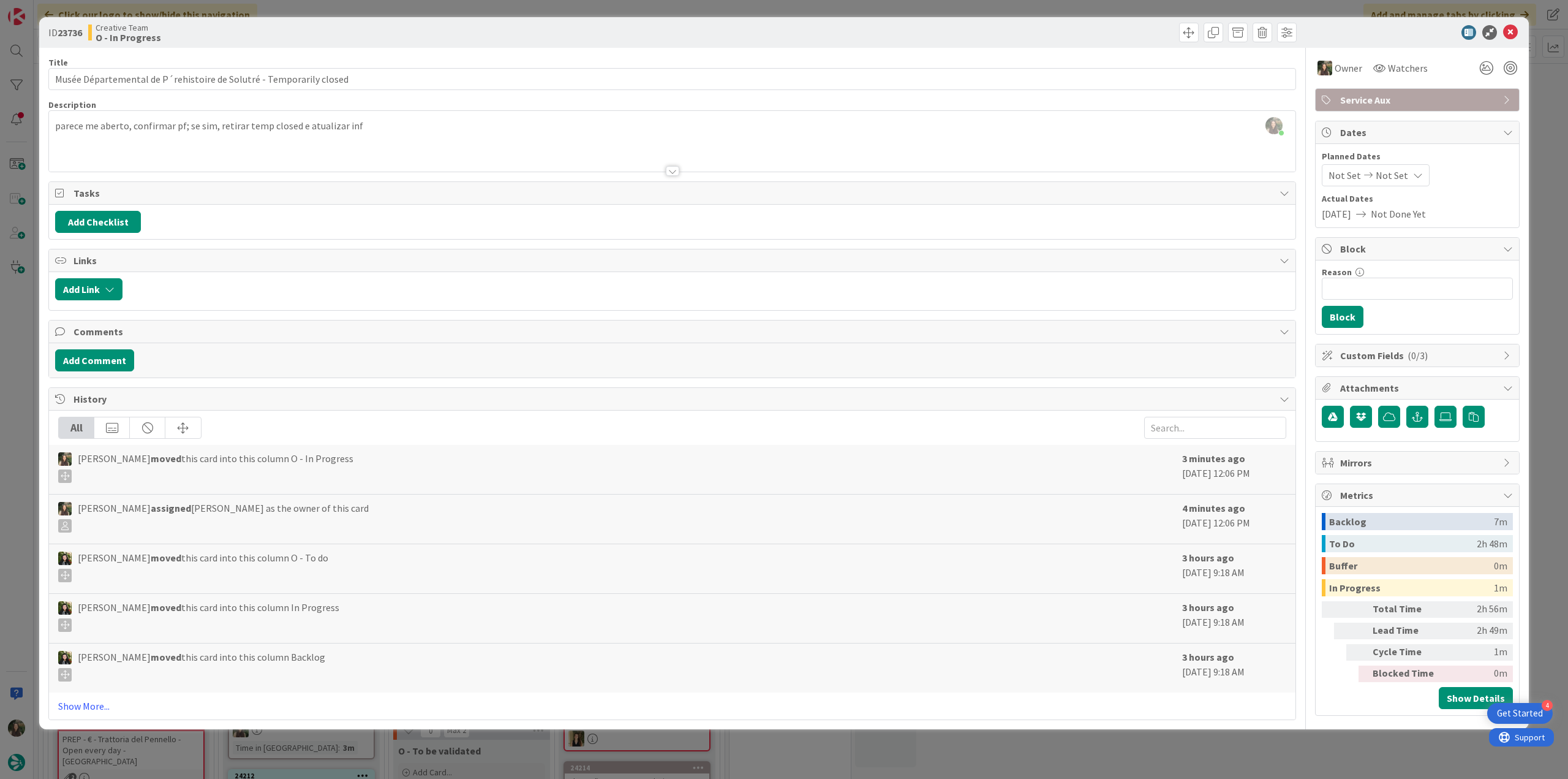
click at [14, 389] on div "ID 23736 Creative Team O - In Progress Title 67 / 128 Musée Départemental de P´…" at bounding box center [784, 390] width 1568 height 779
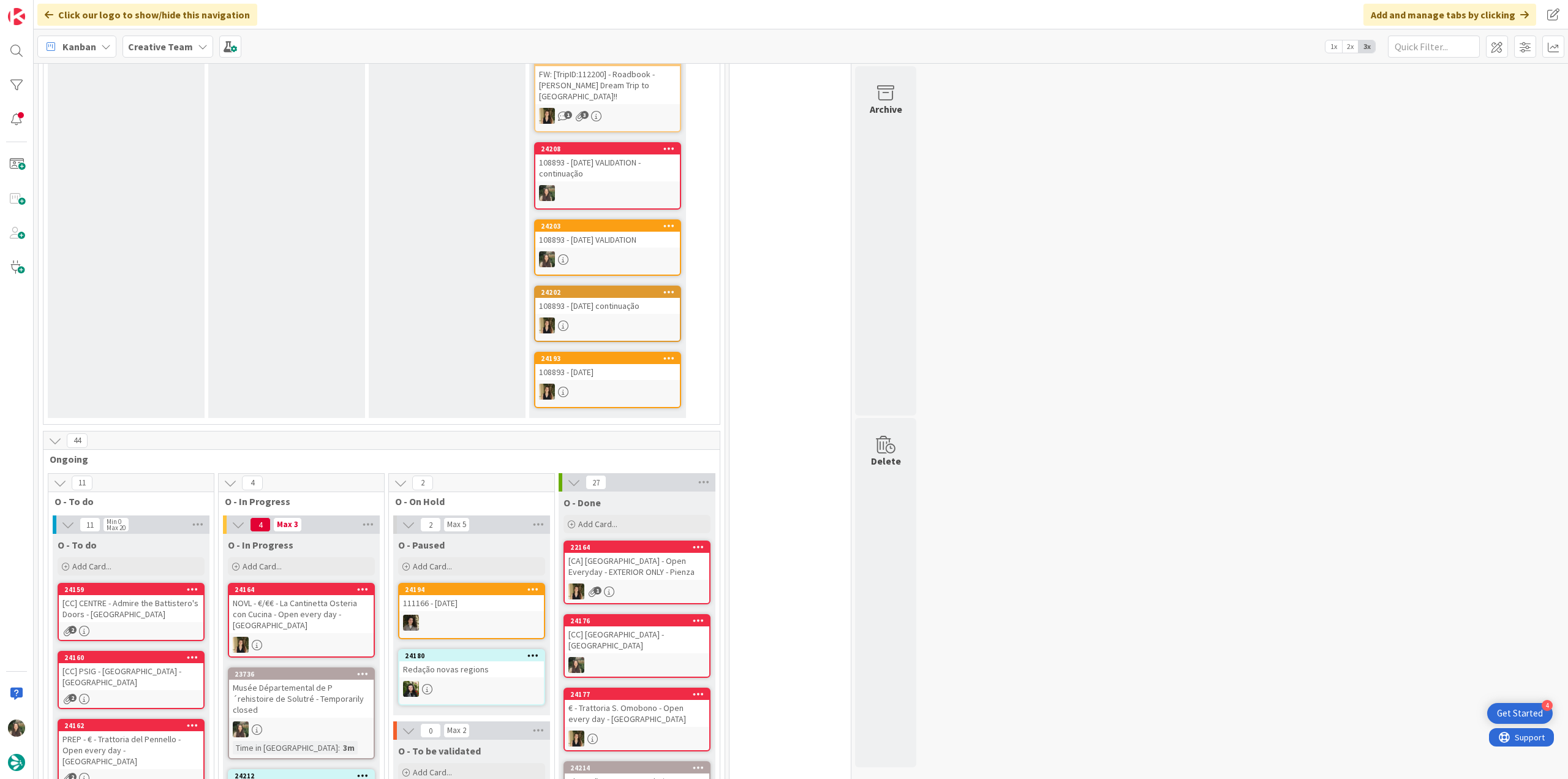
scroll to position [674, 0]
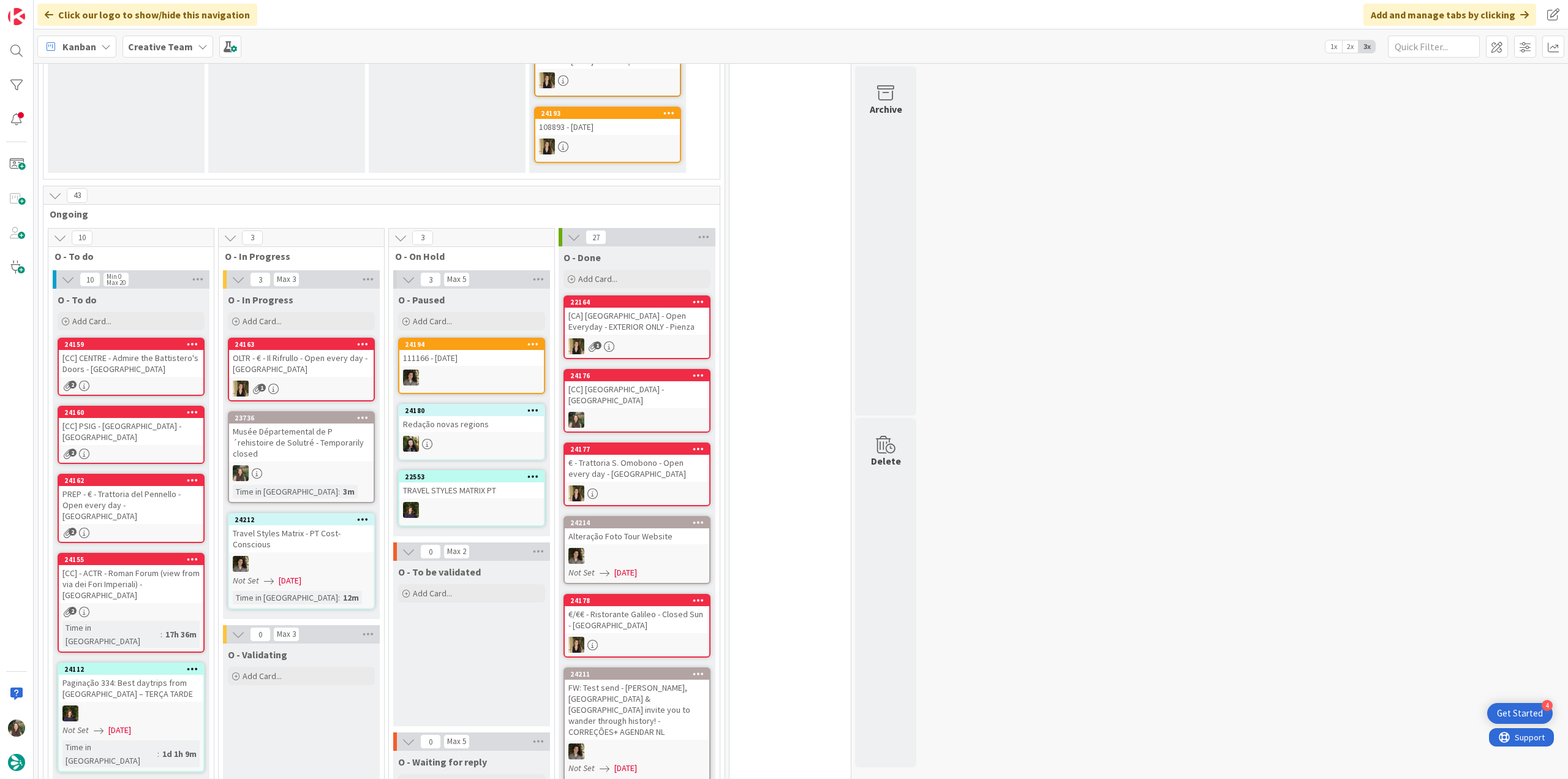
click at [317, 423] on div "Musée Départemental de P´rehistoire de Solutré - Temporarily closed" at bounding box center [301, 442] width 145 height 38
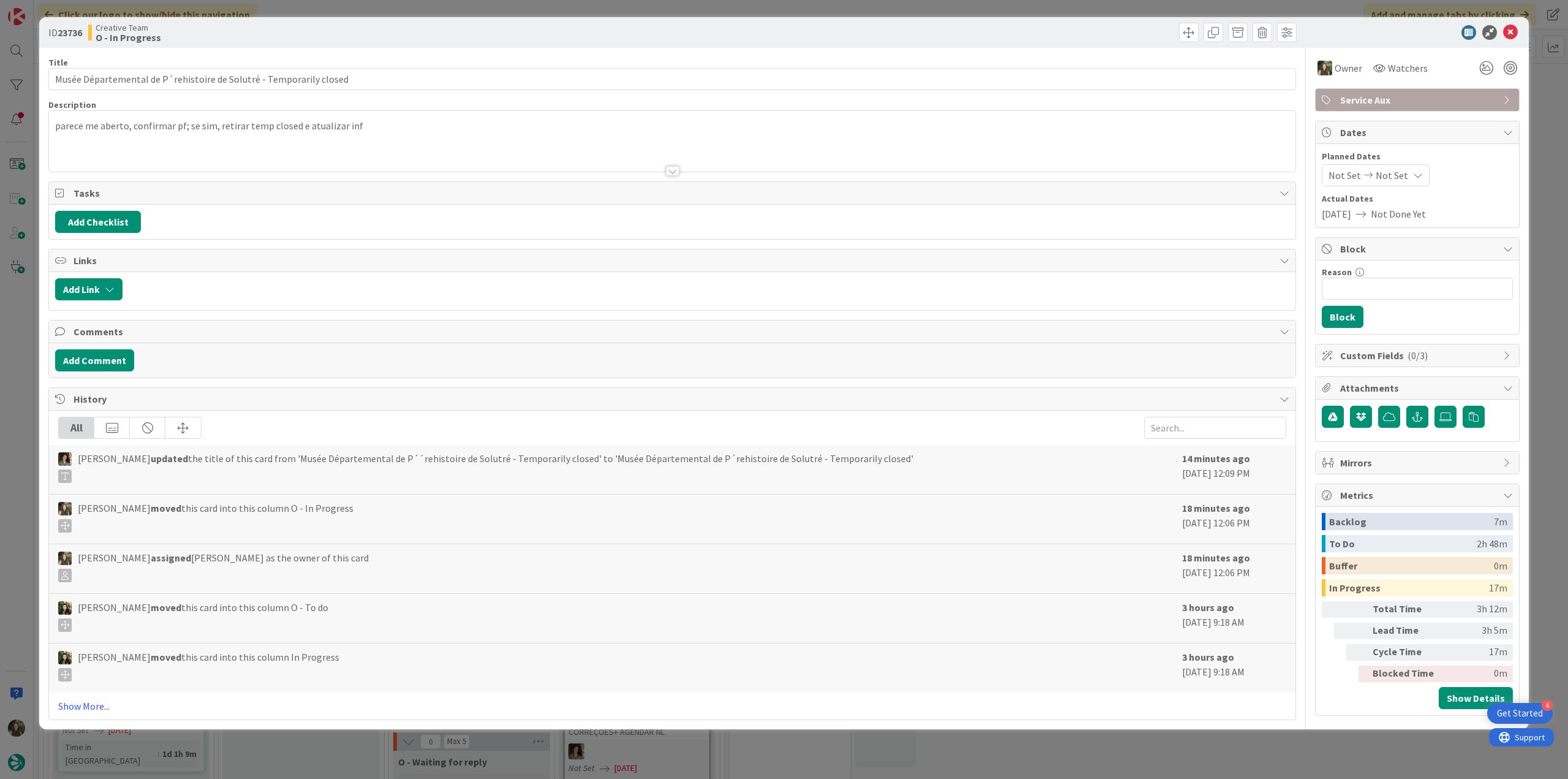
drag, startPoint x: 1335, startPoint y: 747, endPoint x: 1327, endPoint y: 745, distance: 8.2
click at [1335, 747] on div "ID 23736 Creative Team O - In Progress Title 67 / 128 Musée Départemental de P´…" at bounding box center [784, 390] width 1568 height 779
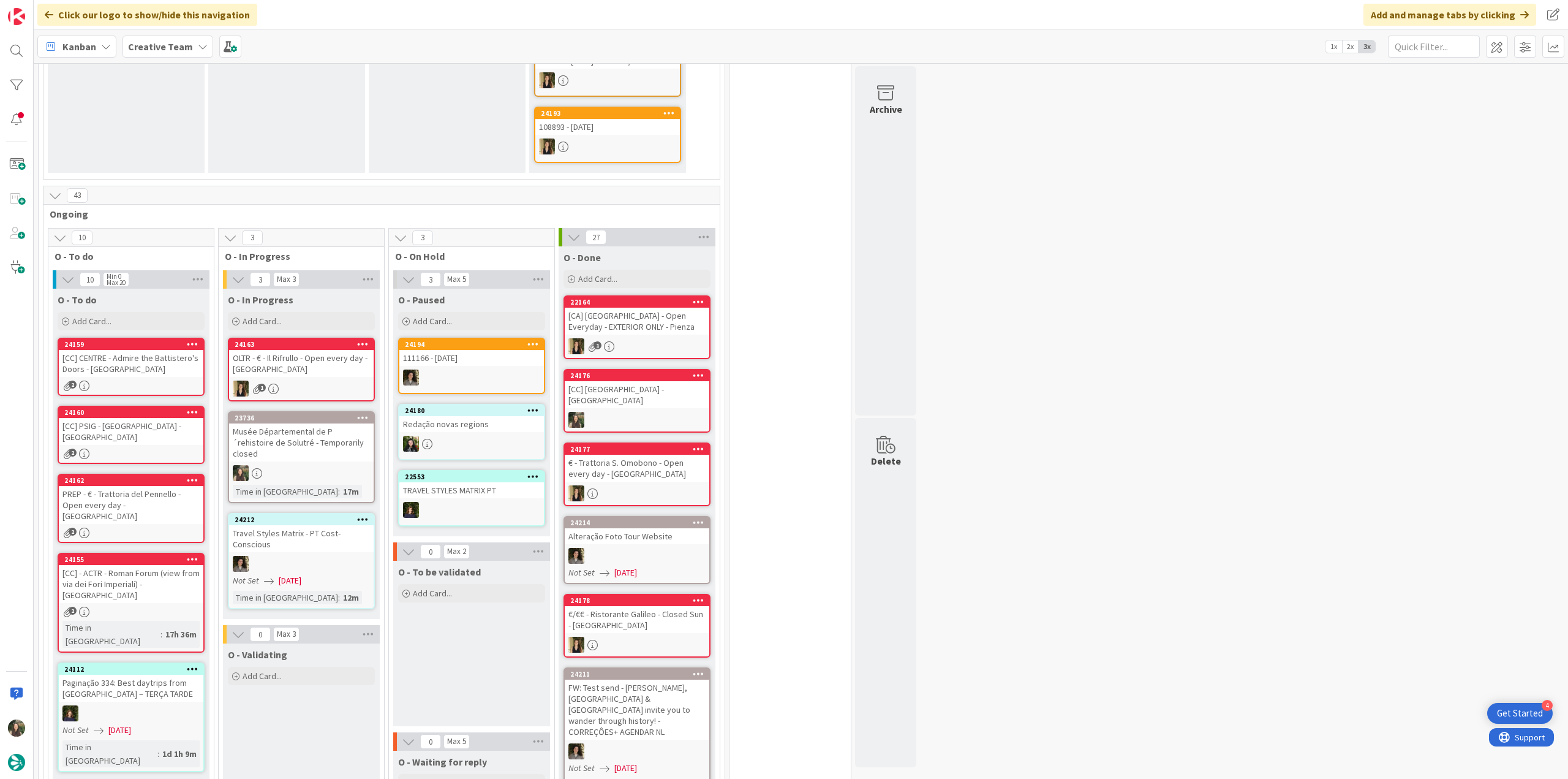
click at [321, 423] on div "Musée Départemental de P´rehistoire de Solutré - Temporarily closed" at bounding box center [301, 442] width 145 height 38
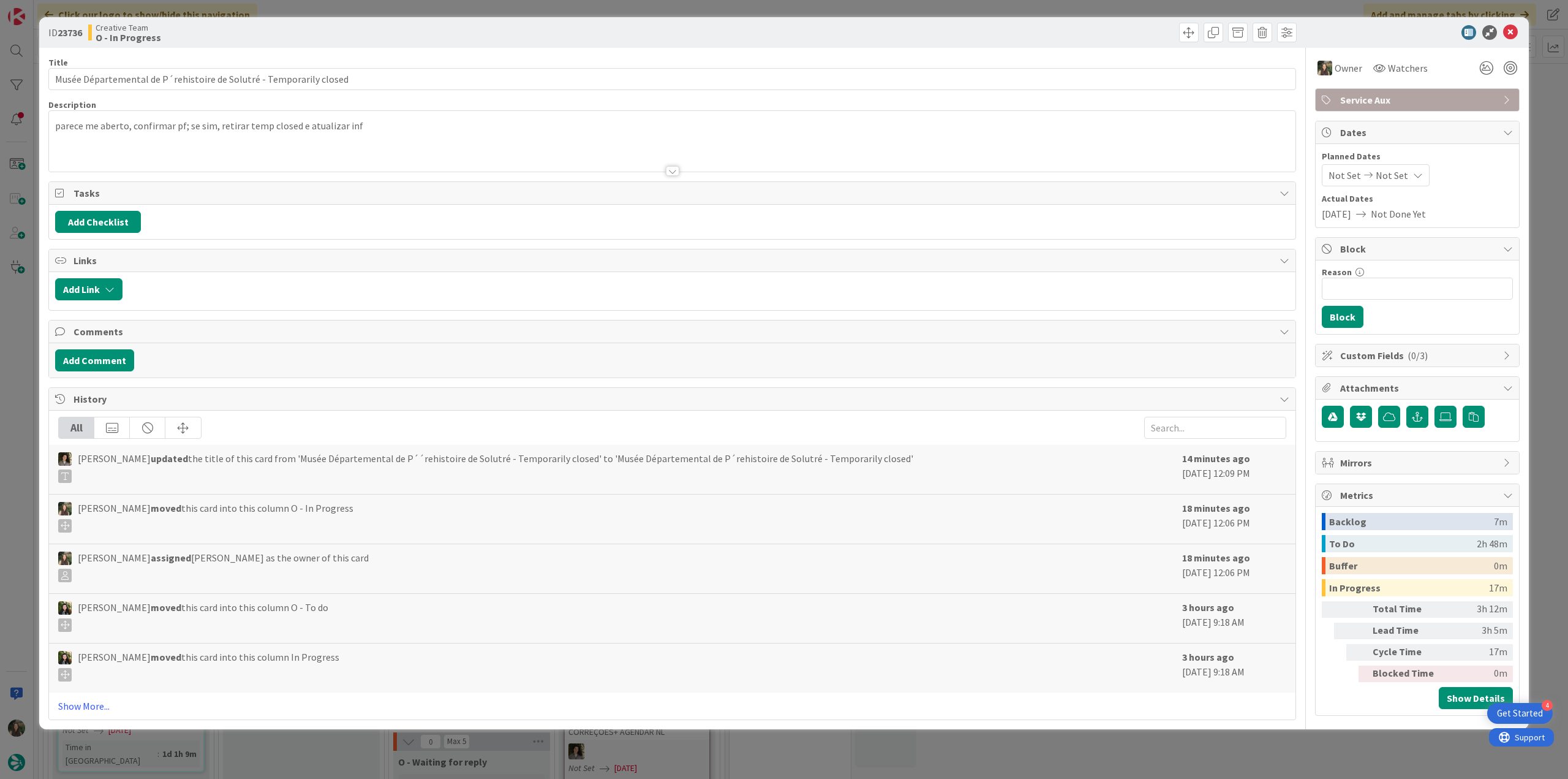
click at [1357, 100] on span "Service Aux" at bounding box center [1418, 100] width 157 height 15
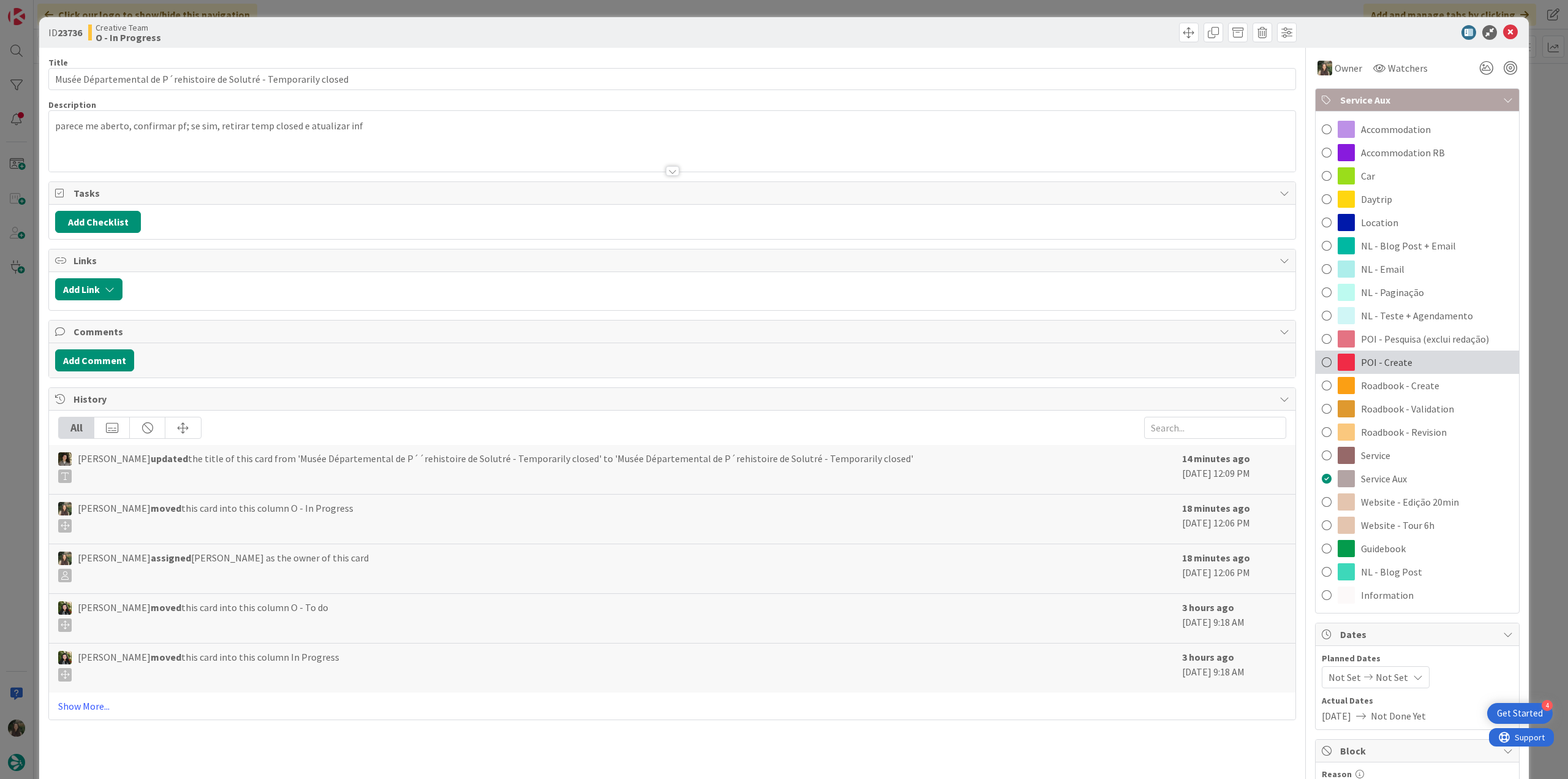
click at [1386, 359] on span "POI - Create" at bounding box center [1387, 362] width 52 height 15
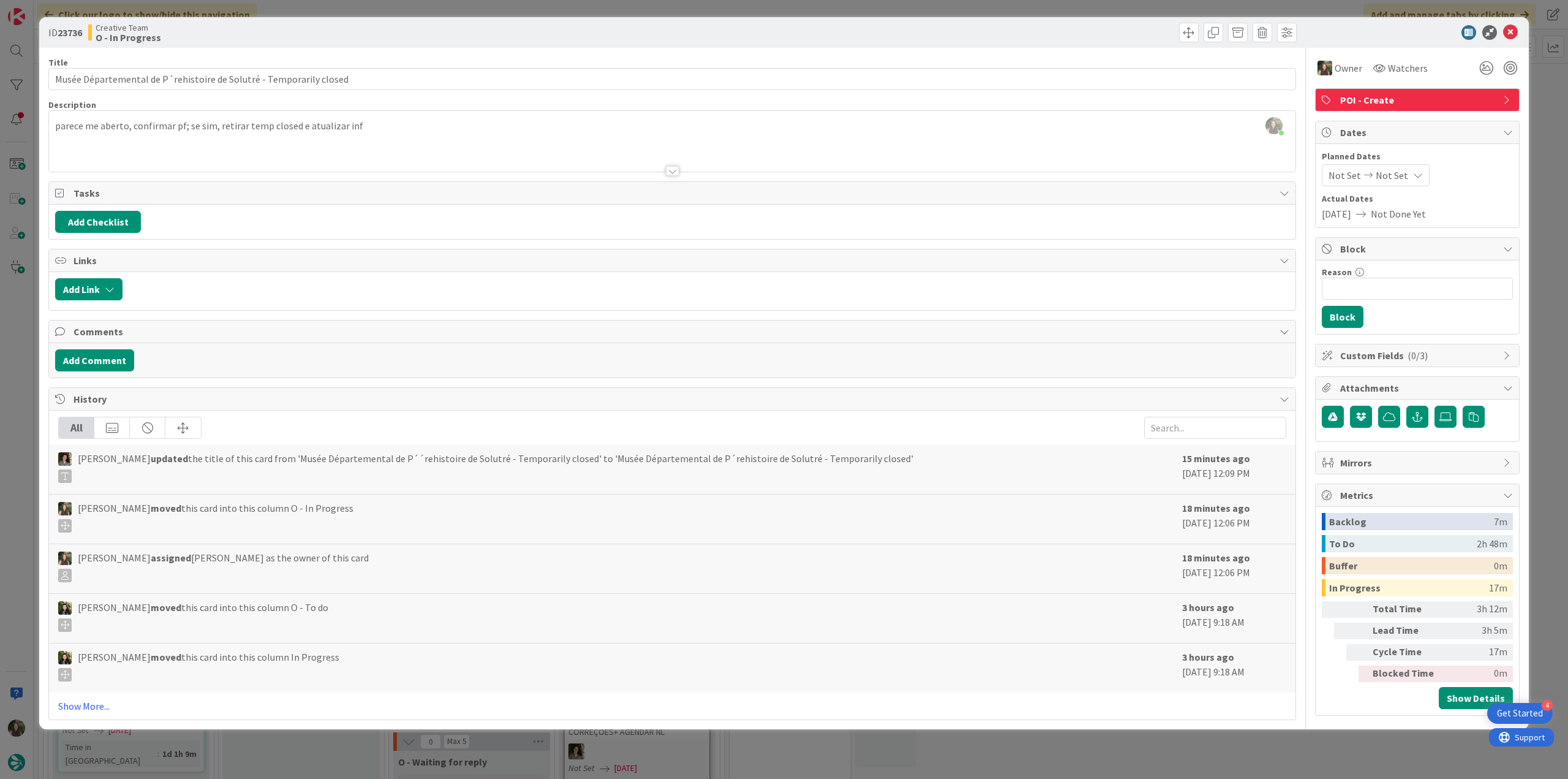
click at [1536, 206] on div "ID 23736 Creative Team O - In Progress Title 67 / 128 Musée Départemental de P´…" at bounding box center [784, 390] width 1568 height 779
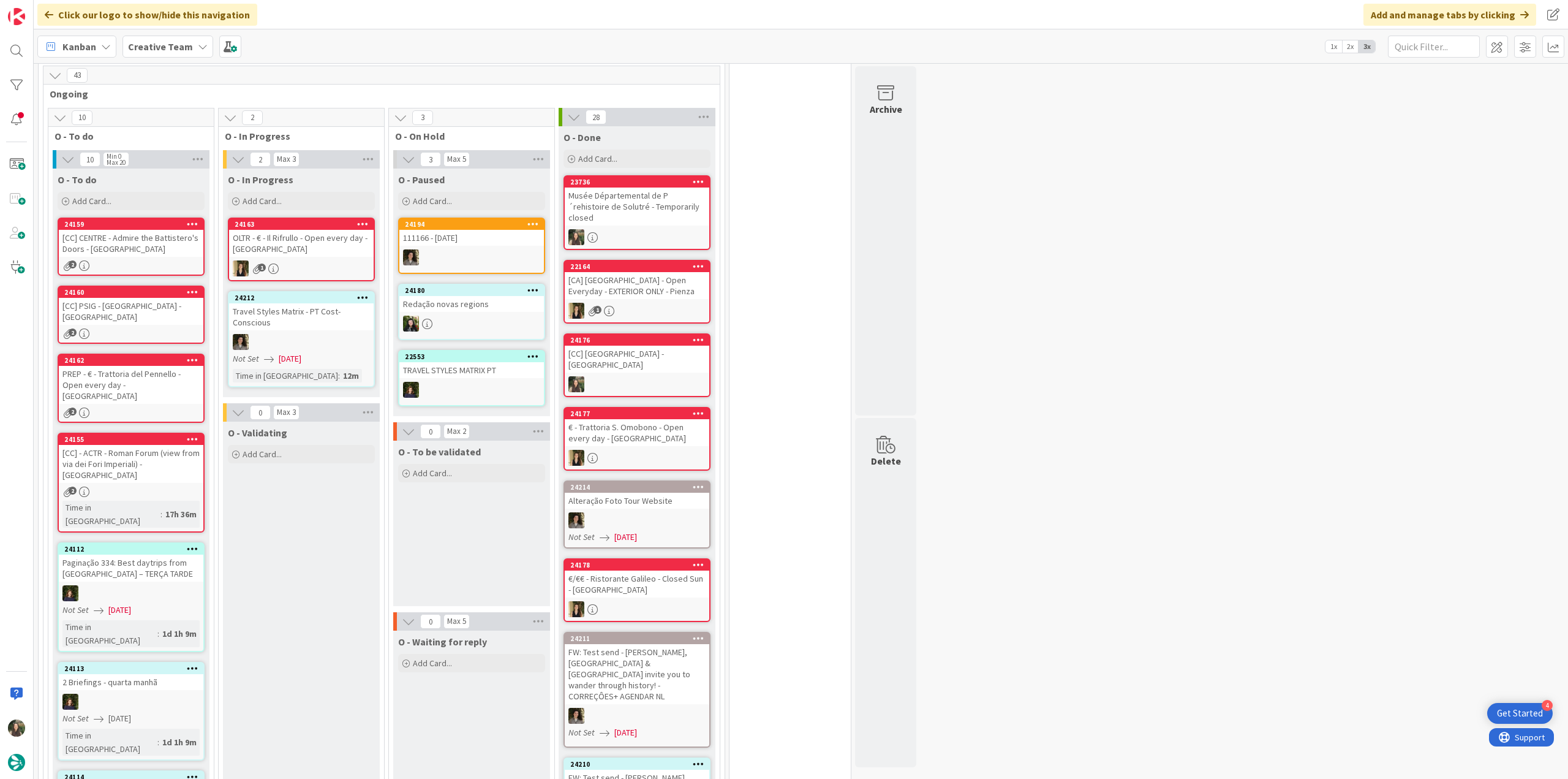
scroll to position [919, 0]
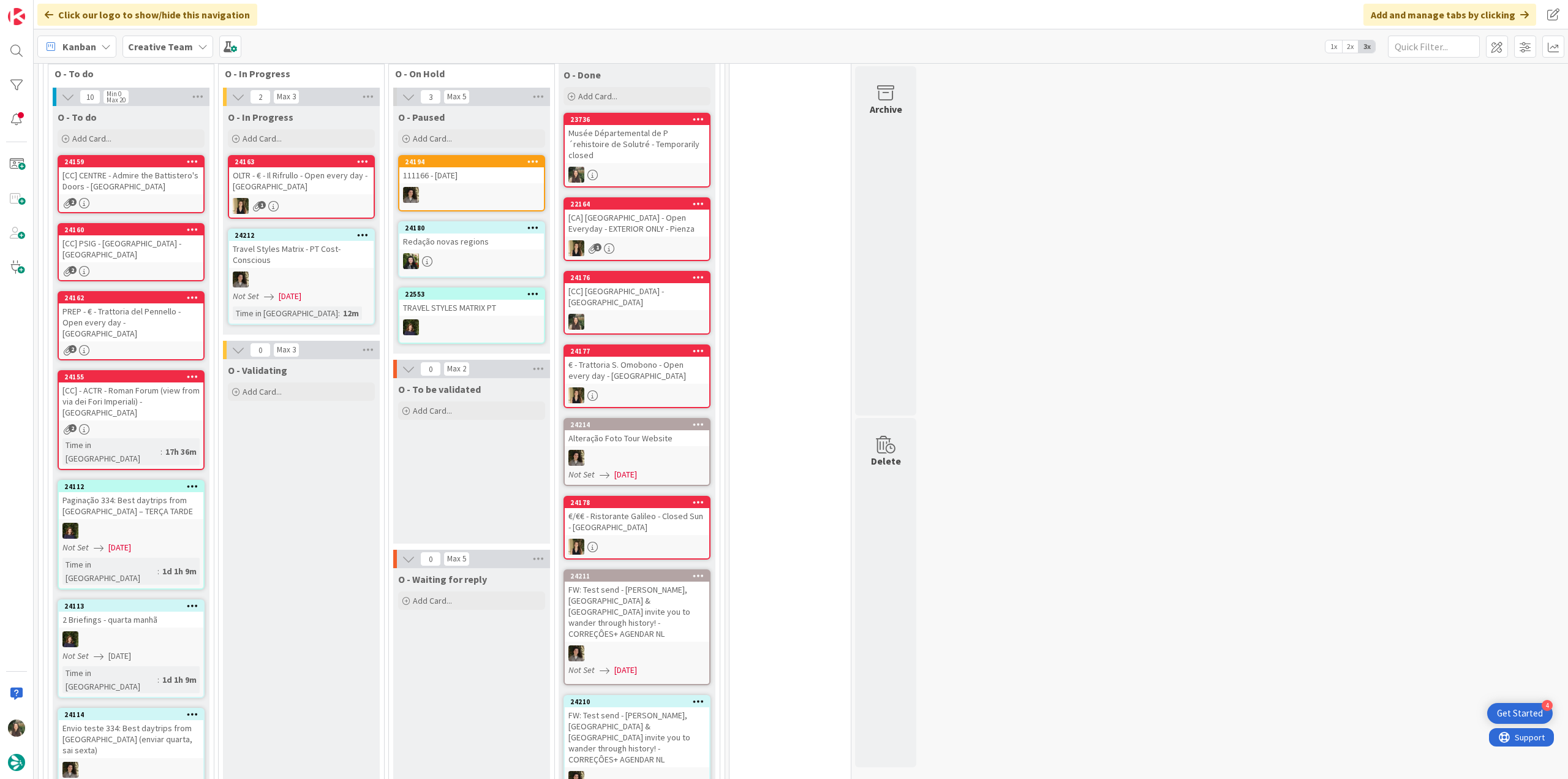
click at [152, 168] on div "[CC] CENTRE - Admire the Battistero's Doors - FLORENCE" at bounding box center [131, 181] width 145 height 27
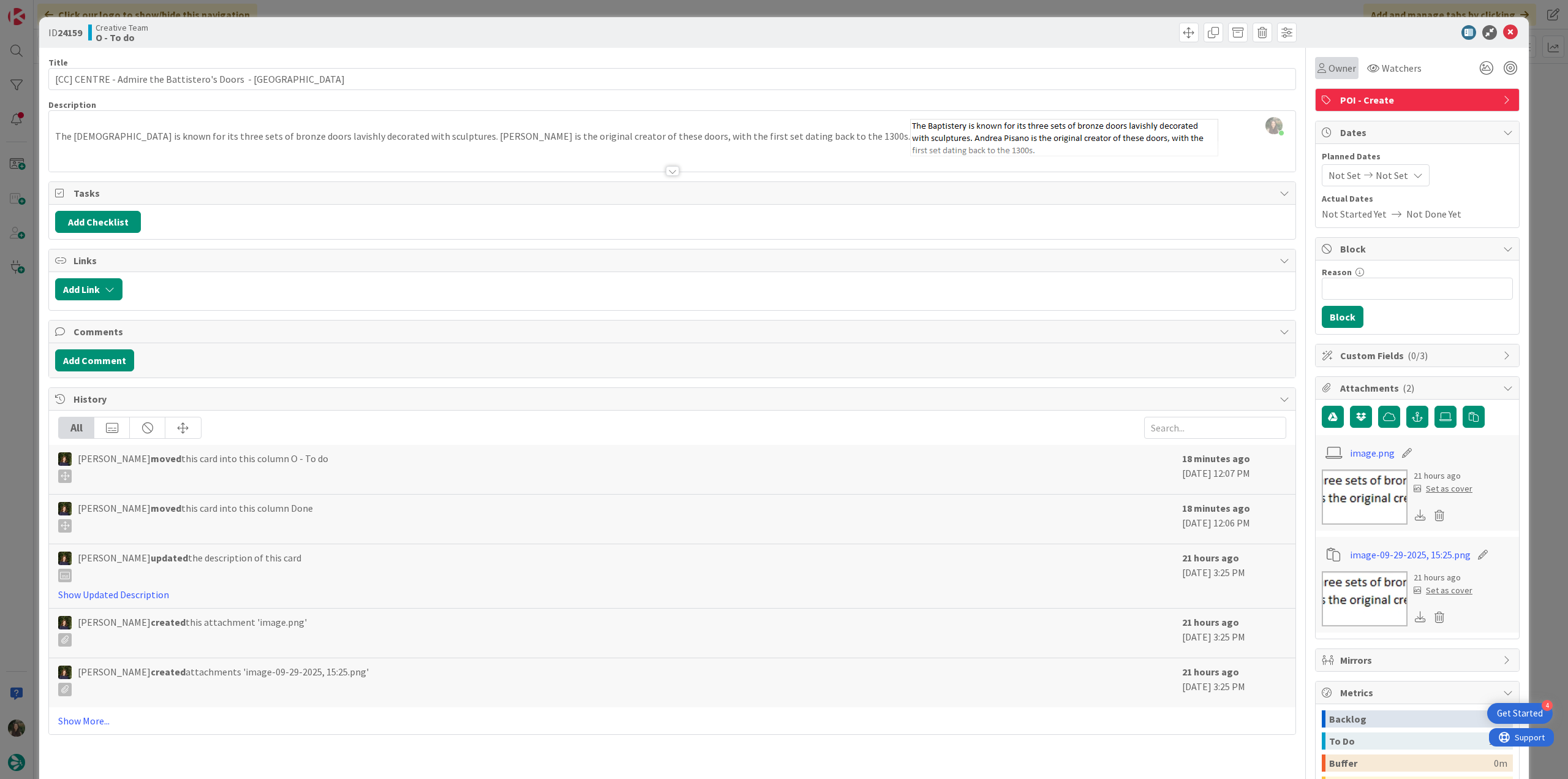
click at [1330, 62] on span "Owner" at bounding box center [1342, 68] width 28 height 15
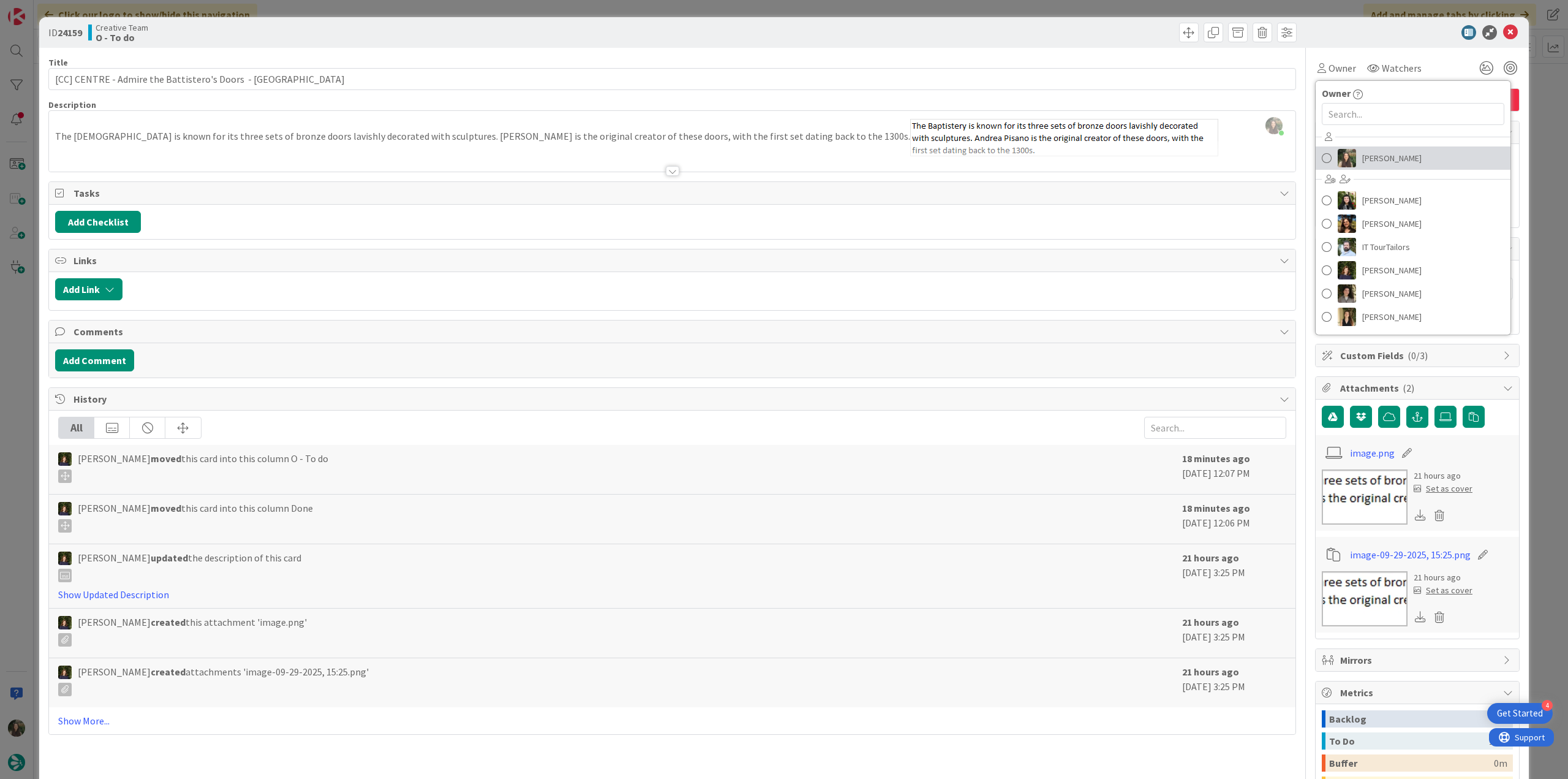
drag, startPoint x: 1363, startPoint y: 155, endPoint x: 1403, endPoint y: 142, distance: 42.1
click at [1363, 155] on span "[PERSON_NAME]" at bounding box center [1392, 158] width 59 height 19
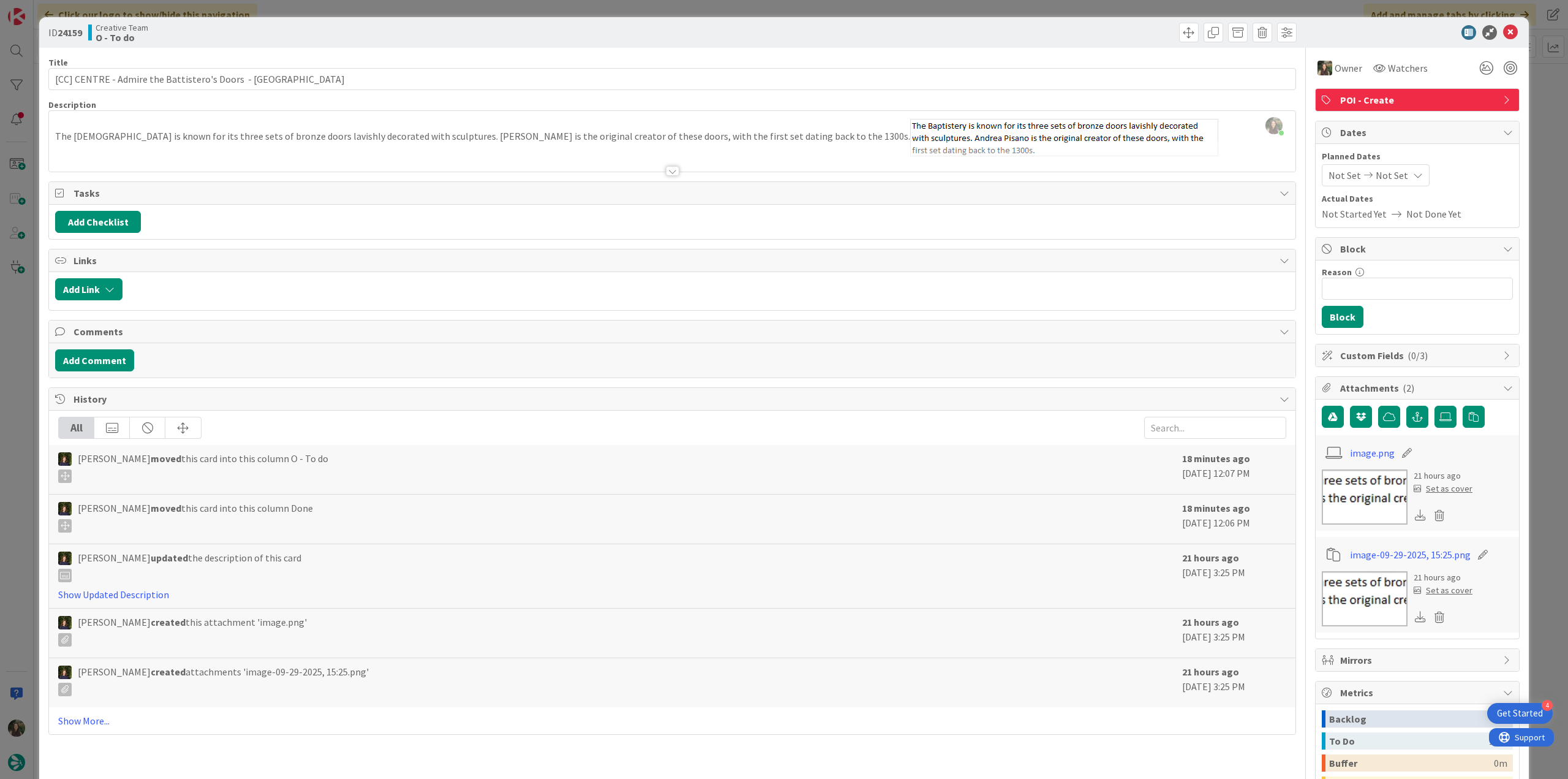
click at [1537, 86] on div "ID 24159 Creative Team O - To do Title 55 / 128 [CC] CENTRE - Admire the Battis…" at bounding box center [784, 390] width 1568 height 779
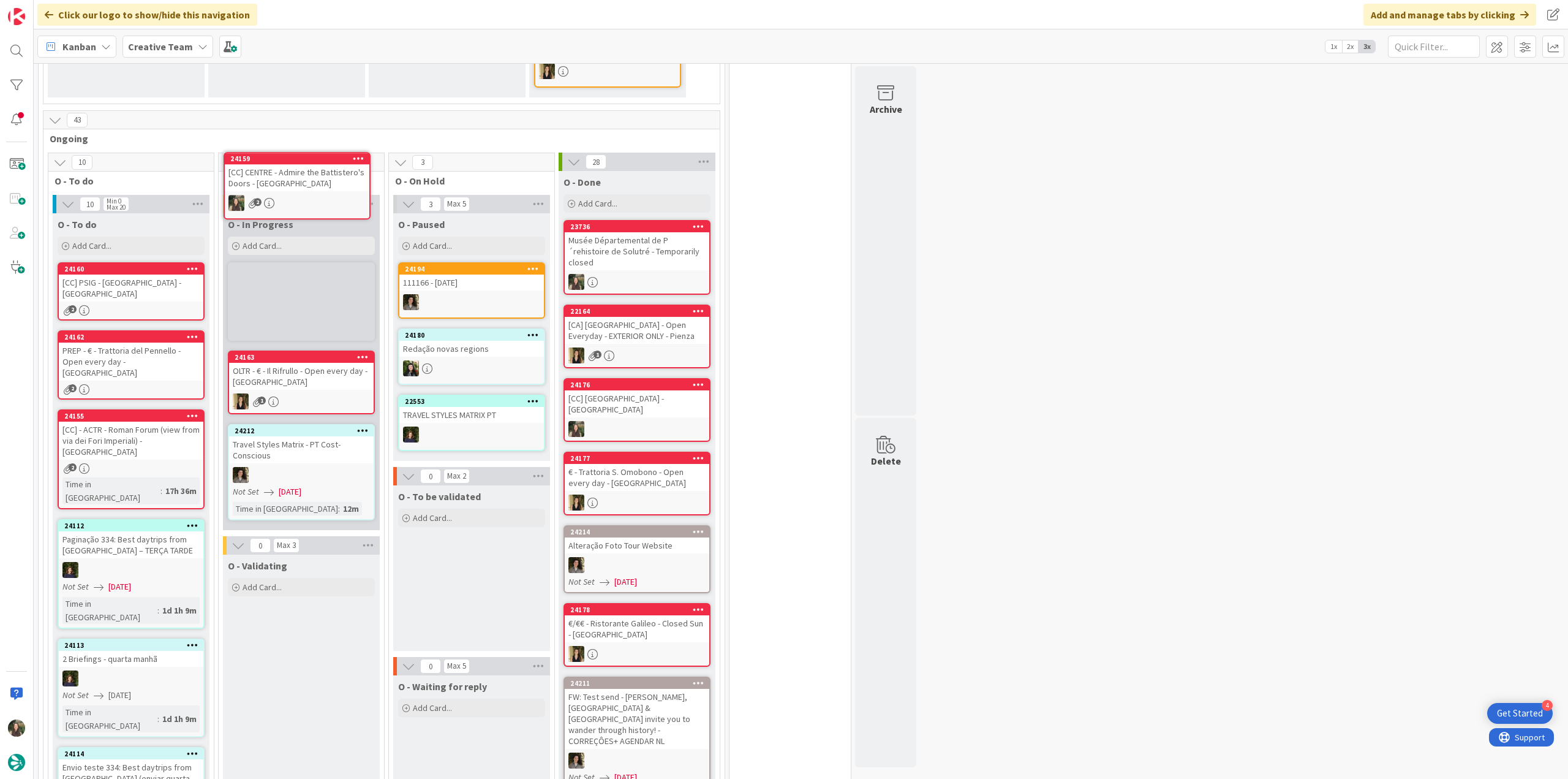
scroll to position [809, 0]
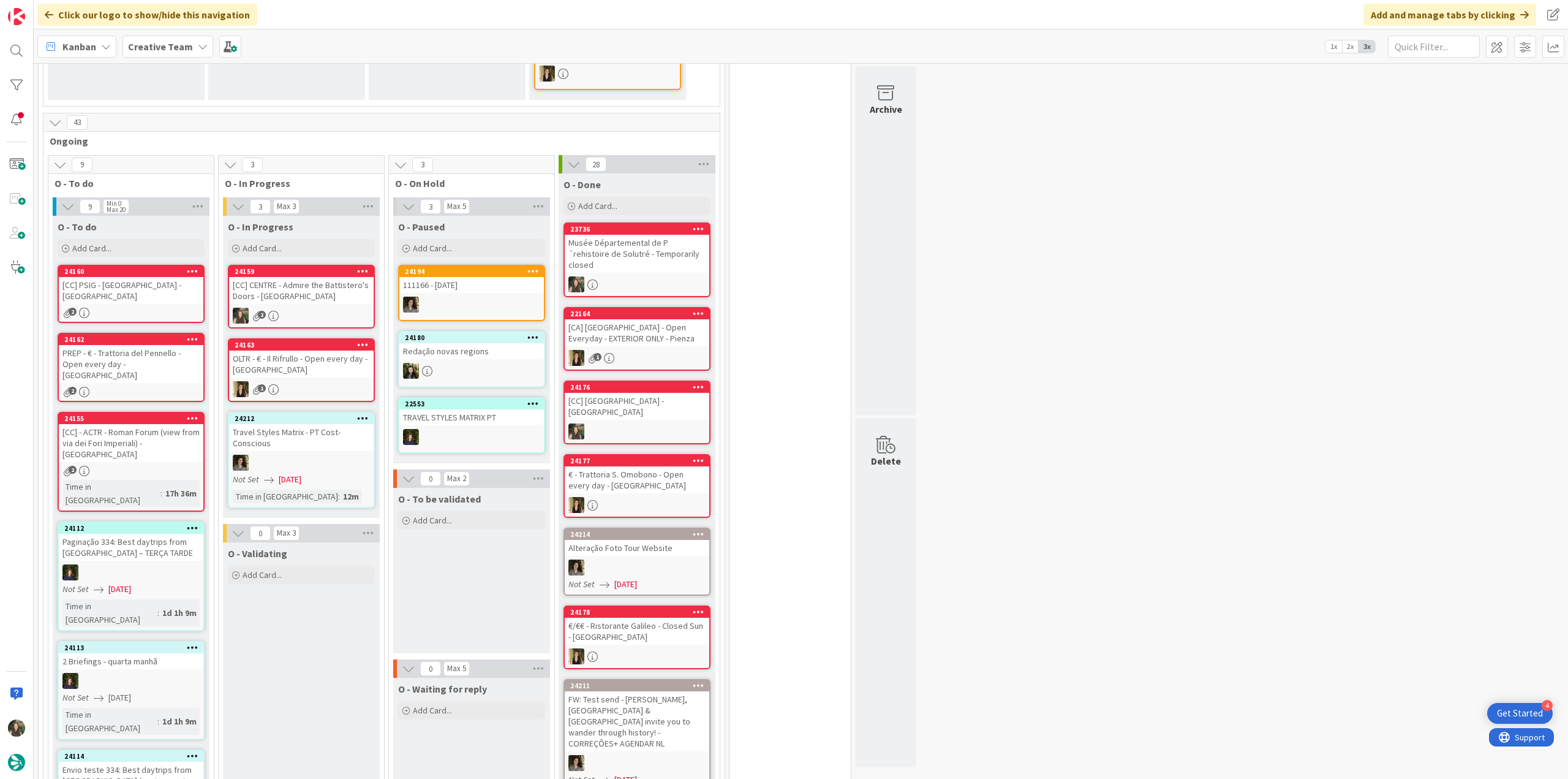
click at [322, 277] on div "[CC] CENTRE - Admire the Battistero's Doors - FLORENCE" at bounding box center [301, 291] width 145 height 27
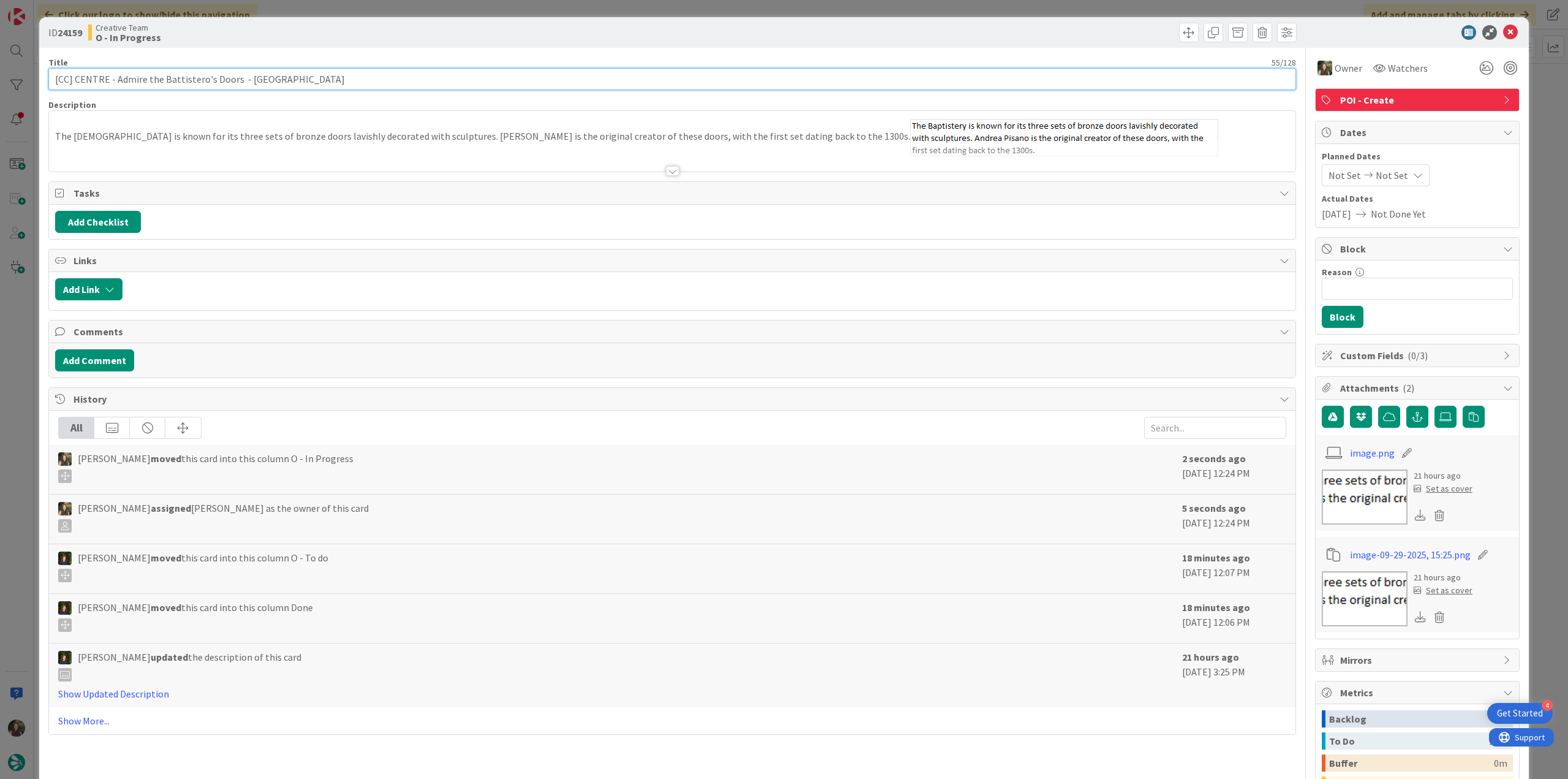
drag, startPoint x: 233, startPoint y: 77, endPoint x: -2, endPoint y: 395, distance: 395.4
click at [0, 395] on html "4 Get Started Click our logo to show/hide this navigation Add and manage tabs b…" at bounding box center [784, 390] width 1568 height 779
click at [30, 335] on div "ID 24159 Creative Team O - In Progress Title 55 / 128 [CC] CENTRE - Admire the …" at bounding box center [784, 390] width 1568 height 779
click at [17, 337] on div "ID 24159 Creative Team O - In Progress Title 55 / 128 [CC] CENTRE - Admire the …" at bounding box center [784, 390] width 1568 height 779
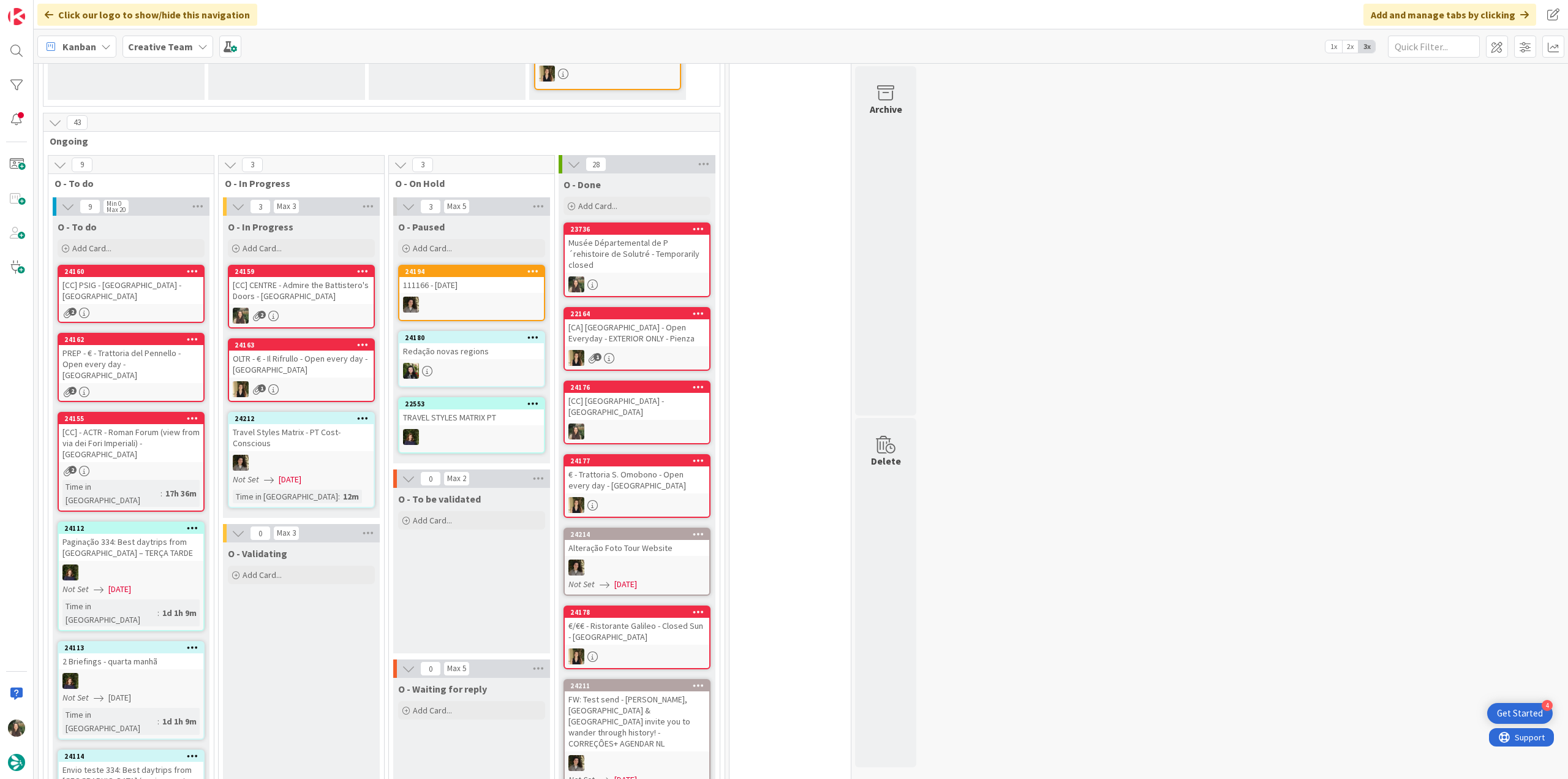
click at [314, 308] on div "2" at bounding box center [301, 316] width 145 height 16
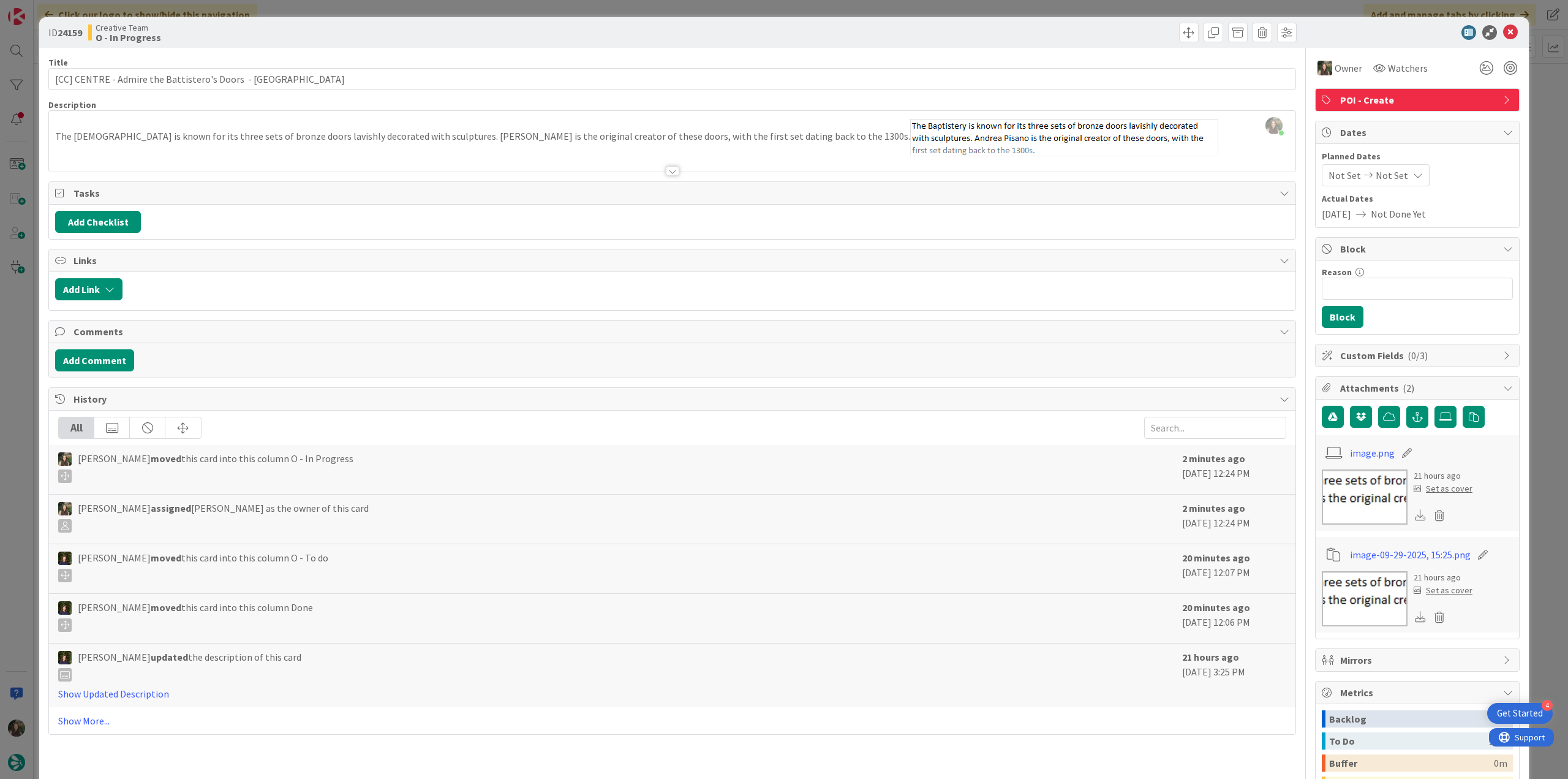
click at [32, 333] on div "ID 24159 Creative Team O - In Progress Title 55 / 128 [CC] CENTRE - Admire the …" at bounding box center [784, 390] width 1568 height 779
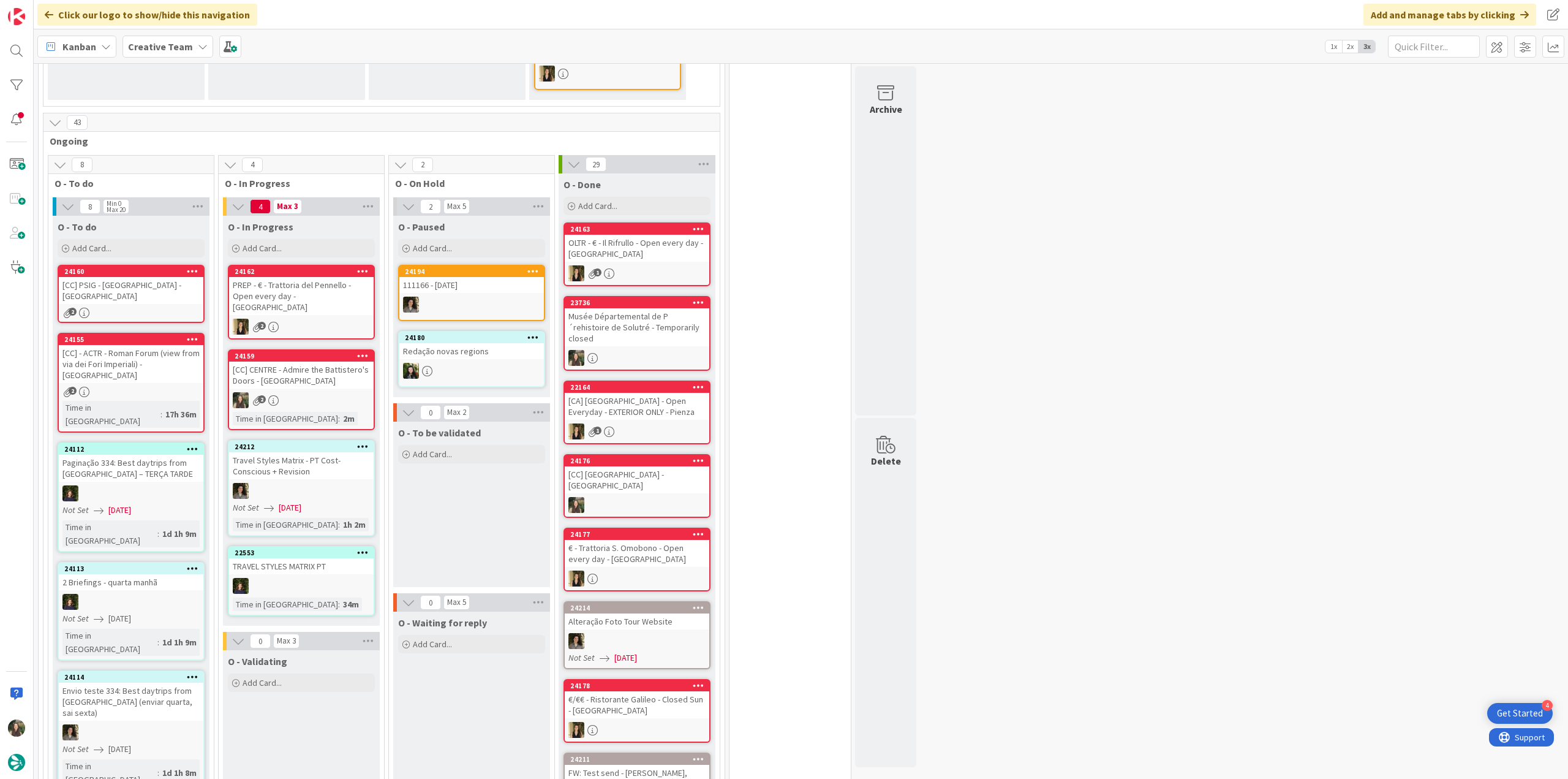
click at [309, 362] on div "[CC] CENTRE - Admire the Battistero's Doors - FLORENCE" at bounding box center [301, 375] width 145 height 27
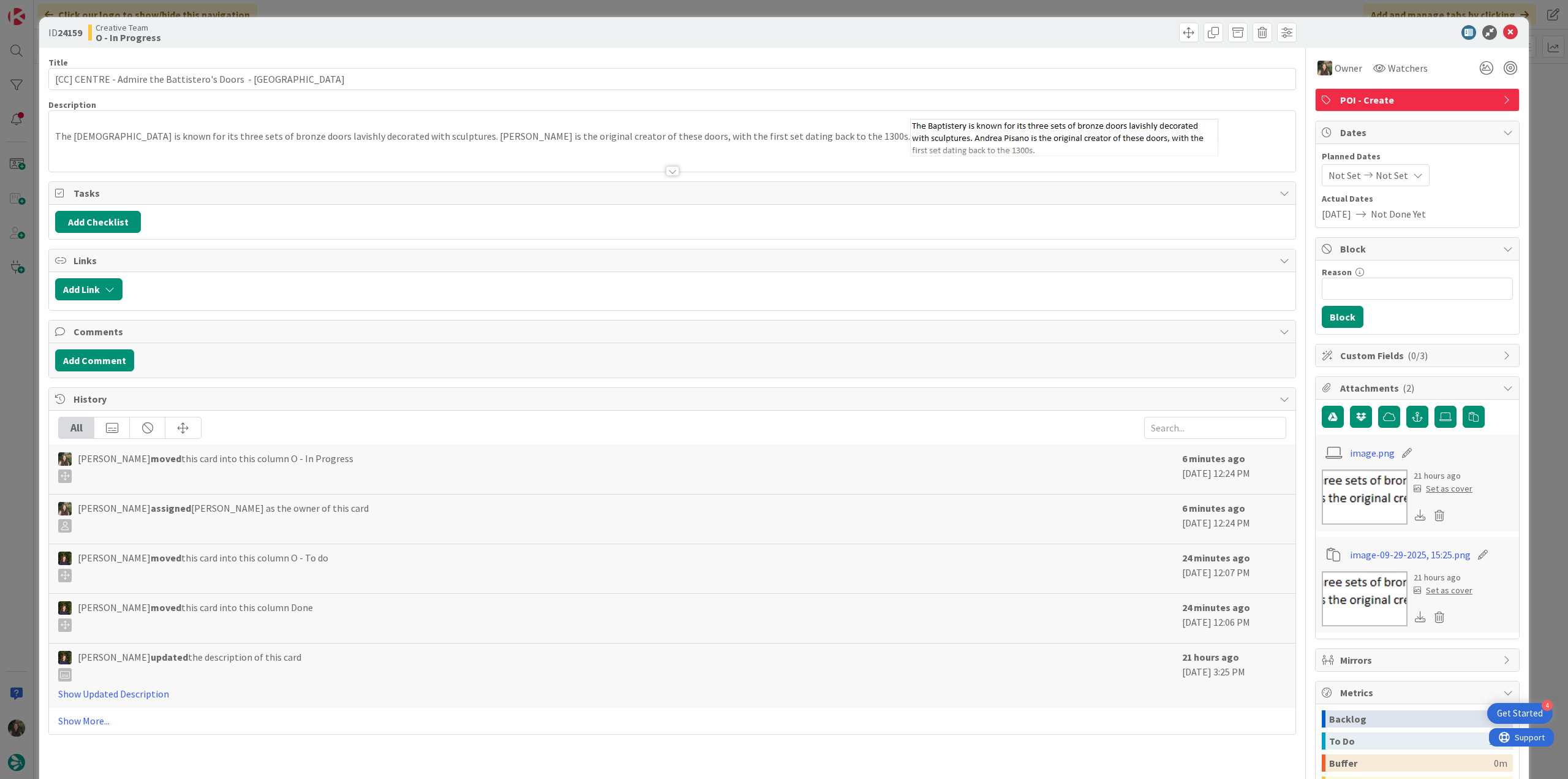
click at [24, 308] on div "ID 24159 Creative Team O - In Progress Title 55 / 128 [CC] CENTRE - Admire the …" at bounding box center [784, 390] width 1568 height 779
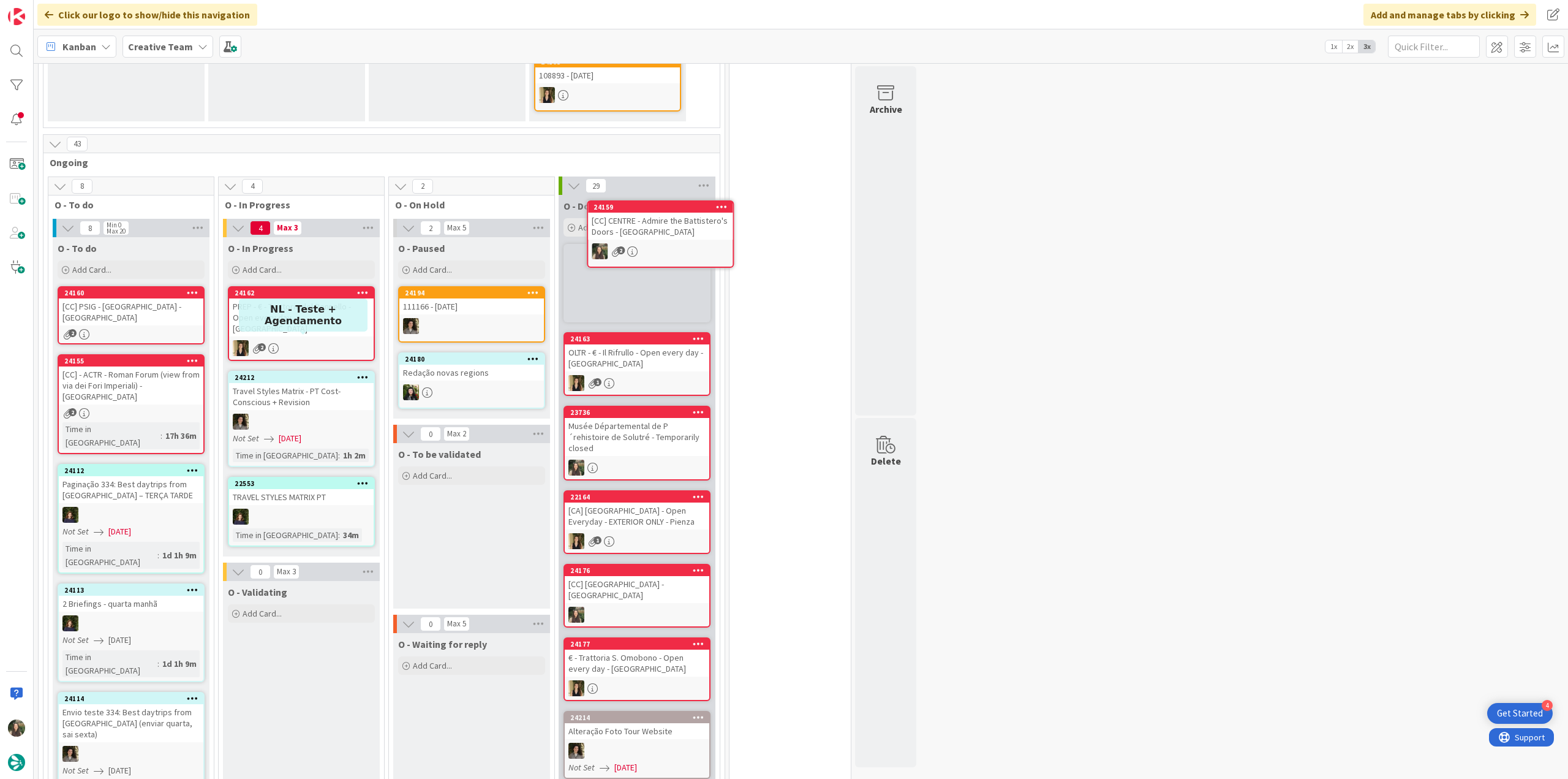
scroll to position [780, 0]
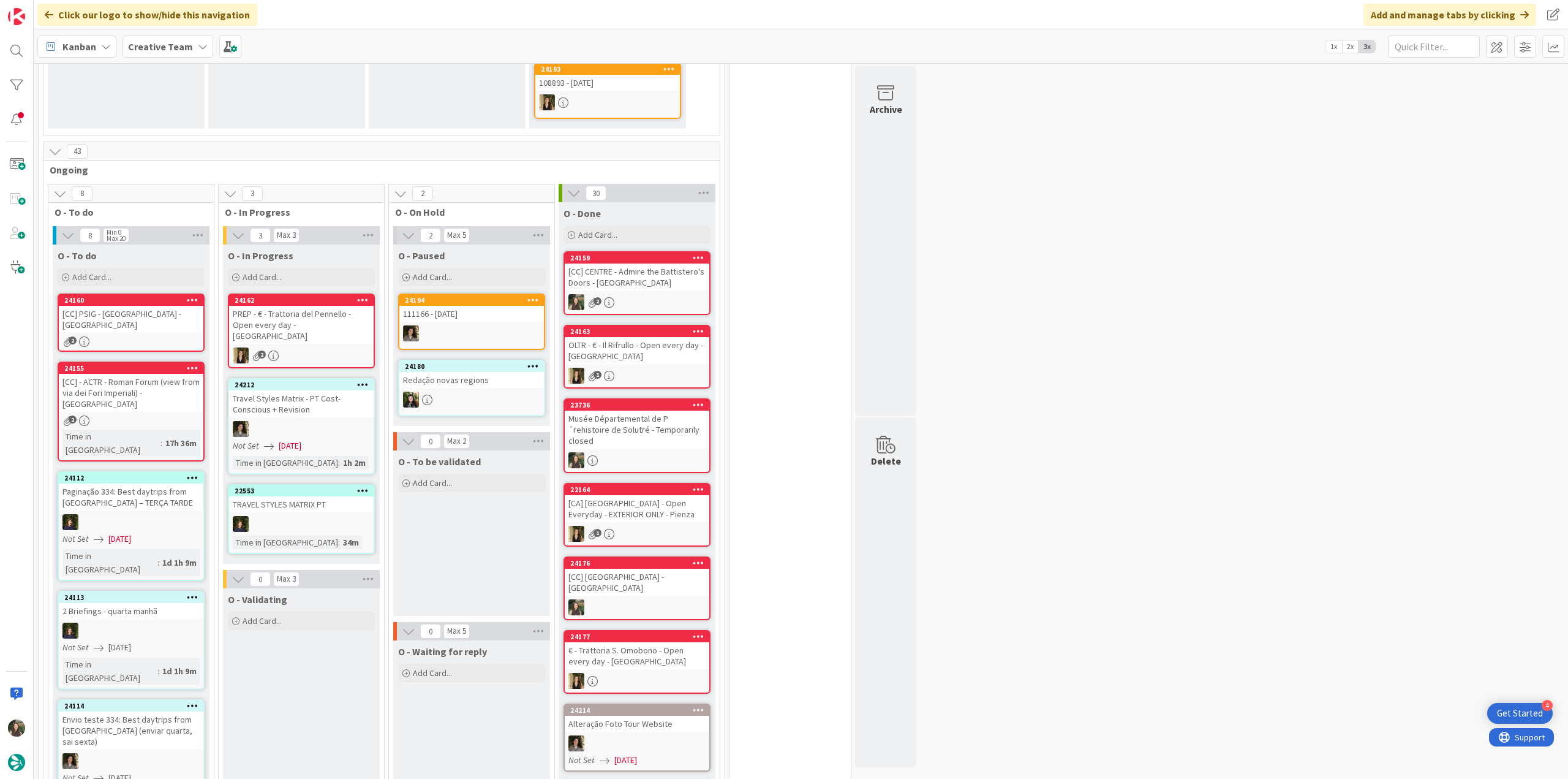
click at [130, 337] on div "2" at bounding box center [131, 342] width 145 height 11
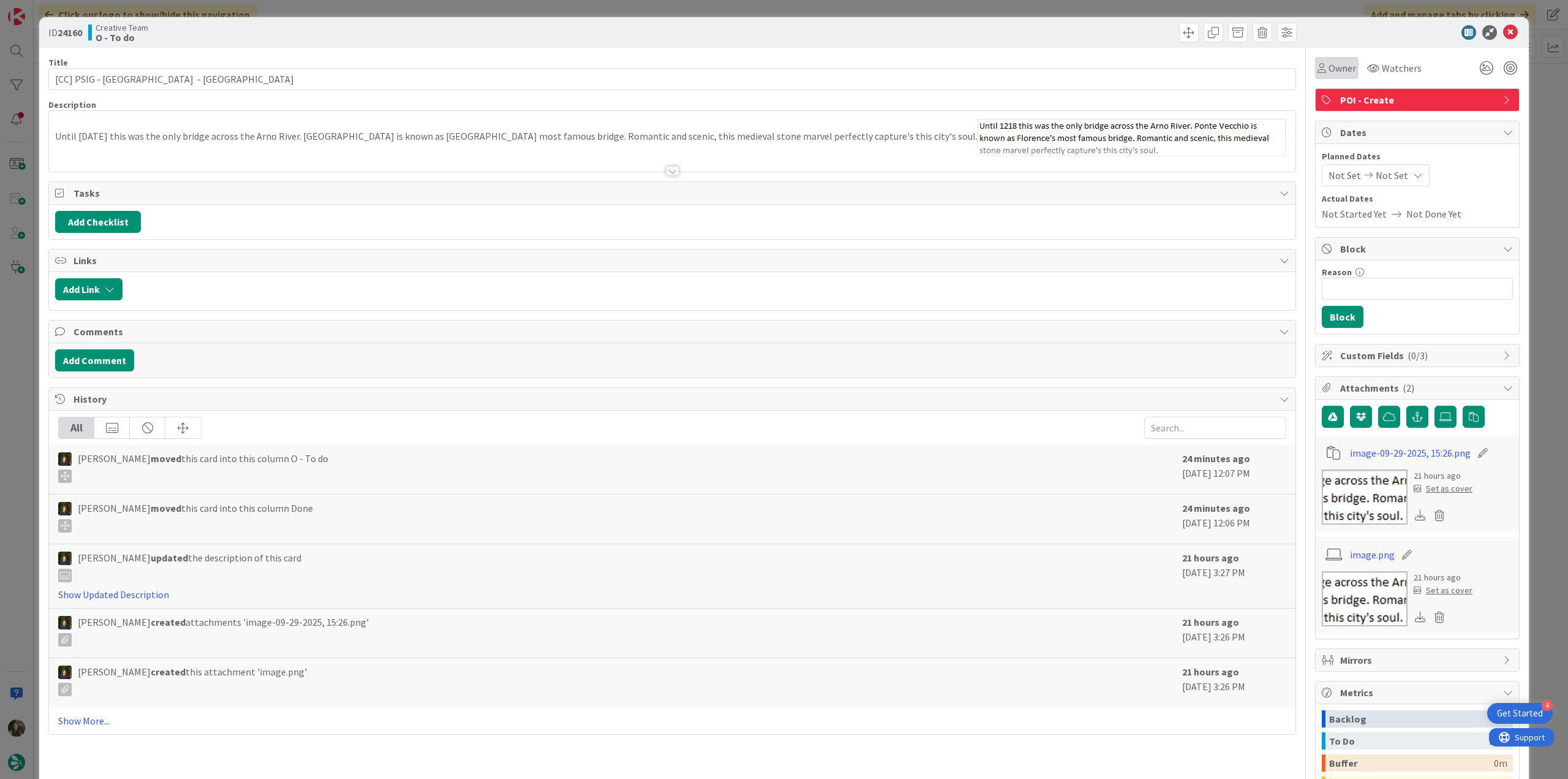
click at [1340, 70] on span "Owner" at bounding box center [1342, 68] width 28 height 15
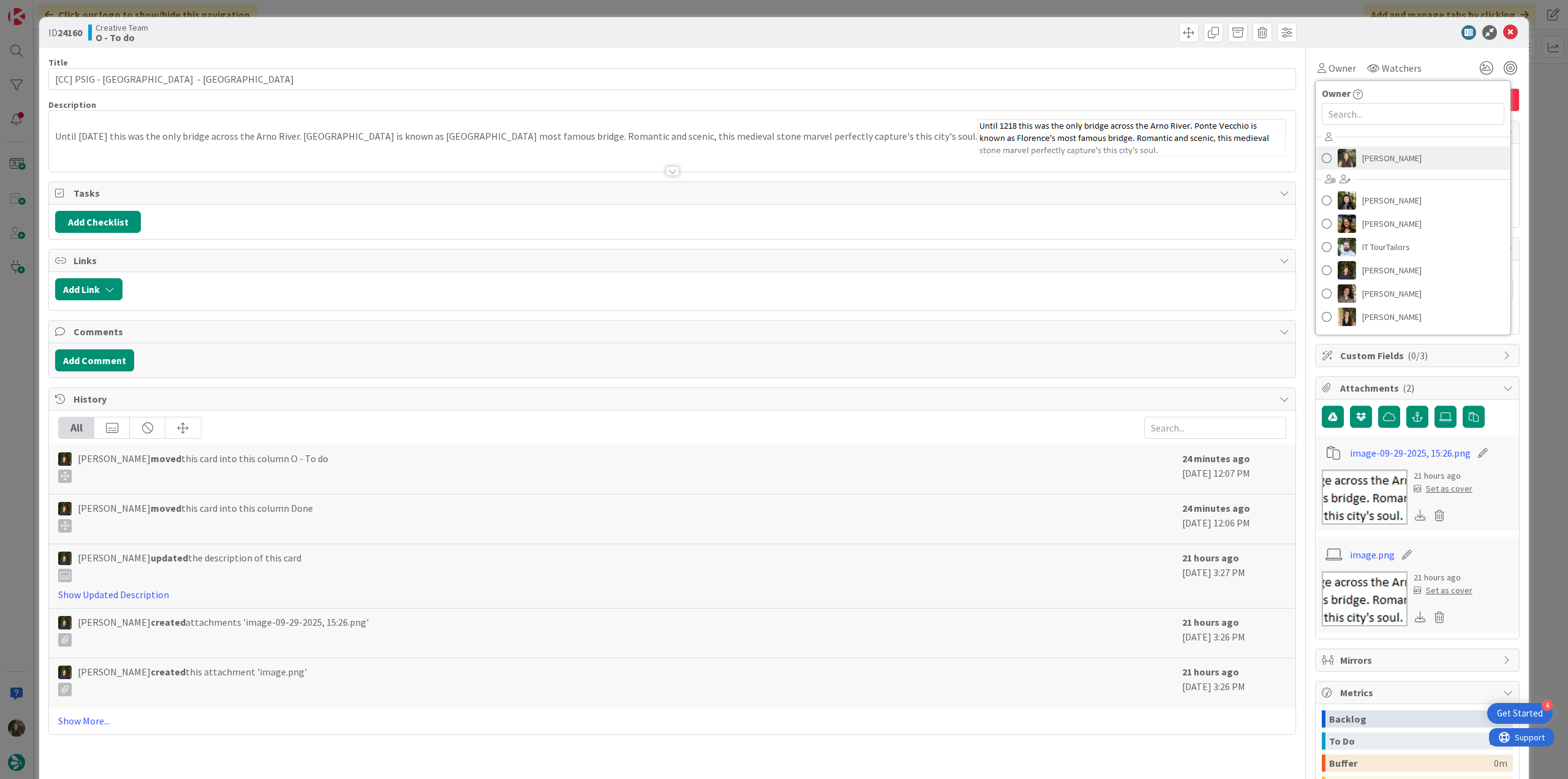
click at [1378, 160] on span "[PERSON_NAME]" at bounding box center [1392, 158] width 59 height 19
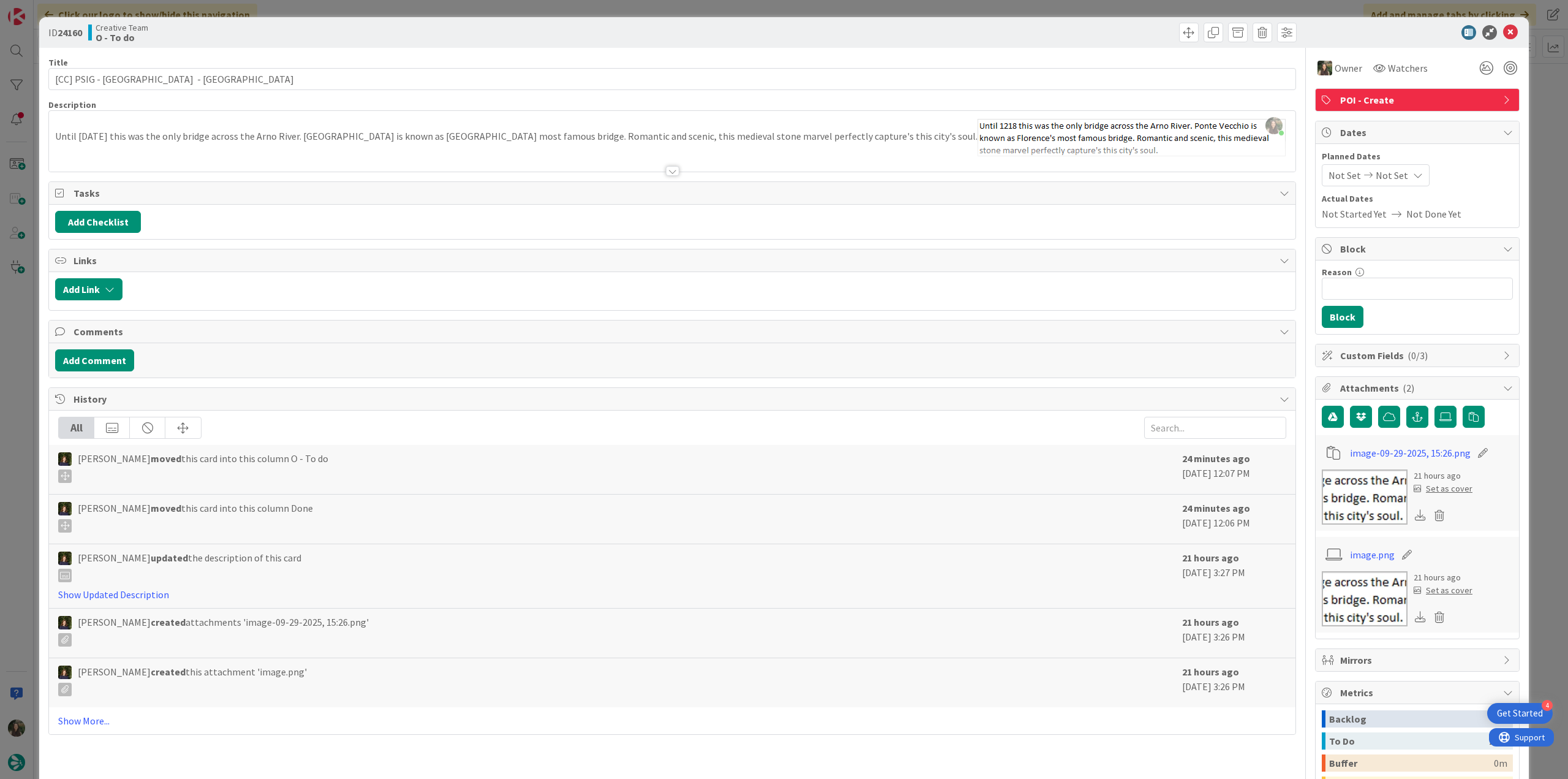
click at [1532, 90] on div "ID 24160 Creative Team O - To do Title 37 / 128 [CC] PSIG - Ponte Vecchio - FLO…" at bounding box center [784, 390] width 1568 height 779
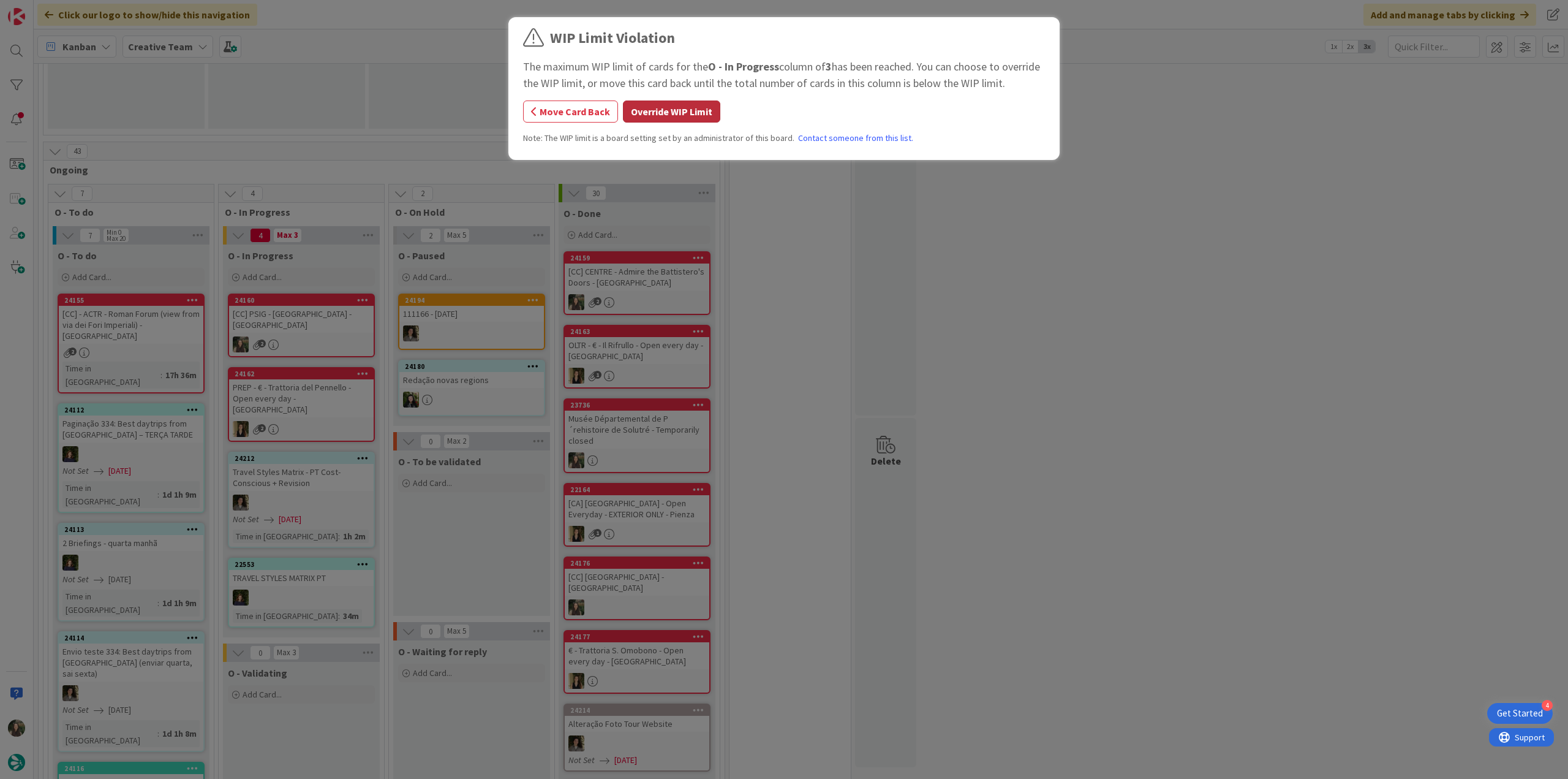
click at [647, 113] on button "Override WIP Limit" at bounding box center [672, 111] width 97 height 22
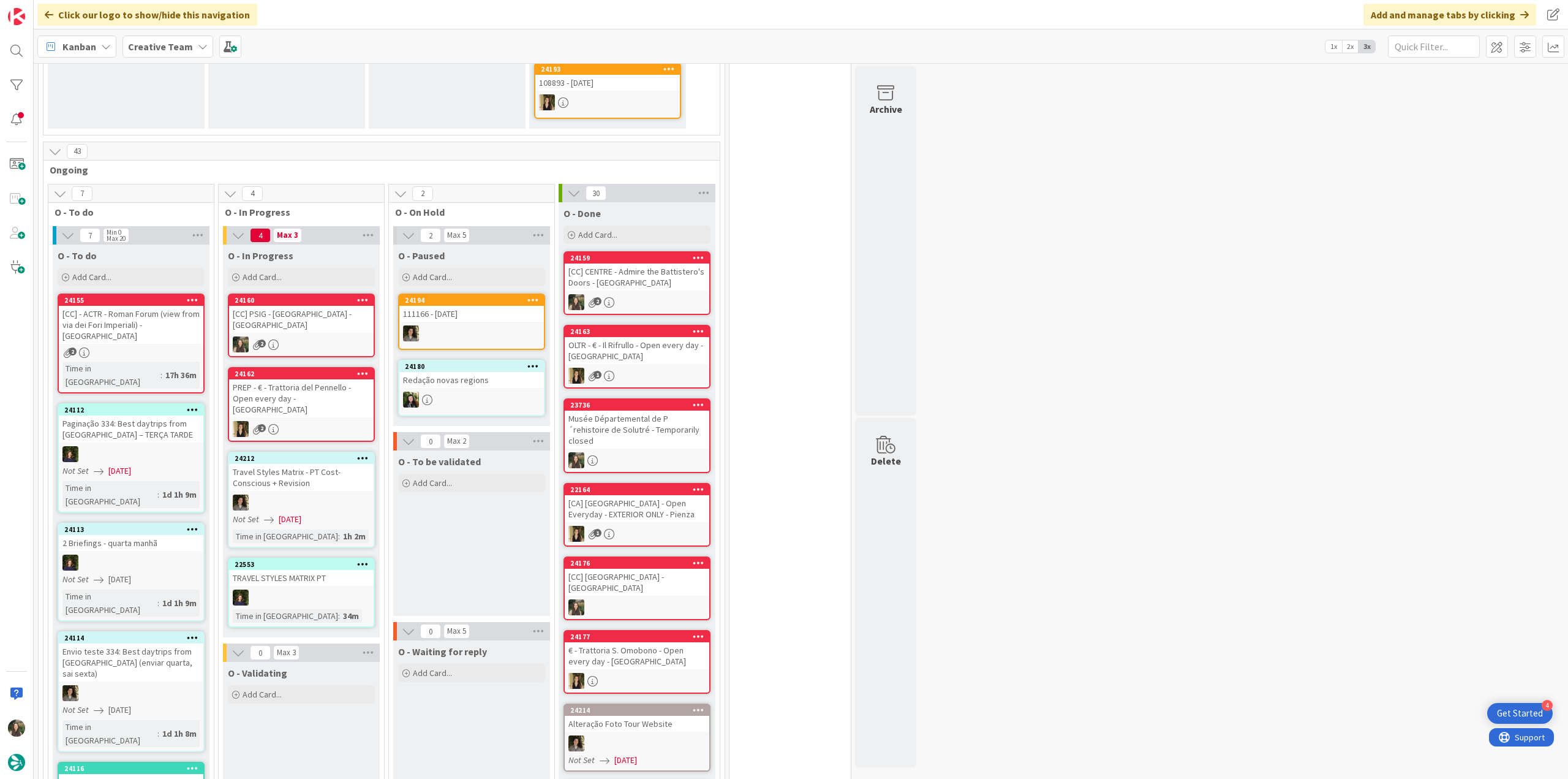
click at [304, 306] on div "[CC] PSIG - Ponte Vecchio - FLORENCE" at bounding box center [301, 319] width 145 height 27
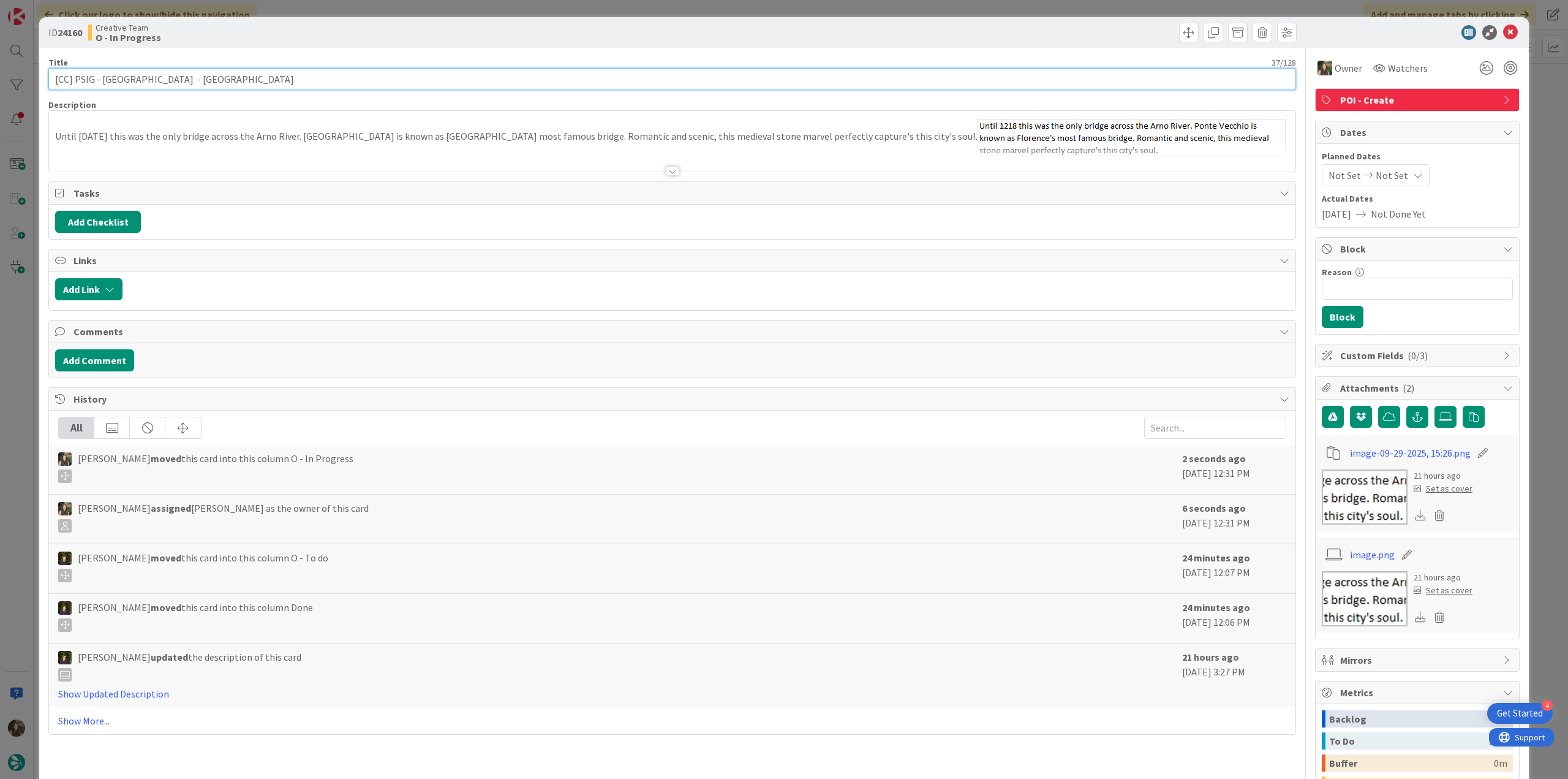
drag, startPoint x: 155, startPoint y: 79, endPoint x: -12, endPoint y: 397, distance: 359.2
click at [0, 397] on html "4 Get Started Click our logo to show/hide this navigation Add and manage tabs b…" at bounding box center [784, 390] width 1568 height 779
click at [12, 311] on div "ID 24160 Creative Team O - In Progress Title 37 / 128 [CC] PSIG - Ponte Vecchio…" at bounding box center [784, 390] width 1568 height 779
click at [14, 316] on div "ID 24160 Creative Team O - In Progress Title 37 / 128 [CC] PSIG - Ponte Vecchio…" at bounding box center [784, 390] width 1568 height 779
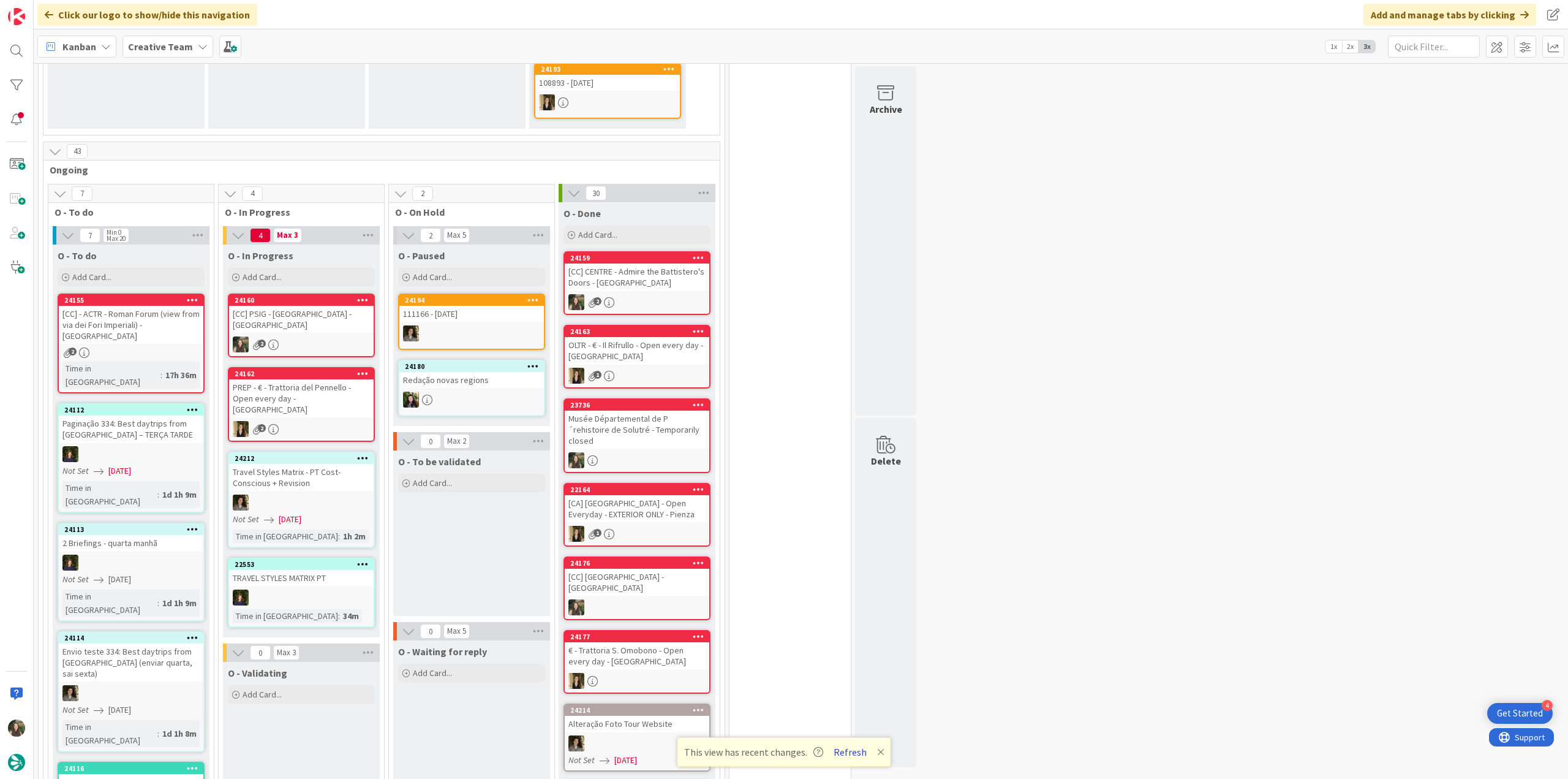
click at [850, 754] on button "Refresh" at bounding box center [851, 752] width 42 height 16
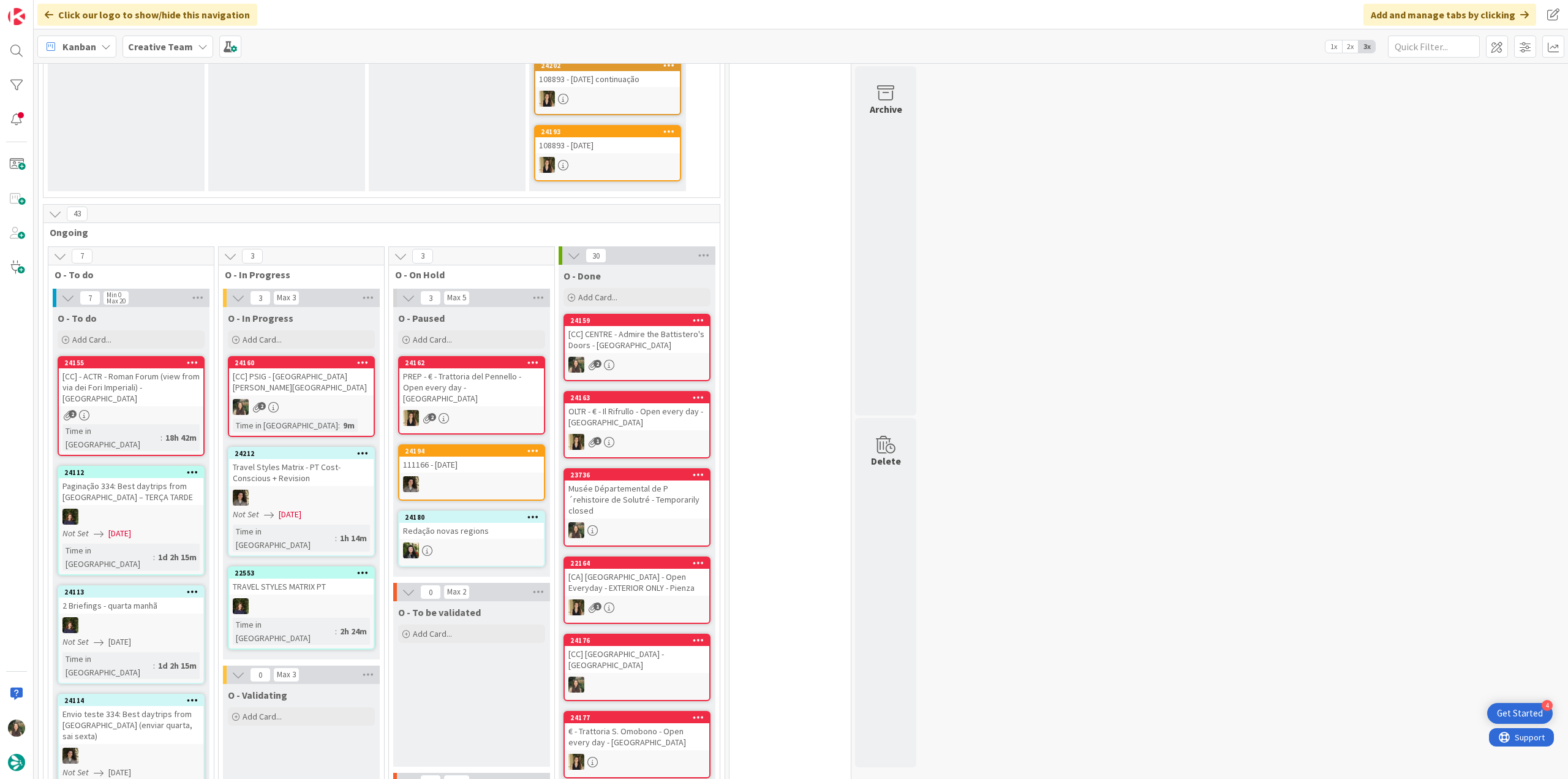
scroll to position [796, 0]
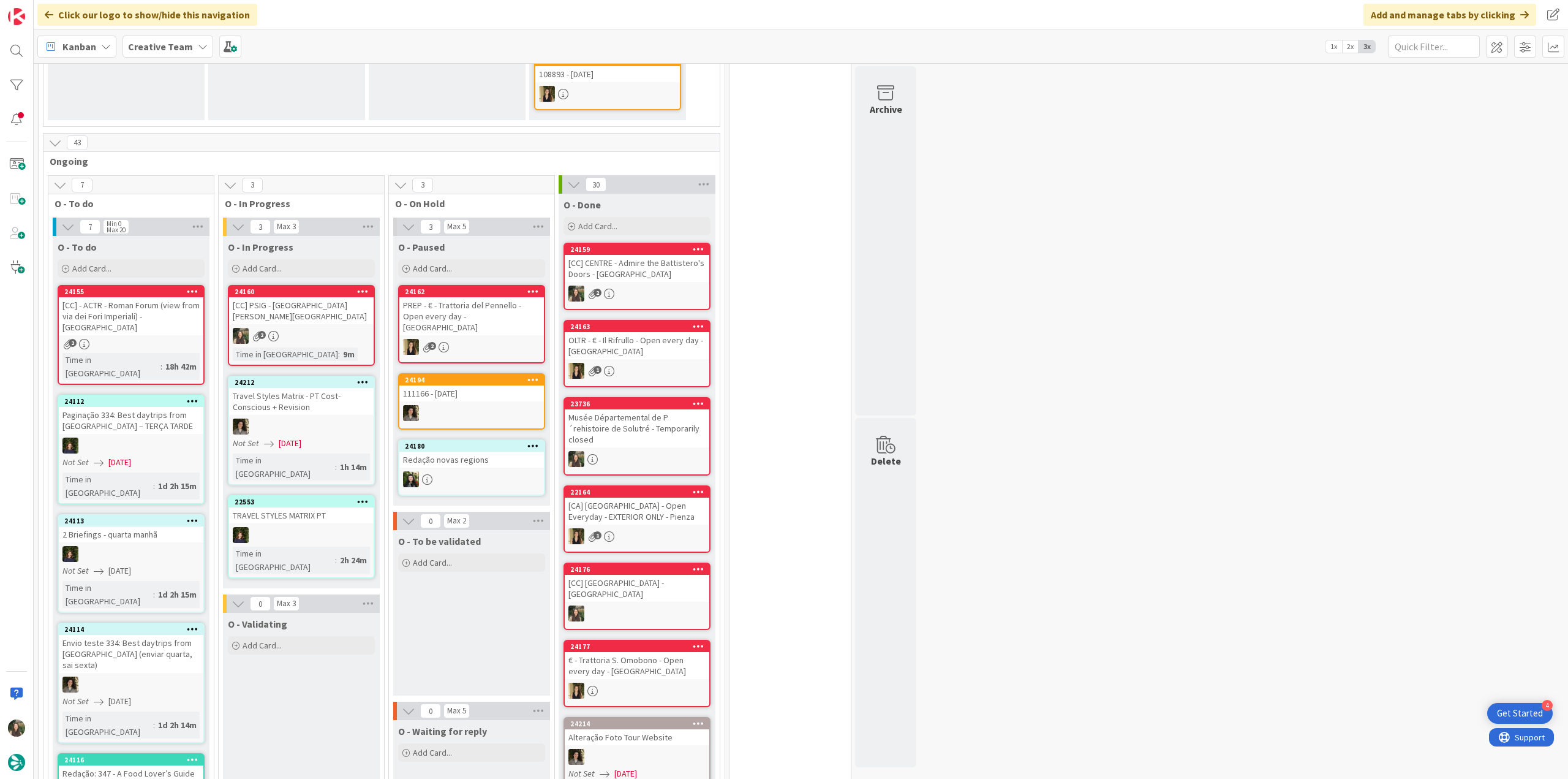
click at [353, 328] on div "2" at bounding box center [301, 336] width 145 height 16
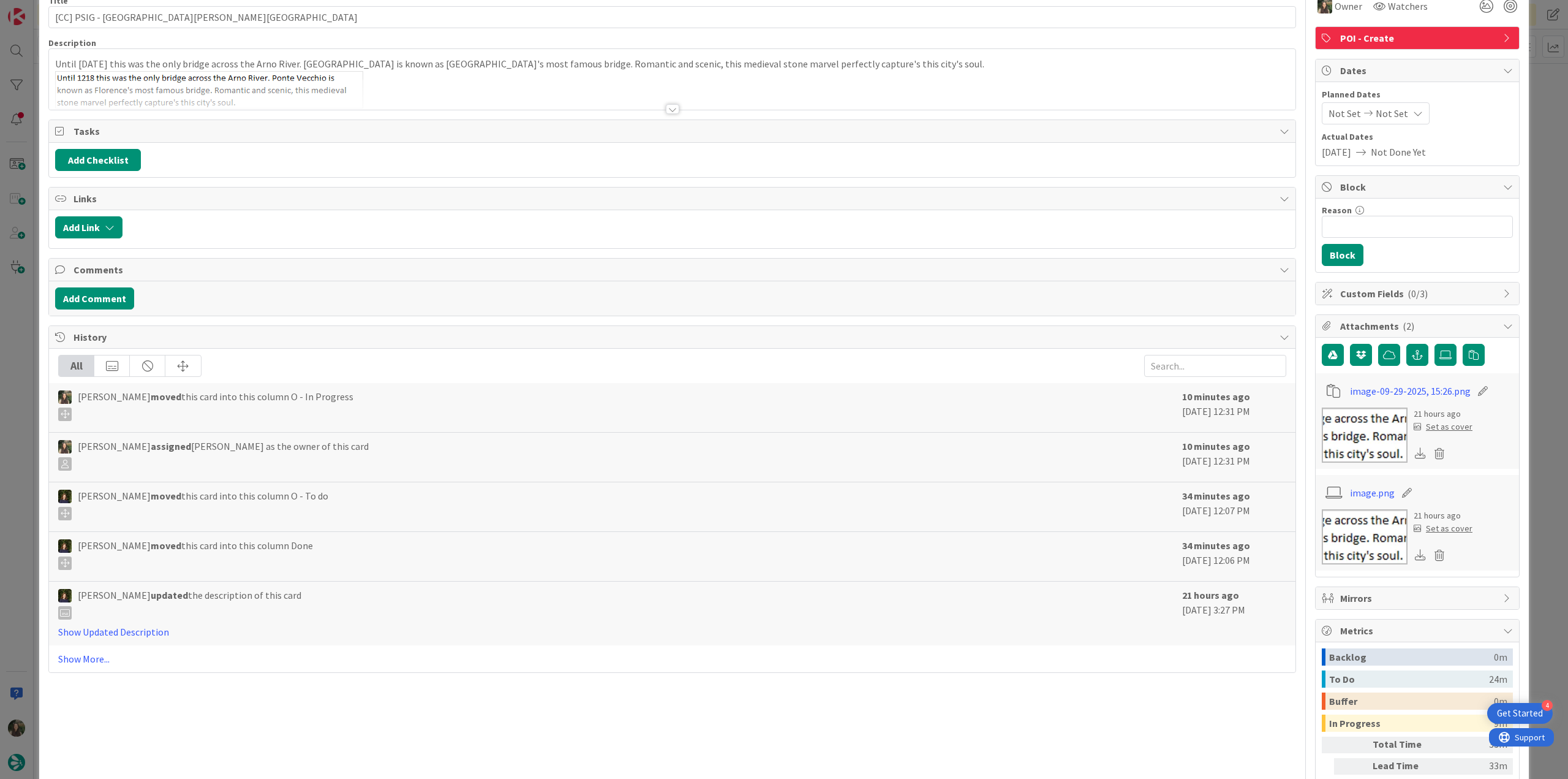
scroll to position [122, 0]
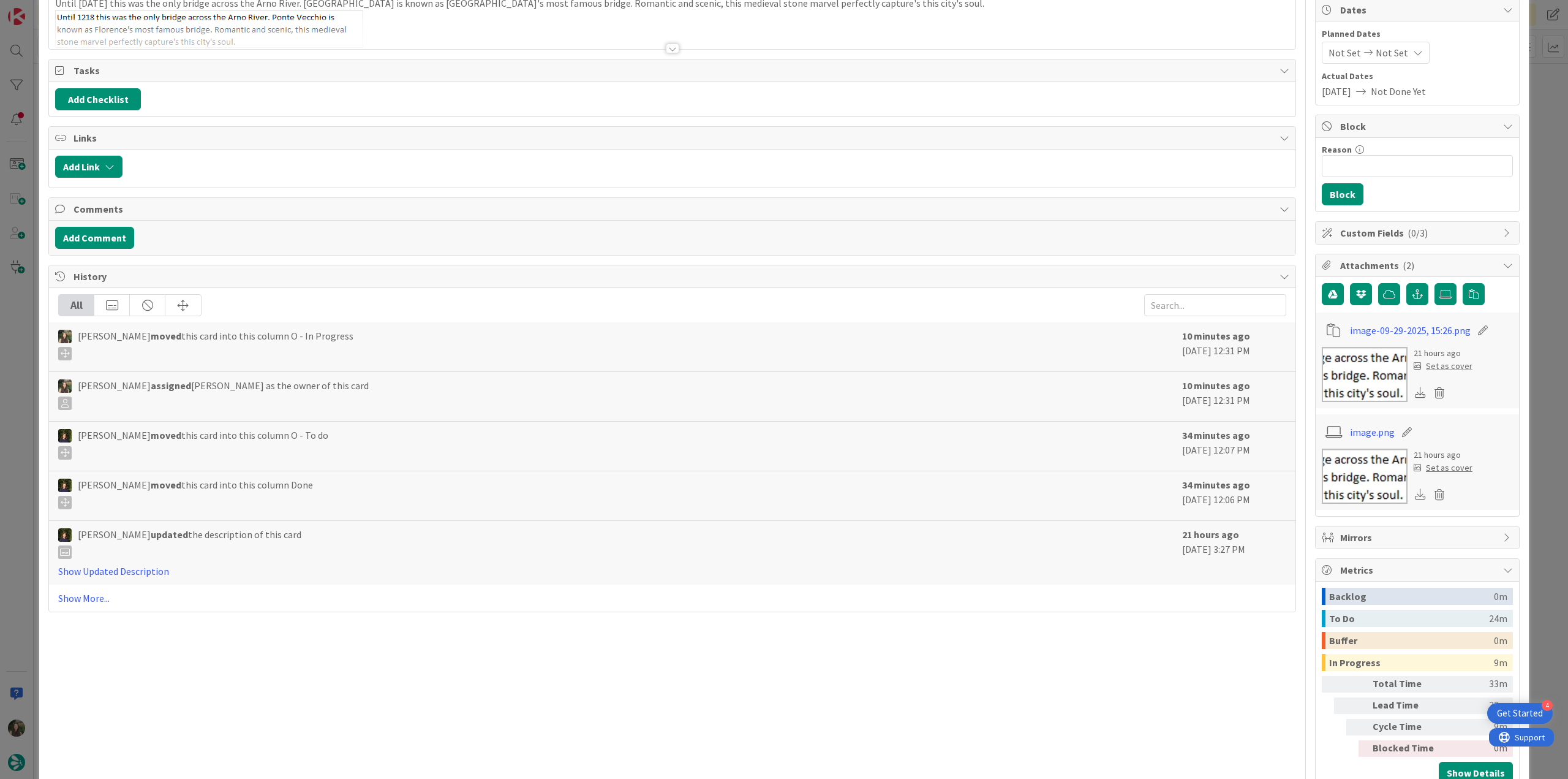
click at [1542, 547] on div "ID 24160 Creative Team O - In Progress Title 37 / 128 [CC] PSIG - Ponte Vecchio…" at bounding box center [784, 390] width 1568 height 779
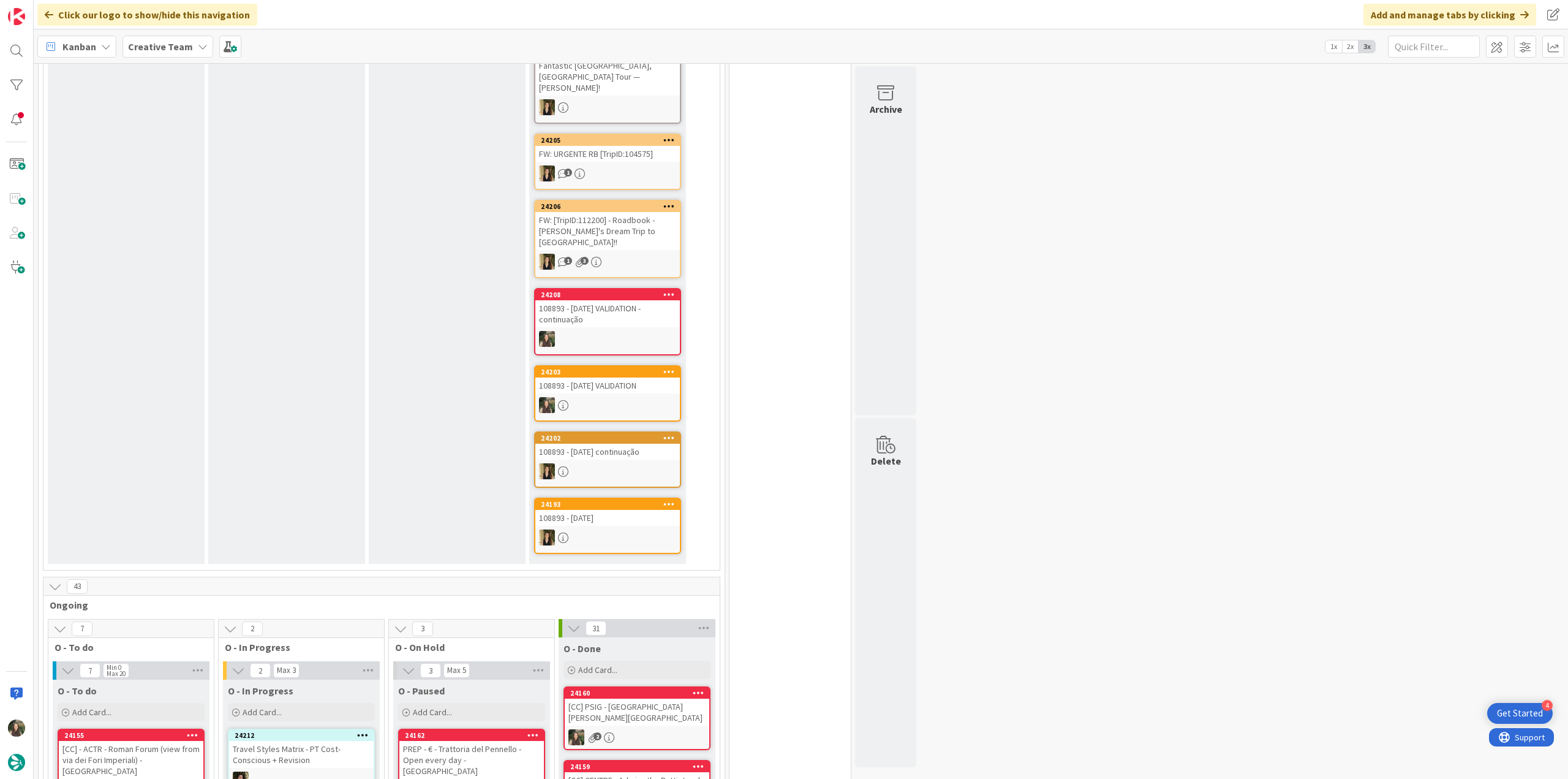
scroll to position [551, 0]
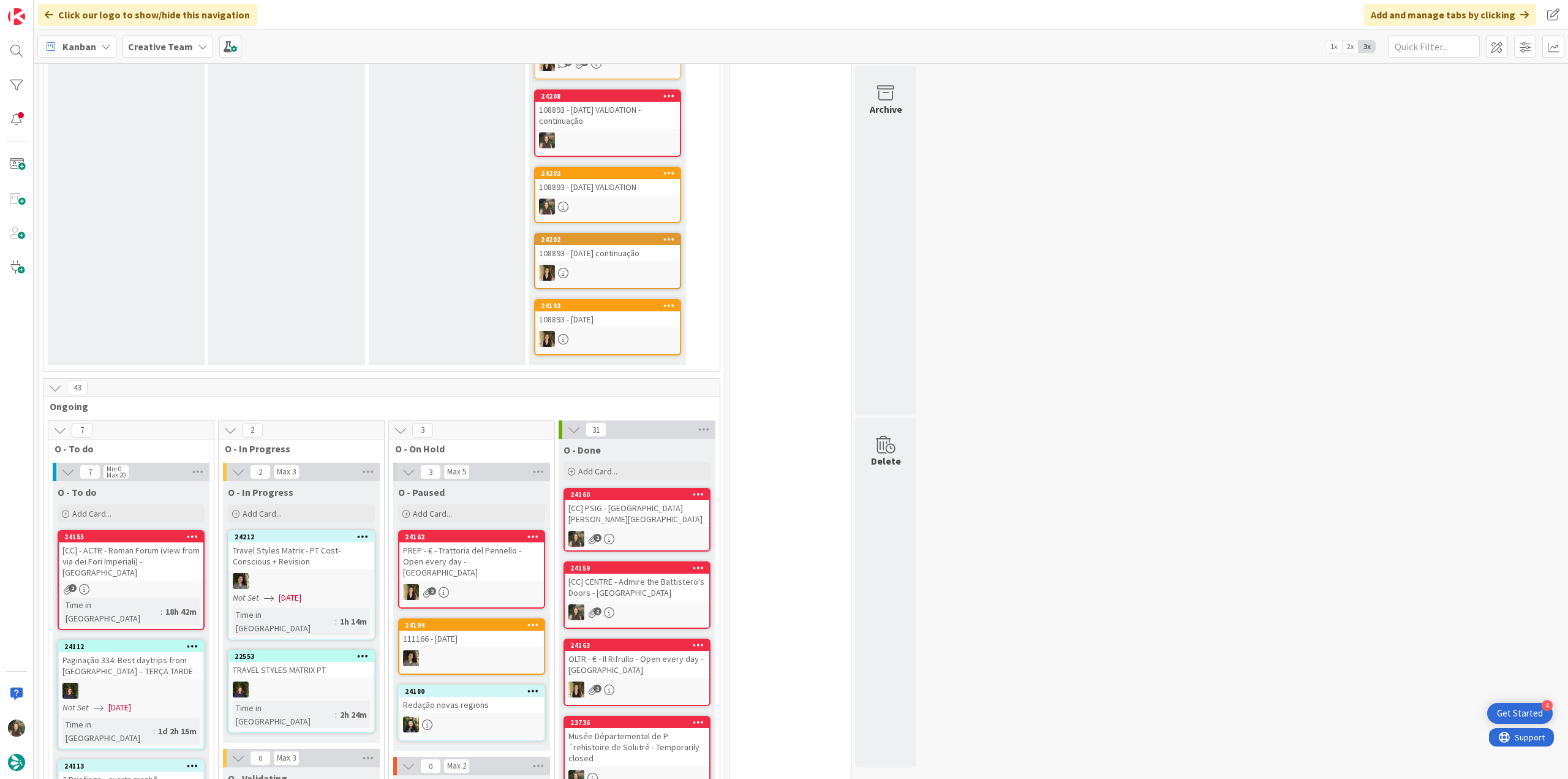
click at [185, 536] on div "24155 [CC] - ACTR - Roman Forum (view from via dei Fori Imperiali) - ROME 2 Tim…" at bounding box center [130, 579] width 147 height 100
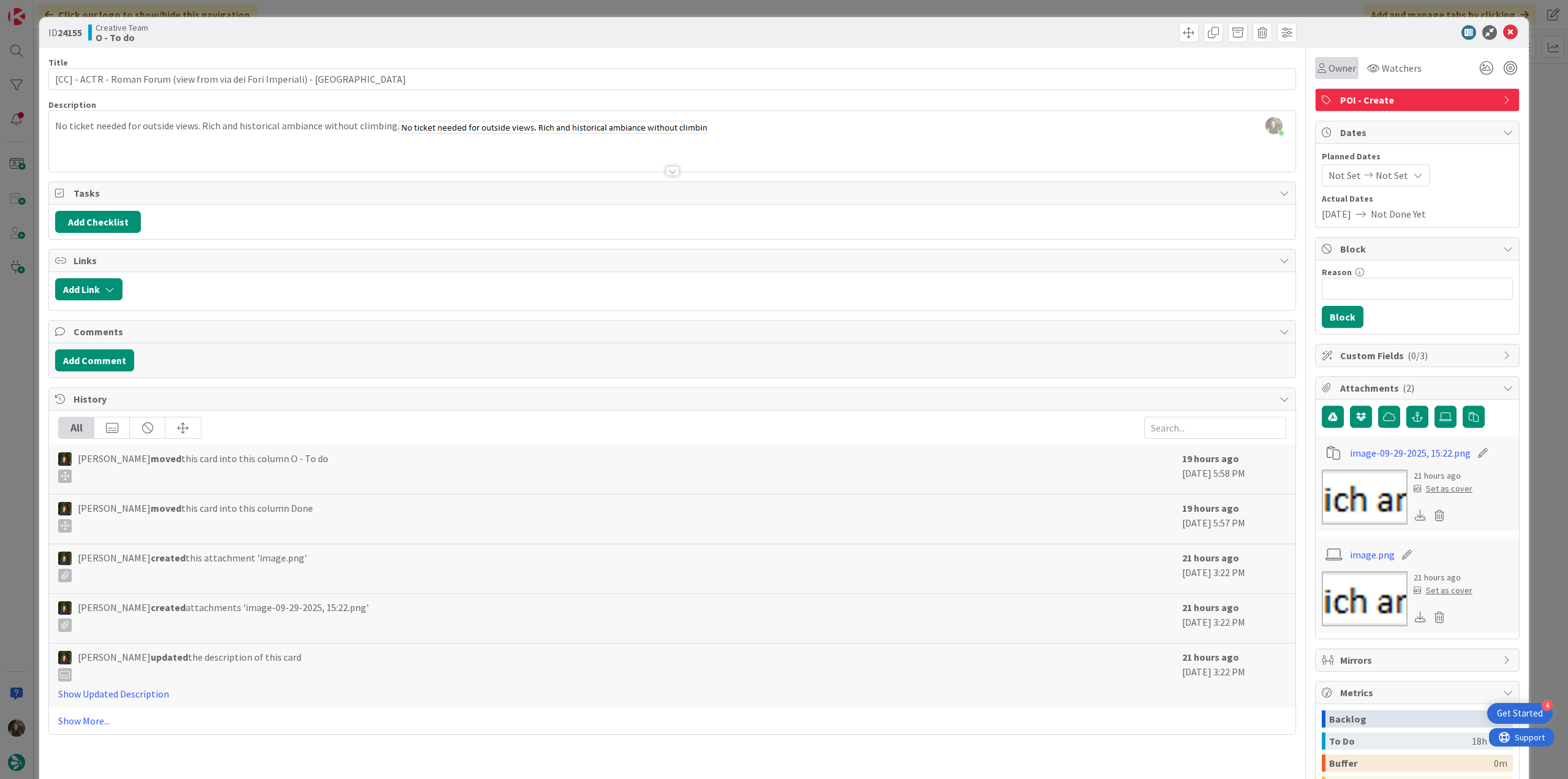
click at [1335, 70] on span "Owner" at bounding box center [1342, 68] width 28 height 15
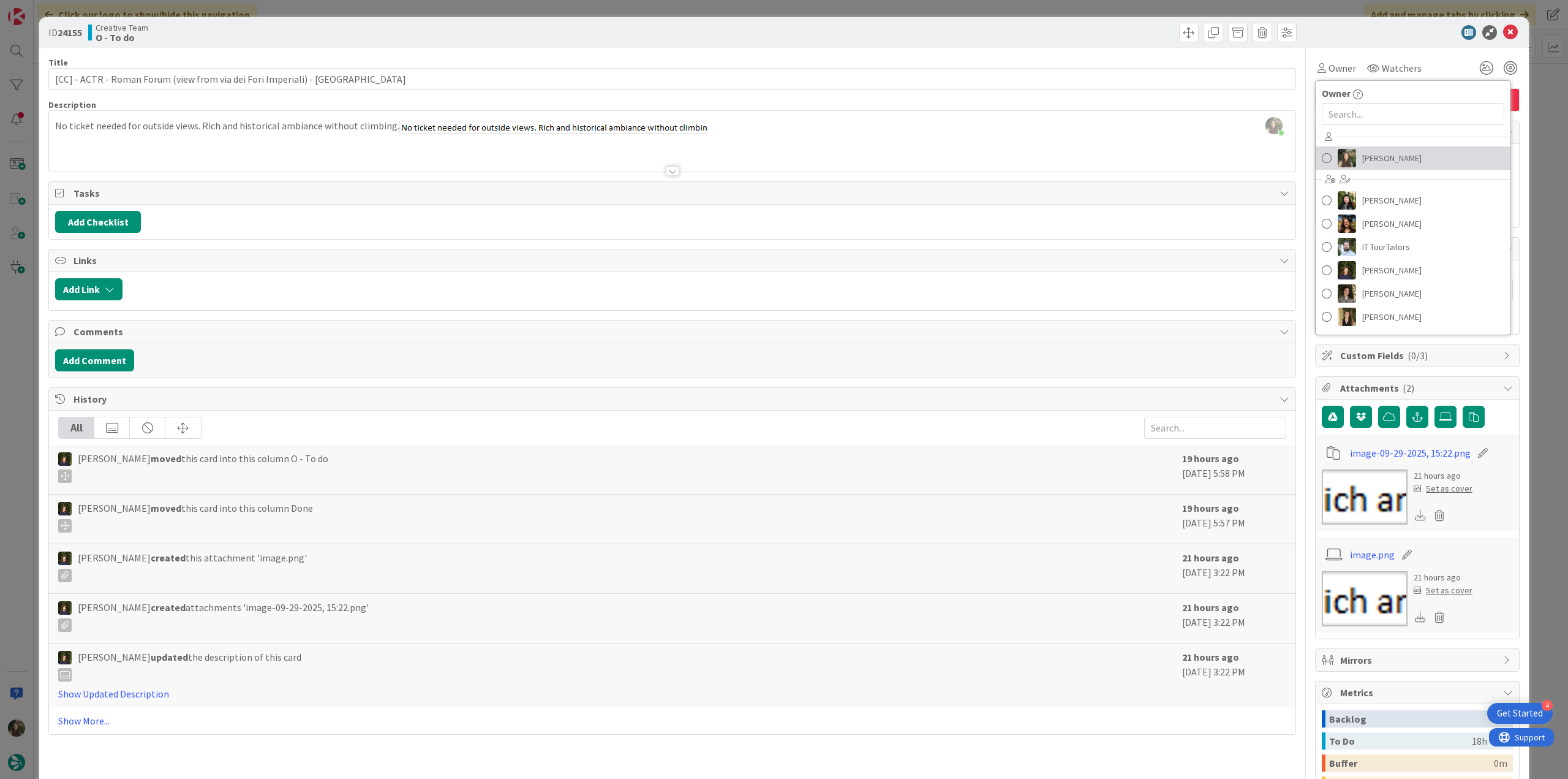
click at [1368, 160] on span "[PERSON_NAME]" at bounding box center [1392, 158] width 59 height 19
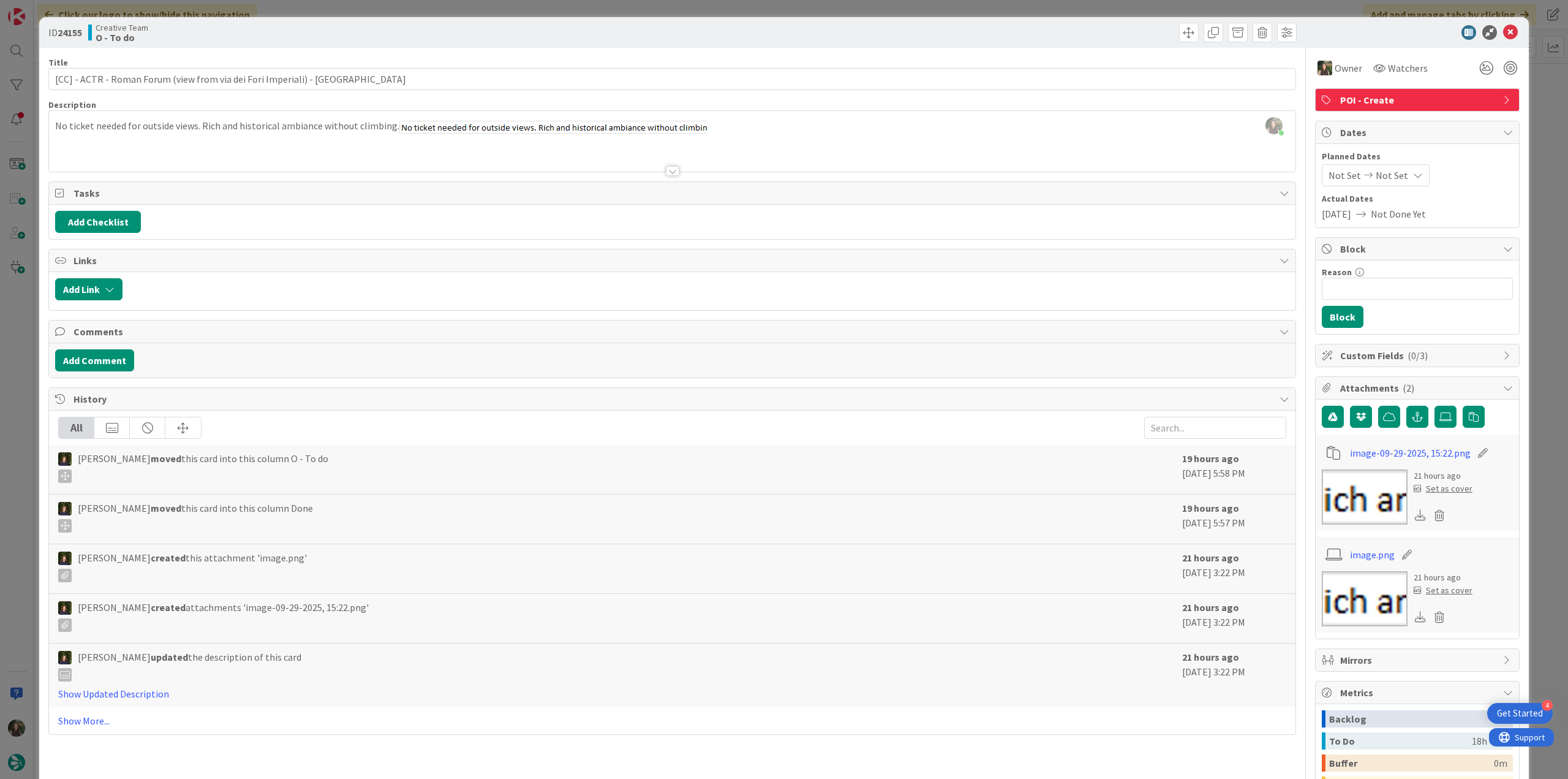
type input "[CC] - ACTR - Roman Forum (view from via dei Fori Imperiali) - [GEOGRAPHIC_DATA]"
click at [1547, 100] on div "ID 24155 Creative Team O - To do Title 68 / 128 [CC] - ACTR - Roman Forum (view…" at bounding box center [784, 390] width 1568 height 779
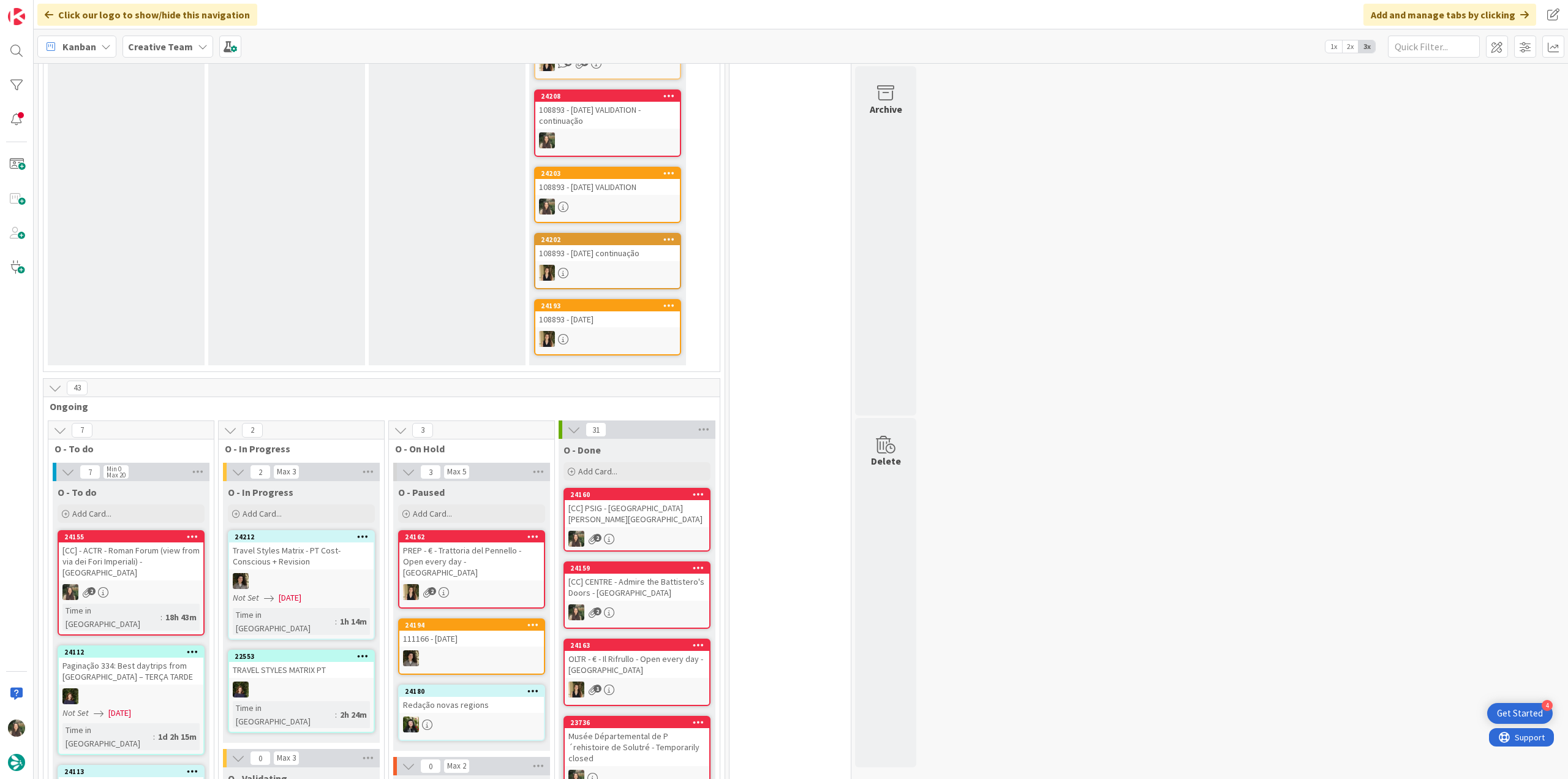
scroll to position [613, 0]
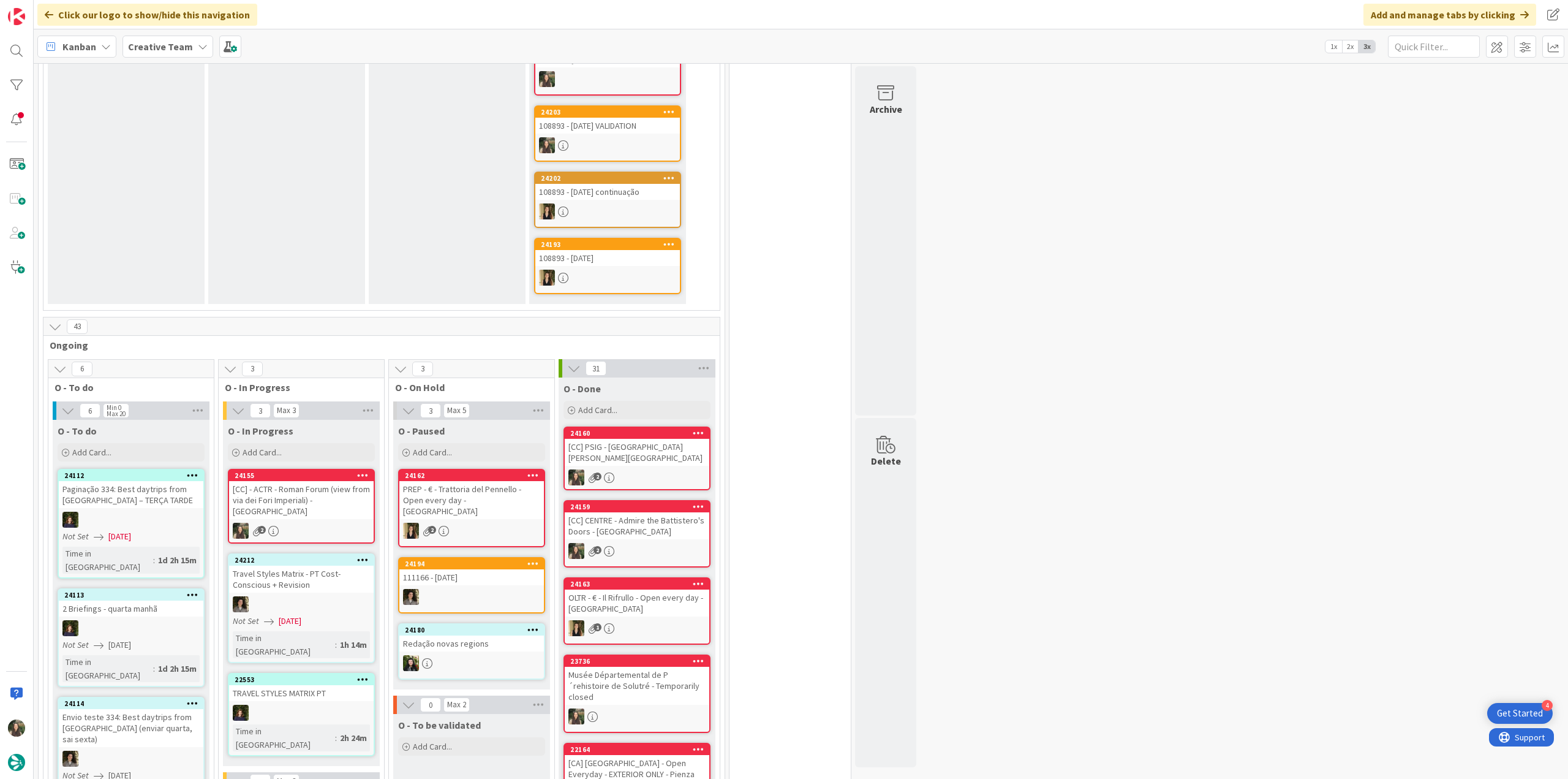
click at [339, 481] on div "[CC] - ACTR - Roman Forum (view from via dei Fori Imperiali) - [GEOGRAPHIC_DATA]" at bounding box center [301, 500] width 145 height 38
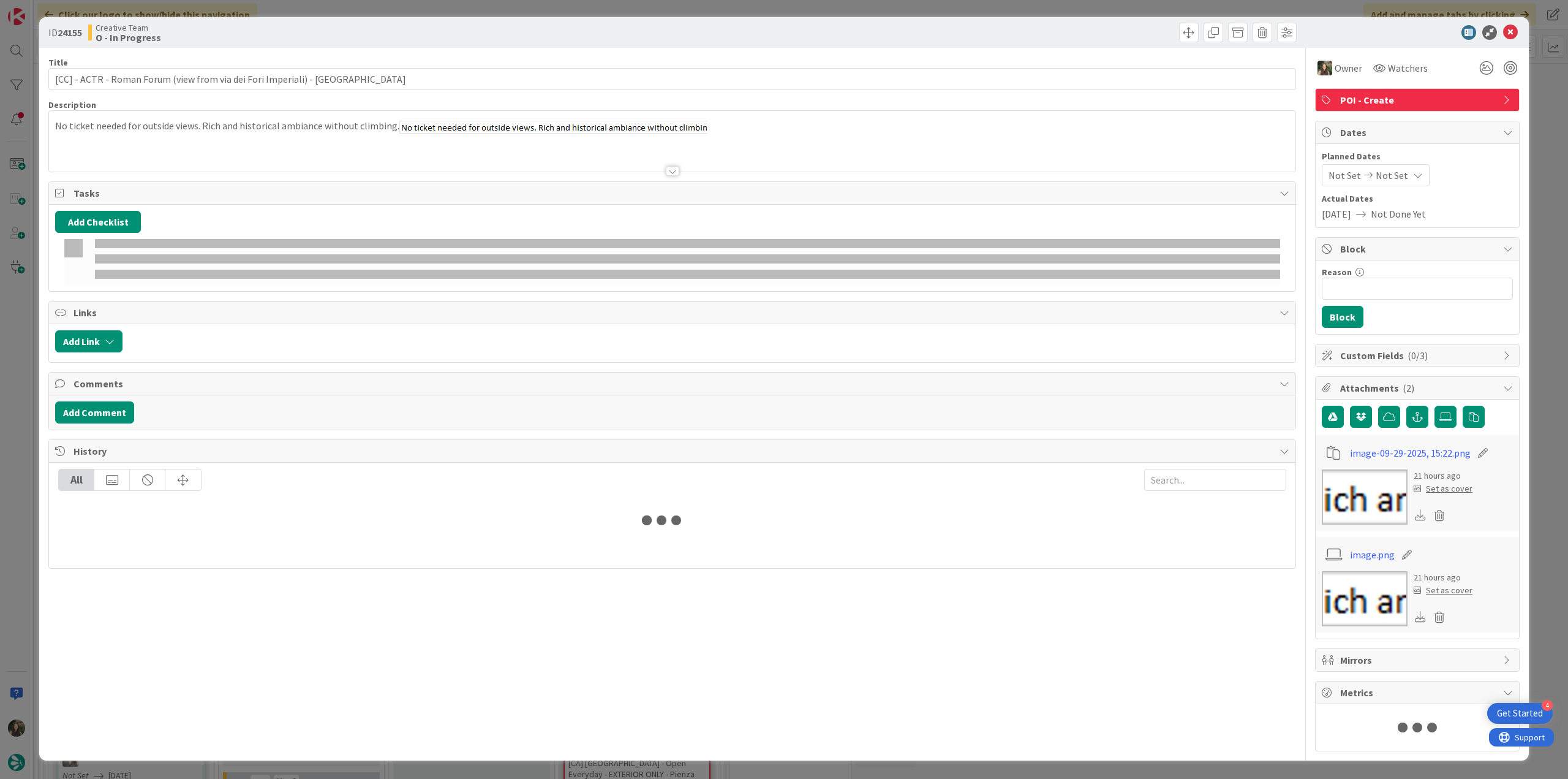
type input "[CC] - ACTR - Roman Forum (view from via dei Fori Imperiali) - [GEOGRAPHIC_DATA]"
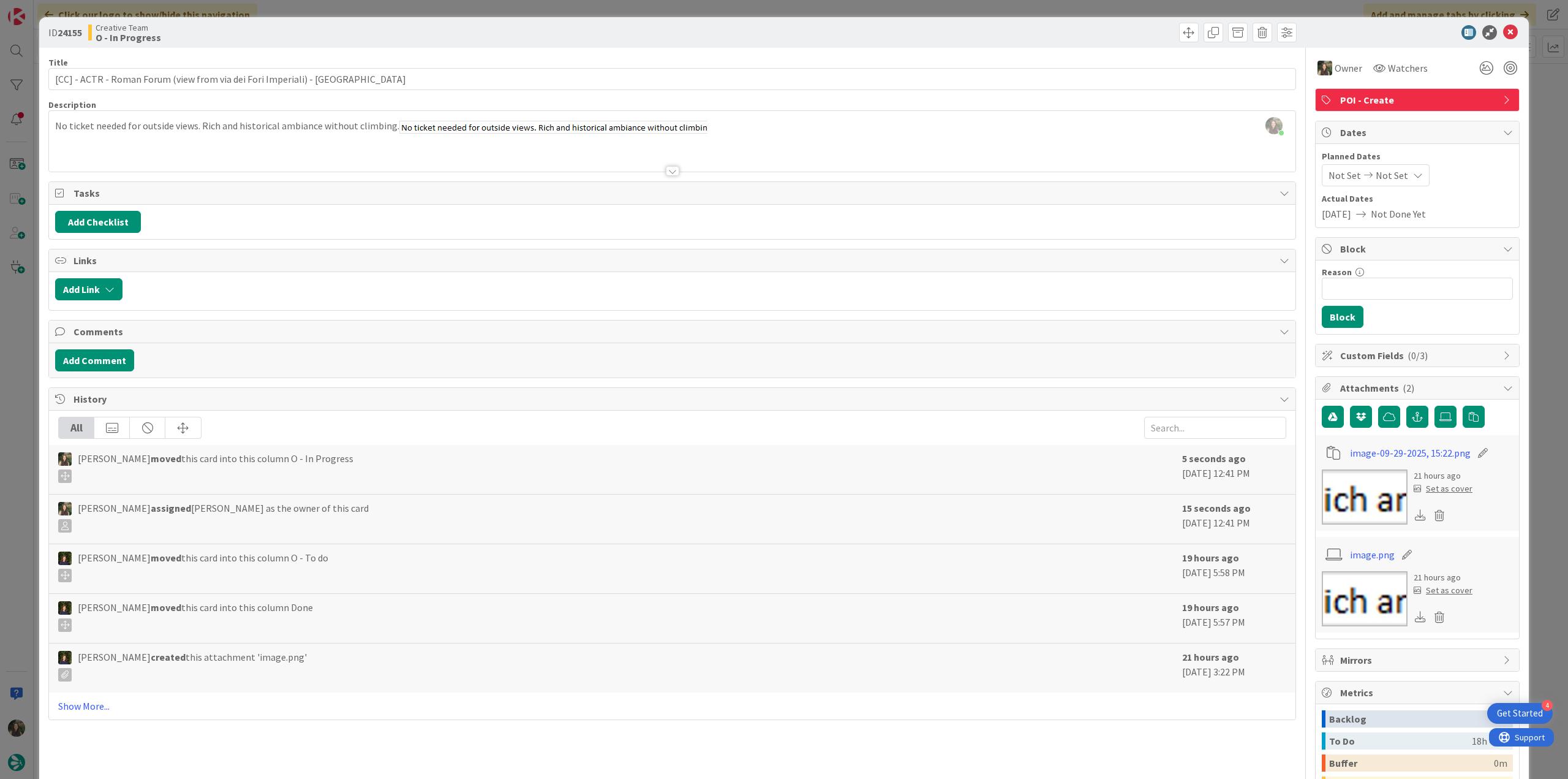
click at [11, 440] on div "ID 24155 Creative Team O - In Progress Title 68 / 128 [CC] - ACTR - Roman Forum…" at bounding box center [784, 390] width 1568 height 779
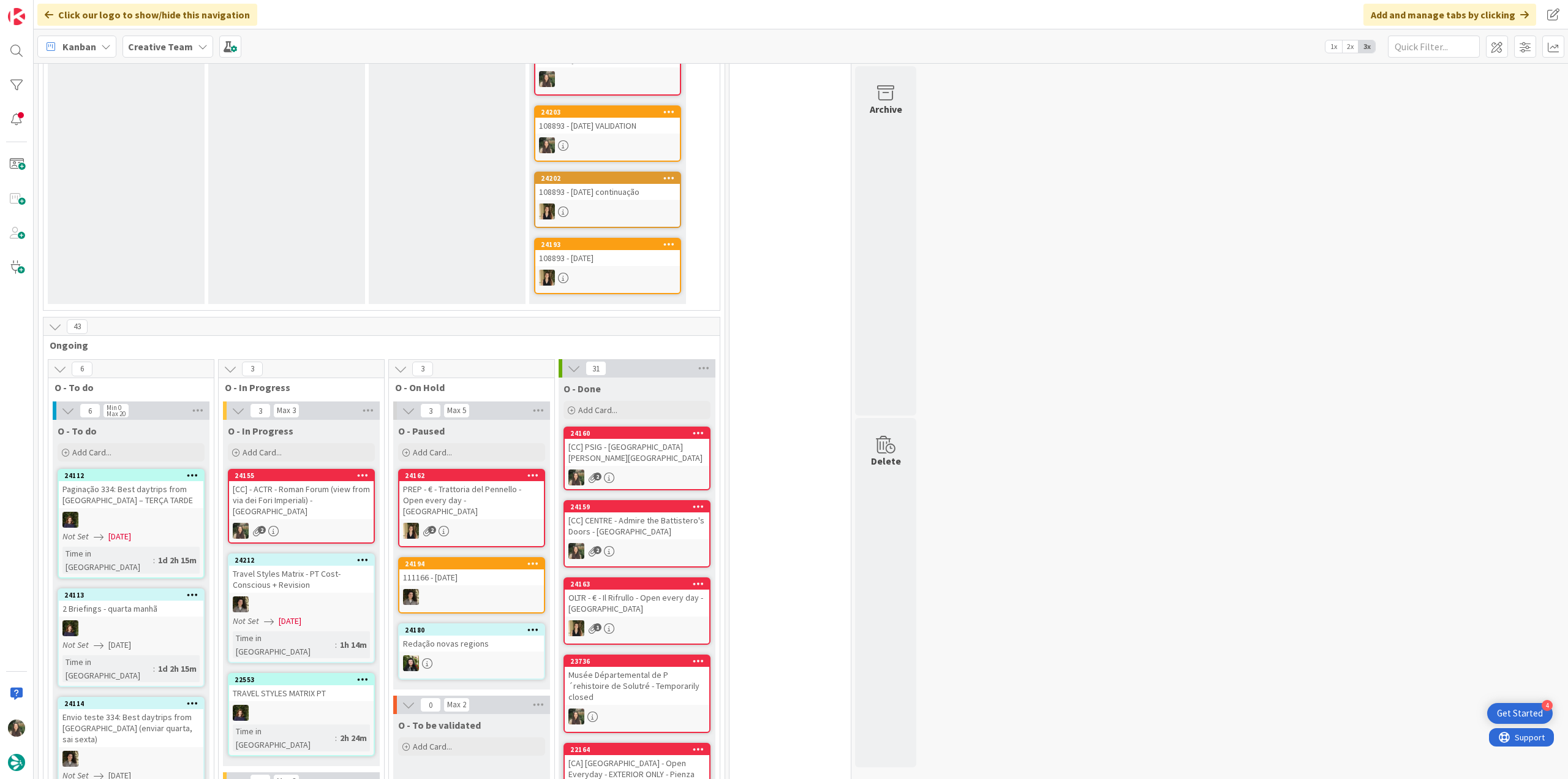
click at [336, 481] on div "[CC] - ACTR - Roman Forum (view from via dei Fori Imperiali) - [GEOGRAPHIC_DATA]" at bounding box center [301, 500] width 145 height 38
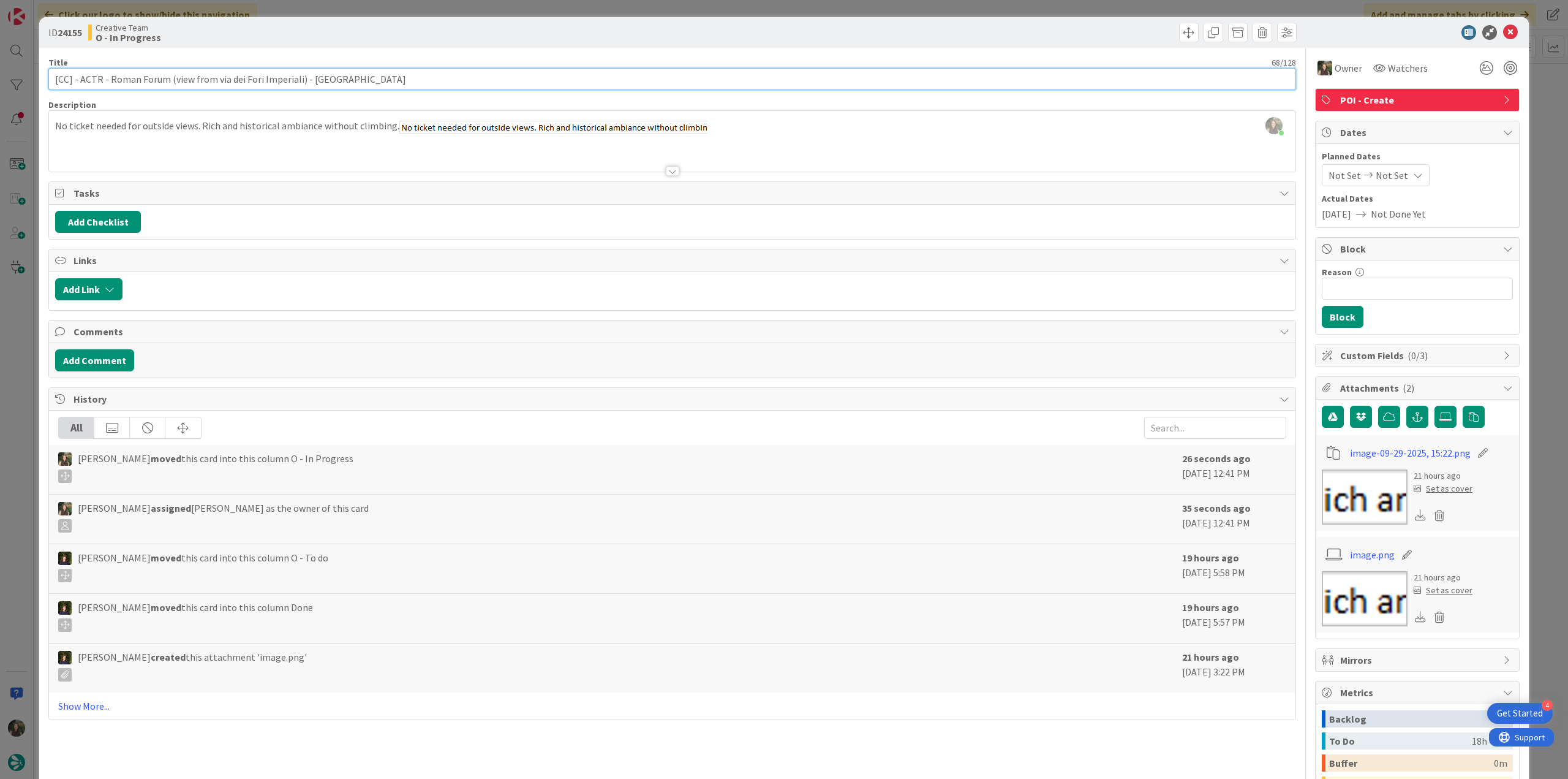
drag, startPoint x: 299, startPoint y: 79, endPoint x: 33, endPoint y: 83, distance: 266.0
click at [33, 83] on div "ID 24155 Creative Team O - In Progress Title 68 / 128 [CC] - ACTR - Roman Forum…" at bounding box center [784, 390] width 1568 height 779
type input "[CC] - ACTR - Roman Forum (view from via dei Fori Imperiali) - [GEOGRAPHIC_DATA]"
click at [21, 304] on div "ID 24155 Creative Team O - In Progress Title 68 / 128 [CC] - ACTR - Roman Forum…" at bounding box center [784, 390] width 1568 height 779
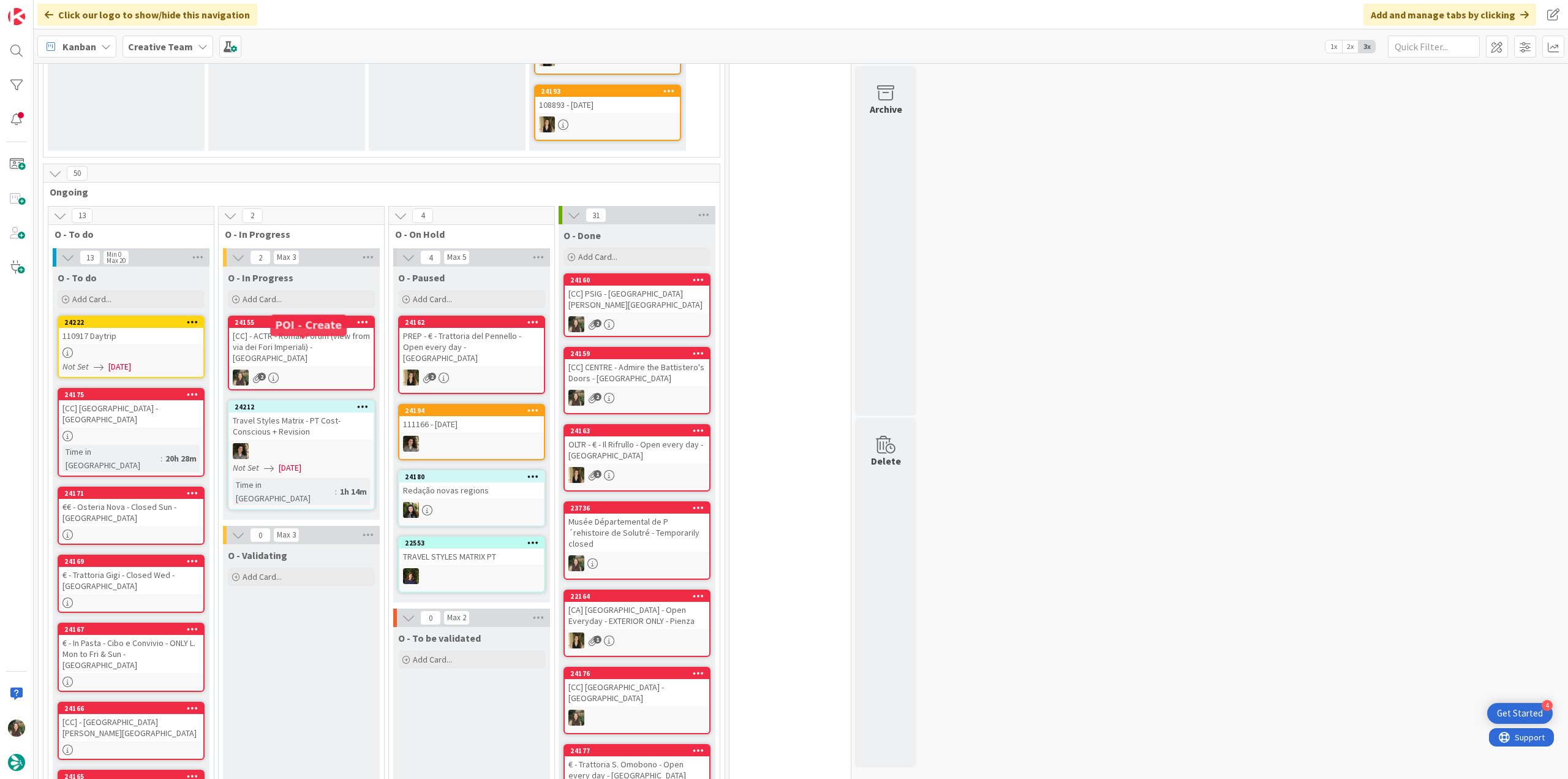
scroll to position [796, 0]
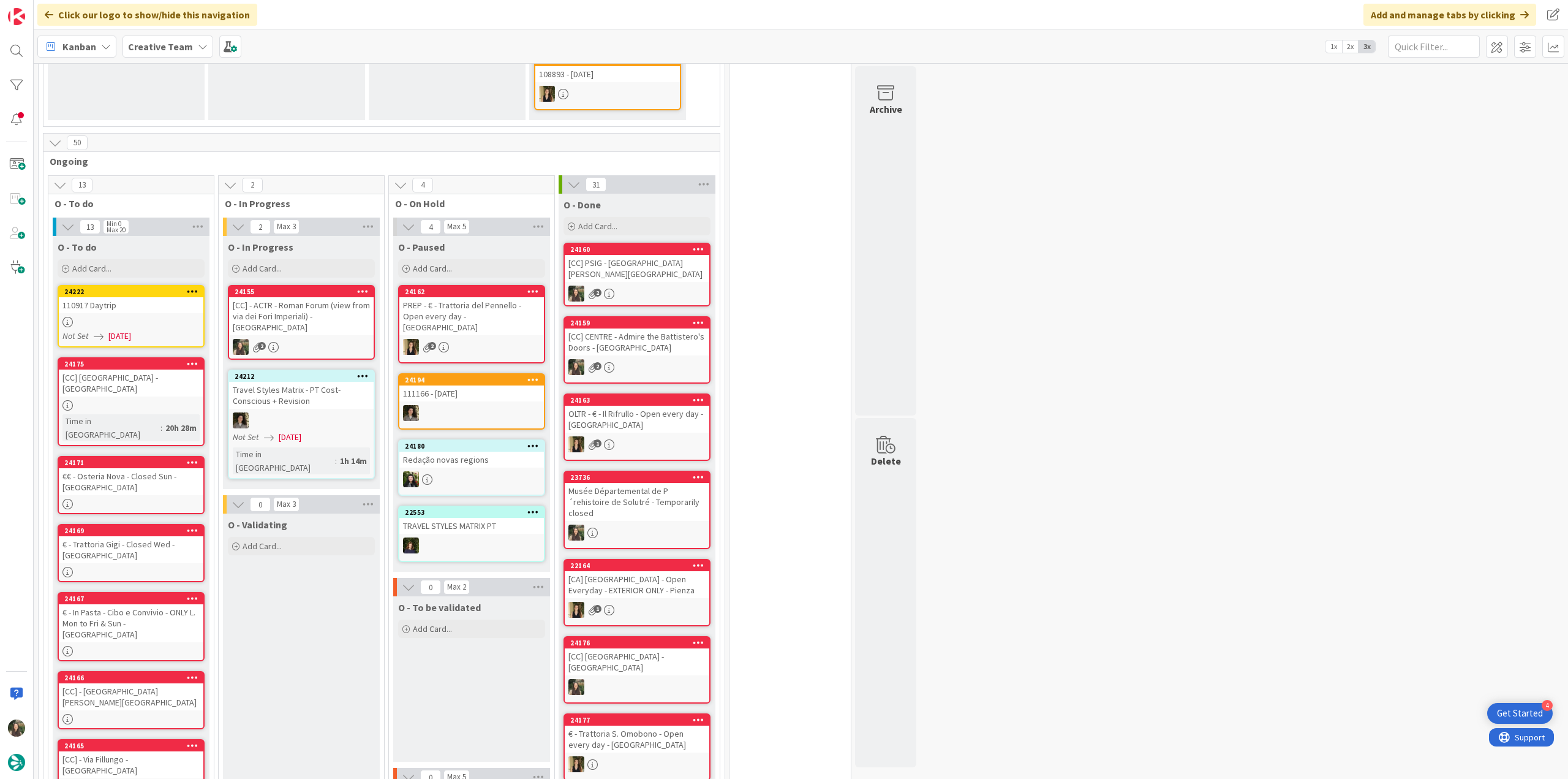
click at [317, 297] on div "[CC] - ACTR - Roman Forum (view from via dei Fori Imperiali) - [GEOGRAPHIC_DATA]" at bounding box center [301, 316] width 145 height 38
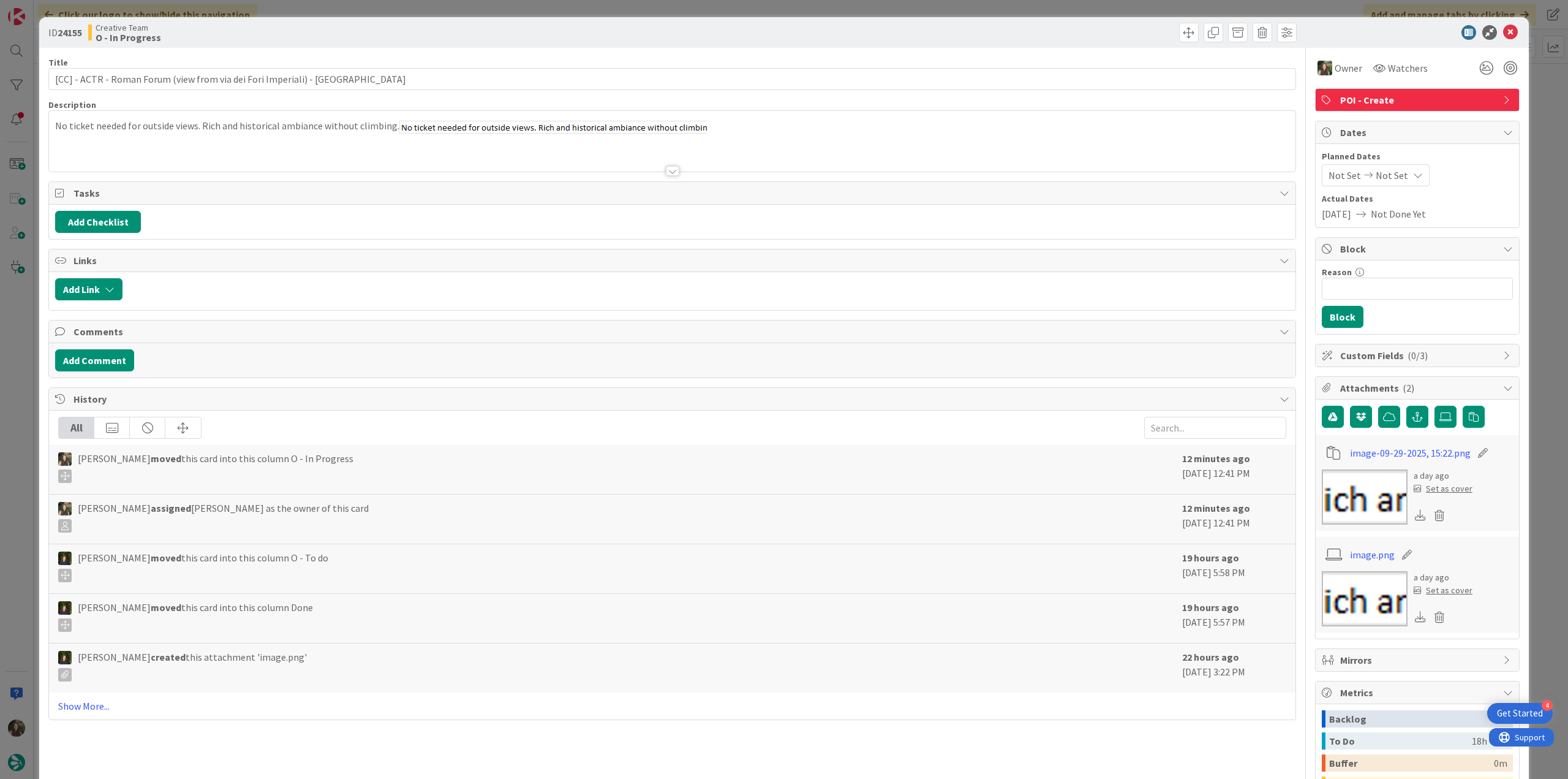
type input "[CC] - ACTR - Roman Forum (view from via dei Fori Imperiali) - [GEOGRAPHIC_DATA]"
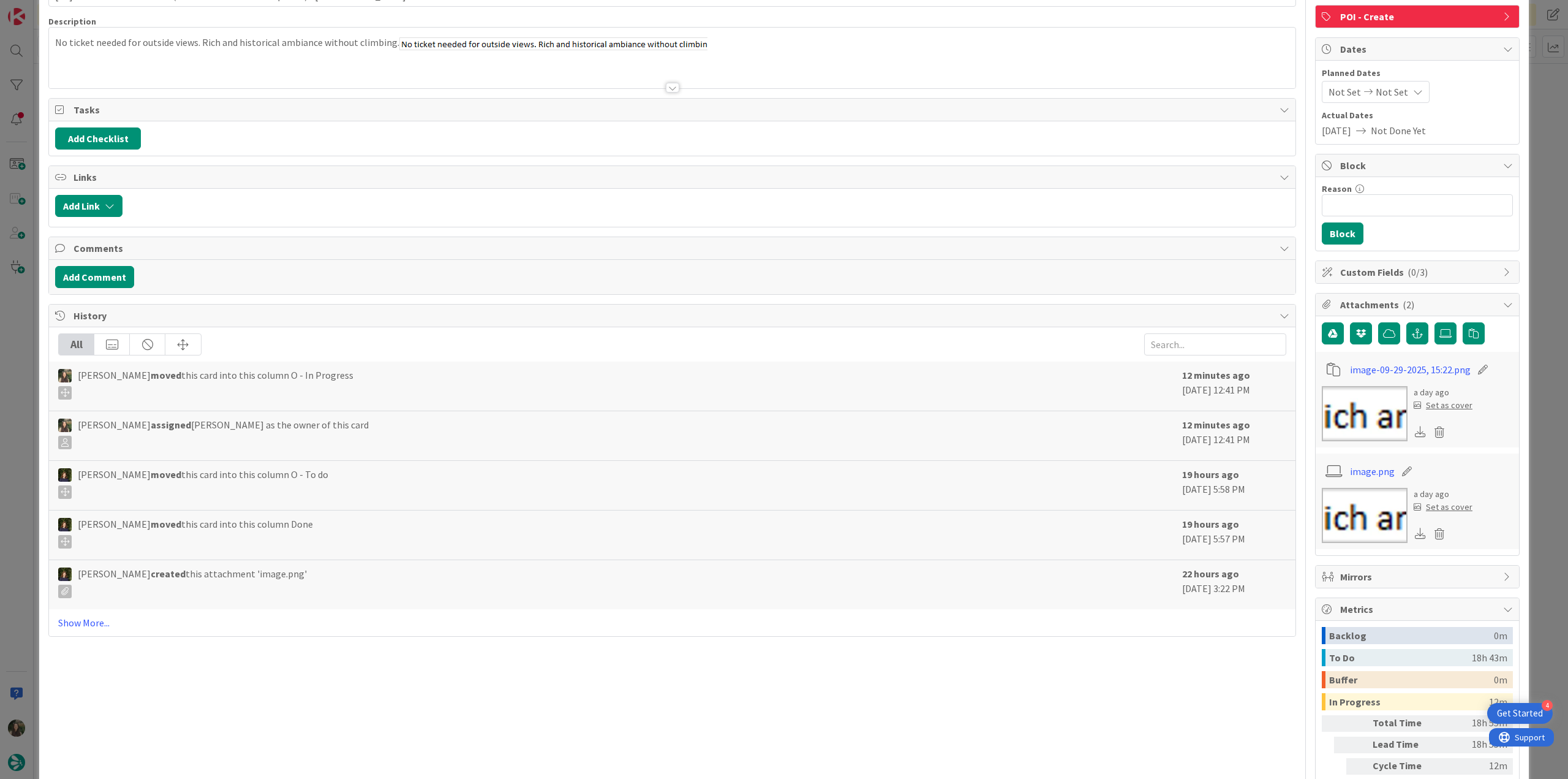
scroll to position [155, 0]
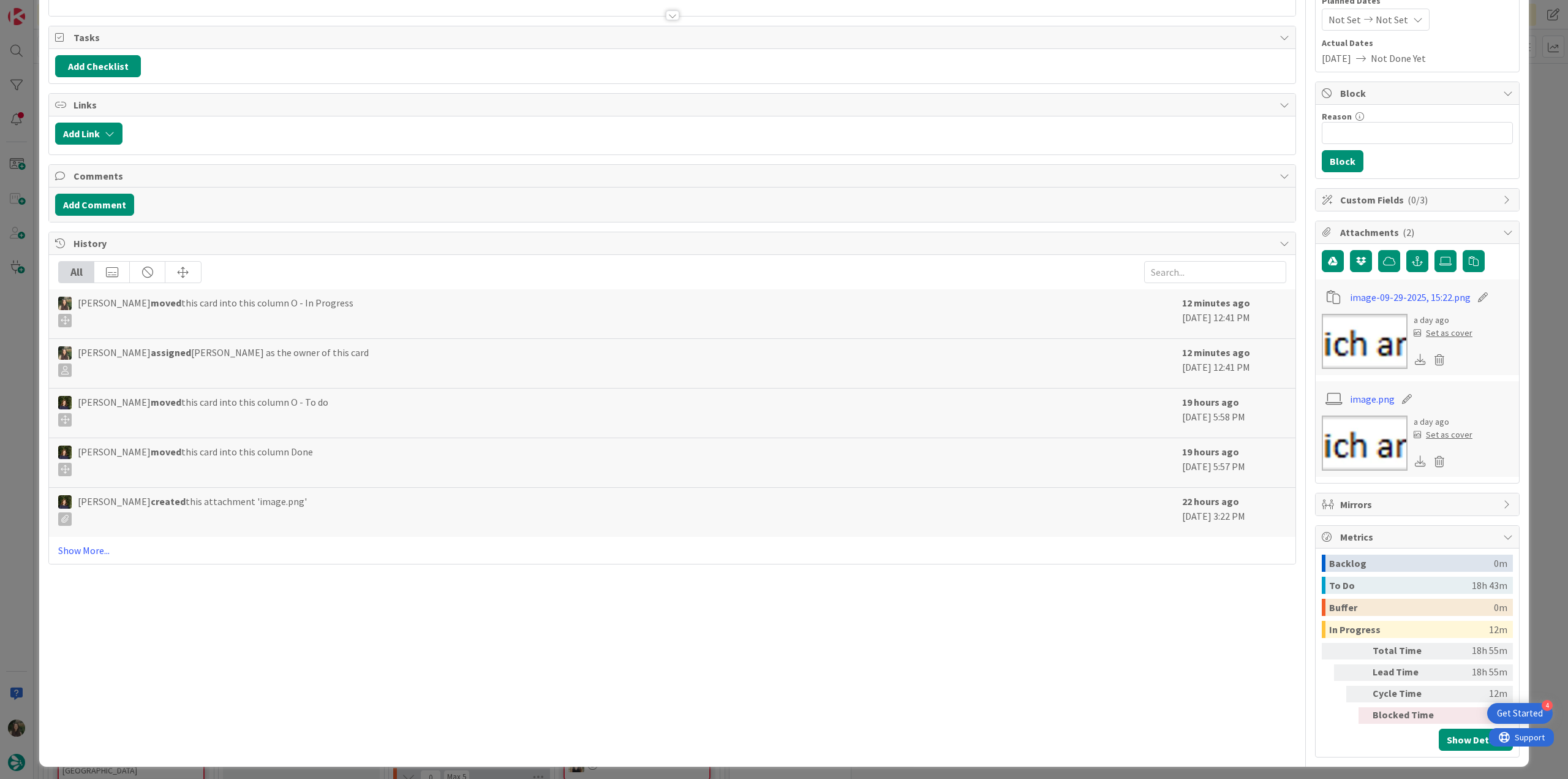
drag, startPoint x: 1533, startPoint y: 575, endPoint x: 1509, endPoint y: 569, distance: 24.7
click at [1534, 575] on div "ID 24155 Creative Team O - In Progress Title 68 / 128 [CC] - ACTR - Roman Forum…" at bounding box center [784, 390] width 1568 height 779
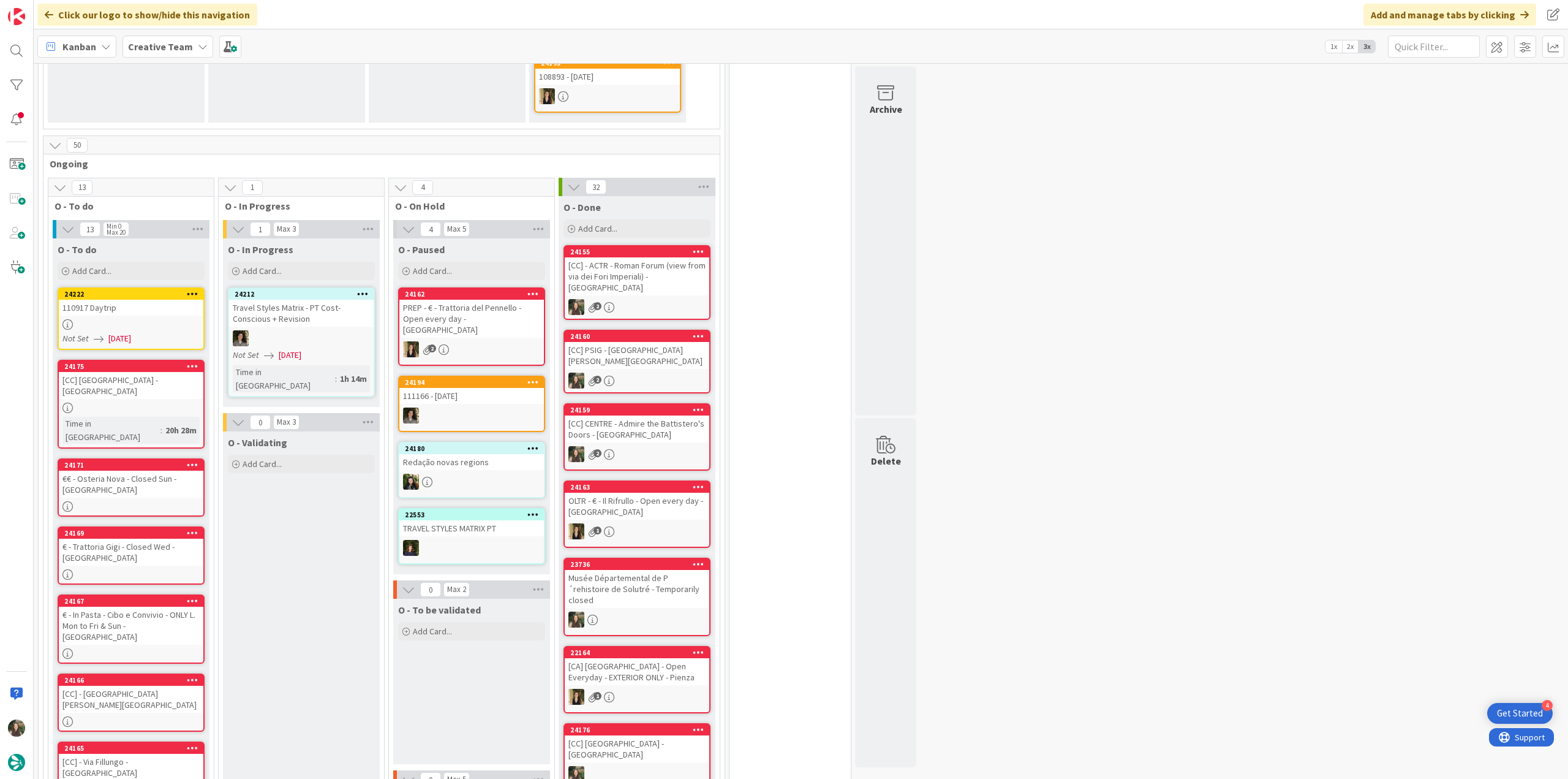
click at [159, 319] on div at bounding box center [131, 324] width 145 height 11
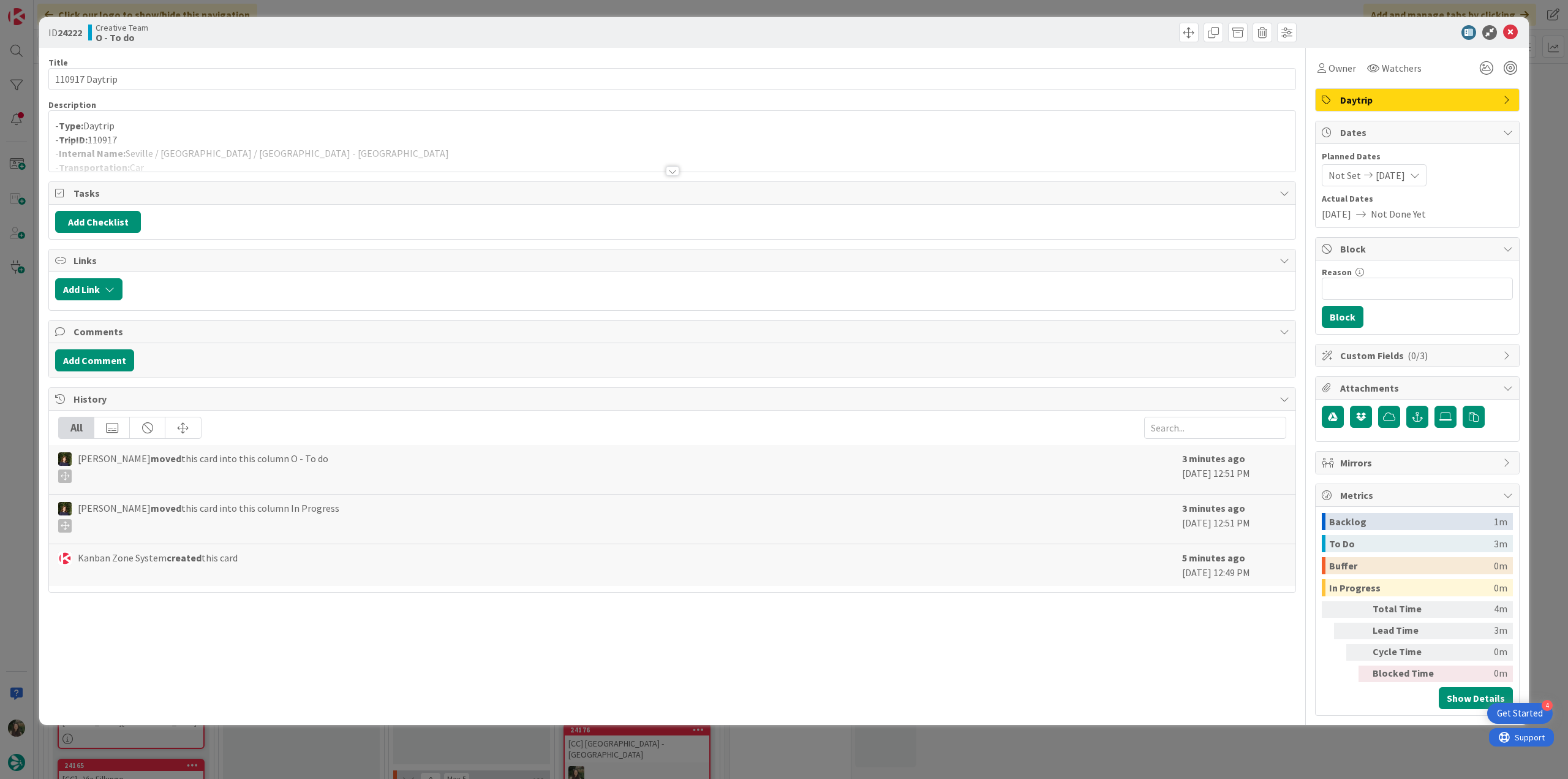
click at [417, 134] on p "- TripID: 110917" at bounding box center [672, 140] width 1234 height 14
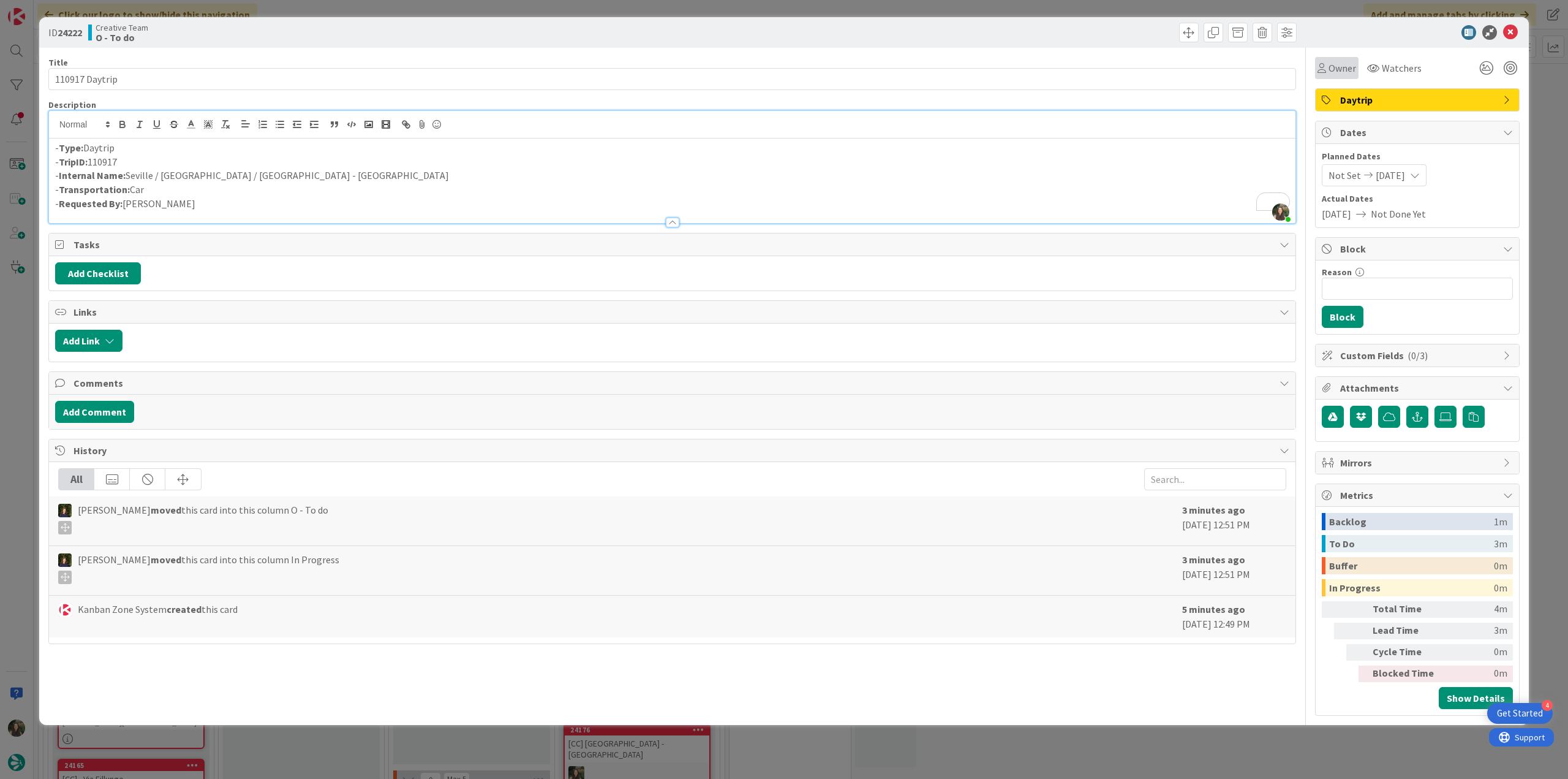
click at [1338, 73] on span "Owner" at bounding box center [1342, 68] width 28 height 15
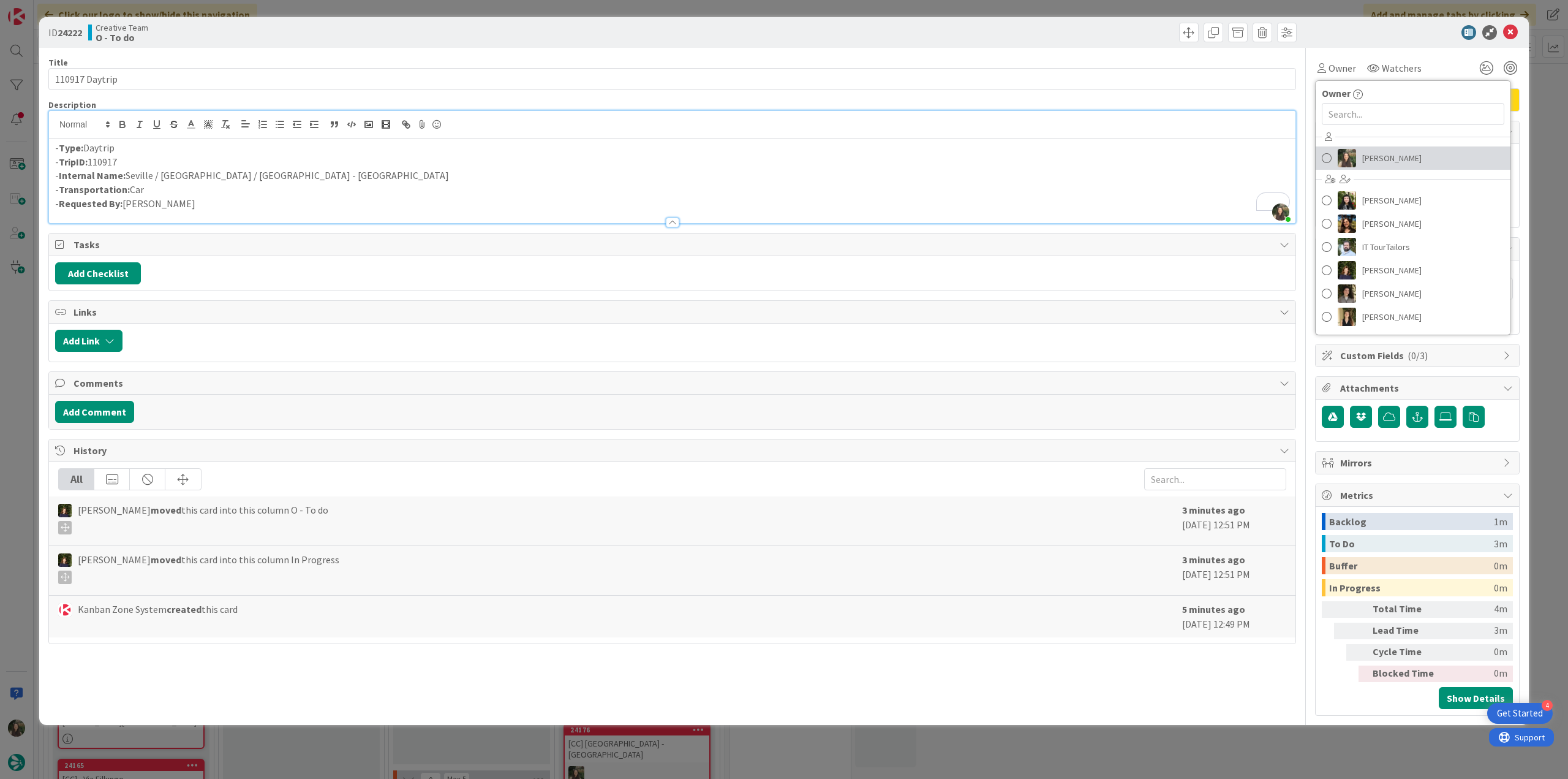
click at [1370, 160] on span "[PERSON_NAME]" at bounding box center [1392, 158] width 59 height 19
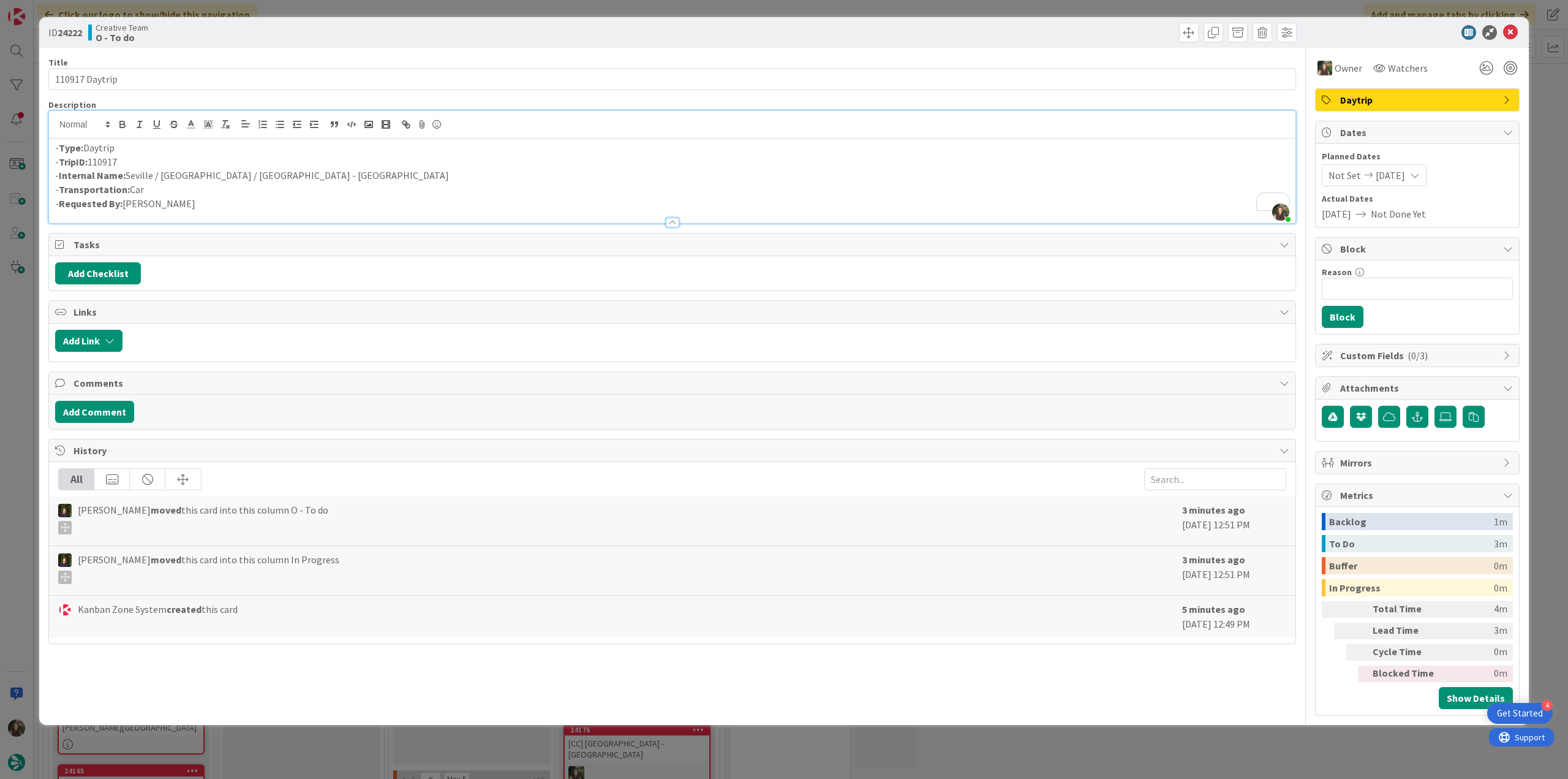
click at [1534, 100] on div "ID 24222 Creative Team O - To do Title 14 / 128 110917 Daytrip Description Inês…" at bounding box center [784, 390] width 1568 height 779
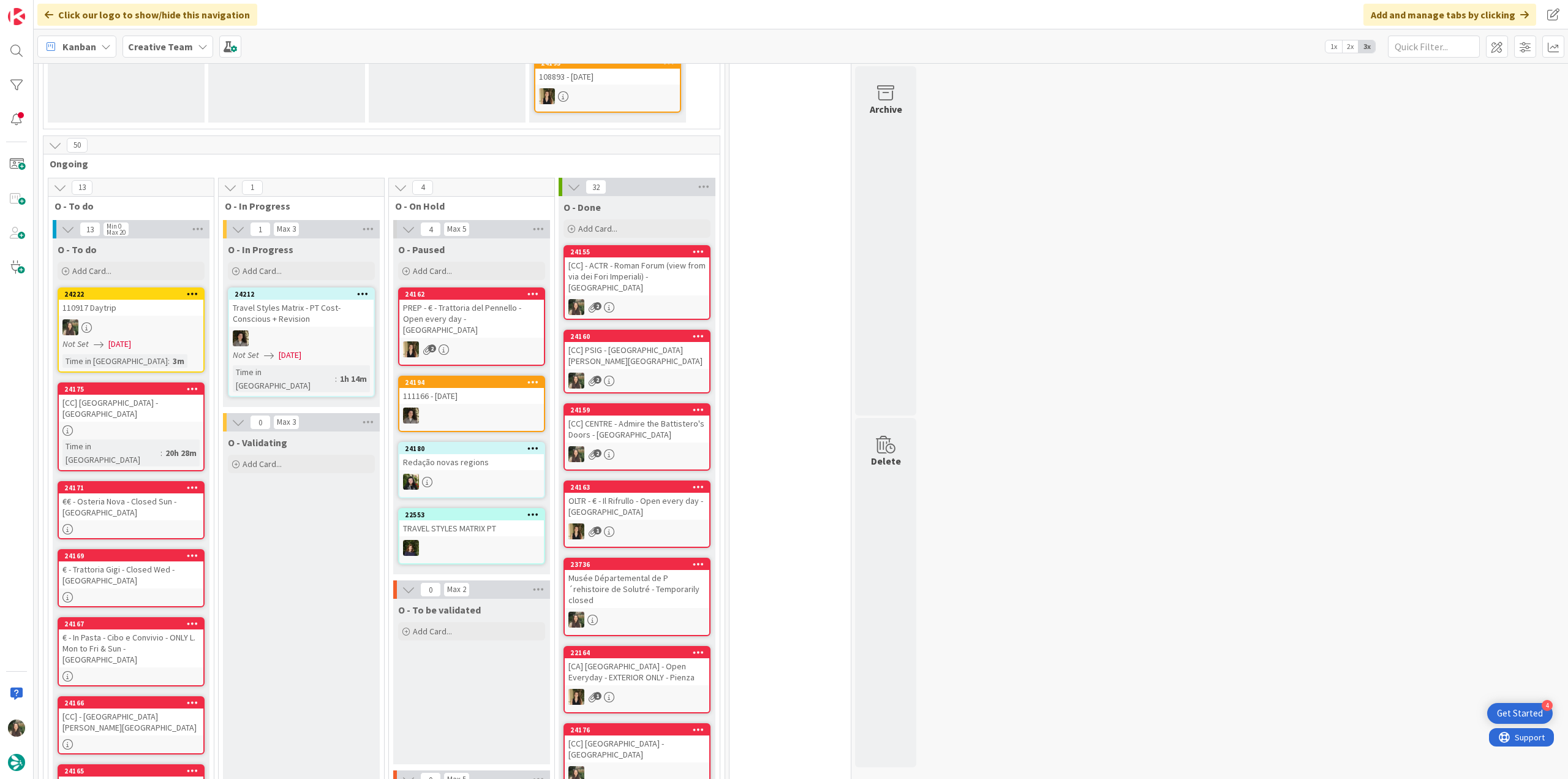
click at [136, 319] on div at bounding box center [131, 327] width 145 height 16
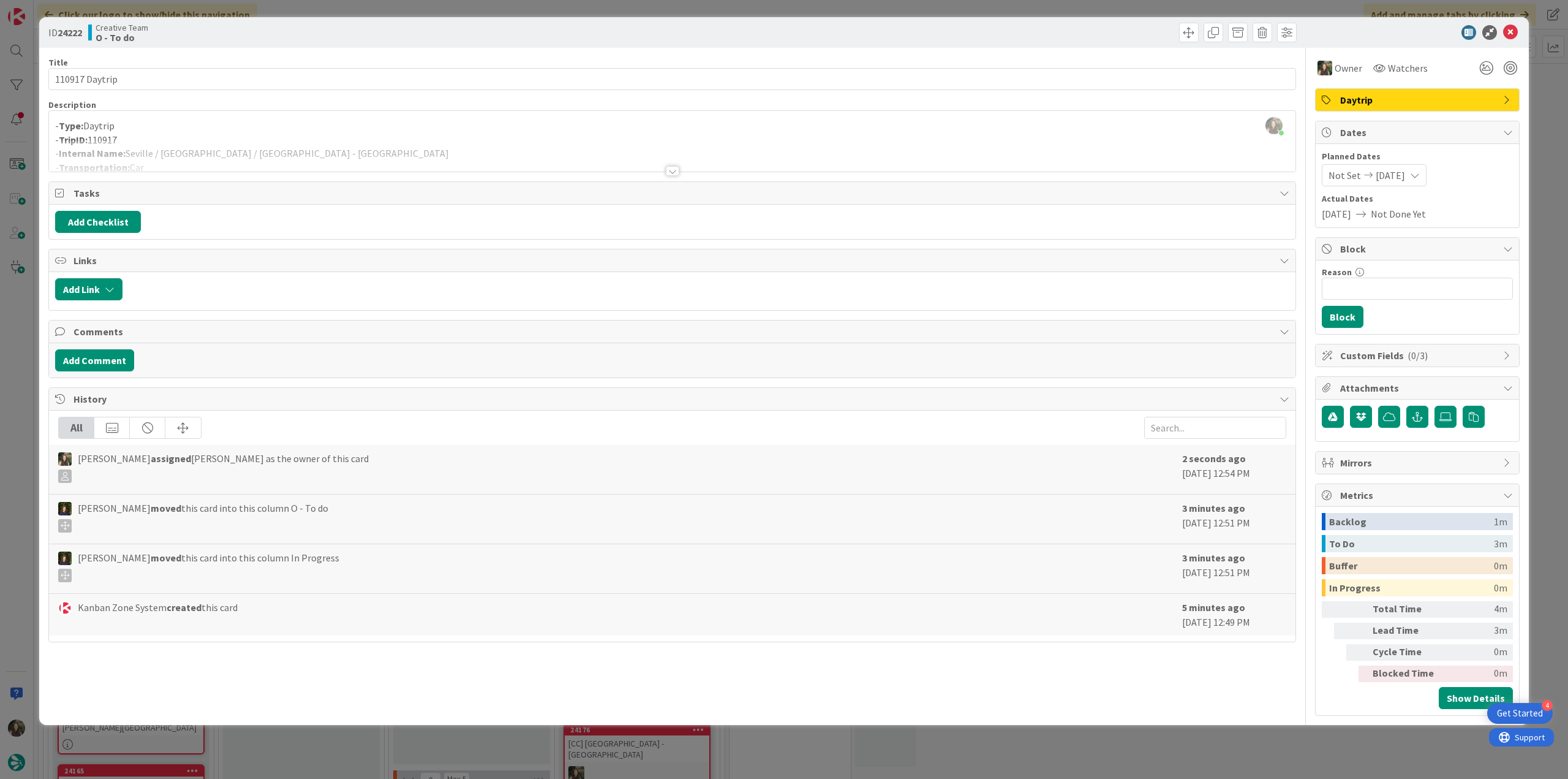
click at [33, 501] on div "ID 24222 Creative Team O - To do Title 14 / 128 110917 Daytrip Description Inês…" at bounding box center [784, 390] width 1568 height 779
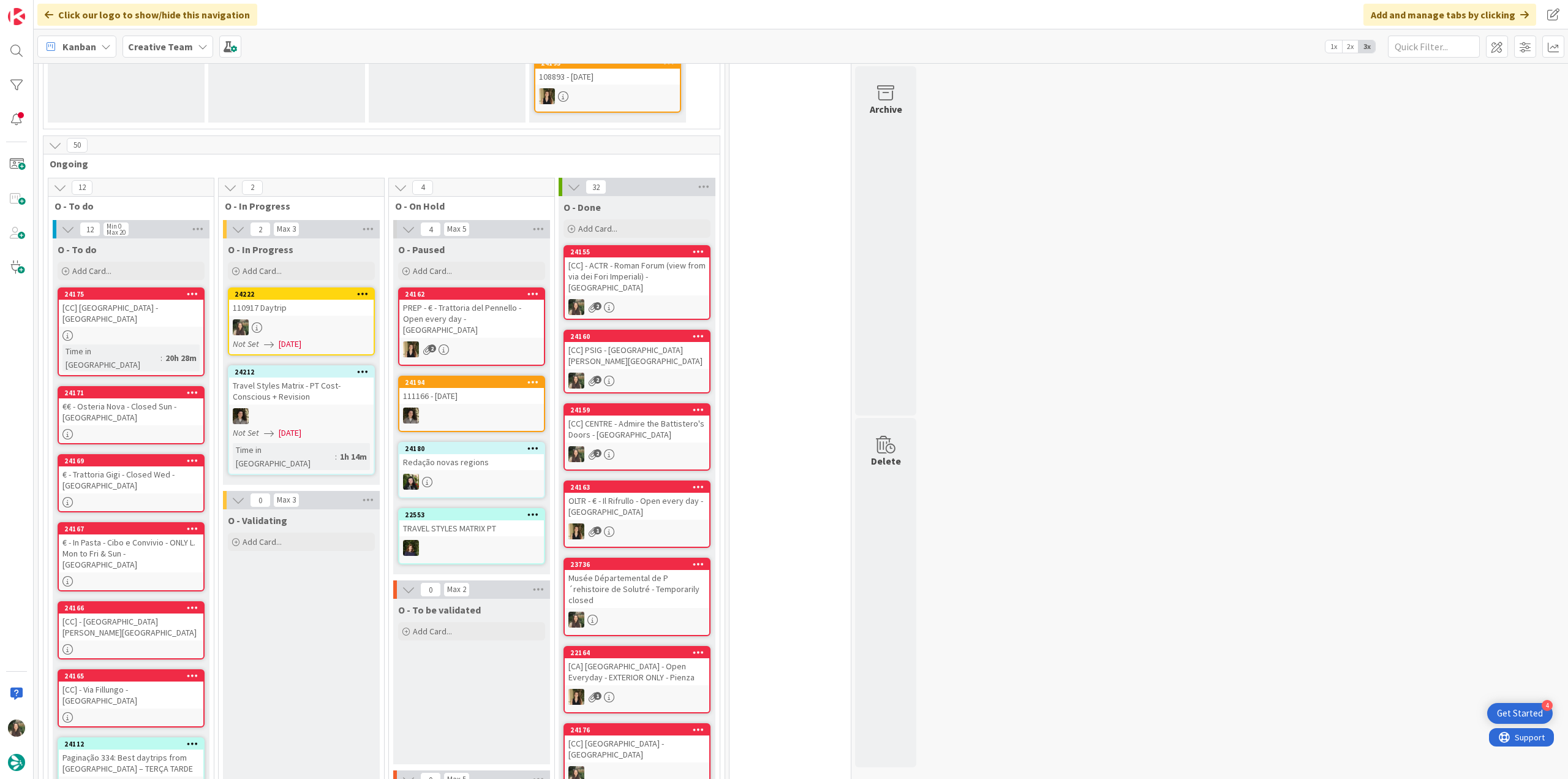
click at [293, 319] on div at bounding box center [301, 327] width 145 height 16
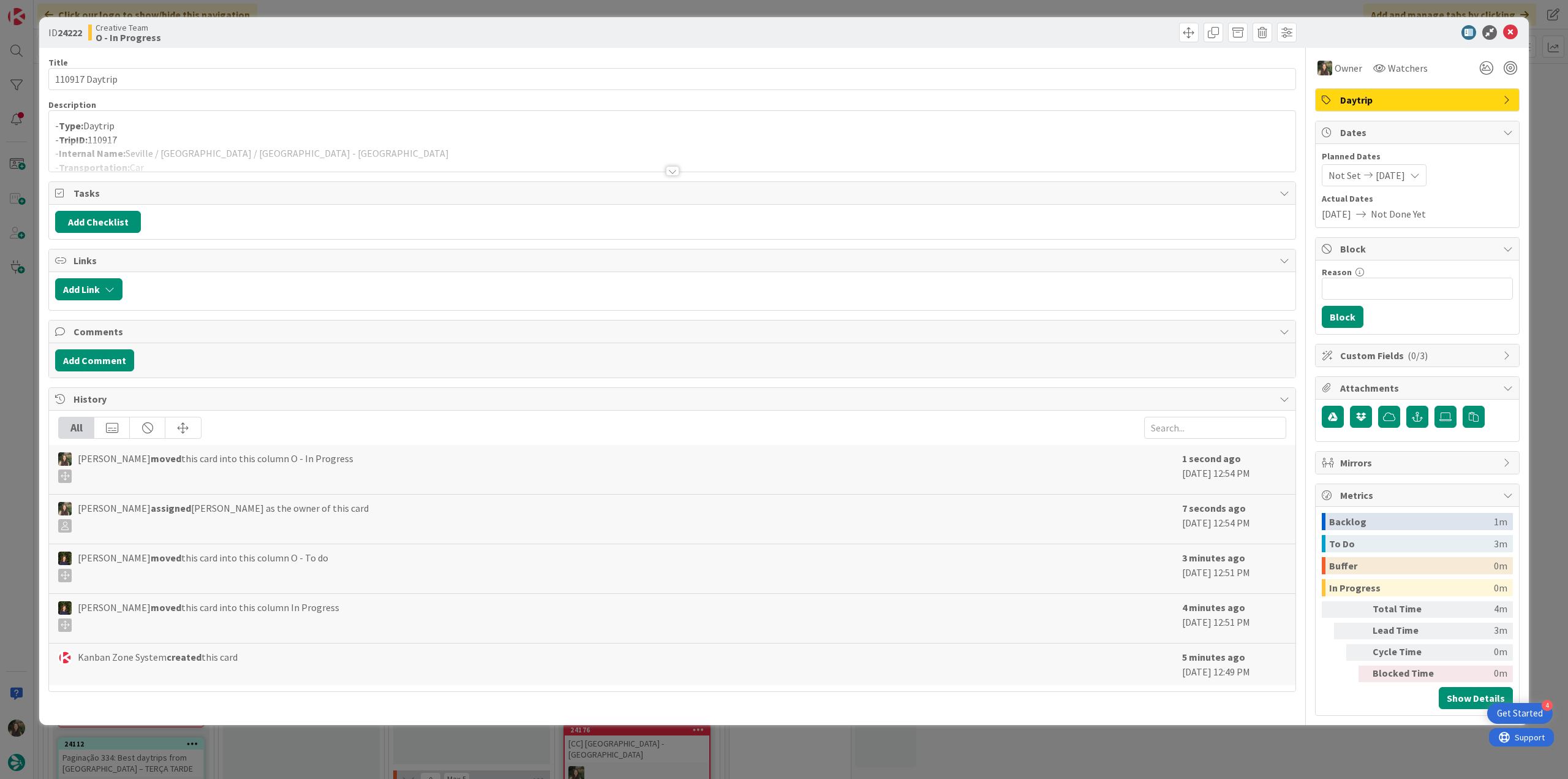
drag, startPoint x: 244, startPoint y: 137, endPoint x: 309, endPoint y: 147, distance: 65.8
click at [245, 136] on p "- TripID: 110917" at bounding box center [672, 140] width 1234 height 14
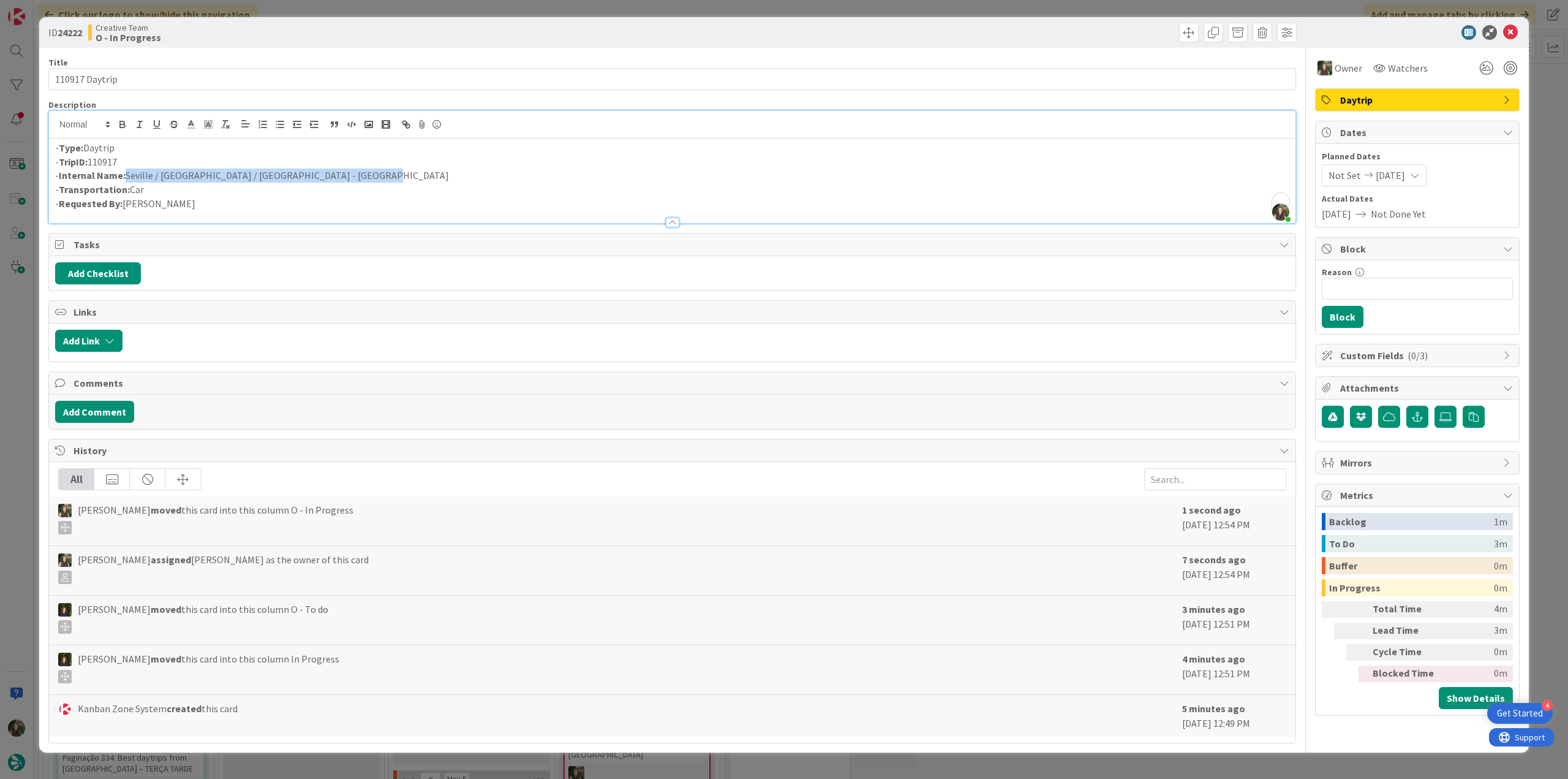
drag, startPoint x: 321, startPoint y: 172, endPoint x: 126, endPoint y: 176, distance: 195.0
click at [125, 176] on p "- Internal Name: Seville / Jerez de La Frontera / Costa del Sol - Estepona" at bounding box center [672, 175] width 1234 height 14
copy p "Seville / Jerez de La Frontera / Costa del Sol - Estepona"
drag, startPoint x: 129, startPoint y: 80, endPoint x: -19, endPoint y: 397, distance: 349.8
click at [0, 397] on html "4 Get Started Click our logo to show/hide this navigation Add and manage tabs b…" at bounding box center [784, 390] width 1568 height 779
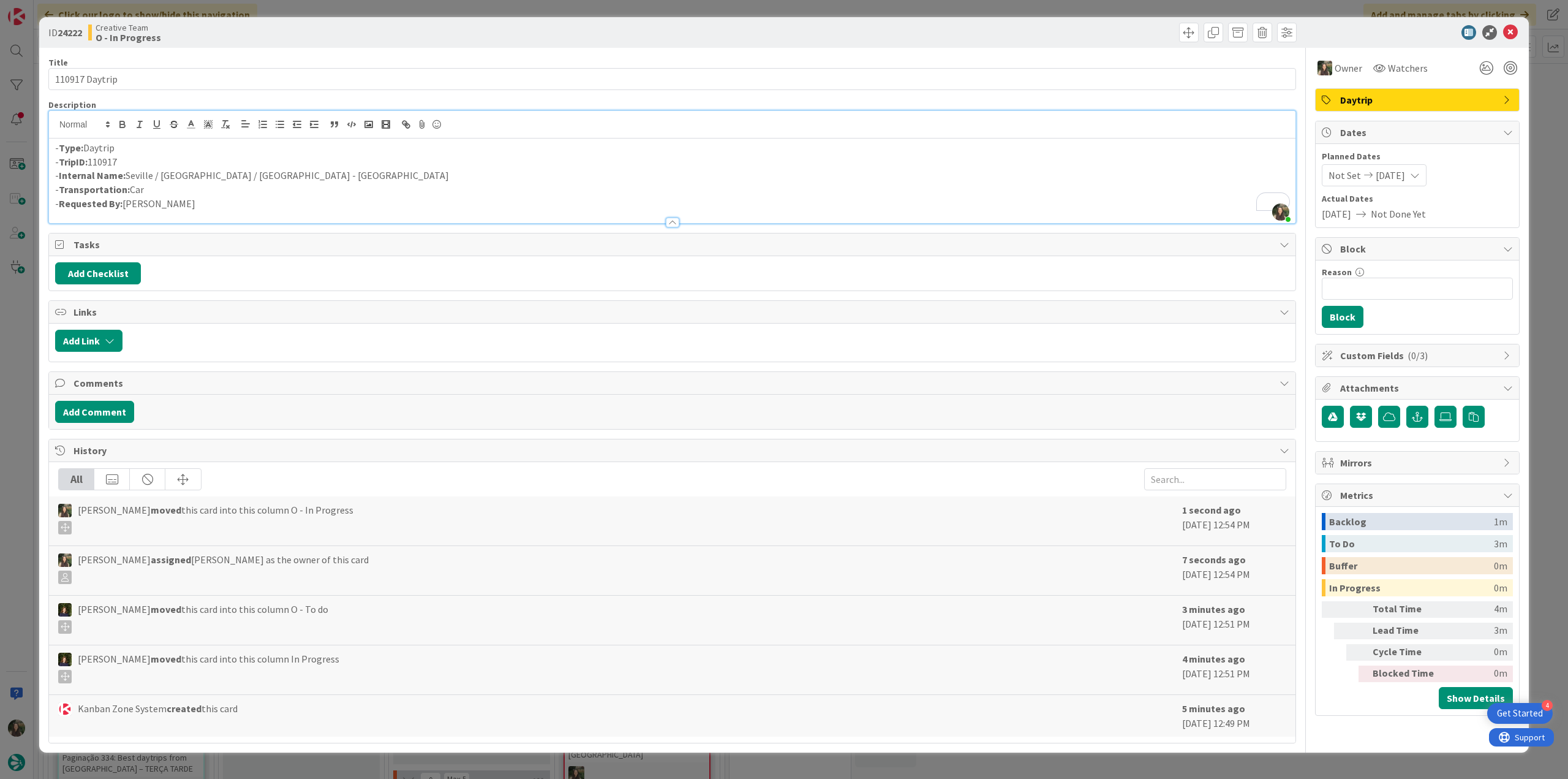
click at [19, 337] on div "ID 24222 Creative Team O - In Progress Title 14 / 128 110917 Daytrip Descriptio…" at bounding box center [784, 390] width 1568 height 779
click at [19, 349] on div "ID 24222 Creative Team O - In Progress Title 14 / 128 110917 Daytrip Descriptio…" at bounding box center [784, 390] width 1568 height 779
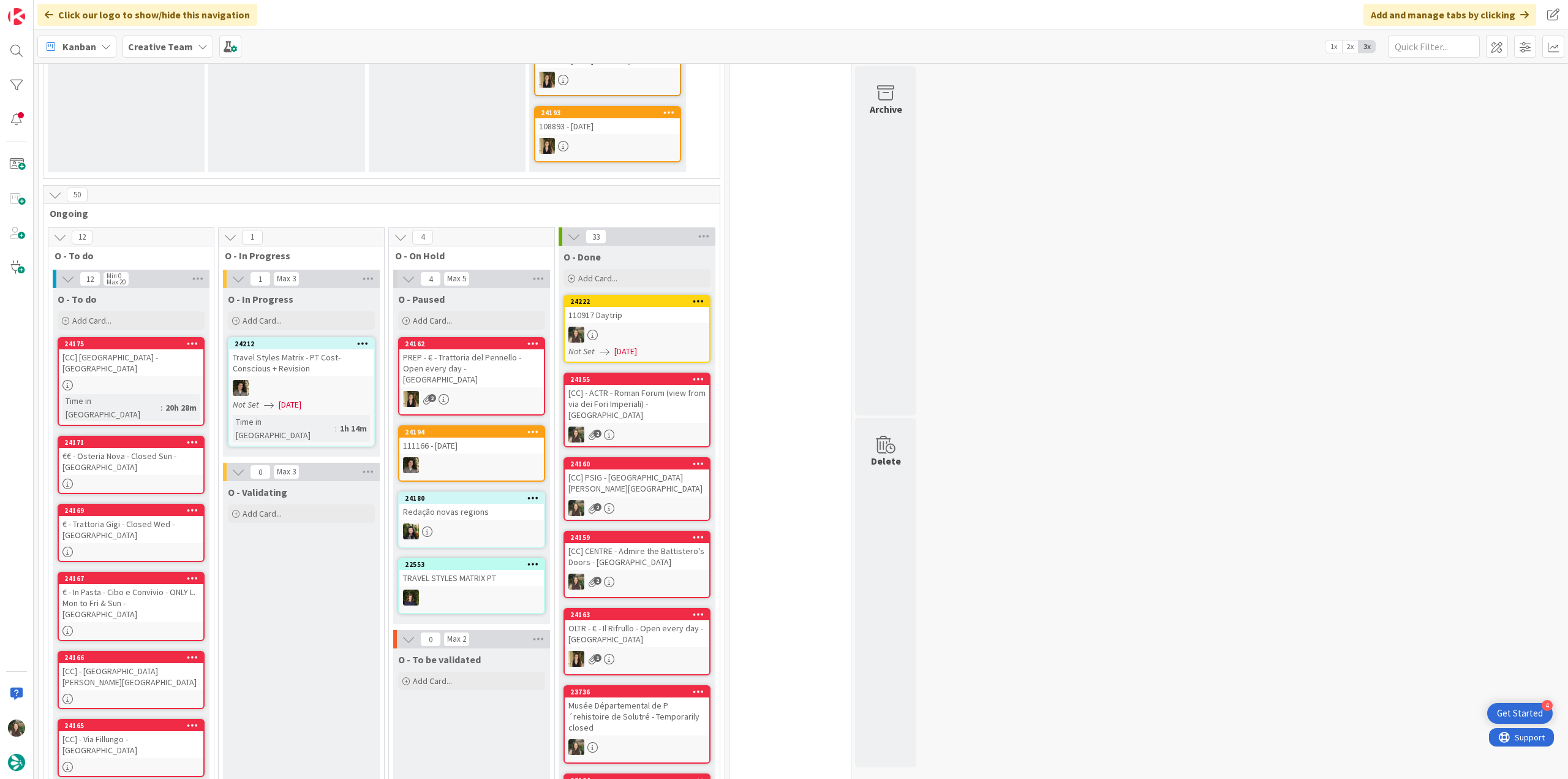
scroll to position [855, 0]
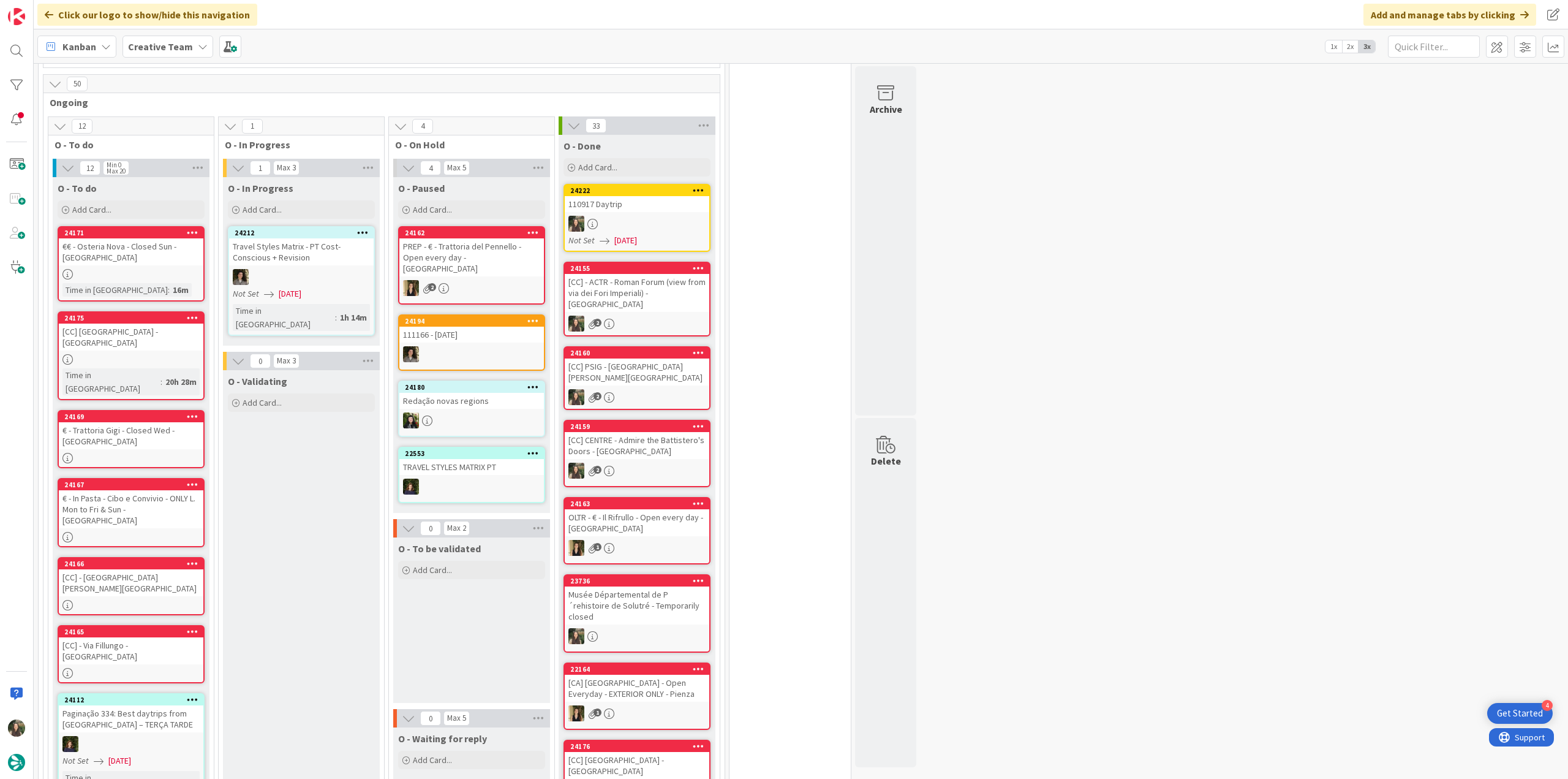
click at [160, 238] on div "€€ - Osteria Nova - Closed Sun - LUCCA" at bounding box center [131, 252] width 145 height 27
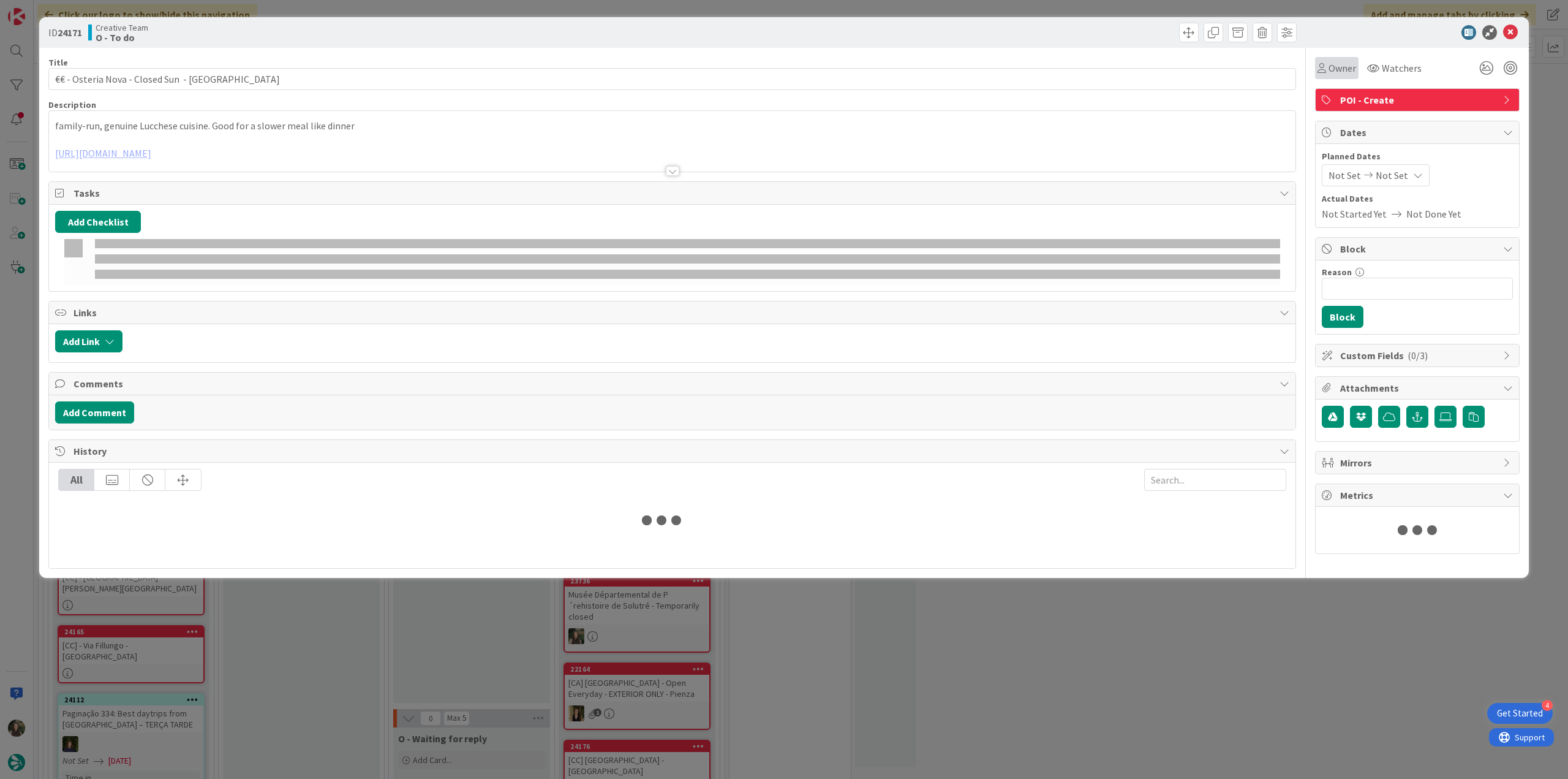
click at [1352, 67] on span "Owner" at bounding box center [1342, 68] width 28 height 15
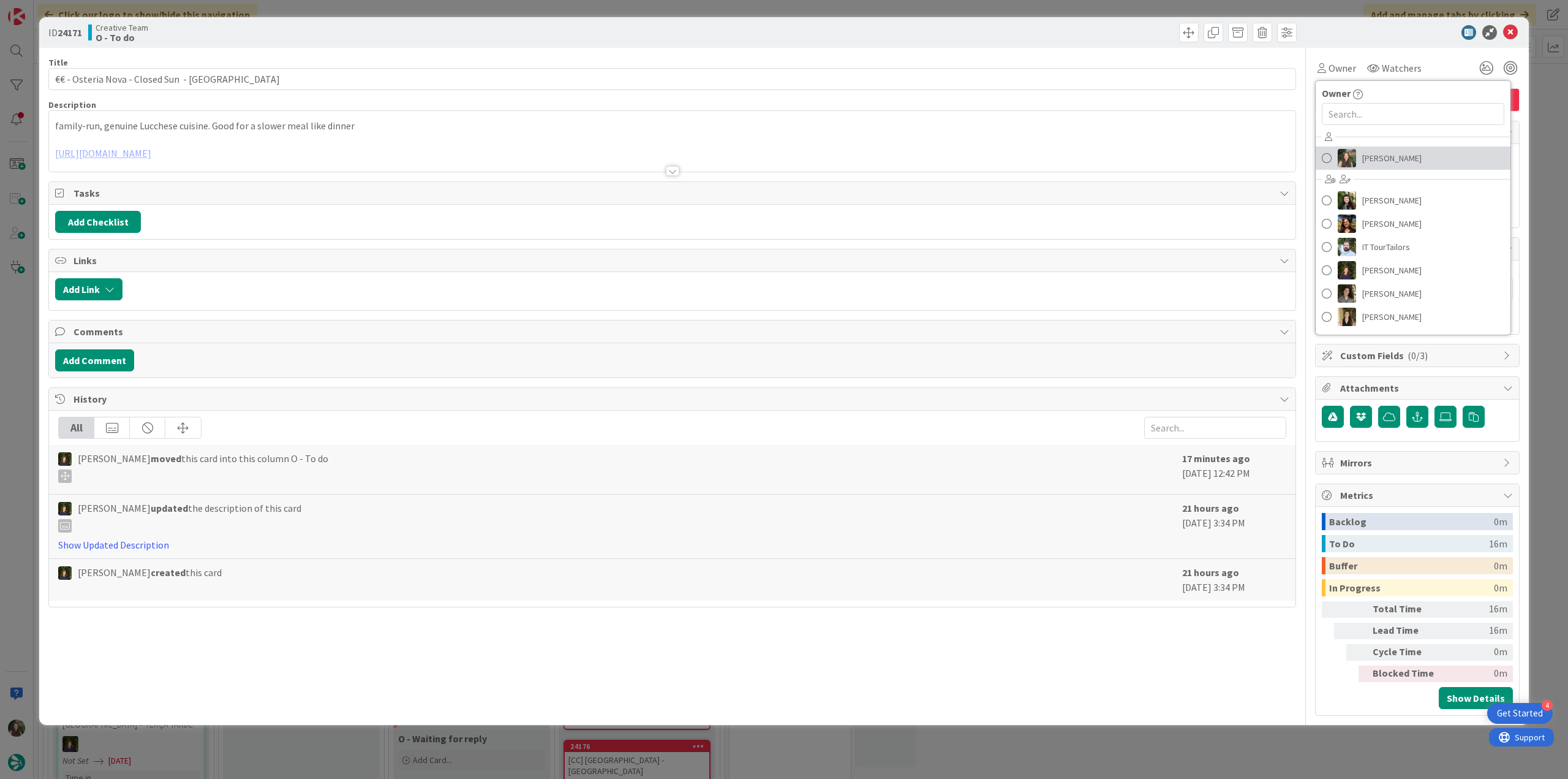
click at [1363, 150] on span "[PERSON_NAME]" at bounding box center [1392, 158] width 59 height 19
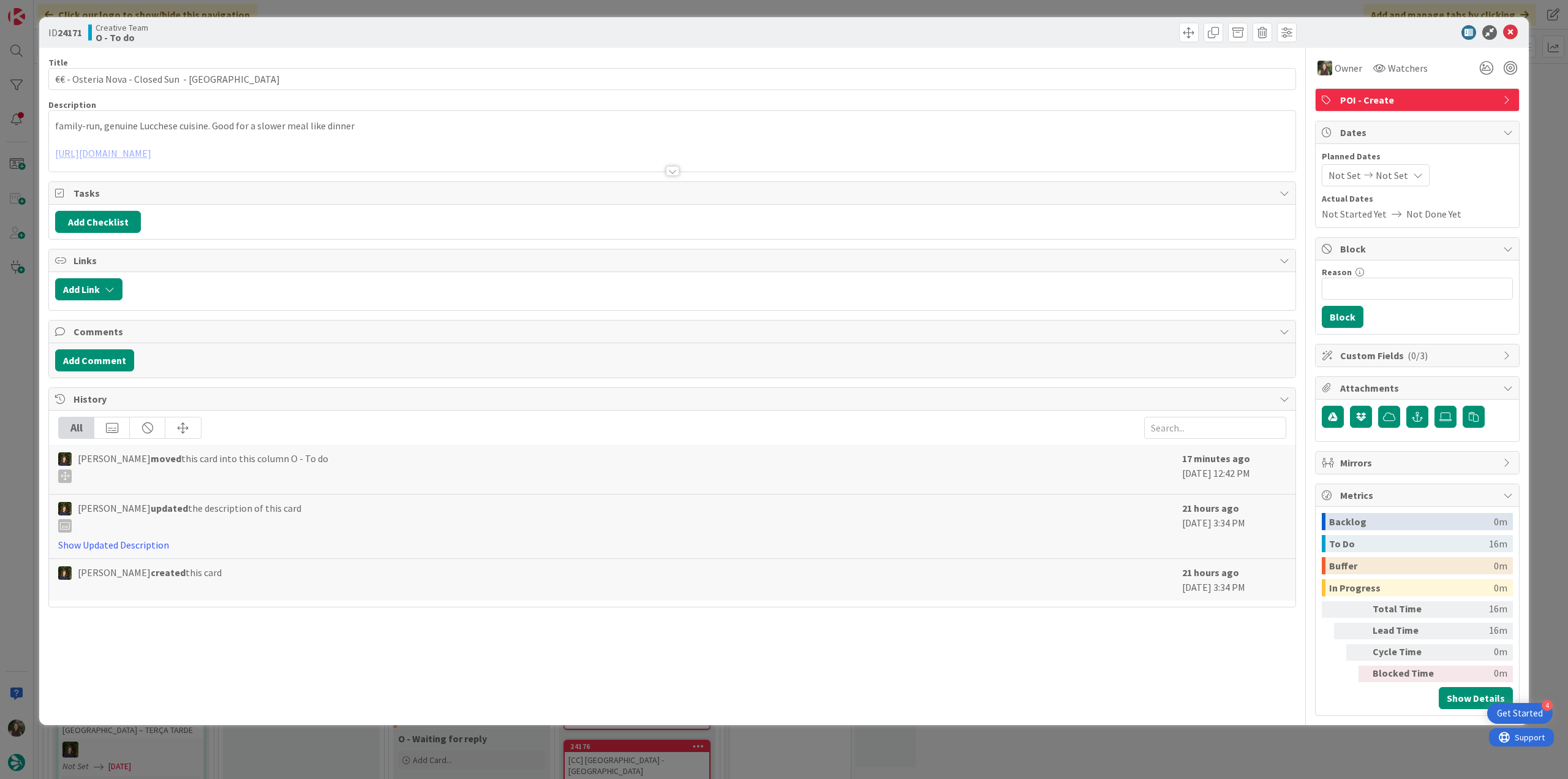
type input "€€ - Osteria Nova - Closed Sun - LUCCA"
click at [1540, 116] on div "ID 24171 Creative Team O - To do Title 40 / 128 €€ - Osteria Nova - Closed Sun …" at bounding box center [784, 390] width 1568 height 779
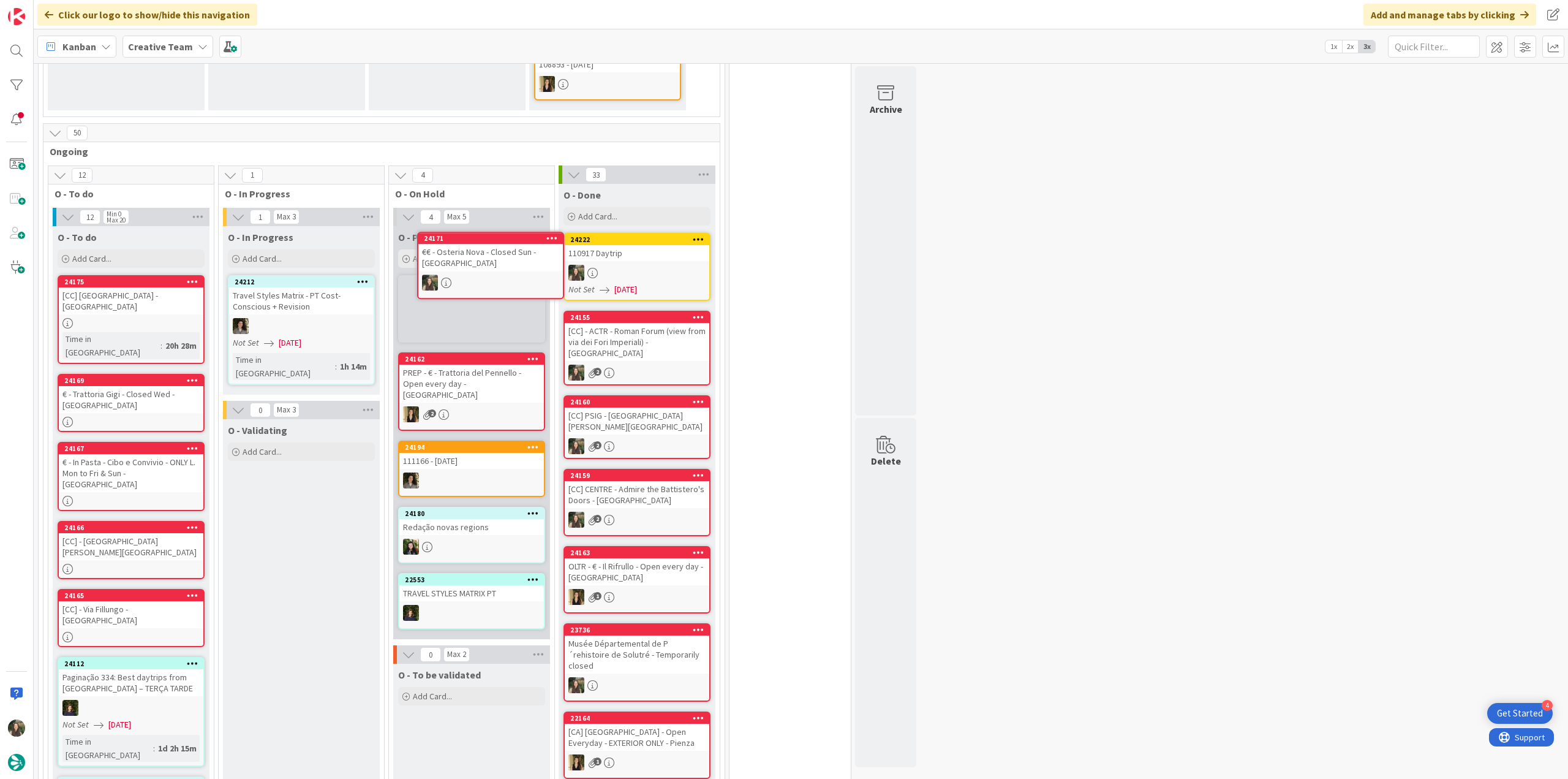
scroll to position [804, 0]
